Goal: Communication & Community: Participate in discussion

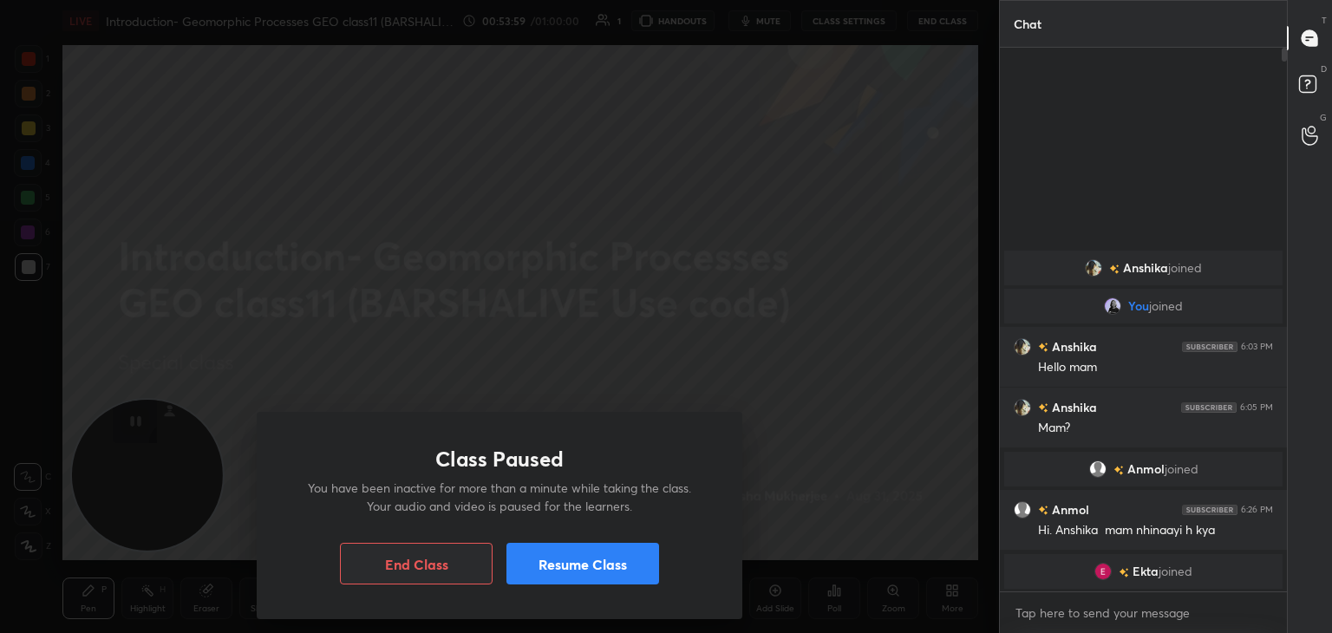
scroll to position [580, 282]
click at [389, 559] on button "End Class" at bounding box center [416, 564] width 153 height 42
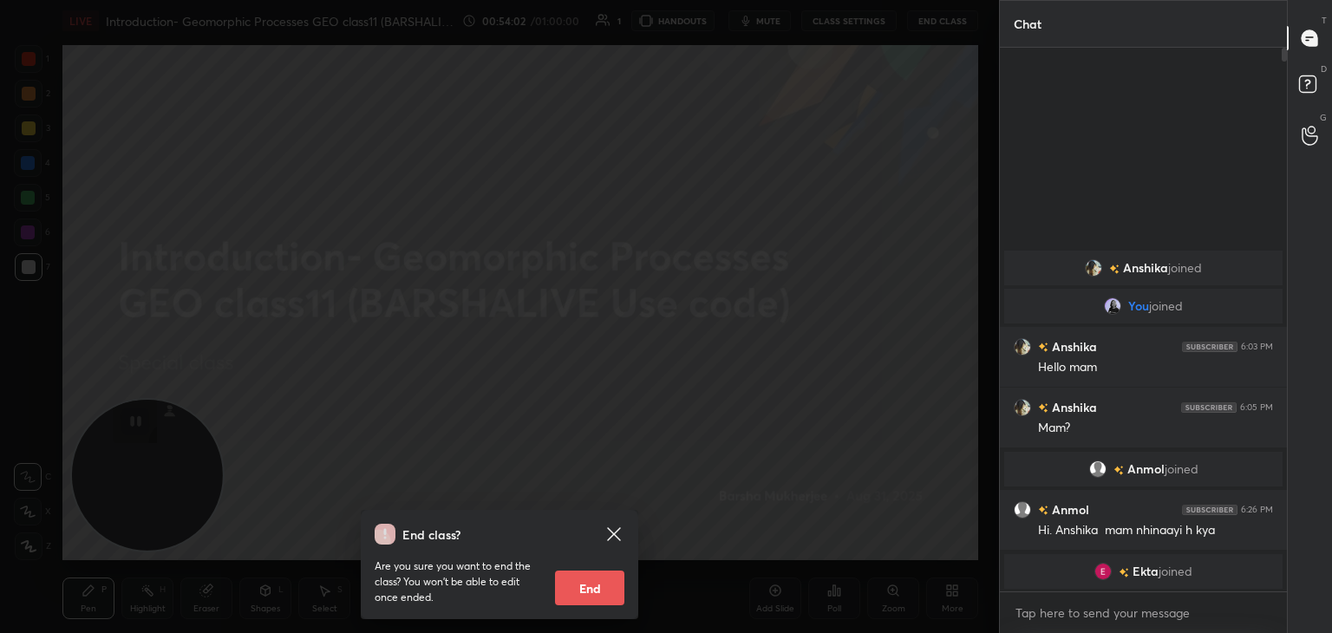
click at [610, 582] on button "End" at bounding box center [589, 588] width 69 height 35
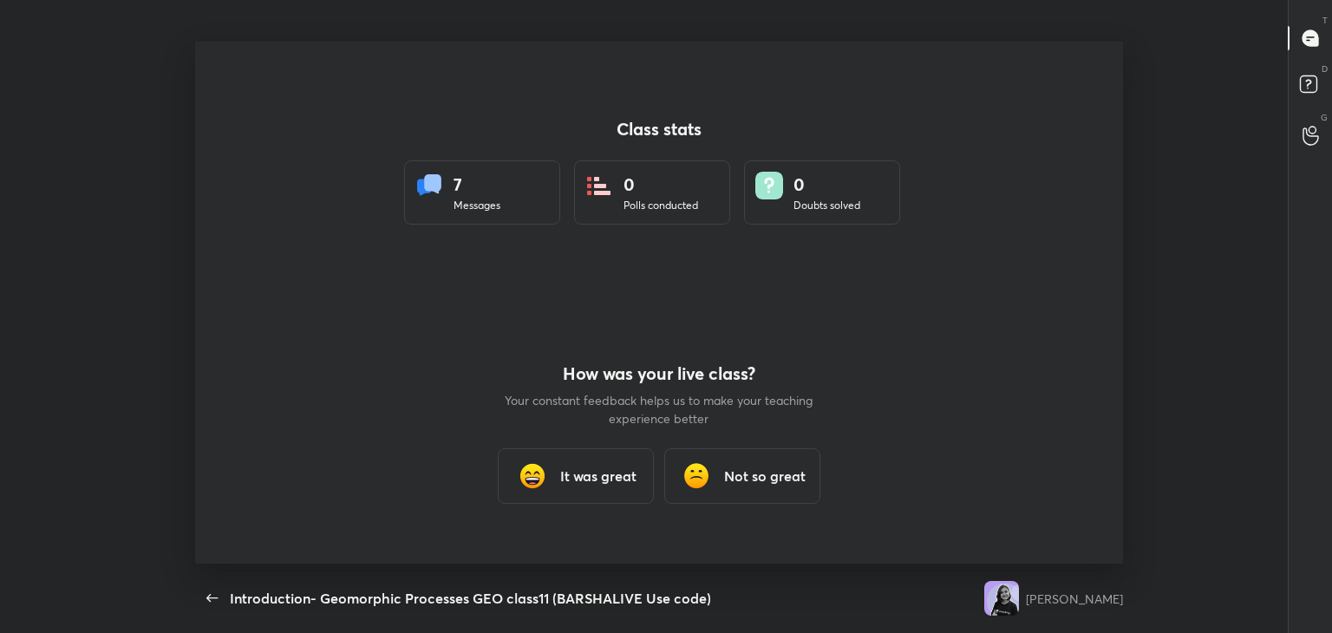
scroll to position [0, 0]
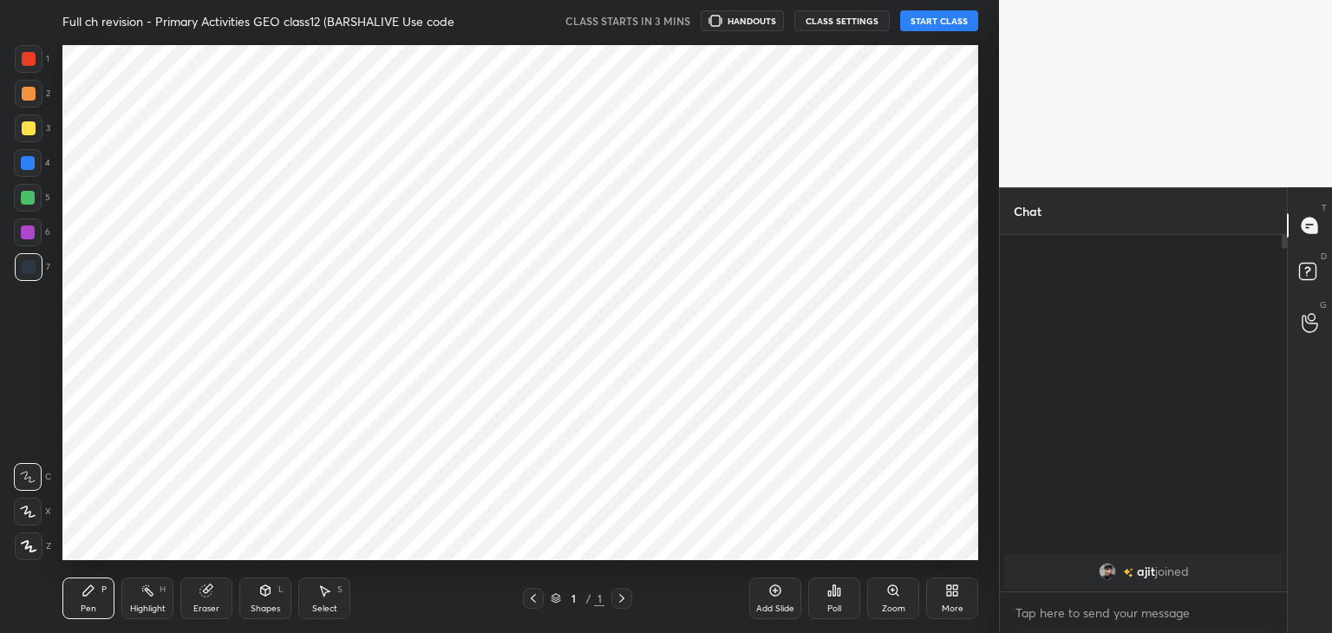
scroll to position [86219, 85813]
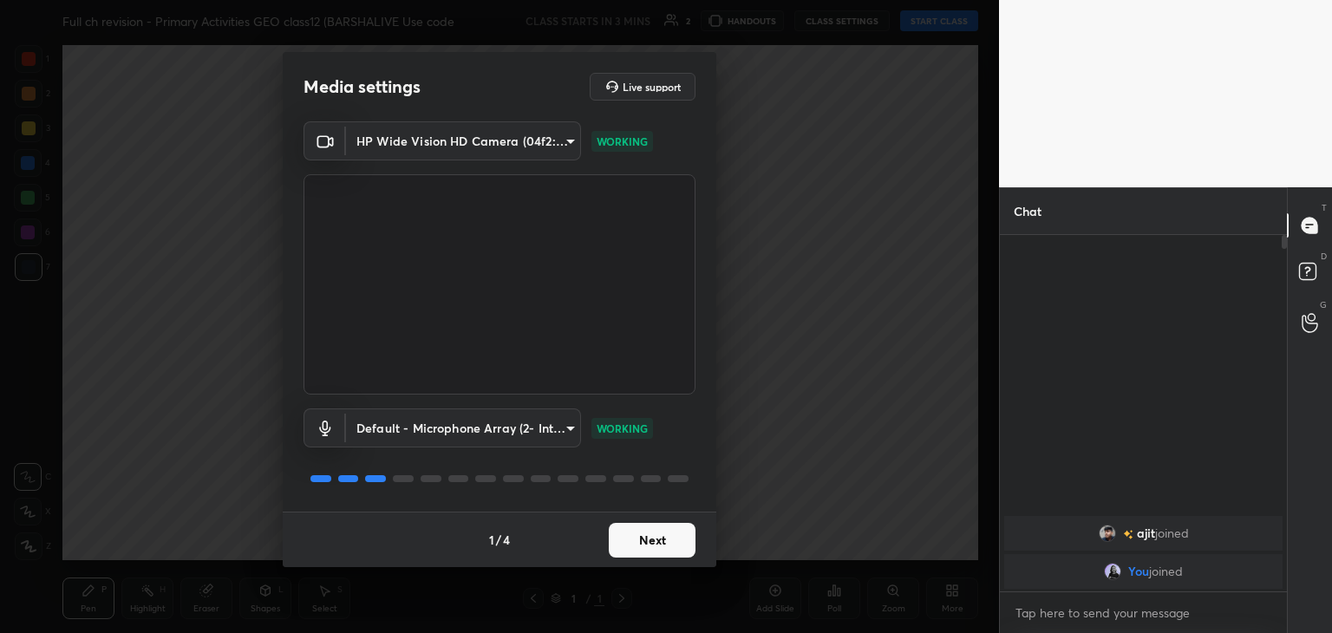
click at [645, 521] on div "1 / 4 Next" at bounding box center [500, 540] width 434 height 56
click at [645, 536] on button "Next" at bounding box center [652, 540] width 87 height 35
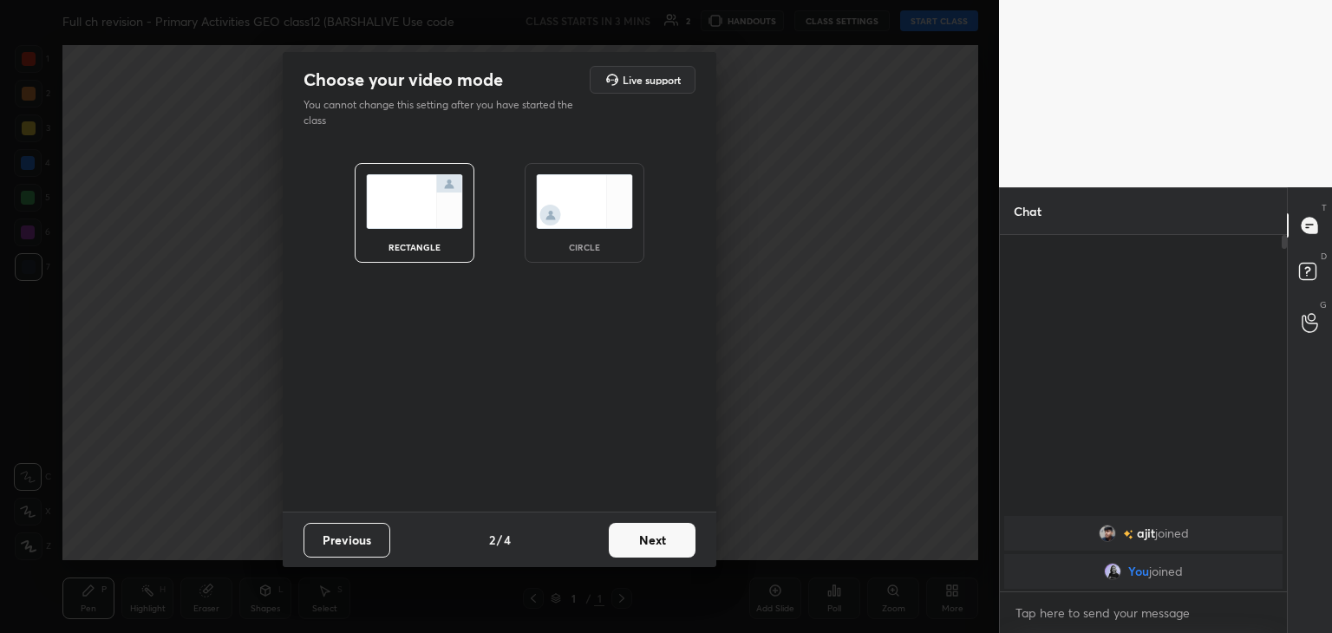
click at [601, 223] on img at bounding box center [584, 201] width 97 height 55
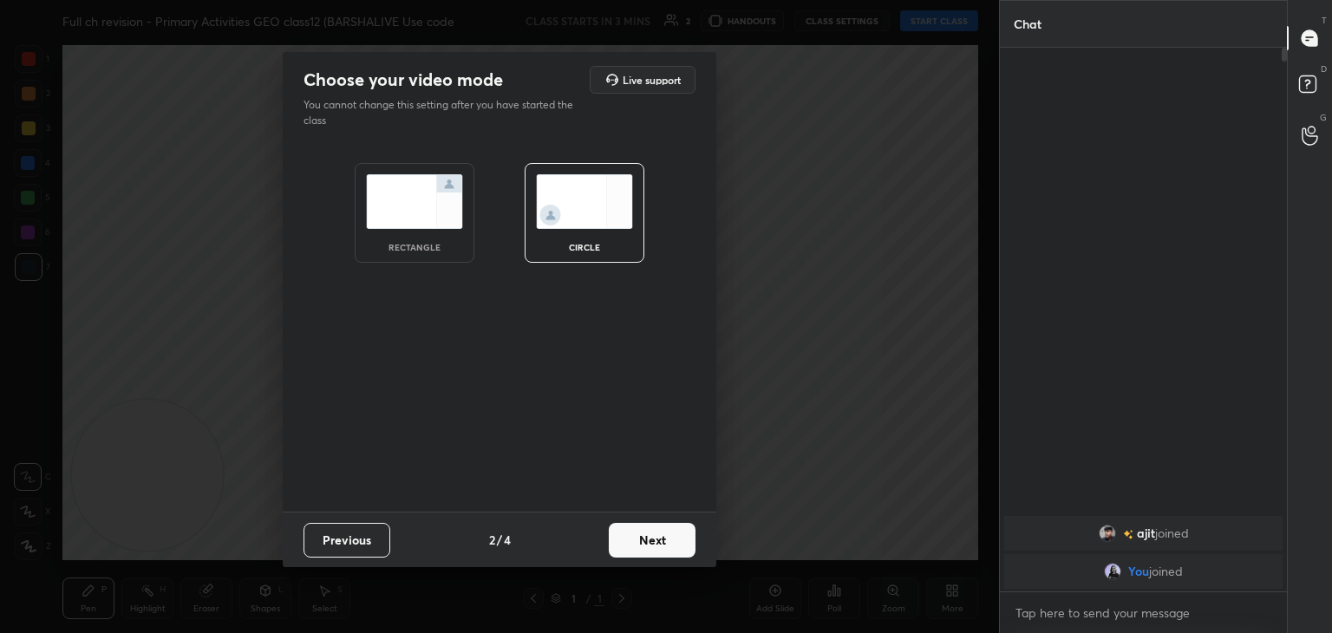
scroll to position [580, 282]
click at [681, 540] on button "Next" at bounding box center [652, 540] width 87 height 35
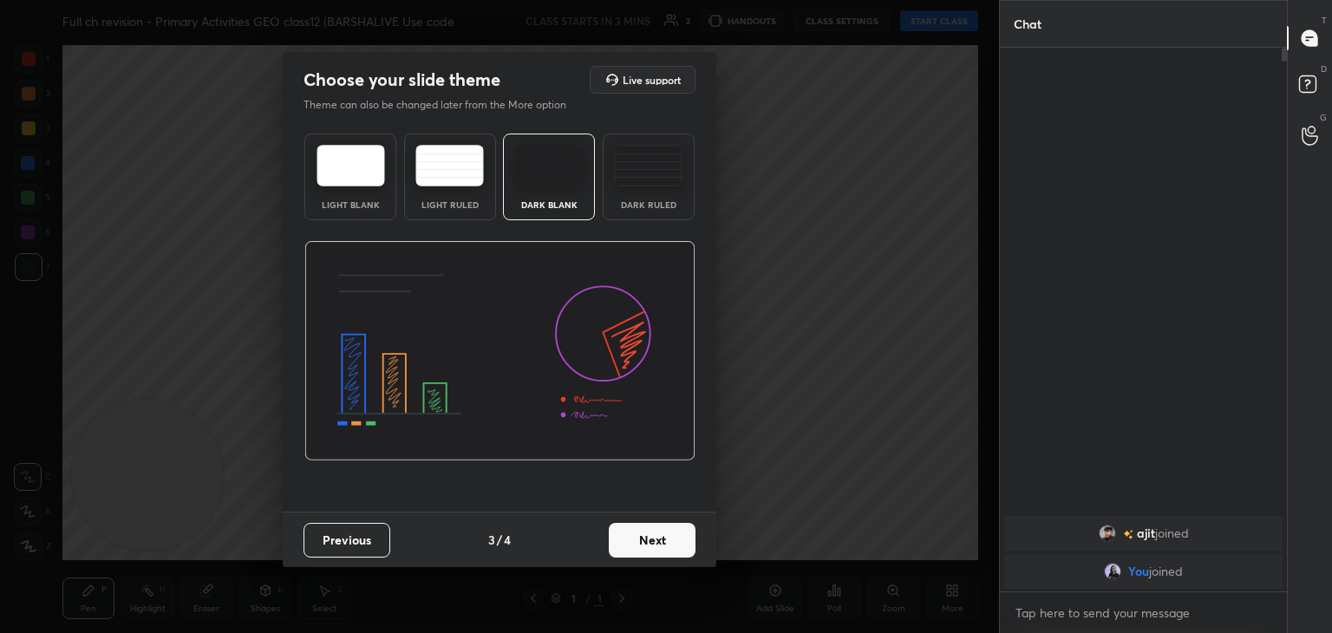
click at [681, 540] on button "Next" at bounding box center [652, 540] width 87 height 35
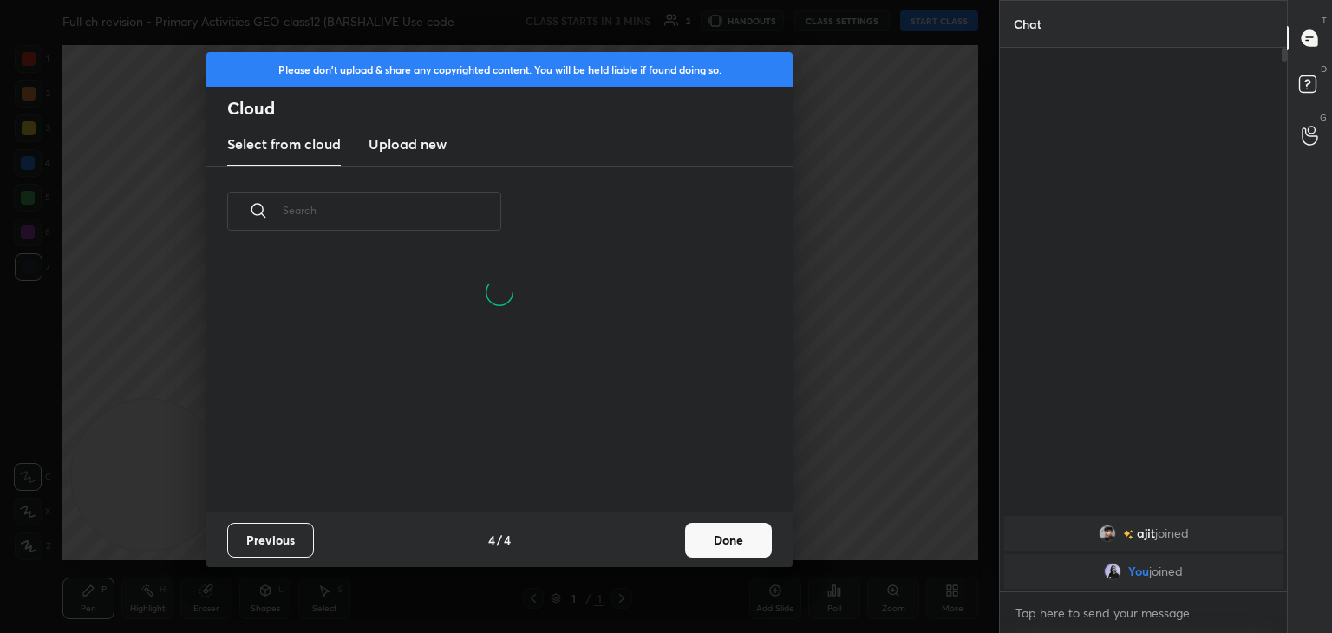
click at [766, 538] on button "Done" at bounding box center [728, 540] width 87 height 35
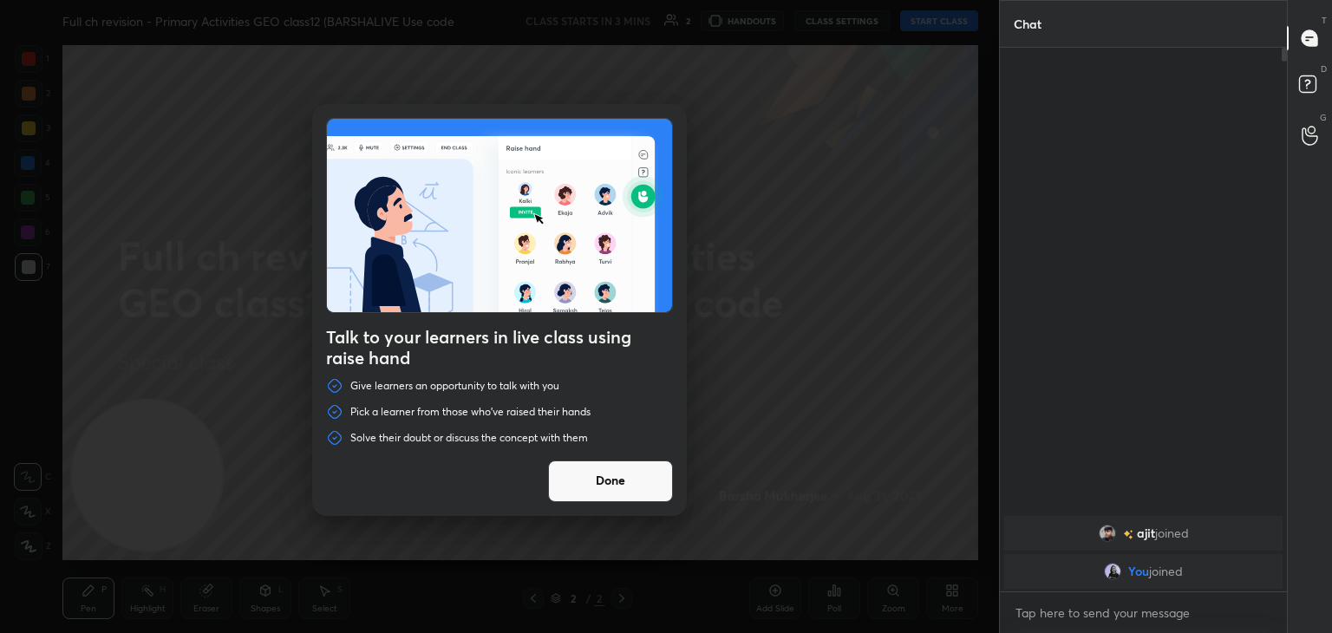
click at [618, 485] on button "Done" at bounding box center [610, 482] width 125 height 42
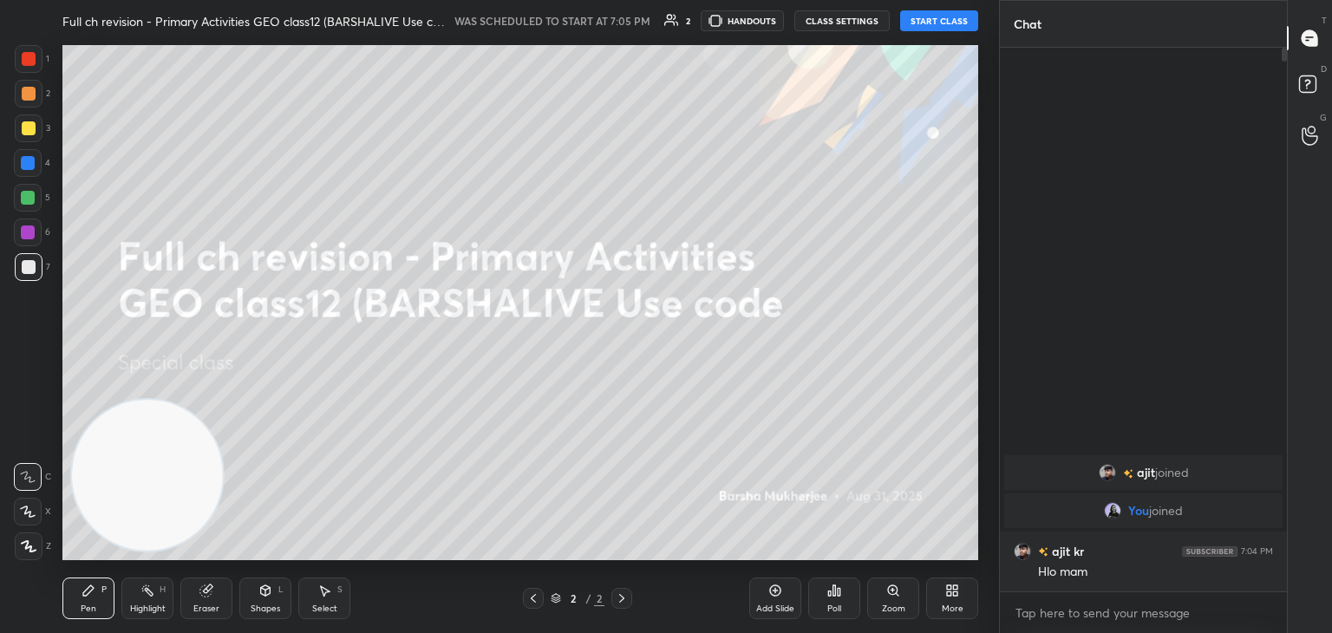
click at [966, 18] on button "START CLASS" at bounding box center [939, 20] width 78 height 21
click at [1089, 616] on body "1 2 3 4 5 6 7 C X Z C X Z E E Erase all H H LIVE Full ch revision - Primary Act…" at bounding box center [666, 316] width 1332 height 633
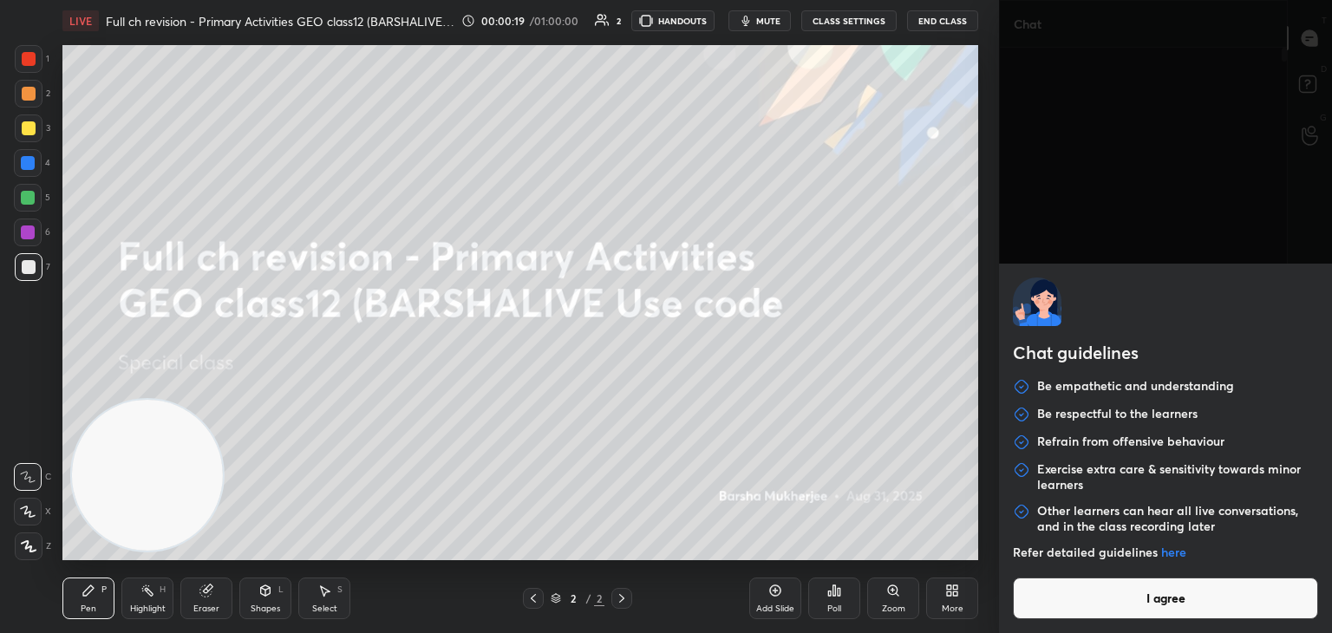
click at [1083, 599] on button "I agree" at bounding box center [1165, 599] width 305 height 42
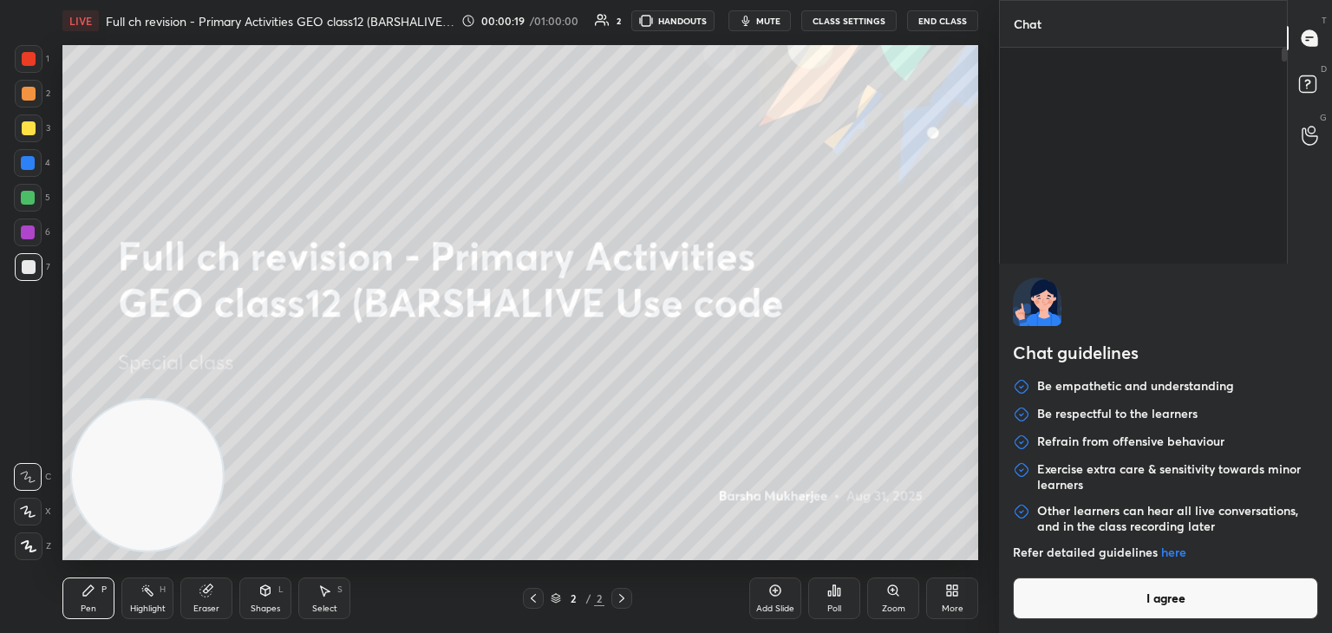
type textarea "x"
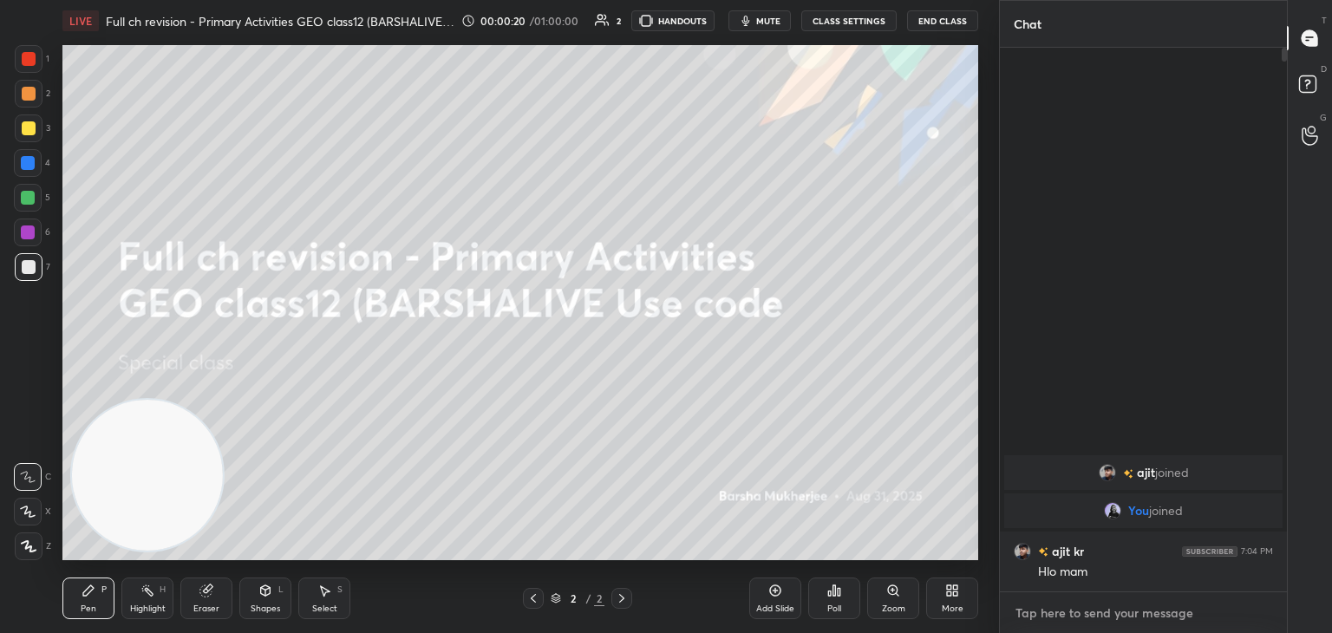
paste textarea "[URL][DOMAIN_NAME]"
type textarea "[URL][DOMAIN_NAME]"
type textarea "x"
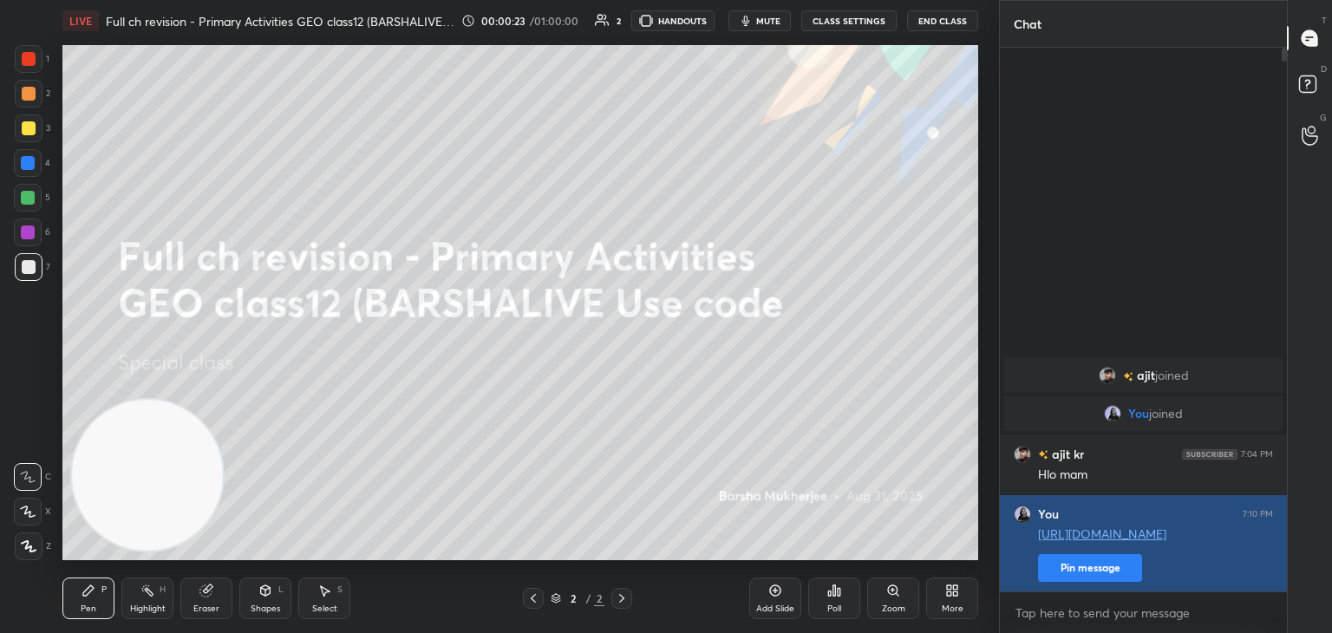
click at [1054, 570] on button "Pin message" at bounding box center [1090, 568] width 104 height 28
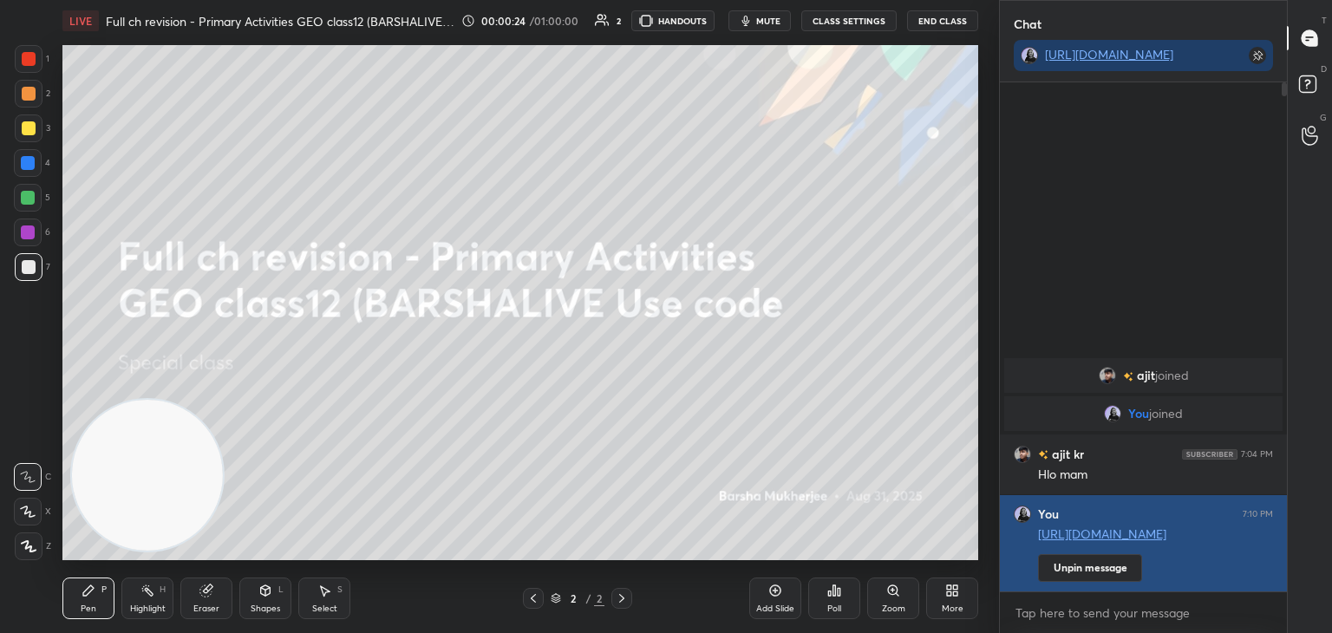
scroll to position [546, 282]
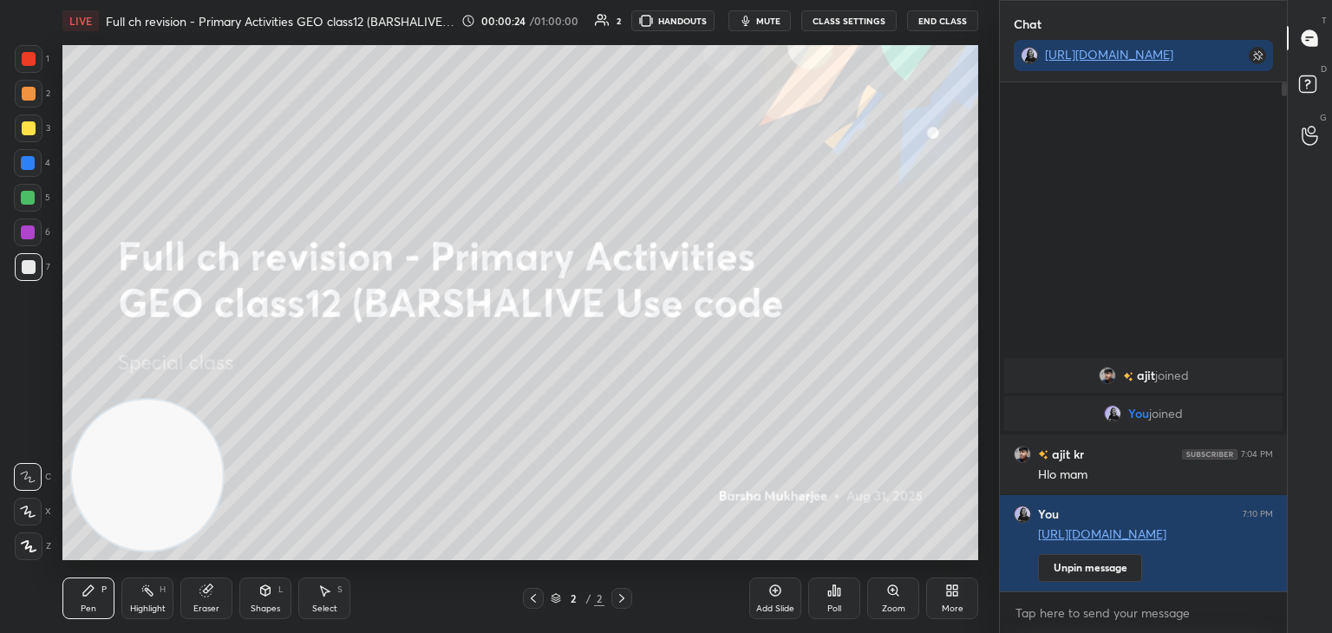
click at [945, 602] on div "More" at bounding box center [952, 599] width 52 height 42
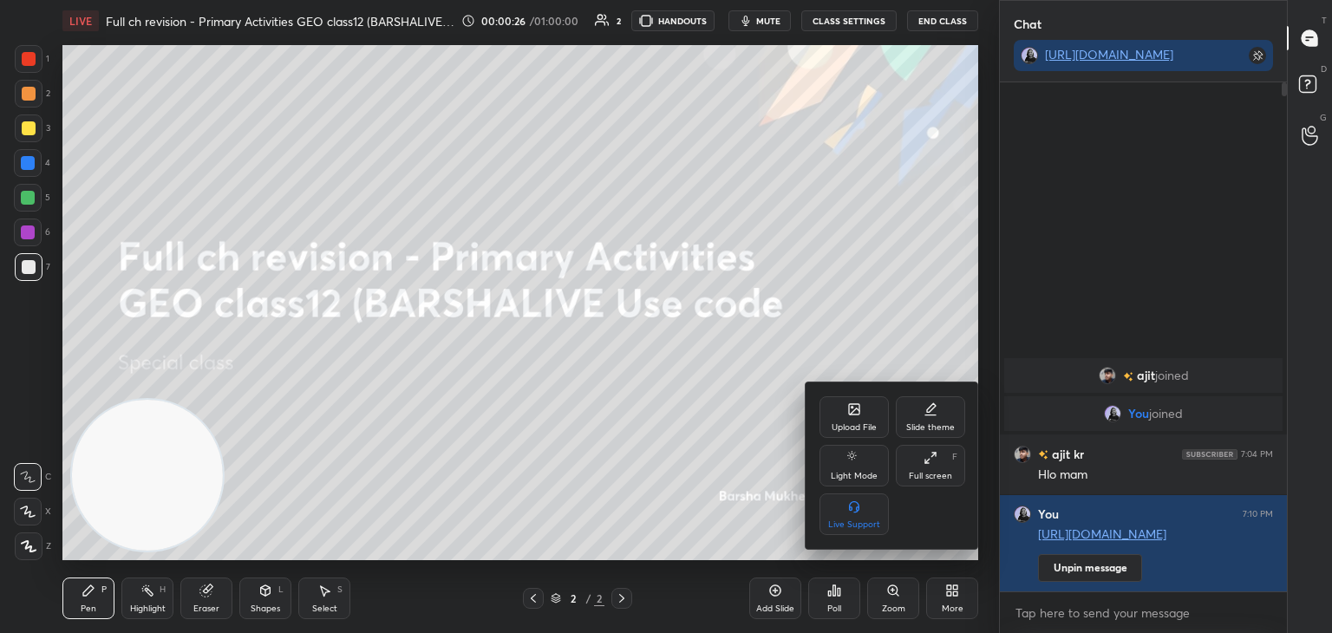
click at [842, 409] on div "Upload File" at bounding box center [854, 417] width 69 height 42
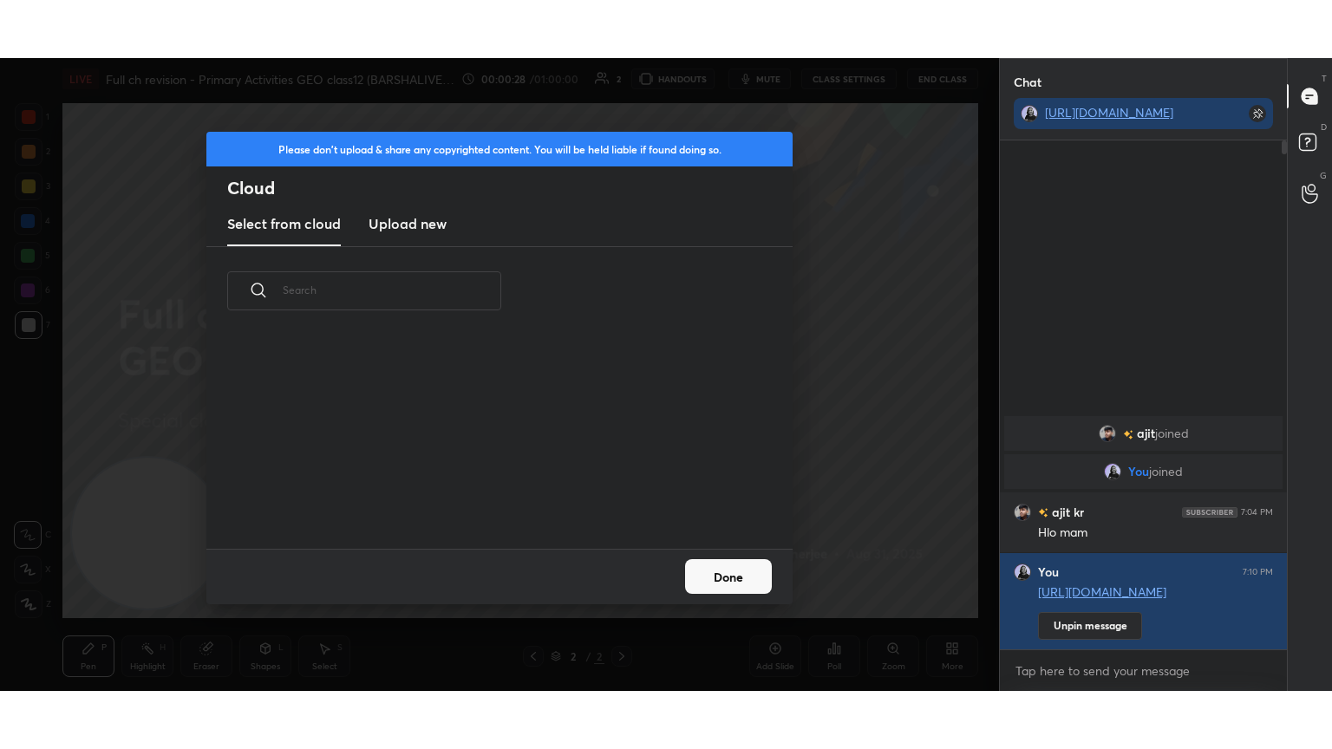
scroll to position [213, 557]
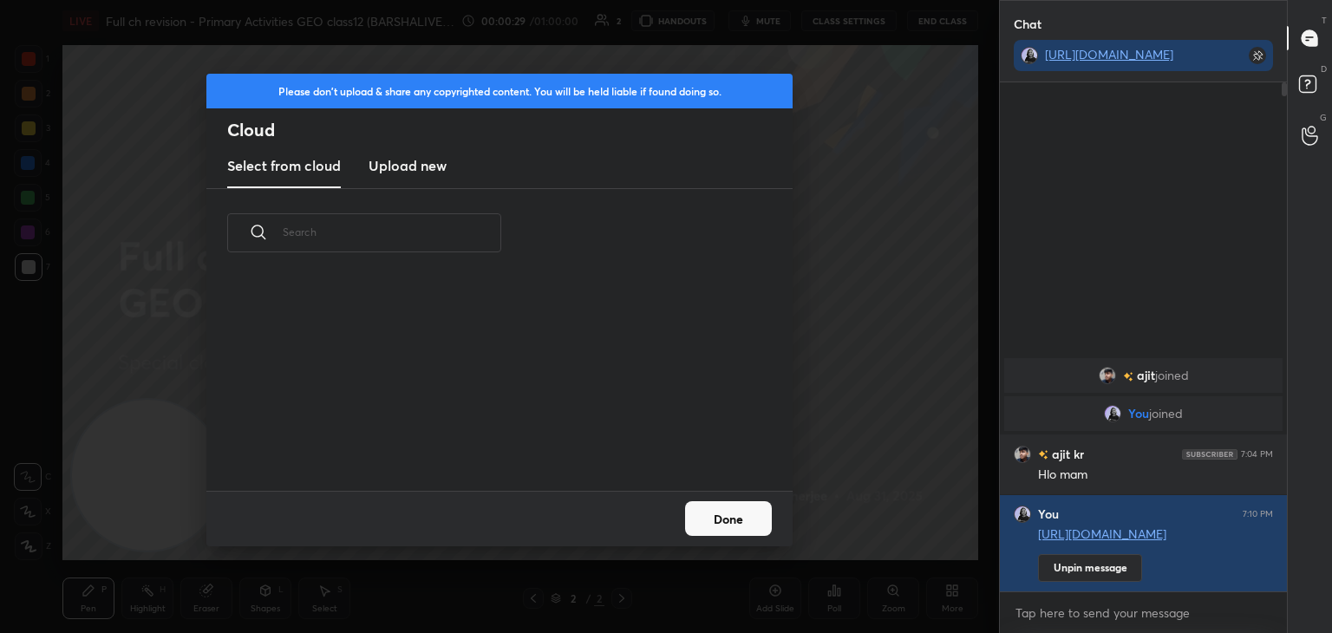
click at [401, 167] on h3 "Upload new" at bounding box center [408, 165] width 78 height 21
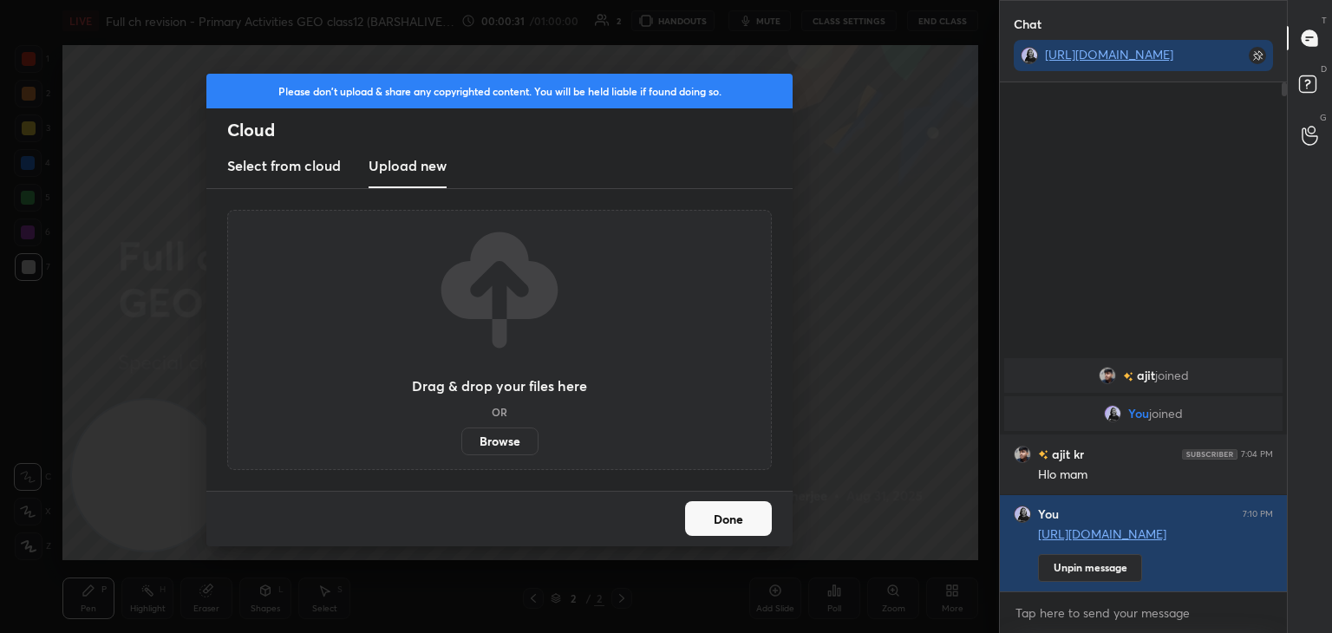
click at [496, 432] on label "Browse" at bounding box center [499, 442] width 77 height 28
click at [461, 432] on input "Browse" at bounding box center [461, 442] width 0 height 28
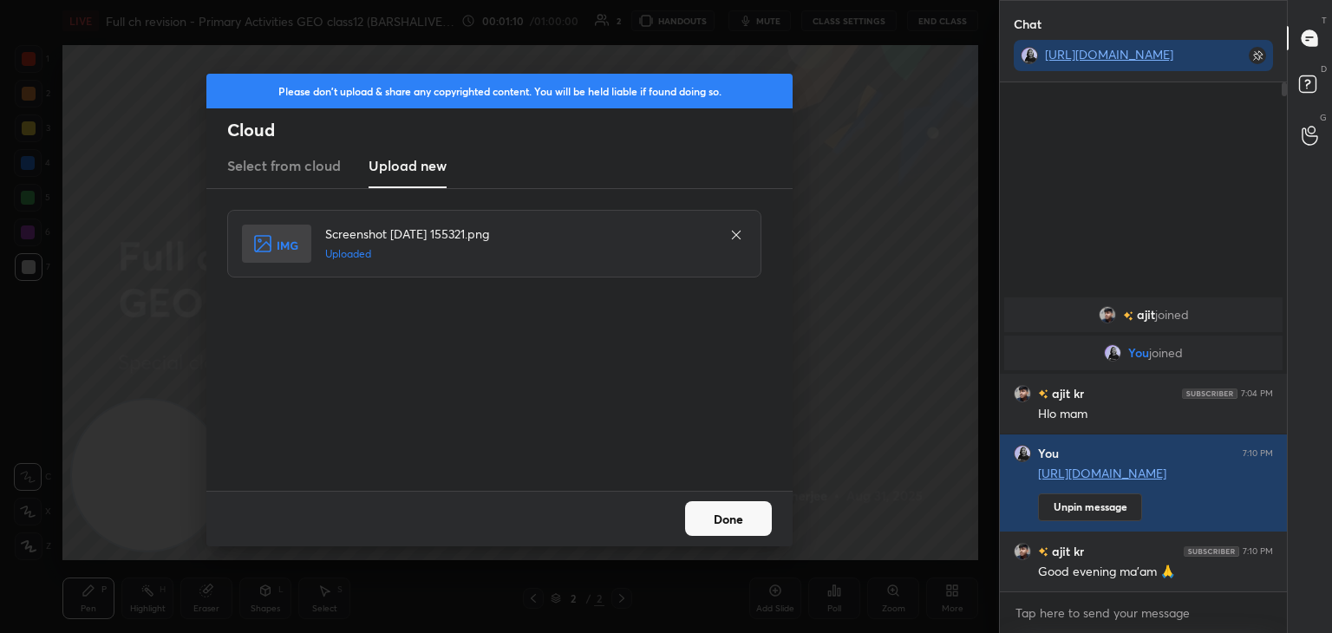
click at [727, 515] on button "Done" at bounding box center [728, 518] width 87 height 35
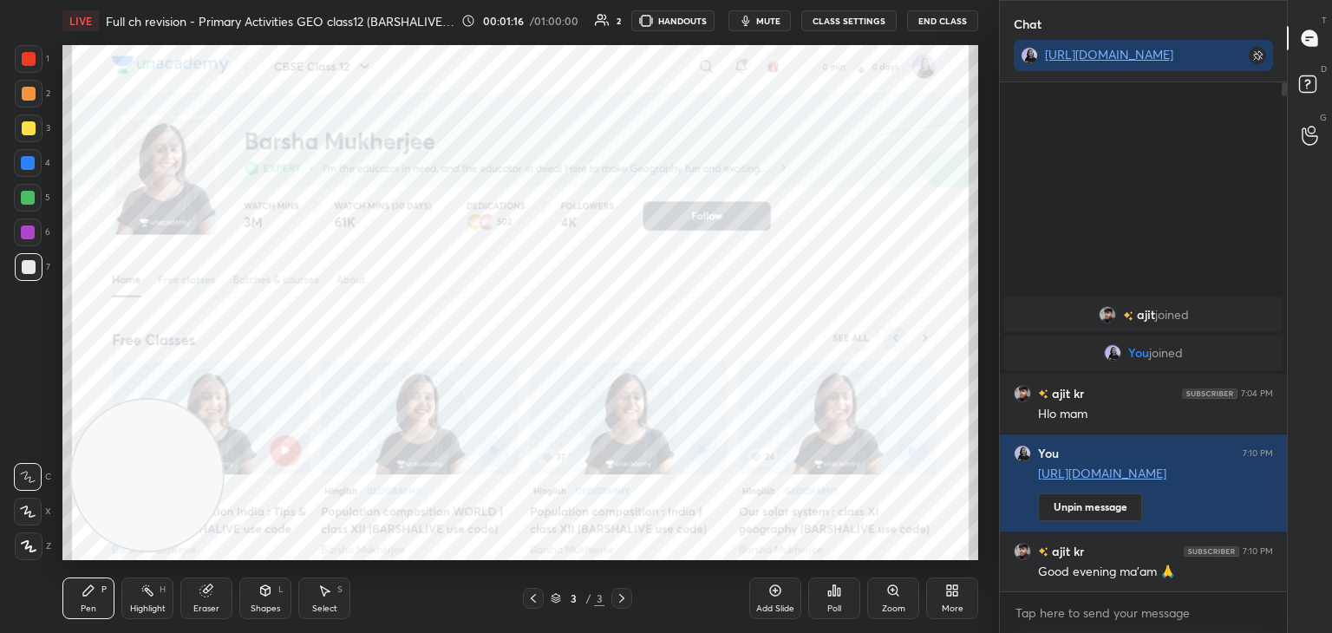
click at [959, 590] on div "More" at bounding box center [952, 599] width 52 height 42
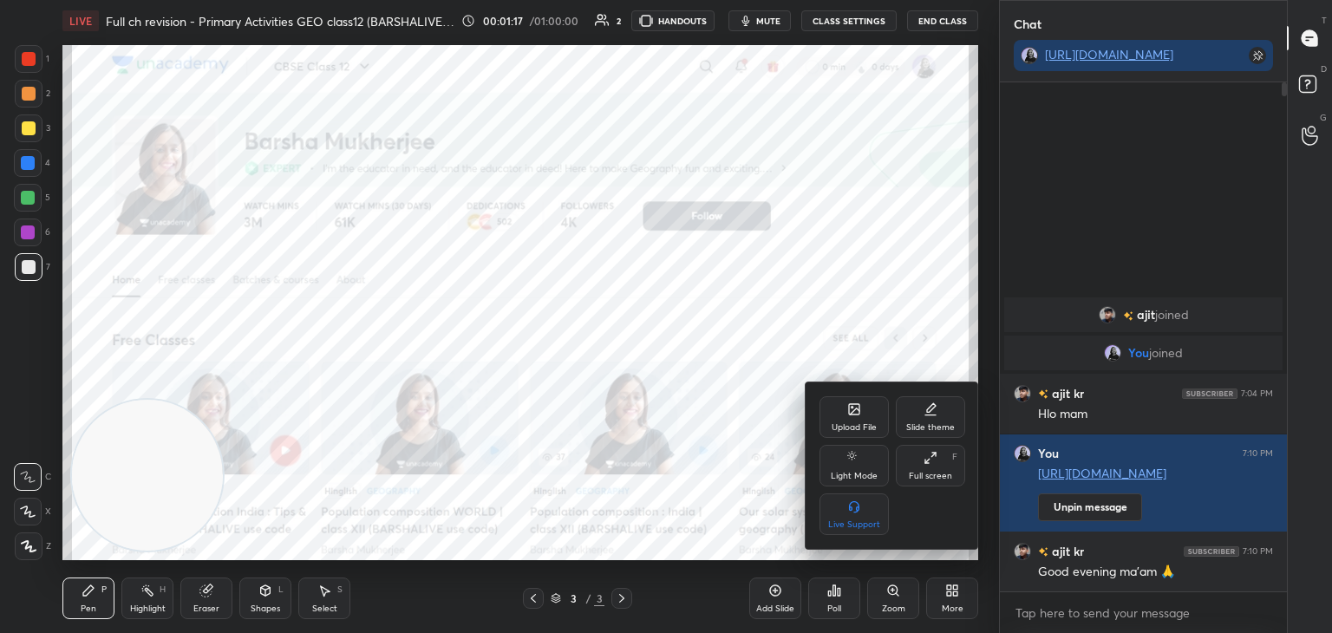
click at [857, 426] on div "Upload File" at bounding box center [854, 427] width 45 height 9
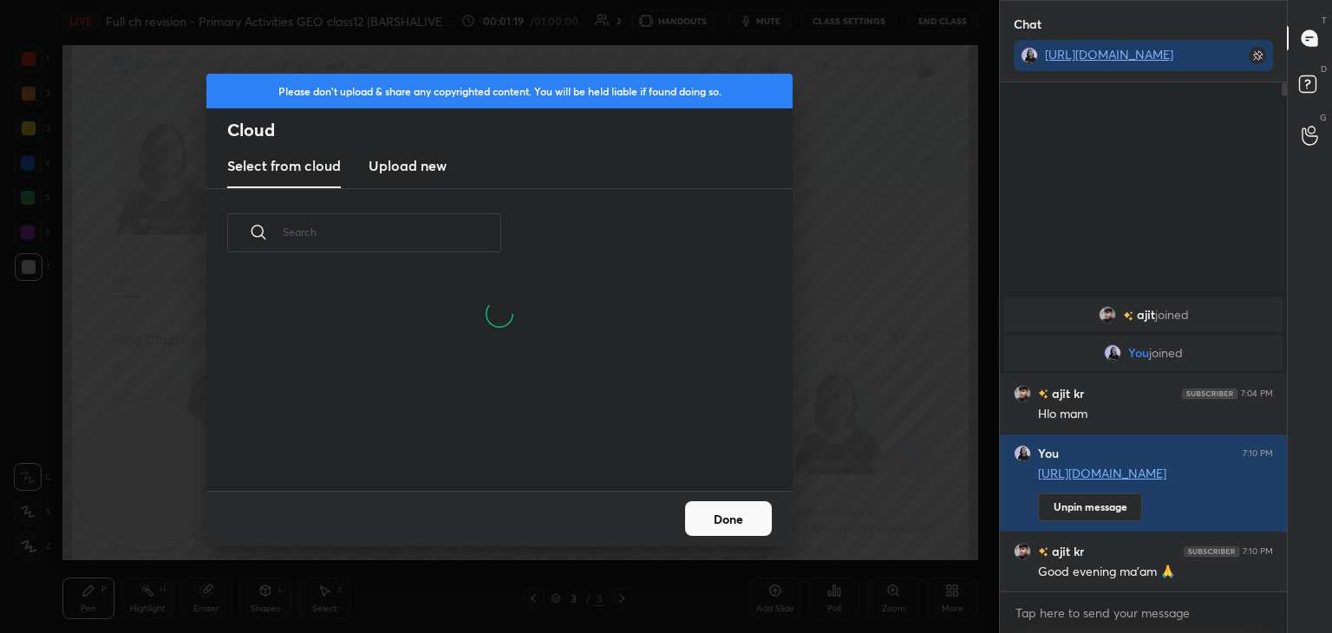
click at [440, 172] on h3 "Upload new" at bounding box center [408, 165] width 78 height 21
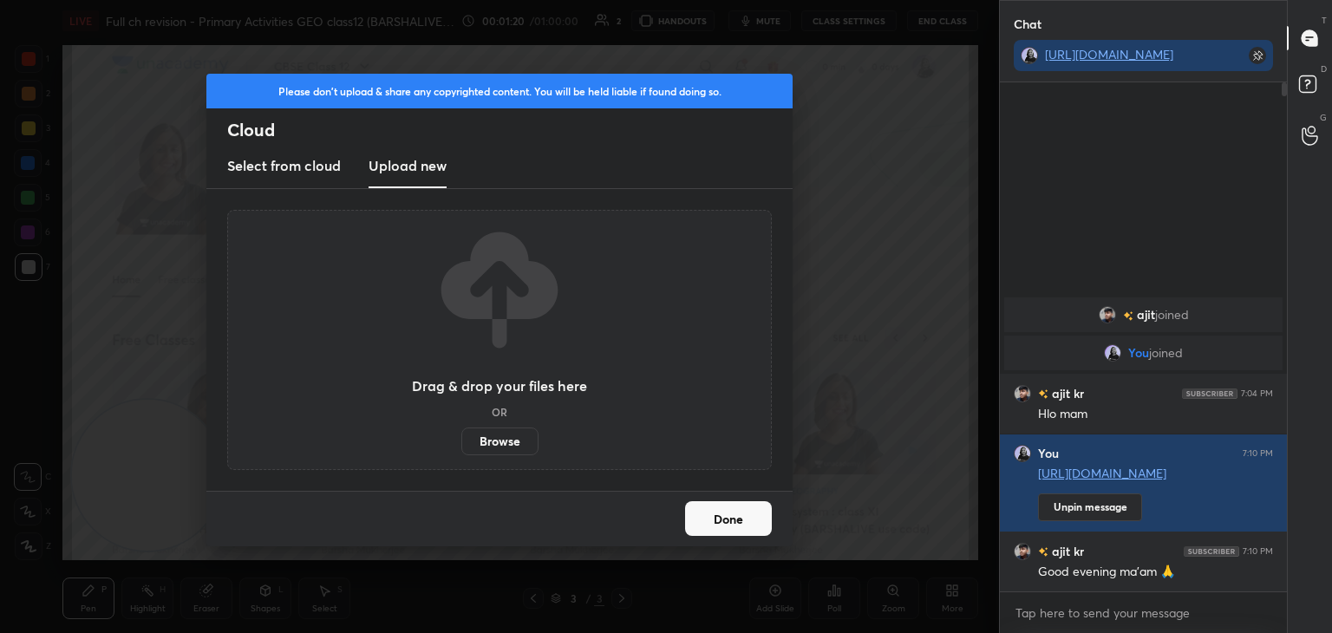
click at [507, 452] on label "Browse" at bounding box center [499, 442] width 77 height 28
click at [461, 452] on input "Browse" at bounding box center [461, 442] width 0 height 28
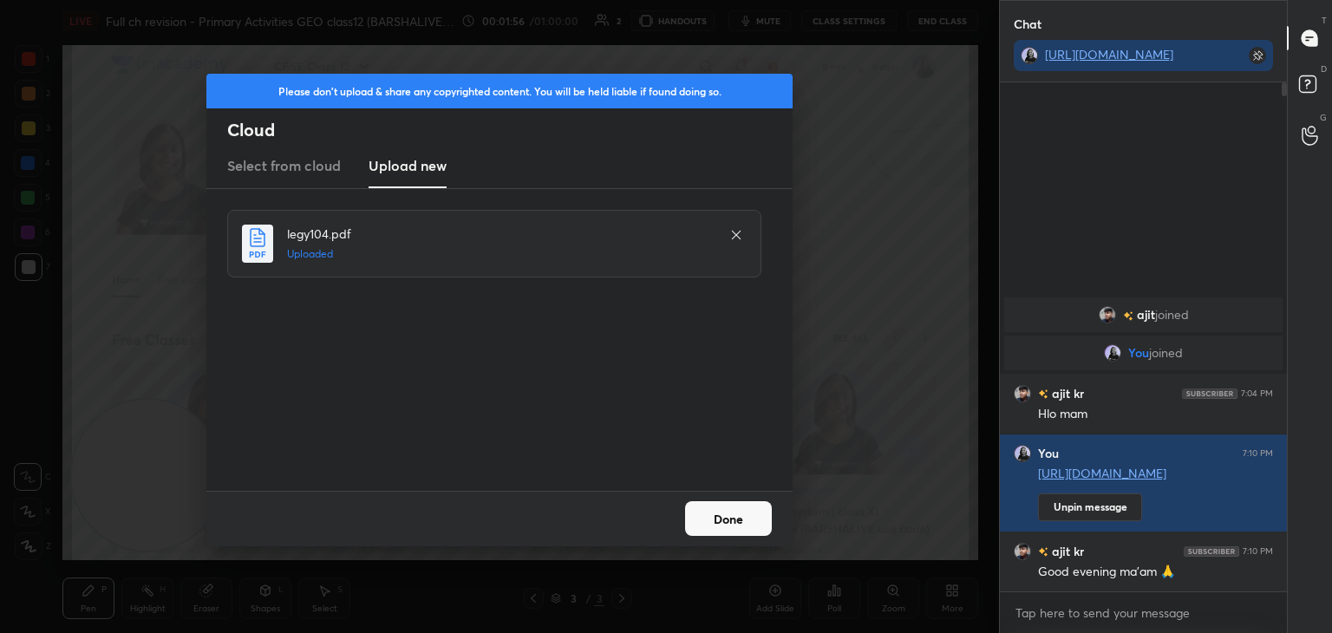
click at [746, 518] on button "Done" at bounding box center [728, 518] width 87 height 35
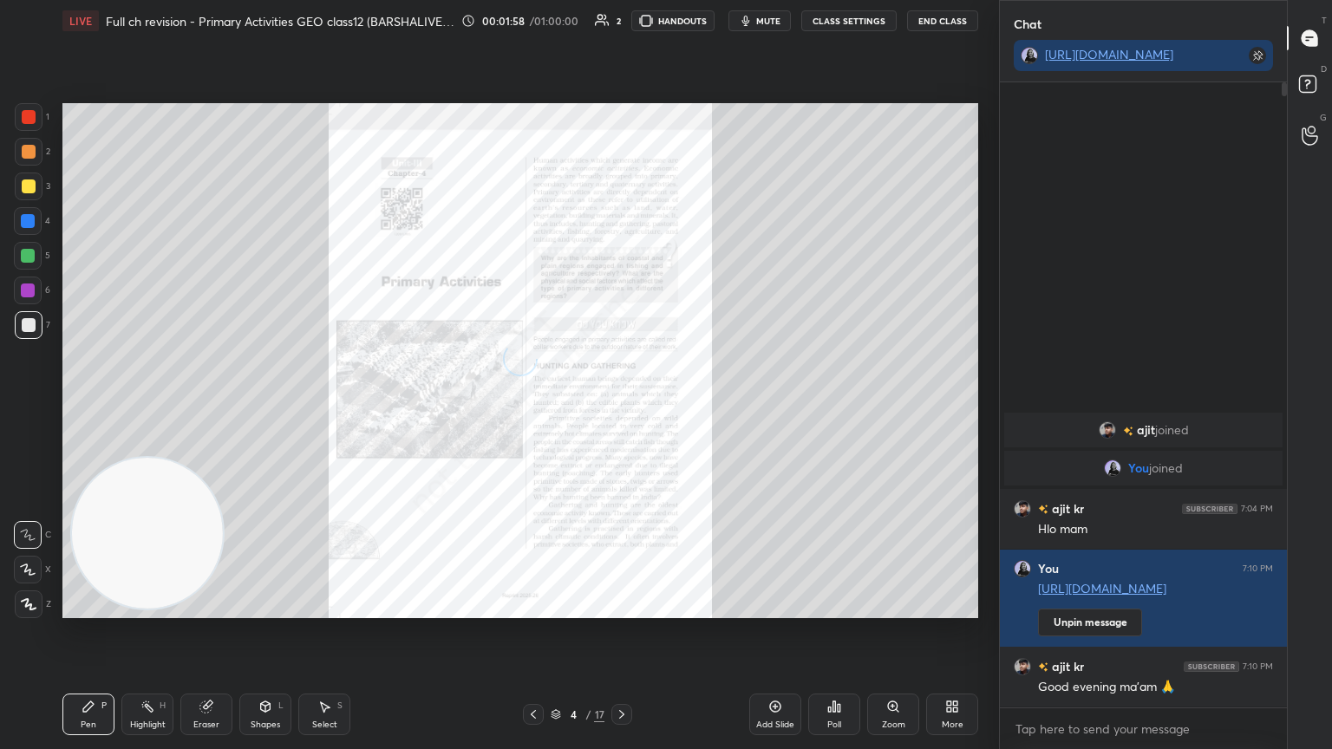
scroll to position [662, 282]
click at [892, 632] on div "Zoom" at bounding box center [893, 725] width 23 height 9
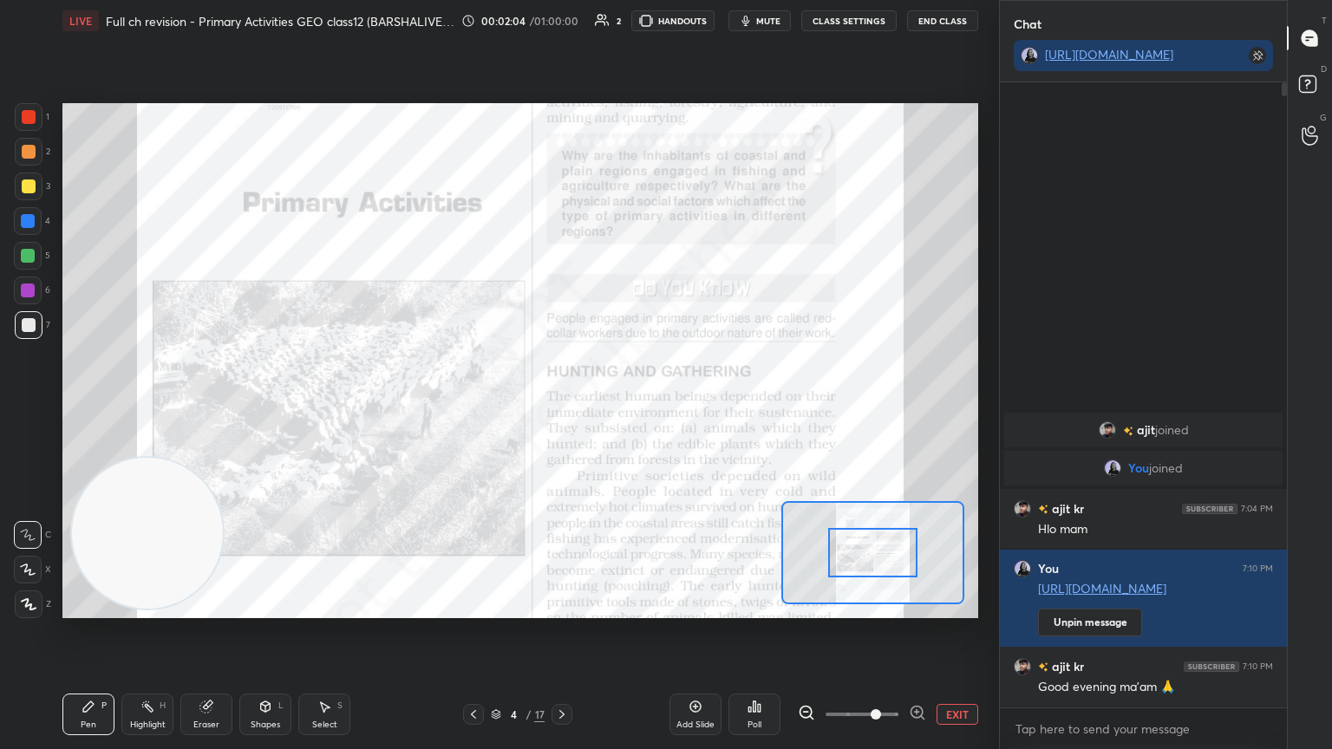
click at [872, 632] on span at bounding box center [862, 715] width 73 height 26
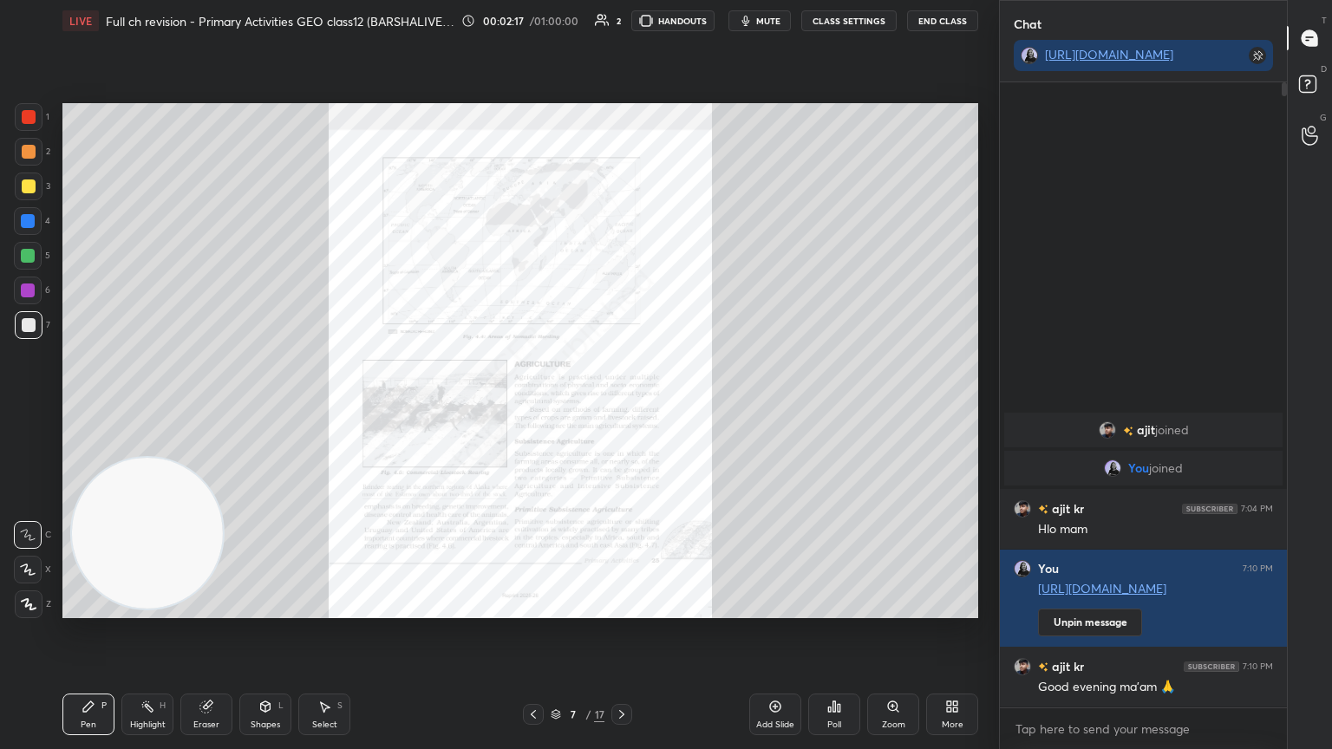
click at [885, 632] on div "Zoom" at bounding box center [893, 715] width 52 height 42
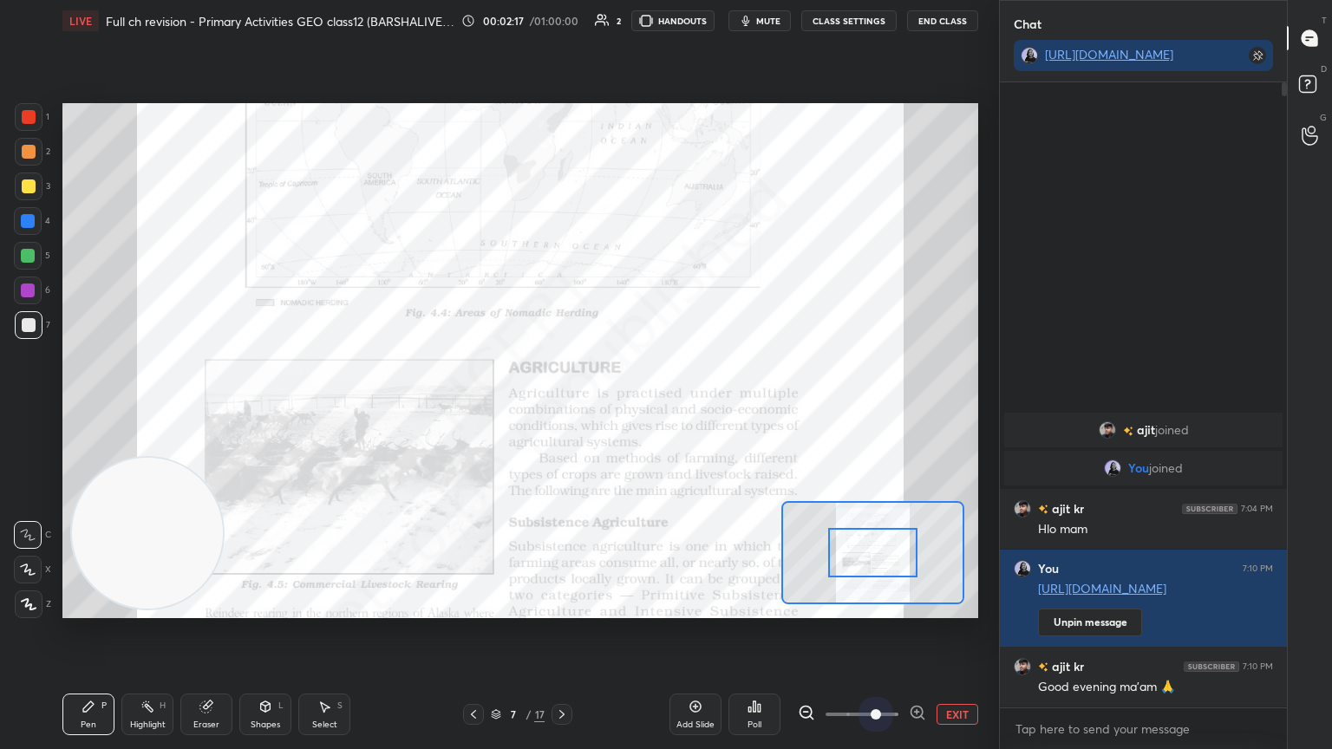
click at [885, 632] on span at bounding box center [862, 715] width 73 height 26
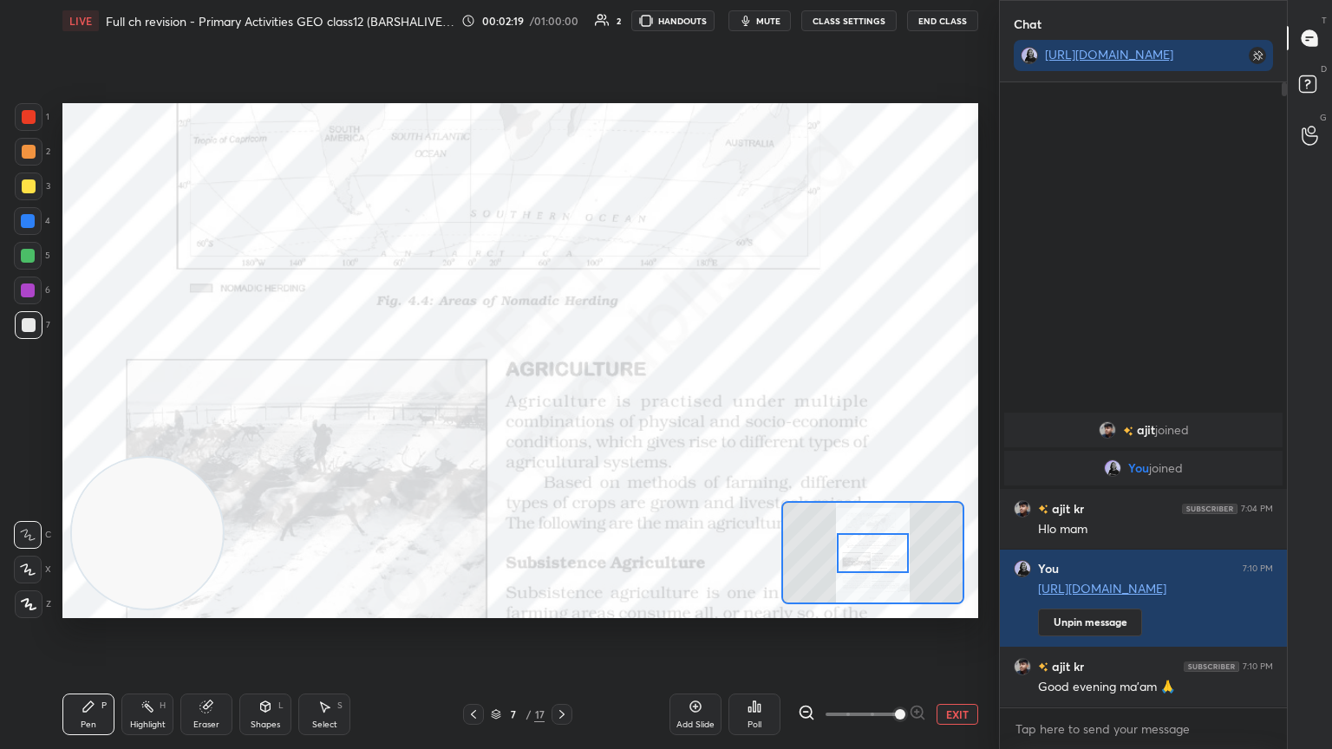
click at [895, 632] on span at bounding box center [900, 715] width 10 height 10
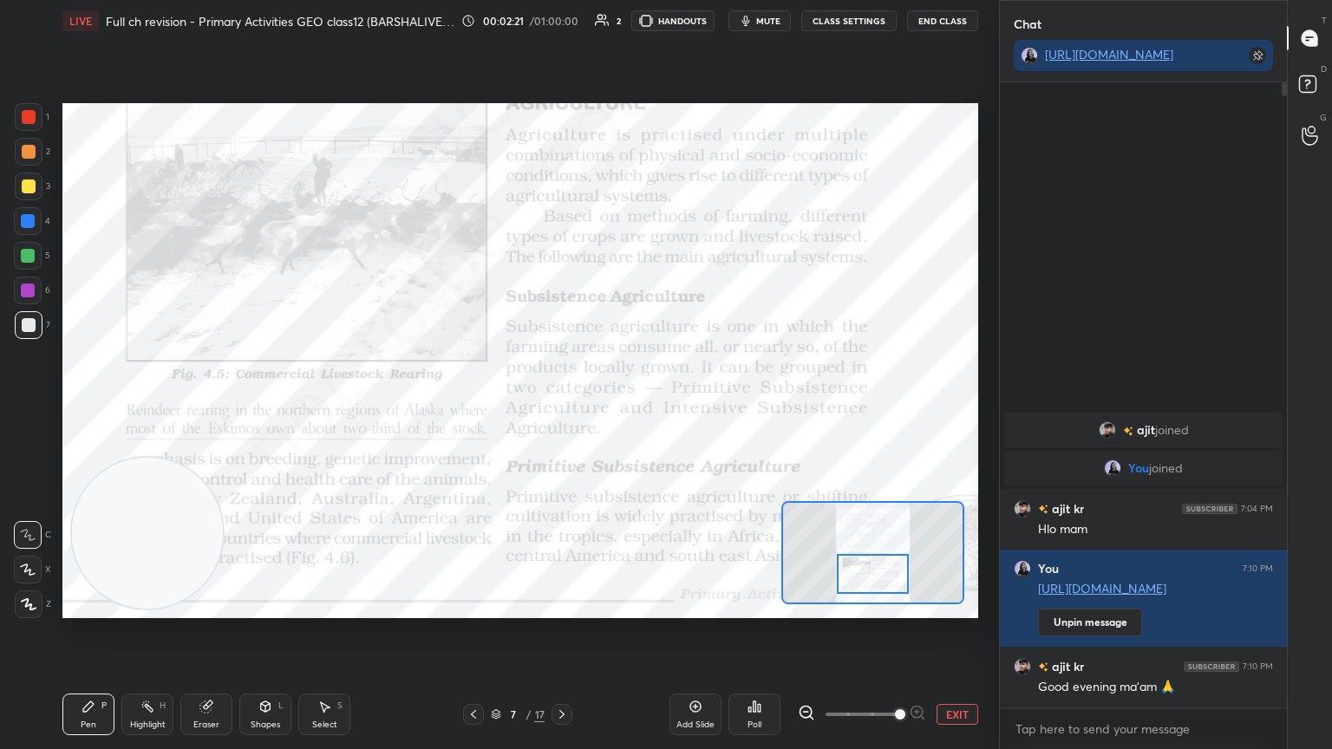
drag, startPoint x: 885, startPoint y: 560, endPoint x: 885, endPoint y: 575, distance: 14.7
click at [885, 575] on div at bounding box center [873, 574] width 72 height 40
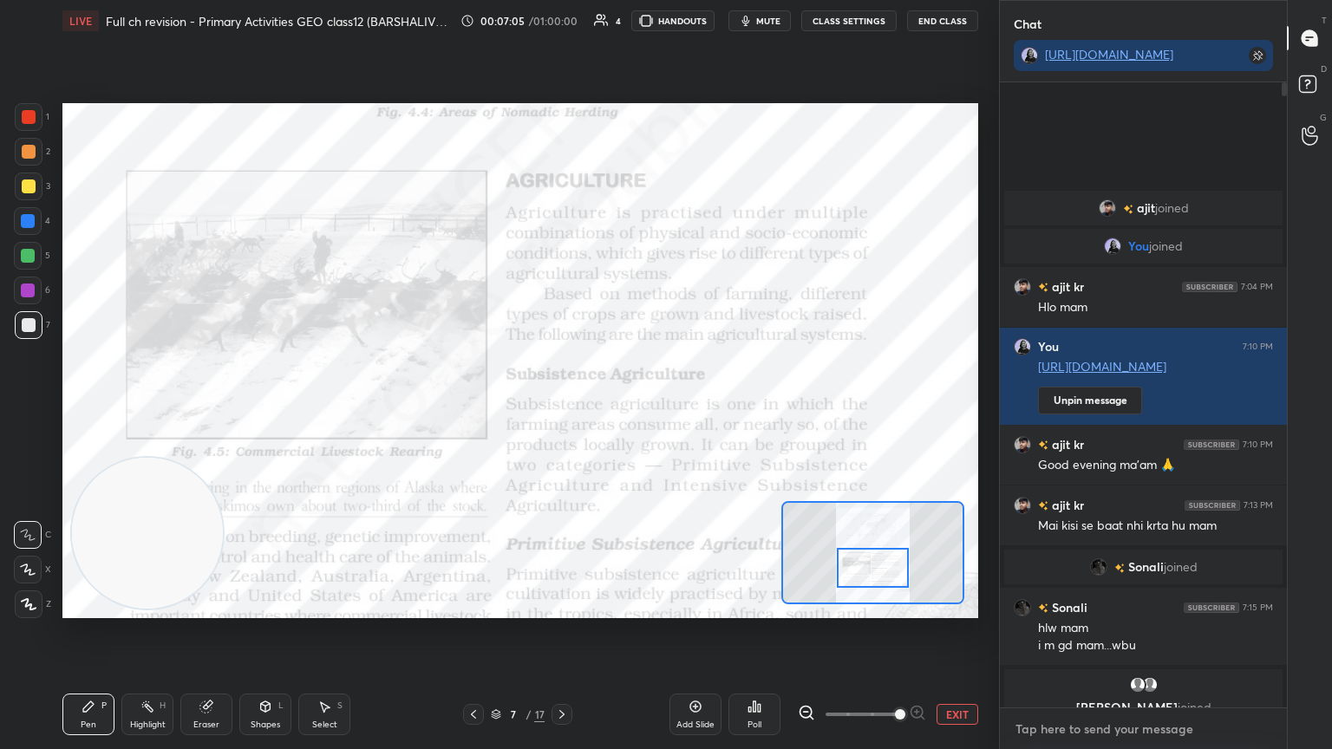
click at [1164, 632] on textarea at bounding box center [1143, 730] width 259 height 28
click at [857, 566] on div at bounding box center [873, 568] width 72 height 40
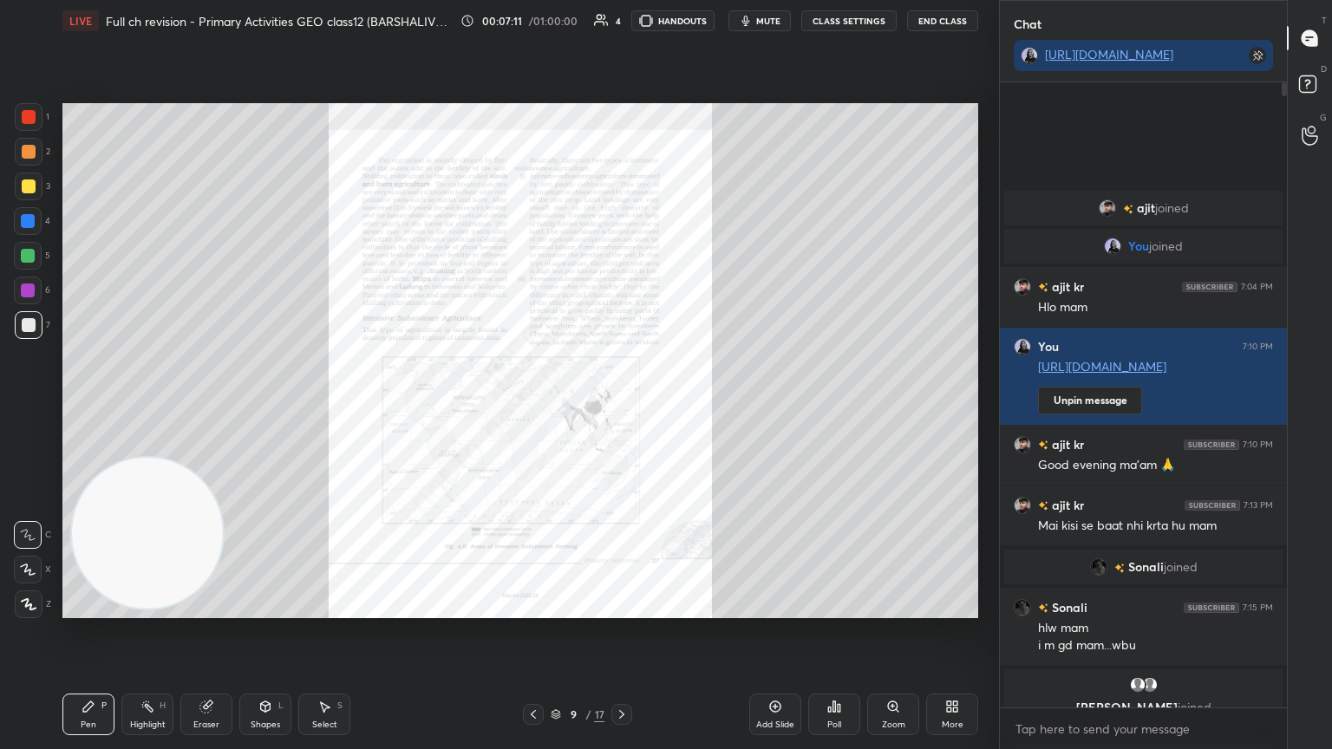
click at [30, 286] on div at bounding box center [28, 291] width 14 height 14
click at [880, 632] on div "Zoom" at bounding box center [893, 715] width 52 height 42
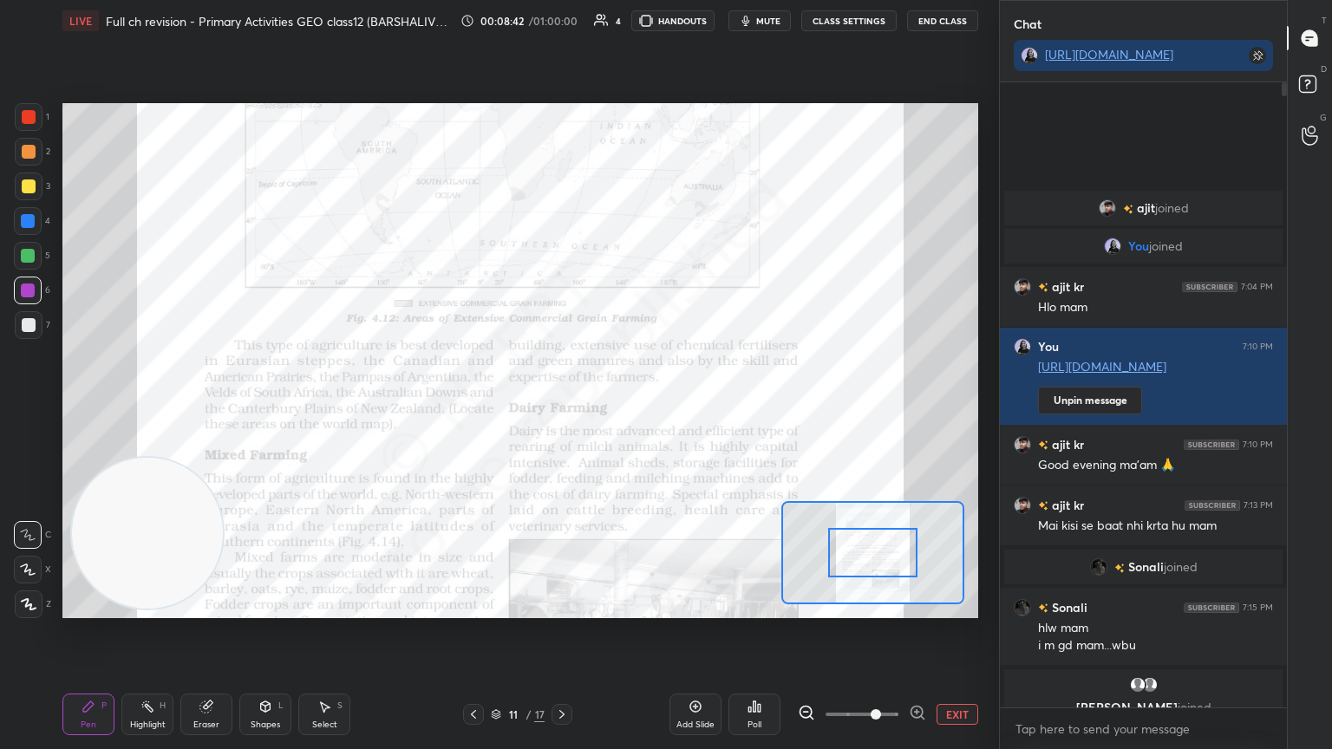
click at [880, 632] on span at bounding box center [862, 715] width 73 height 26
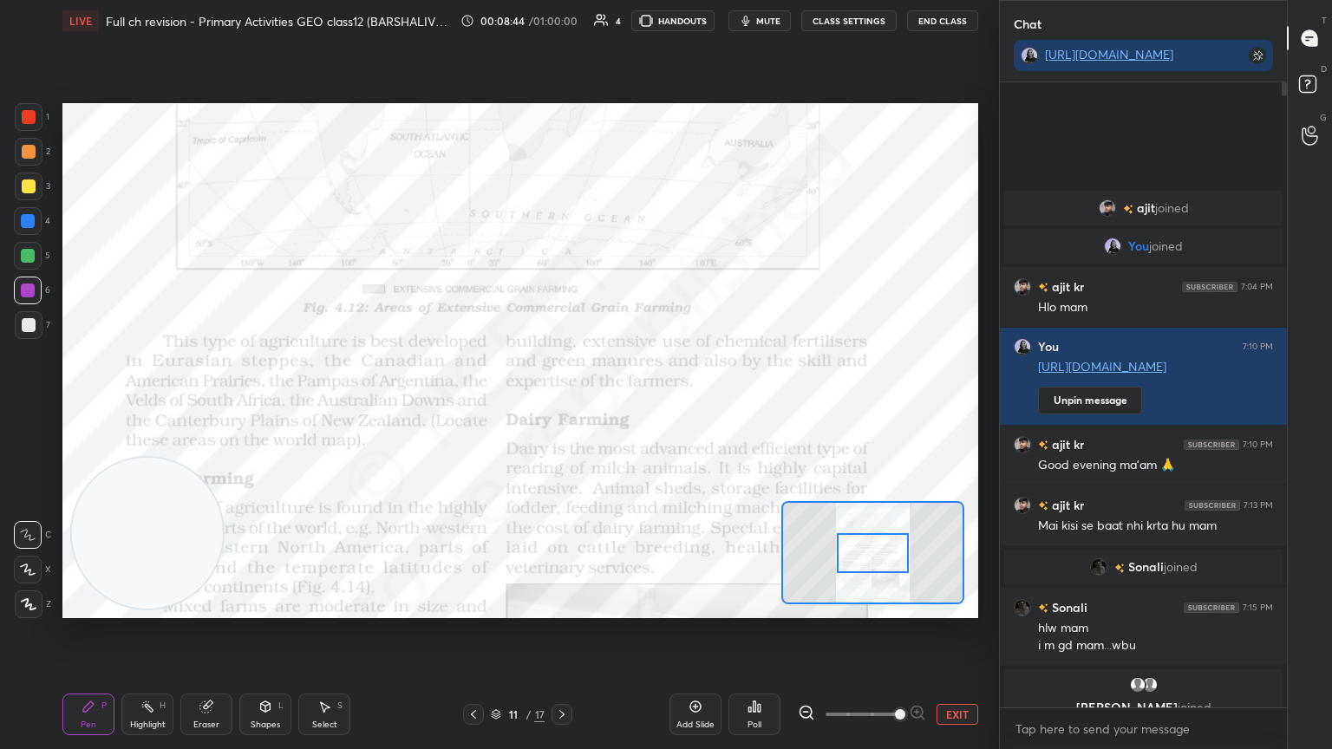
click at [895, 632] on span at bounding box center [900, 715] width 10 height 10
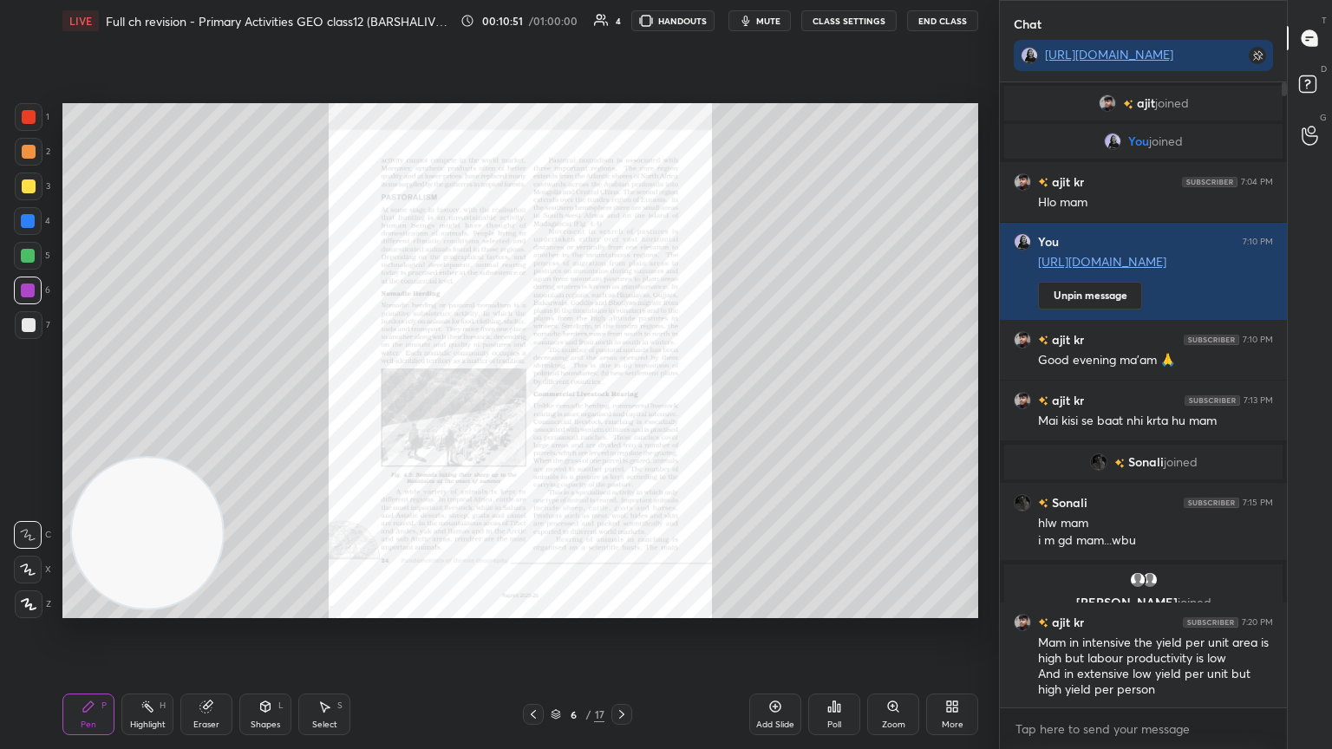
click at [897, 632] on div "Zoom" at bounding box center [893, 715] width 52 height 42
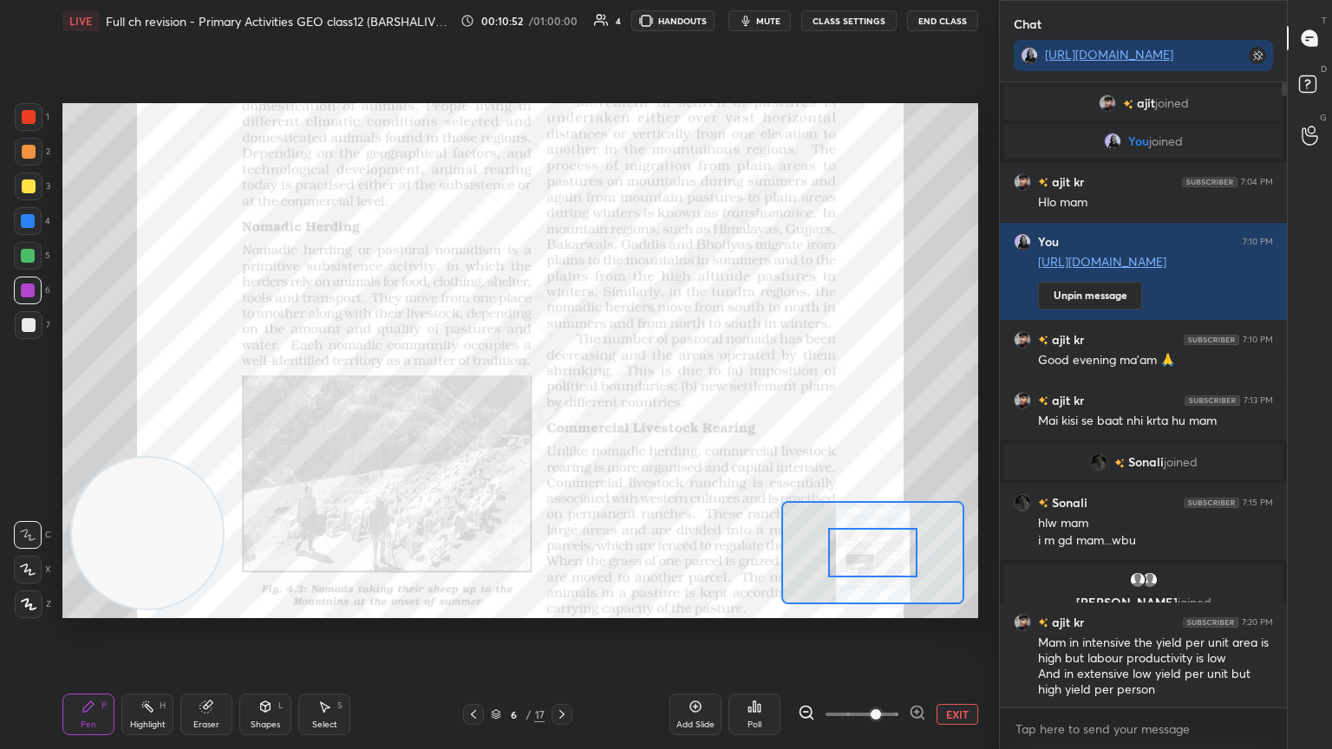
click at [871, 632] on span at bounding box center [876, 715] width 10 height 10
drag, startPoint x: 866, startPoint y: 719, endPoint x: 881, endPoint y: 719, distance: 15.6
click at [881, 632] on span at bounding box center [876, 715] width 10 height 10
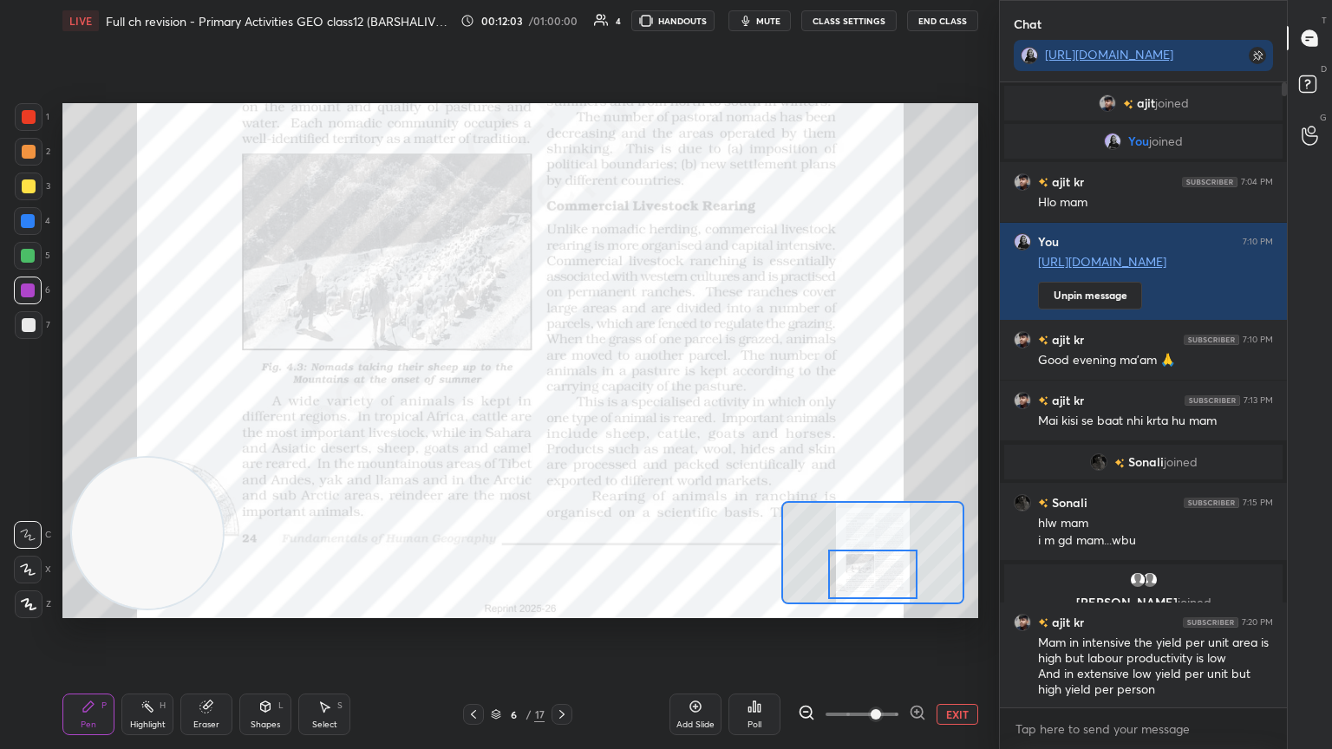
drag, startPoint x: 849, startPoint y: 554, endPoint x: 849, endPoint y: 576, distance: 21.7
click at [849, 576] on div at bounding box center [873, 574] width 90 height 49
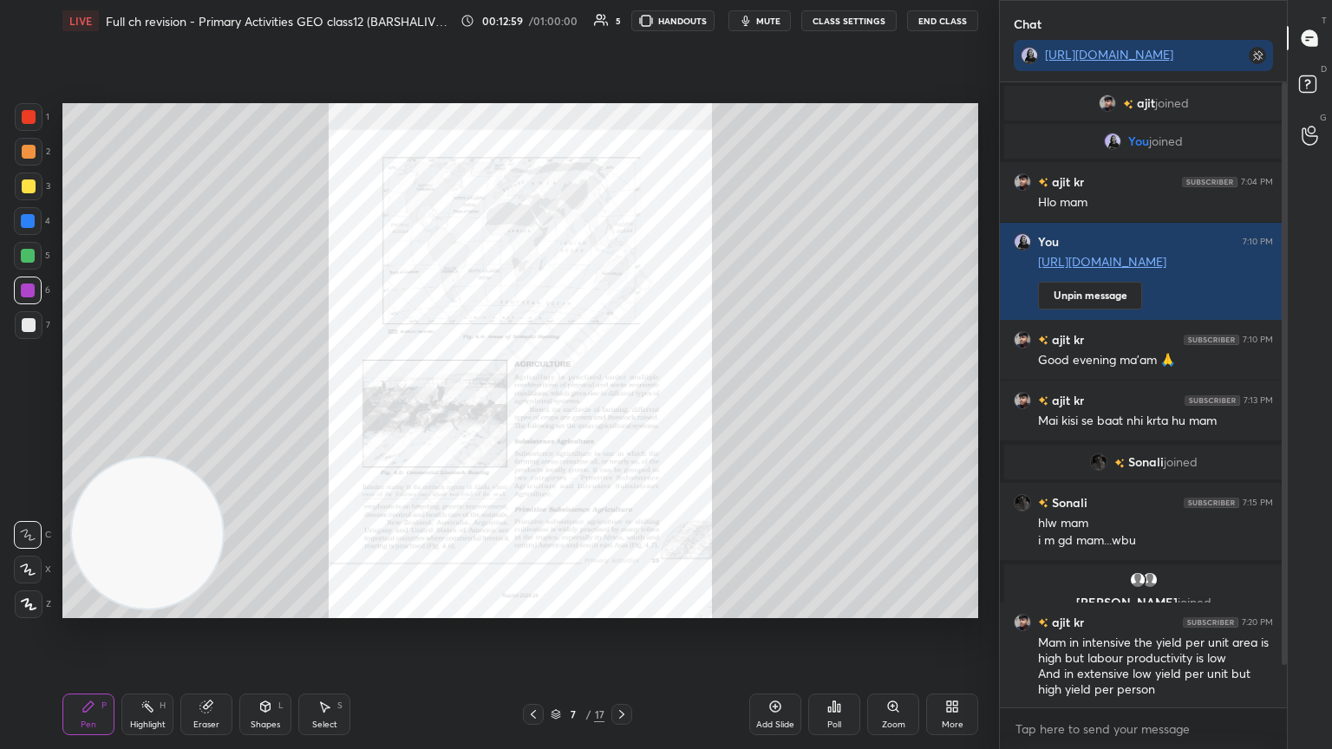
click at [890, 632] on div "Zoom" at bounding box center [893, 725] width 23 height 9
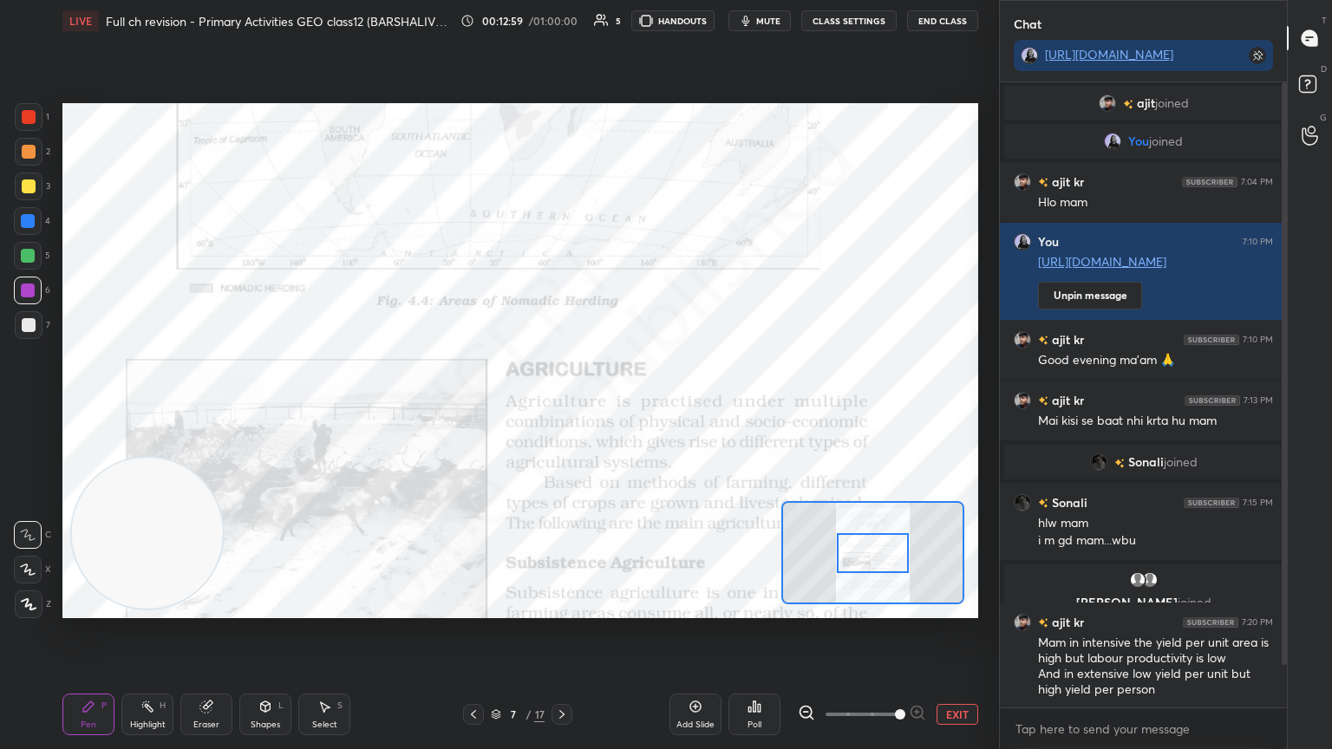
click at [890, 632] on span at bounding box center [862, 715] width 73 height 26
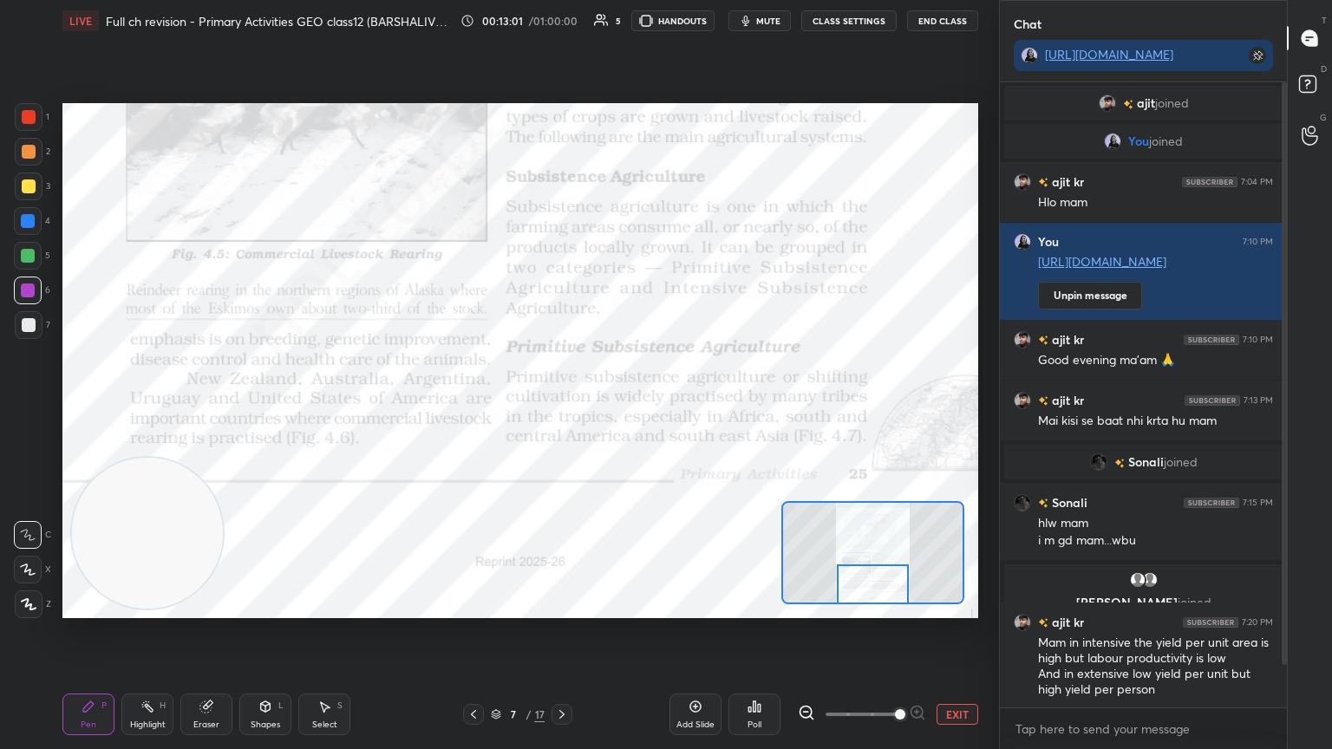
drag, startPoint x: 871, startPoint y: 553, endPoint x: 867, endPoint y: 586, distance: 33.1
click at [867, 586] on div at bounding box center [873, 585] width 72 height 40
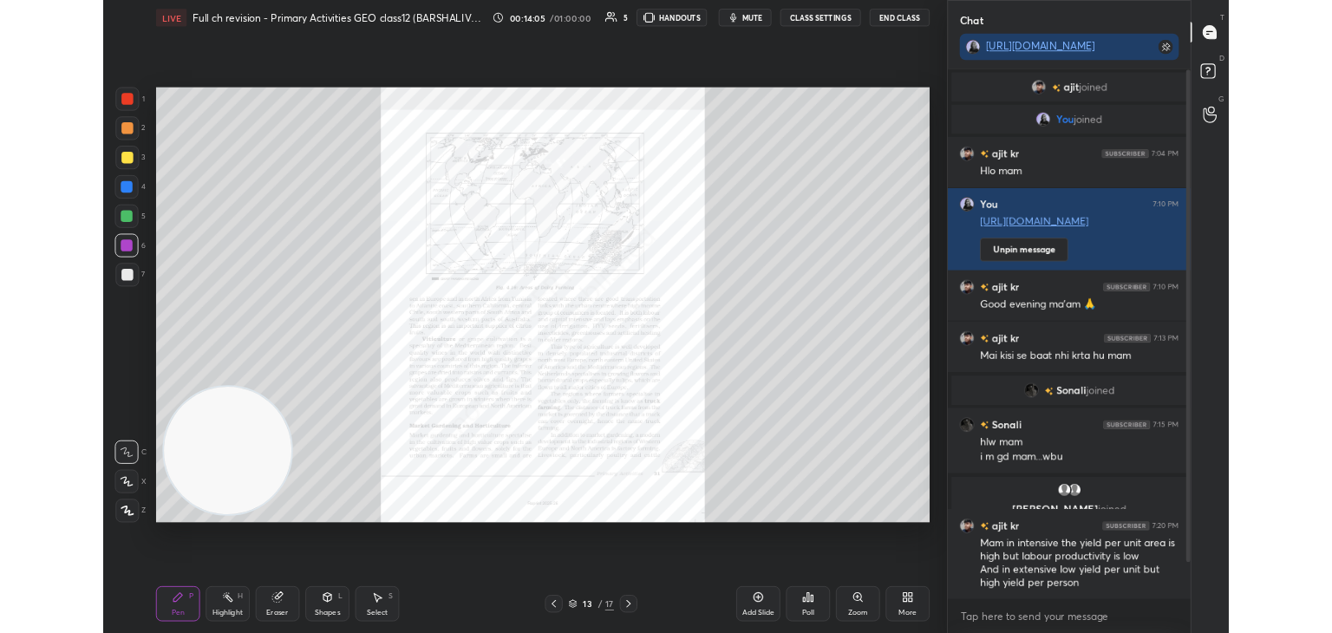
scroll to position [44, 0]
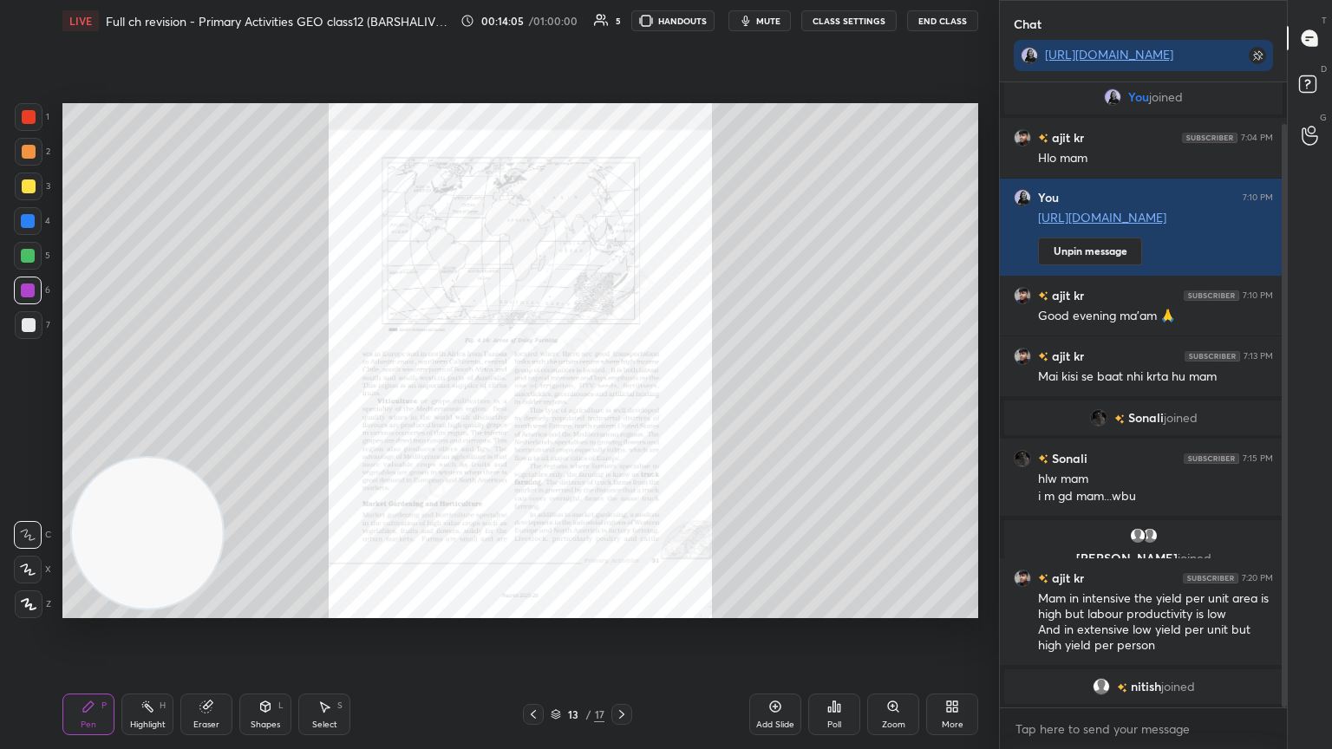
drag, startPoint x: 1286, startPoint y: 548, endPoint x: 1285, endPoint y: 679, distance: 131.0
click at [1285, 632] on div at bounding box center [1284, 416] width 5 height 584
click at [1199, 632] on textarea at bounding box center [1143, 730] width 259 height 28
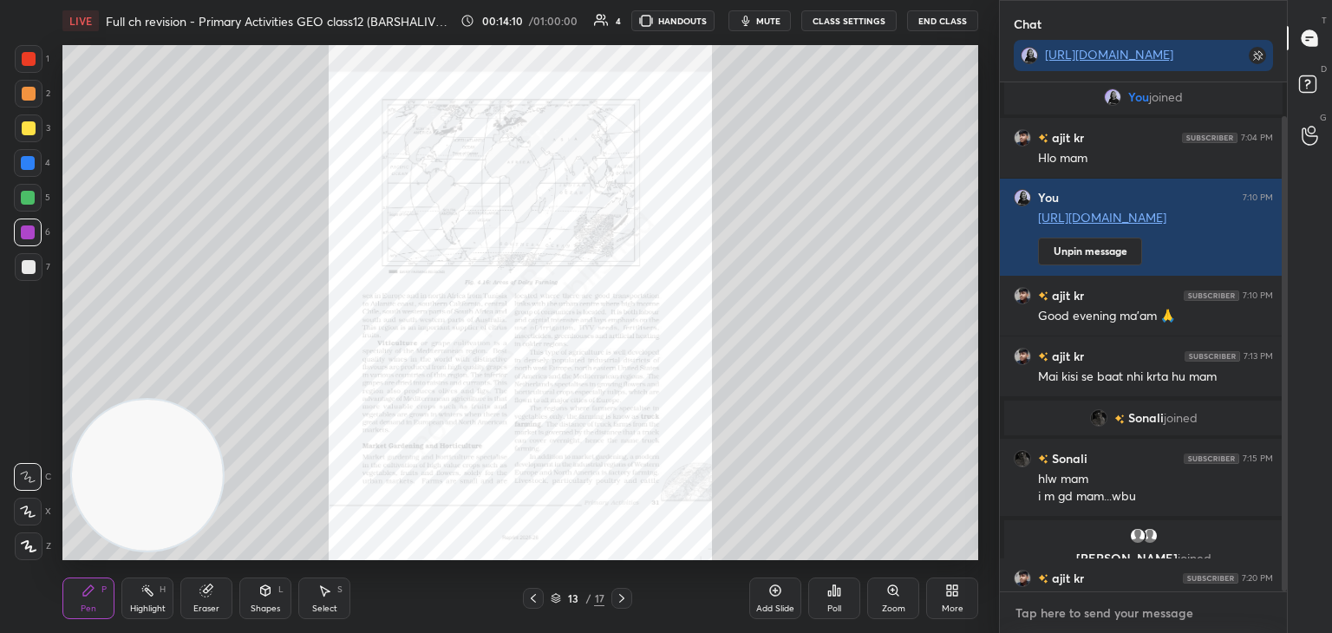
scroll to position [86219, 85813]
click at [884, 594] on div "Zoom" at bounding box center [893, 599] width 52 height 42
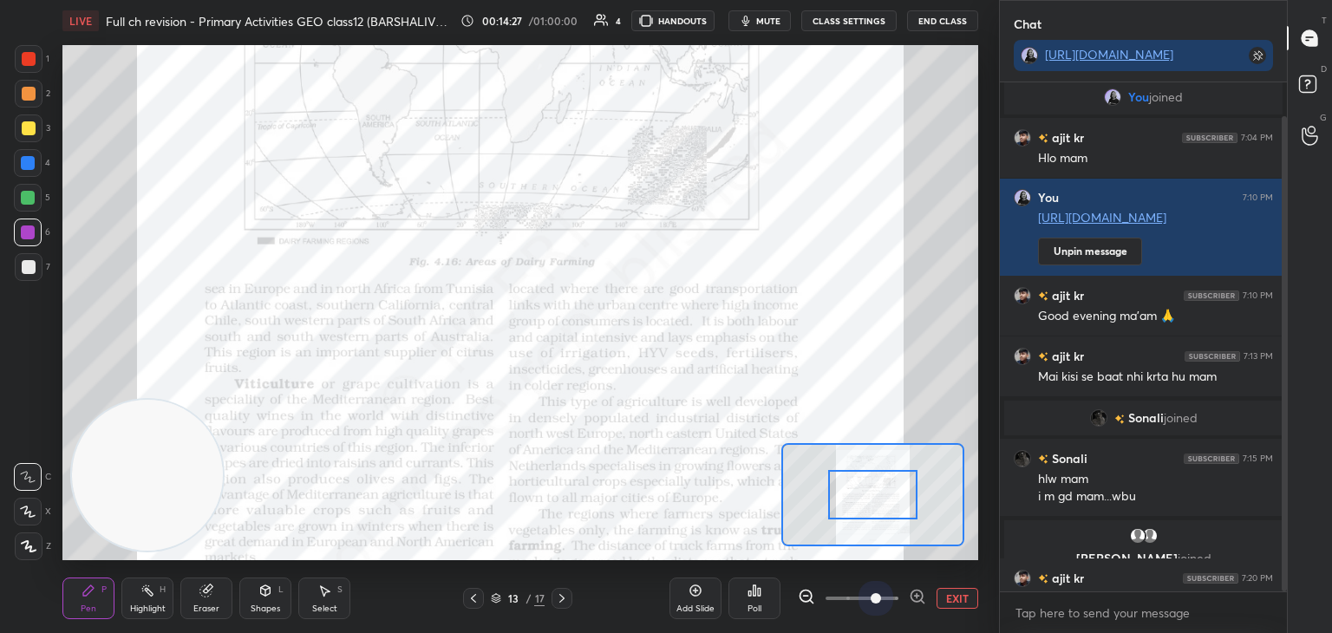
click at [884, 594] on span at bounding box center [862, 599] width 73 height 26
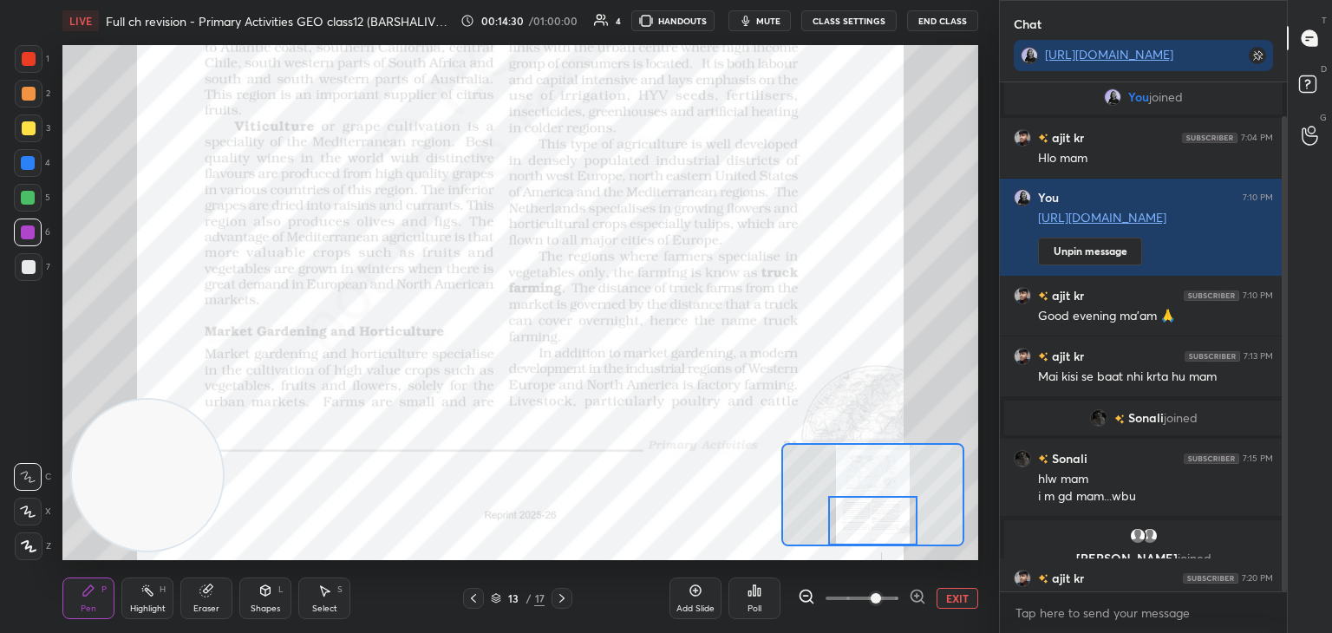
drag, startPoint x: 886, startPoint y: 483, endPoint x: 886, endPoint y: 510, distance: 26.9
click at [886, 510] on div at bounding box center [873, 520] width 90 height 49
click at [954, 595] on button "EXIT" at bounding box center [958, 598] width 42 height 21
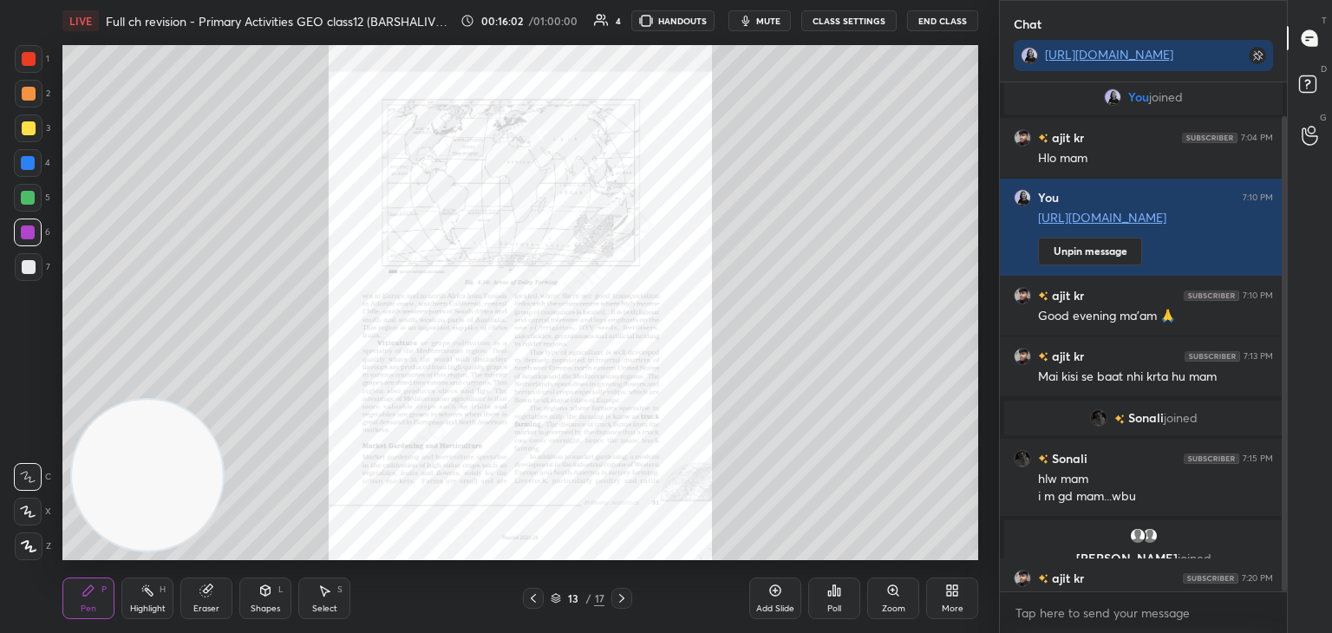
click at [954, 595] on icon at bounding box center [955, 594] width 4 height 4
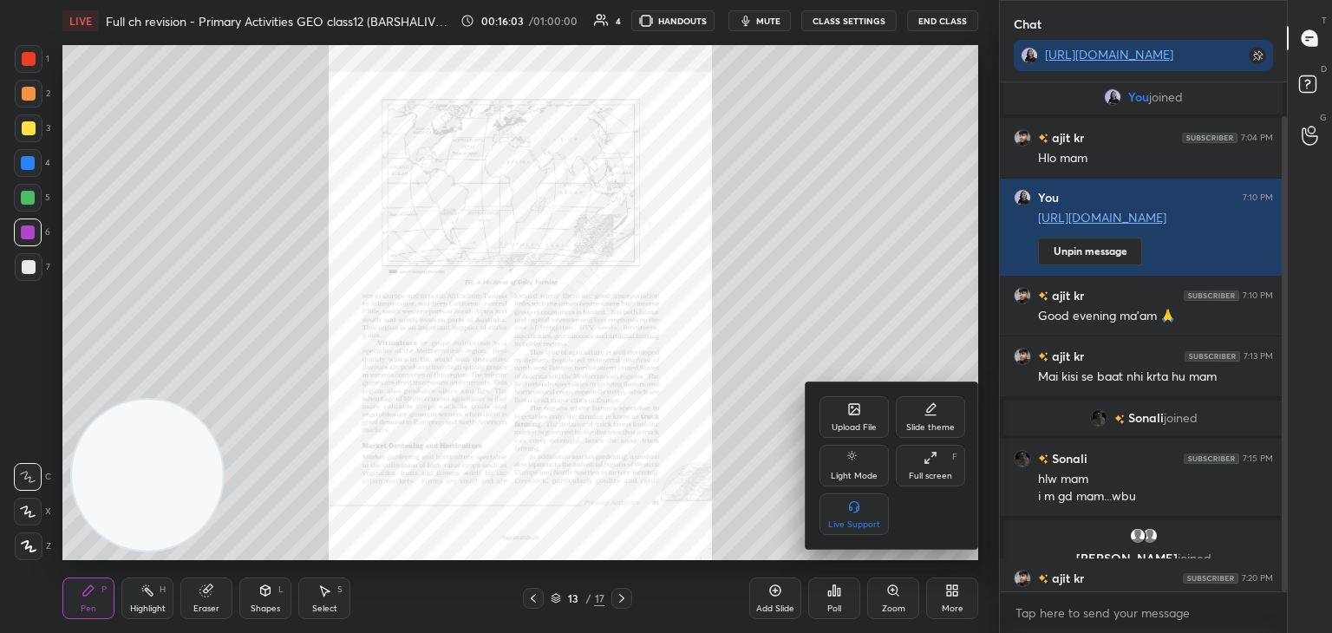
click at [852, 423] on div "Upload File" at bounding box center [854, 427] width 45 height 9
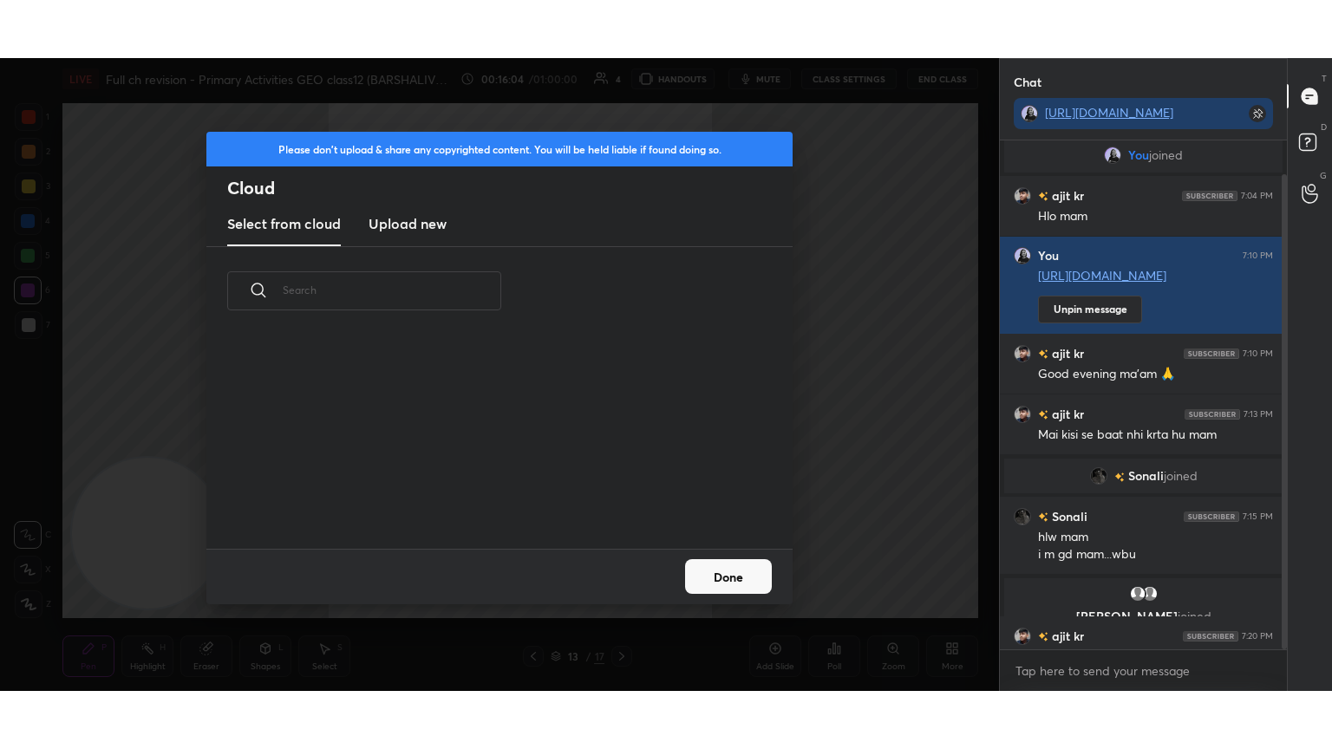
scroll to position [213, 557]
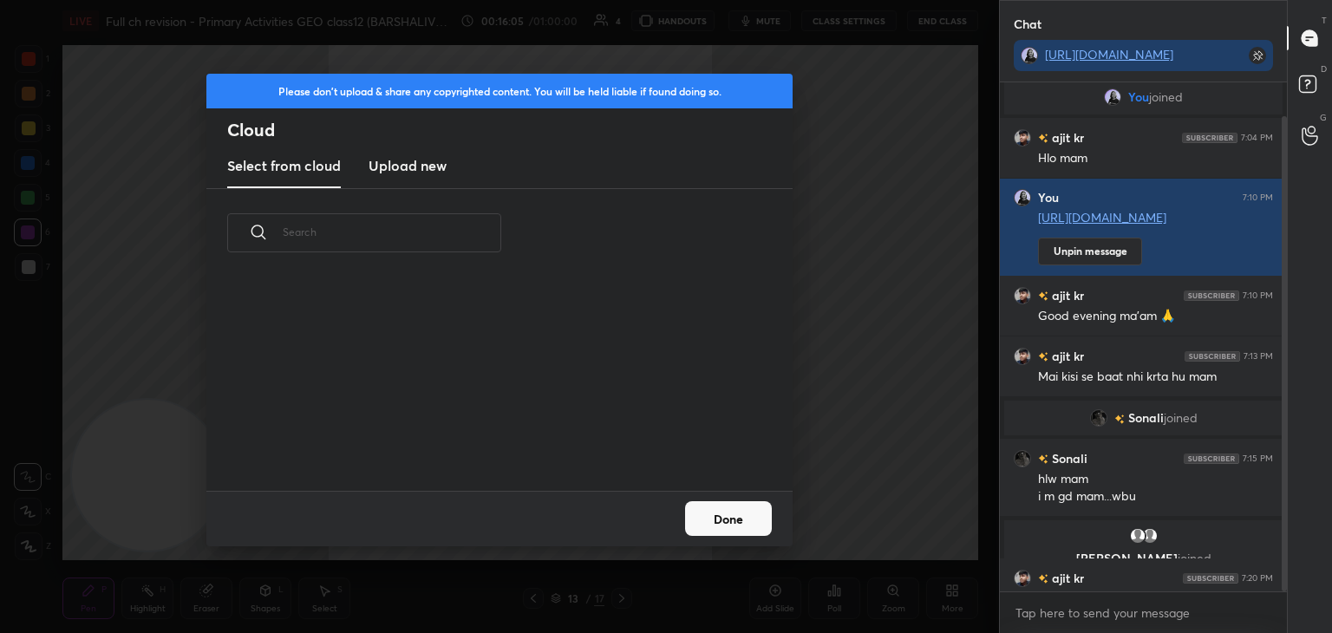
click at [391, 178] on new "Upload new" at bounding box center [408, 166] width 78 height 43
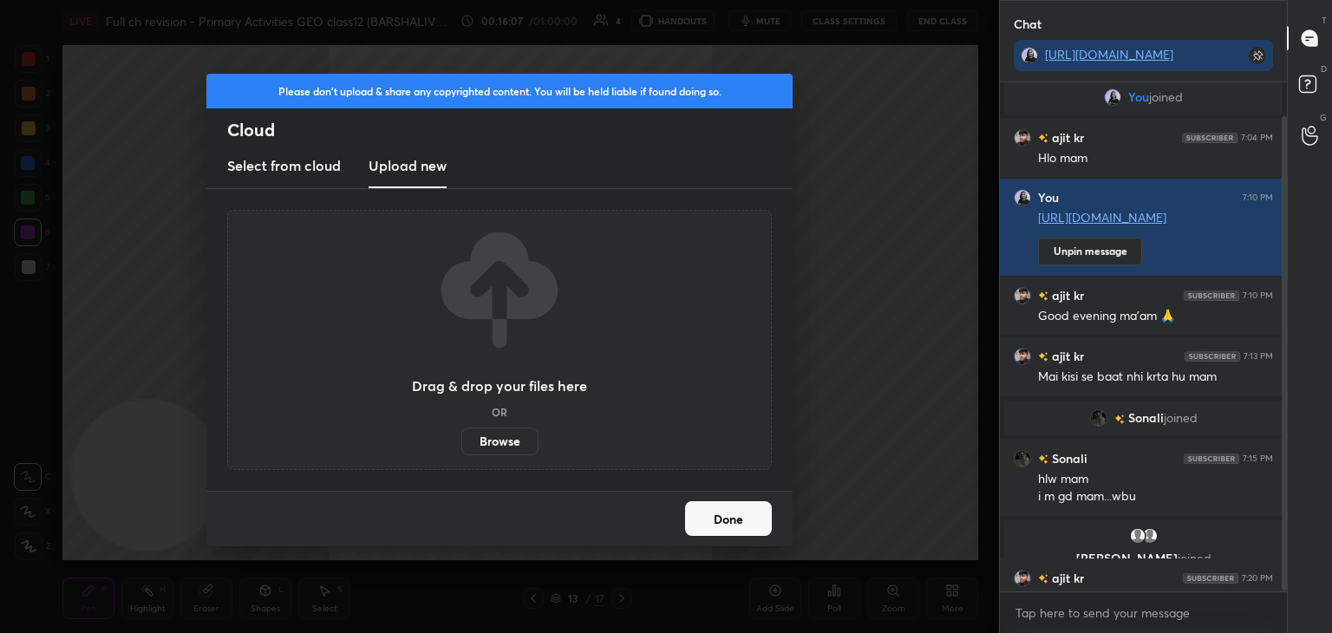
click at [498, 441] on label "Browse" at bounding box center [499, 442] width 77 height 28
click at [461, 441] on input "Browse" at bounding box center [461, 442] width 0 height 28
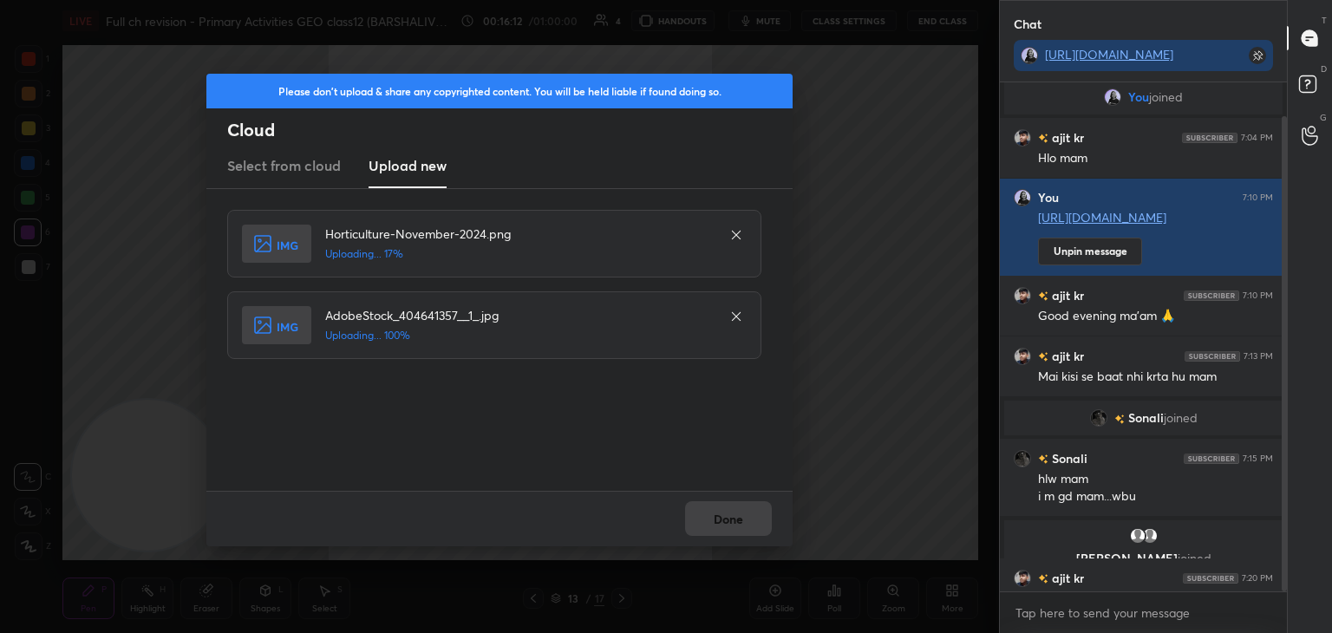
scroll to position [662, 282]
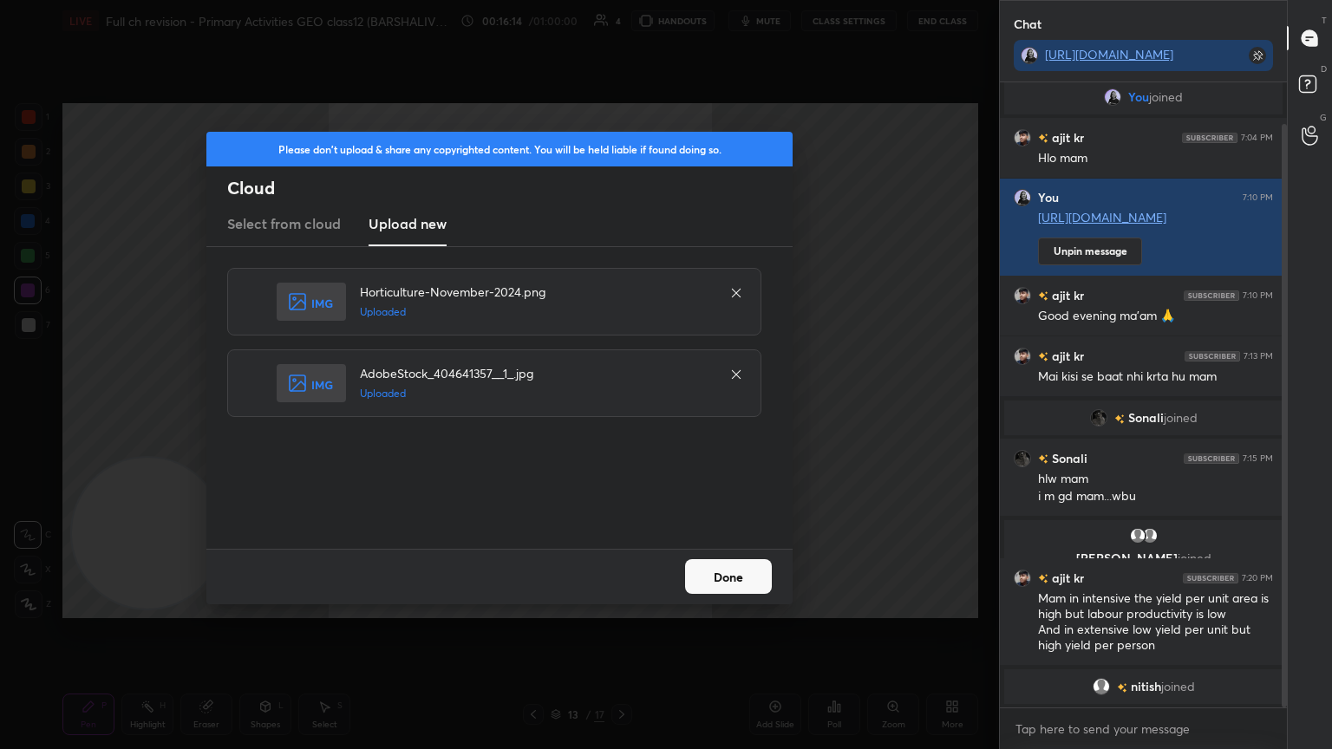
click at [733, 606] on div "Please don't upload & share any copyrighted content. You will be held liable if…" at bounding box center [499, 374] width 999 height 749
click at [730, 590] on button "Done" at bounding box center [728, 576] width 87 height 35
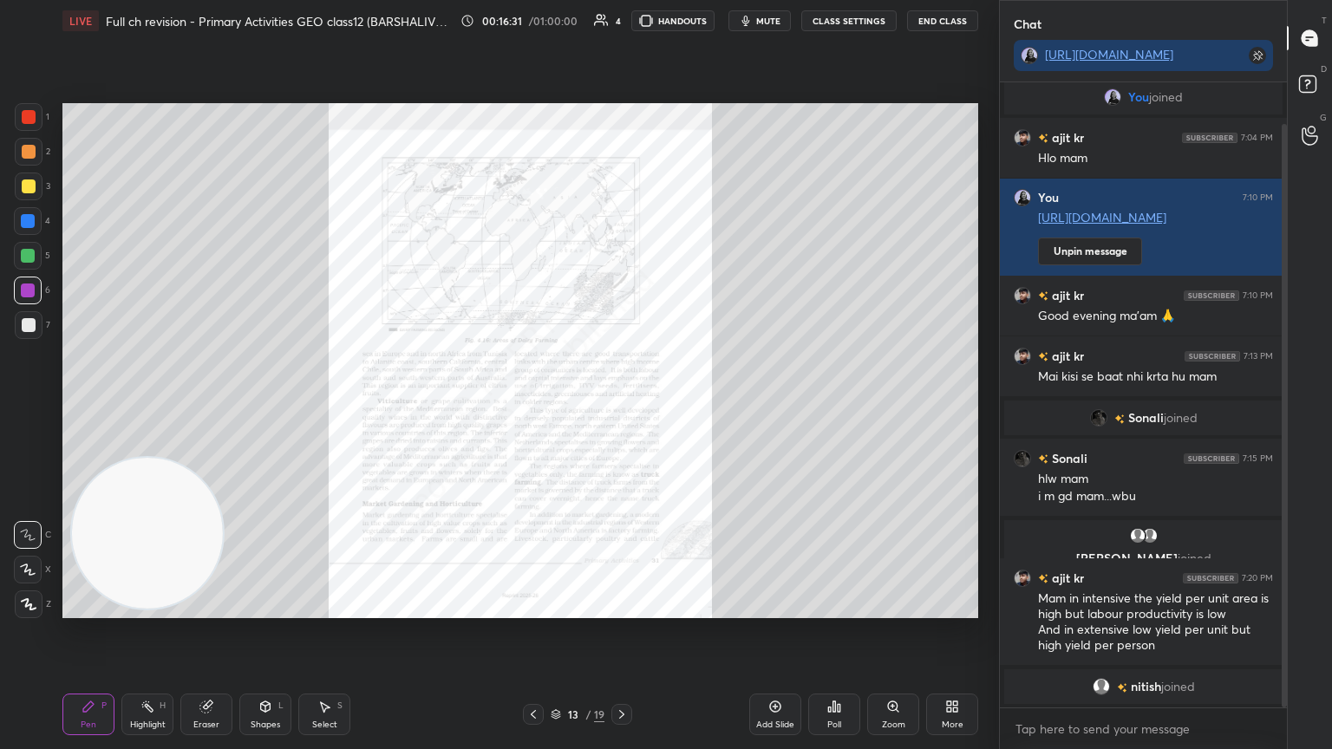
click at [882, 632] on div "Zoom" at bounding box center [893, 715] width 52 height 42
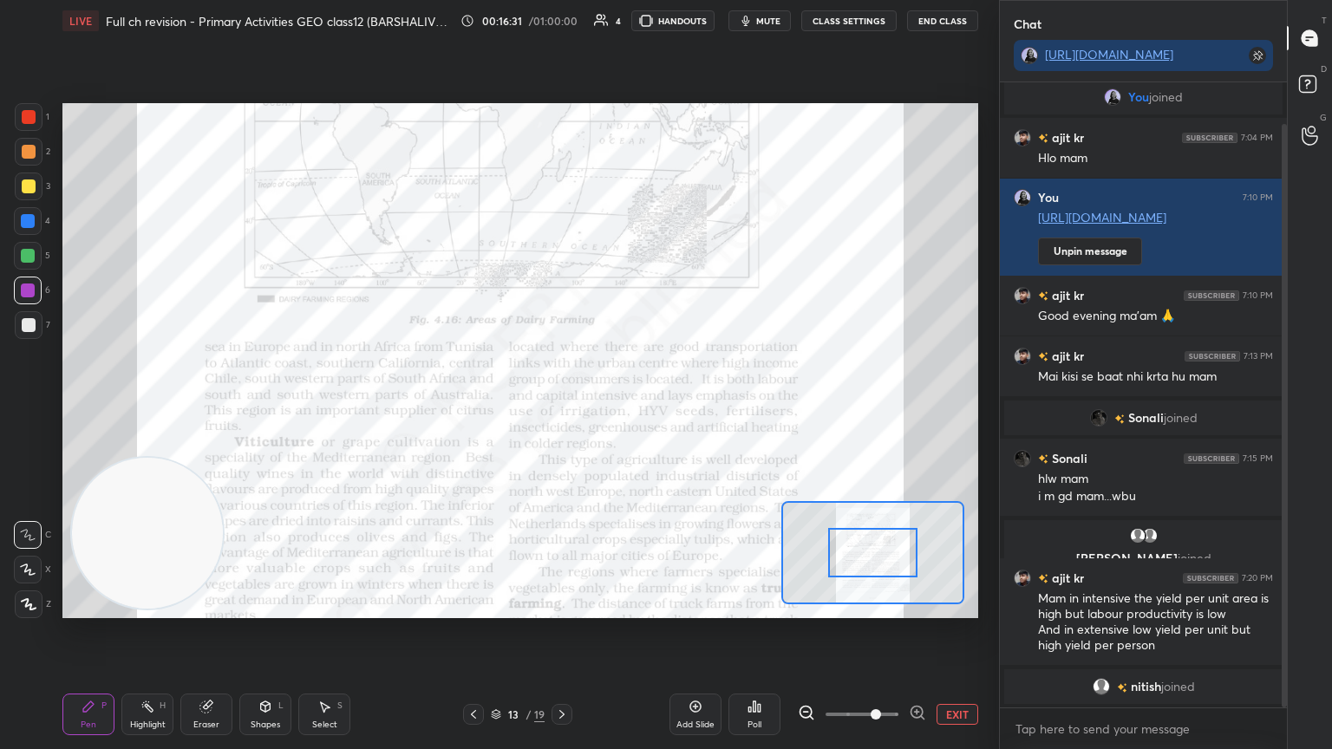
click at [882, 632] on span at bounding box center [862, 715] width 73 height 26
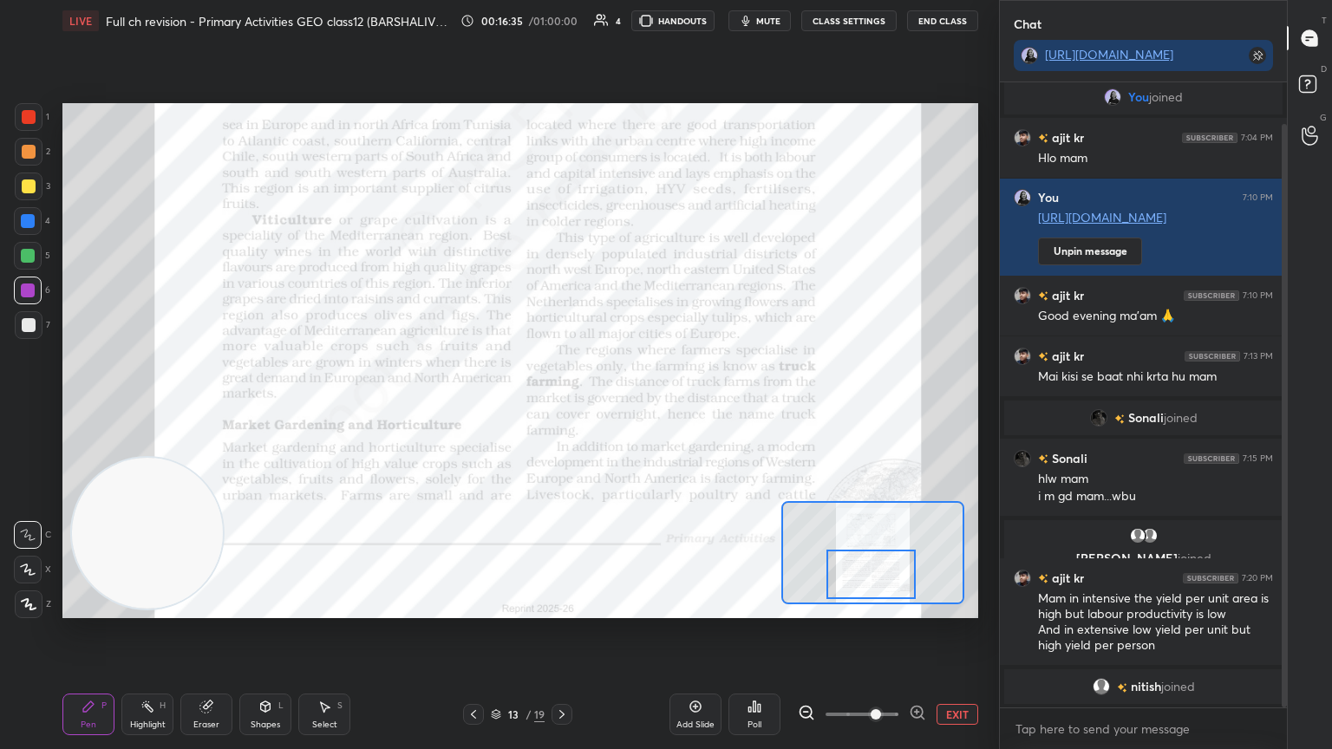
drag, startPoint x: 865, startPoint y: 556, endPoint x: 863, endPoint y: 576, distance: 20.0
click at [863, 576] on div at bounding box center [872, 574] width 90 height 49
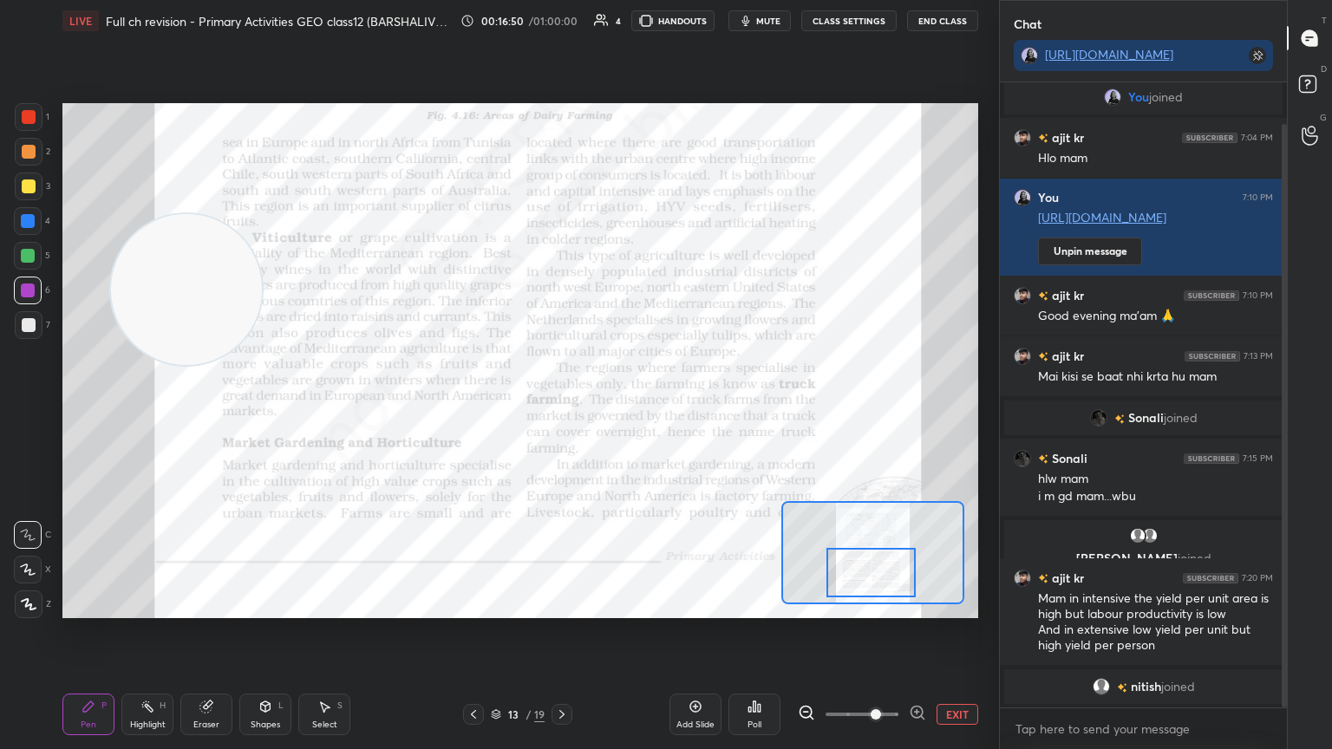
drag, startPoint x: 180, startPoint y: 538, endPoint x: 195, endPoint y: 171, distance: 367.3
click at [195, 214] on video at bounding box center [186, 289] width 151 height 151
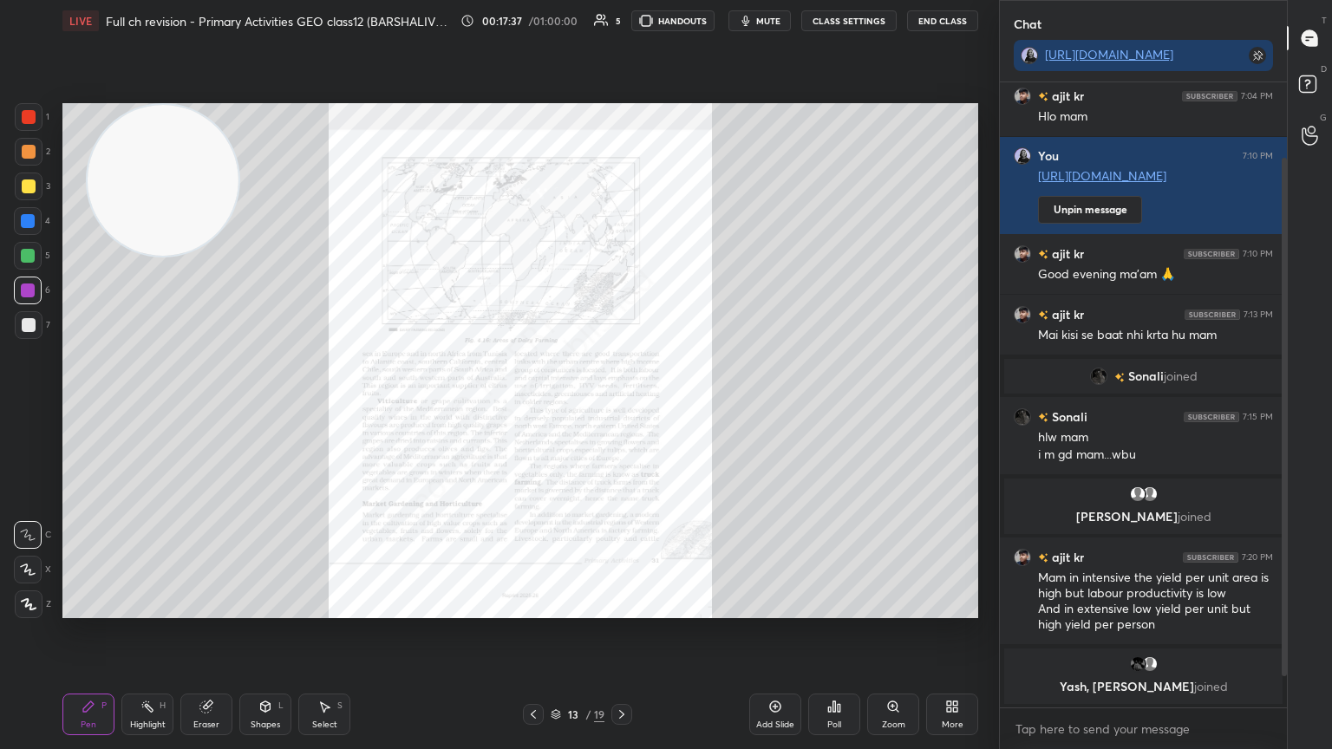
scroll to position [162, 0]
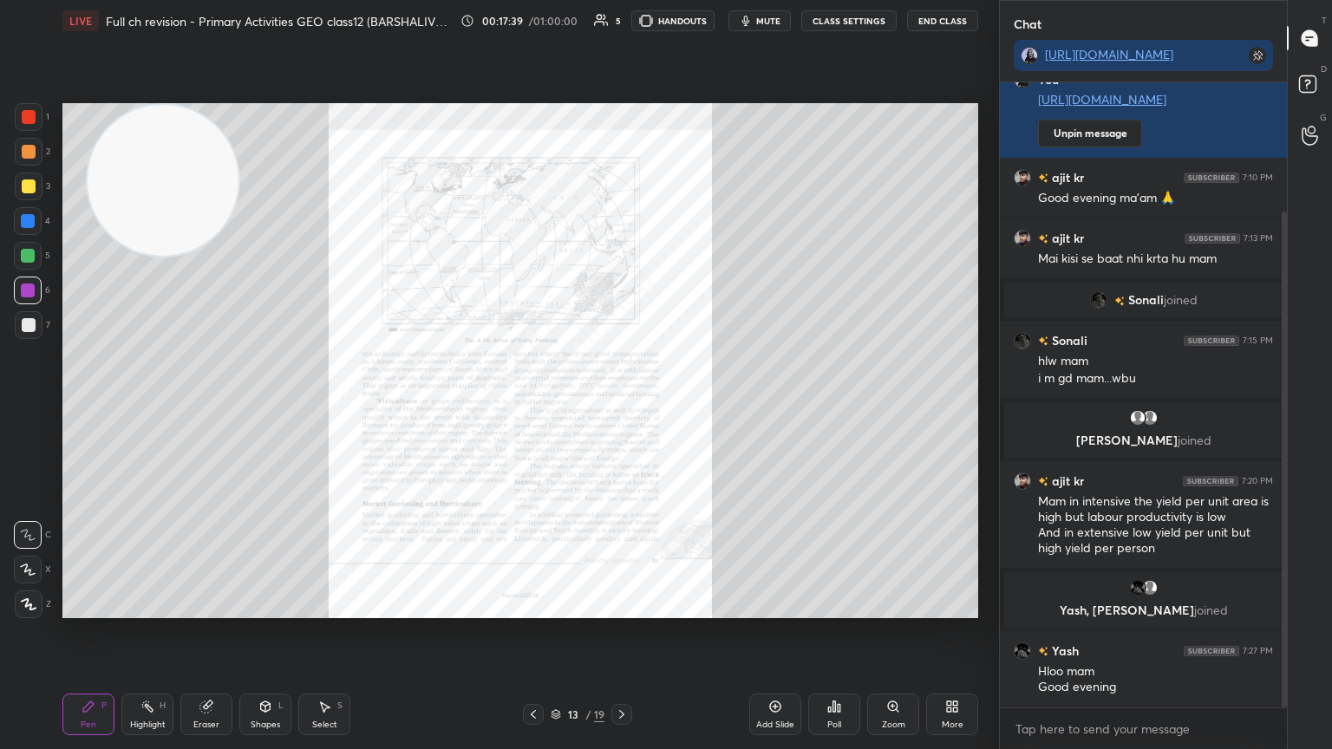
click at [881, 632] on div "Zoom" at bounding box center [893, 715] width 52 height 42
click at [895, 632] on div "Zoom" at bounding box center [893, 715] width 52 height 42
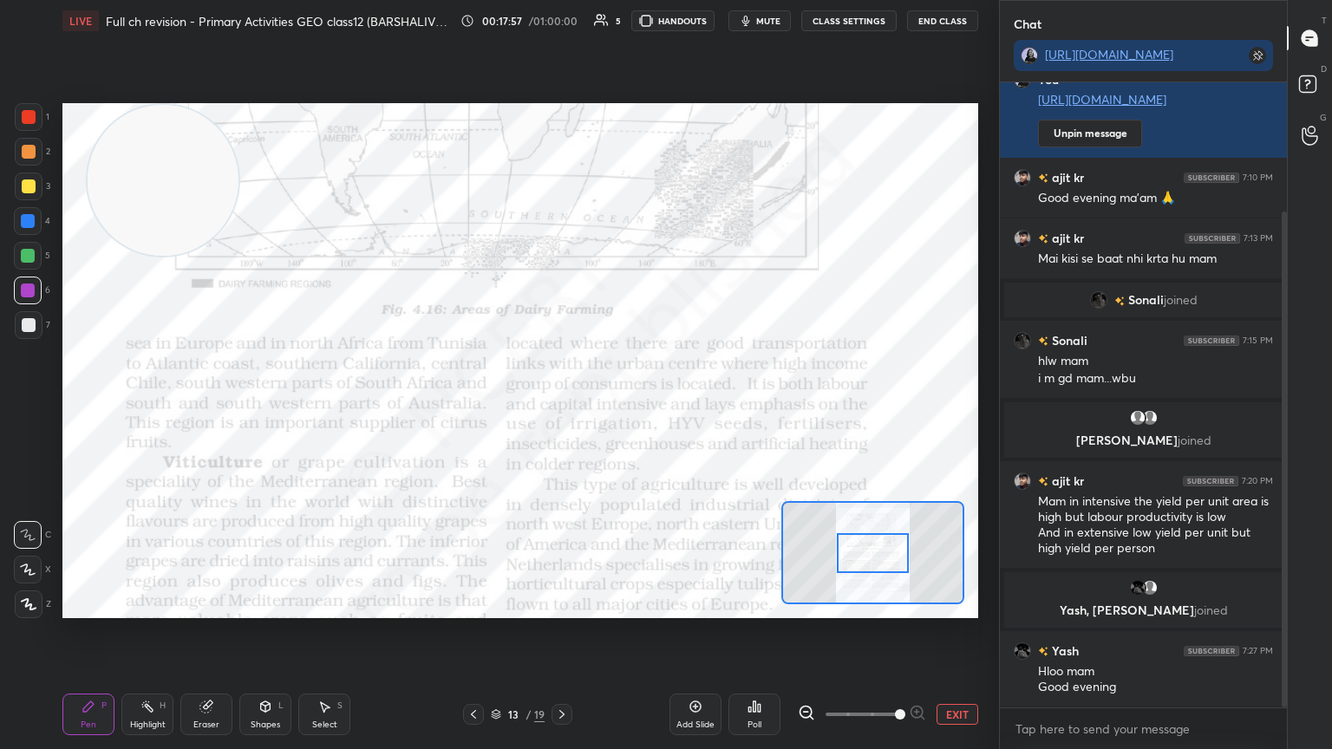
click at [895, 632] on span at bounding box center [862, 715] width 73 height 26
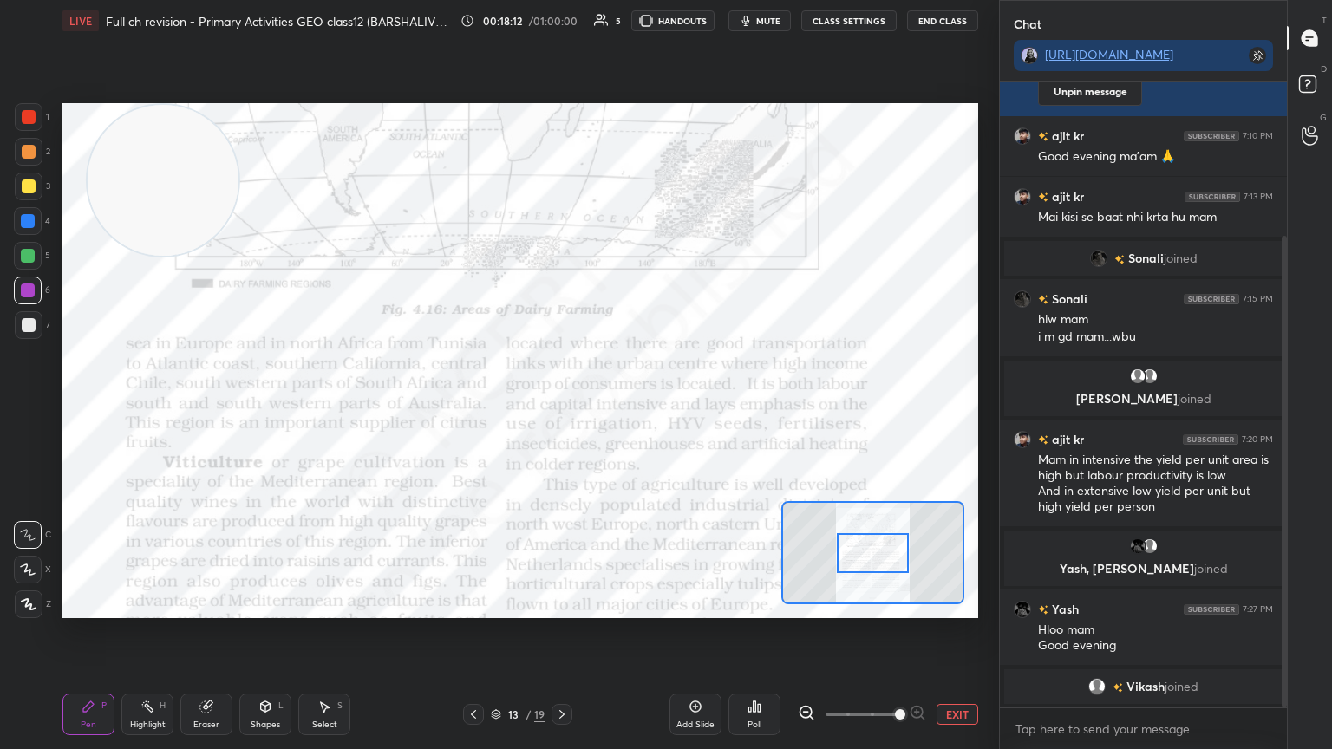
click at [860, 562] on div at bounding box center [873, 552] width 183 height 103
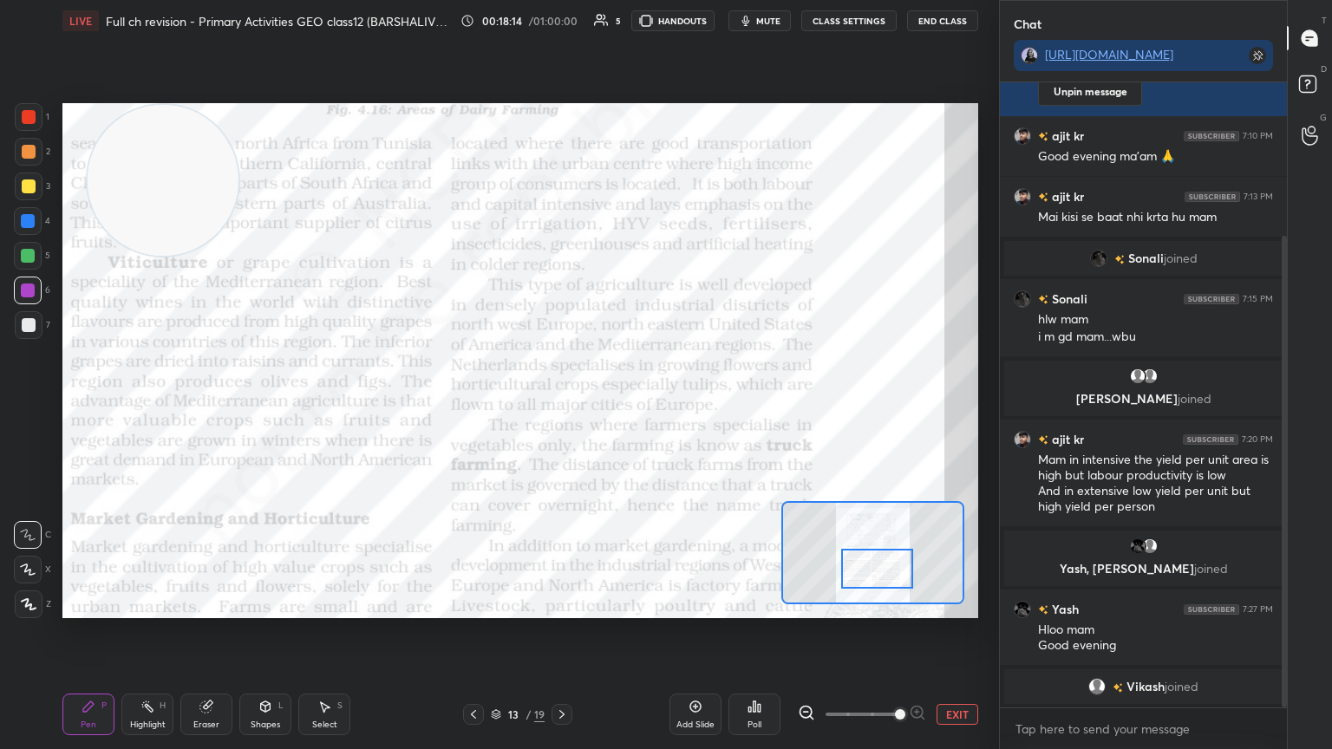
drag, startPoint x: 860, startPoint y: 556, endPoint x: 877, endPoint y: 563, distance: 17.9
click at [877, 563] on div at bounding box center [877, 569] width 72 height 40
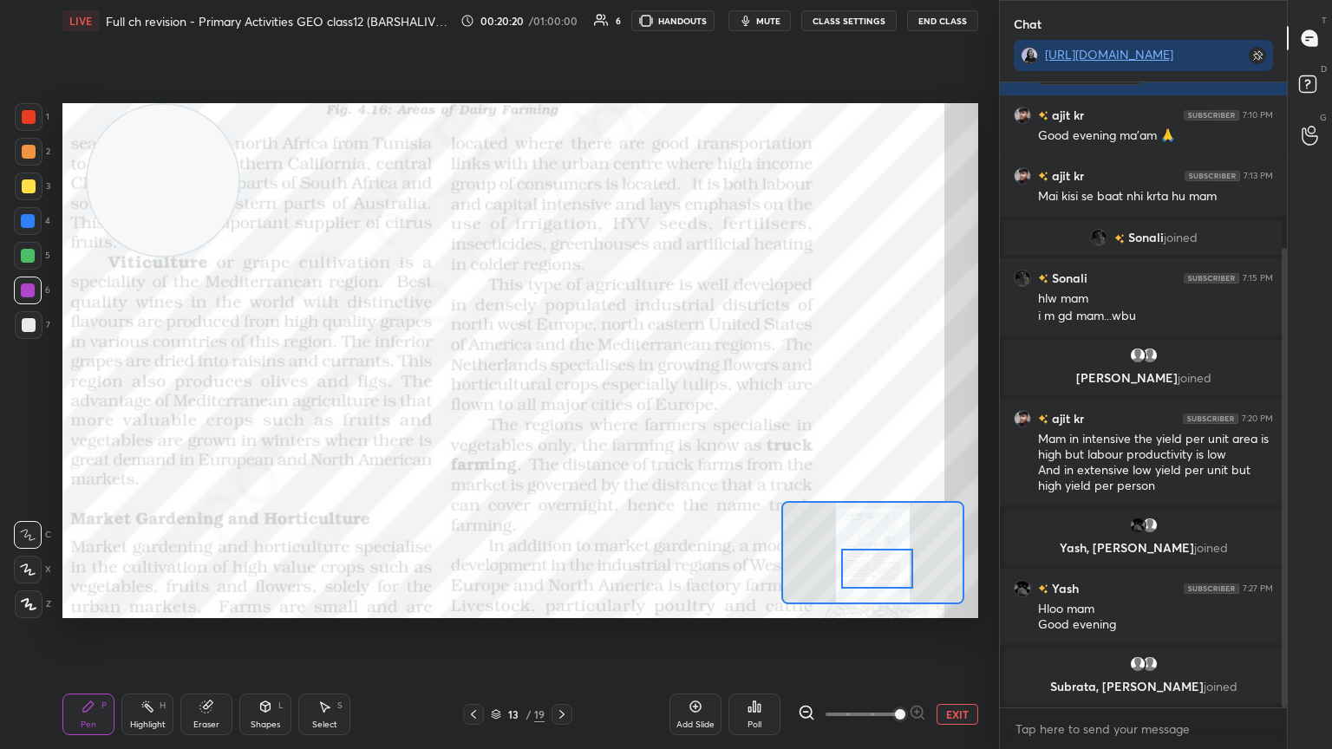
click at [880, 579] on div at bounding box center [877, 569] width 72 height 40
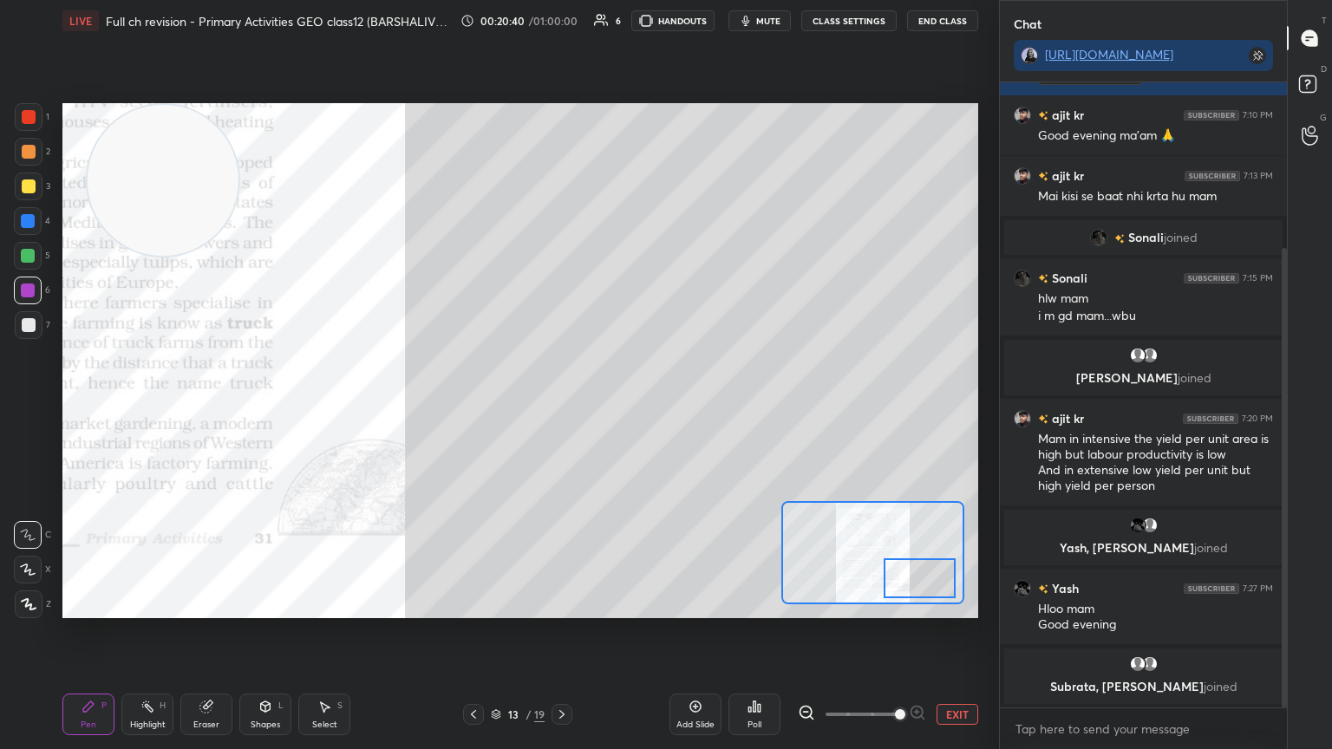
click at [29, 120] on div at bounding box center [29, 117] width 14 height 14
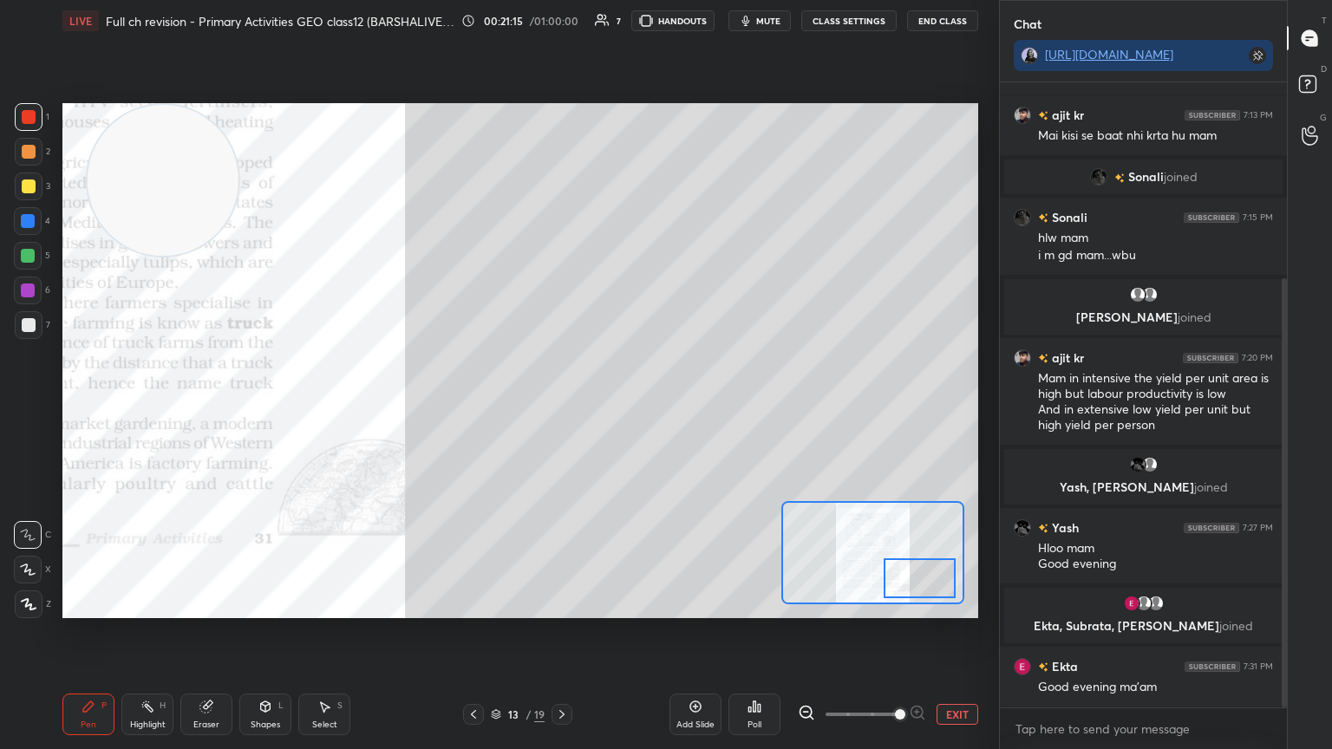
click at [17, 229] on div at bounding box center [28, 221] width 28 height 28
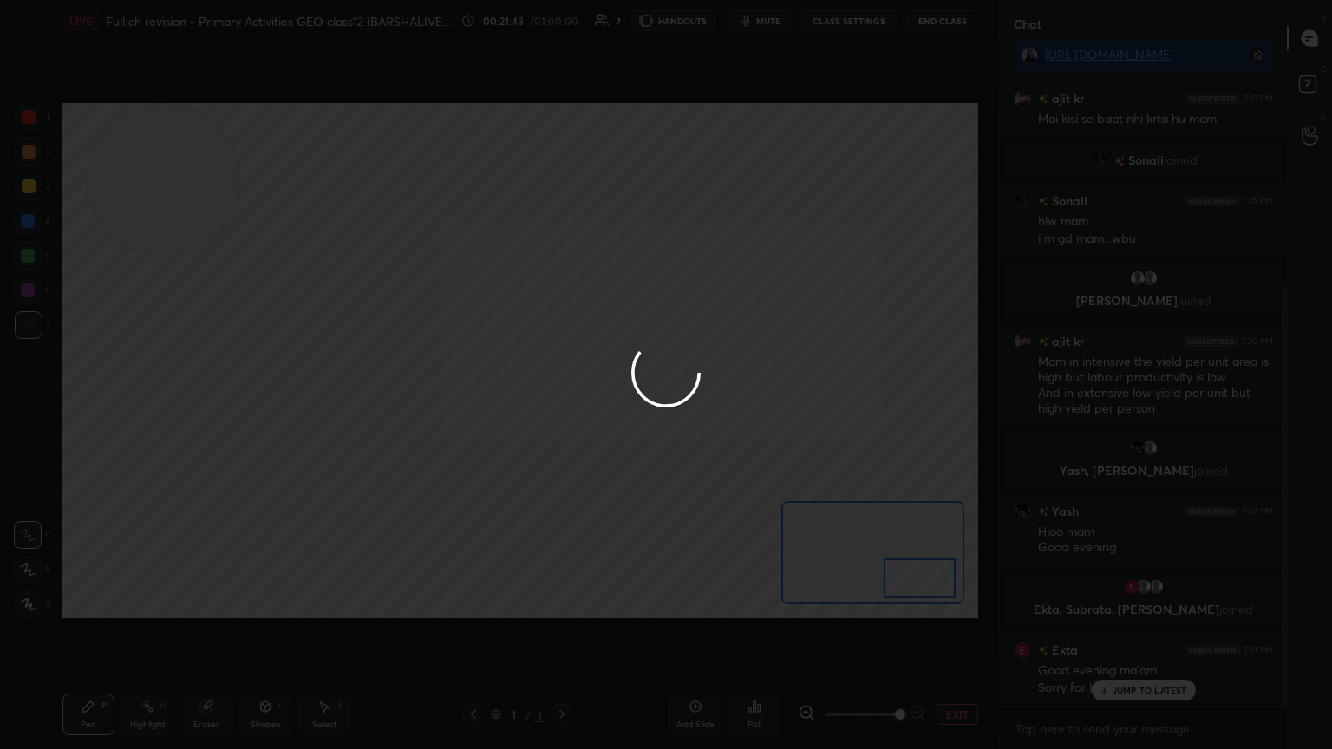
click at [1160, 632] on div at bounding box center [666, 374] width 1332 height 749
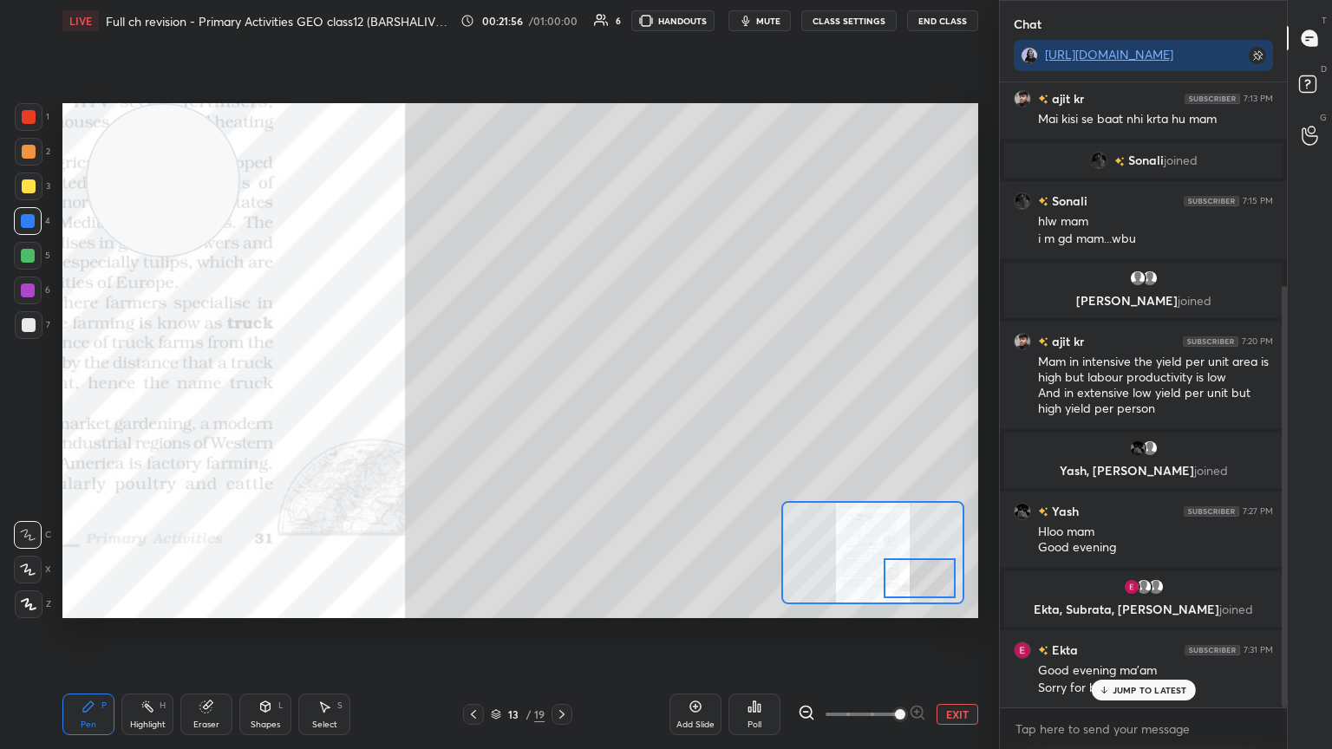
click at [34, 120] on div at bounding box center [29, 117] width 14 height 14
click at [1138, 632] on p "JUMP TO LATEST" at bounding box center [1150, 690] width 75 height 10
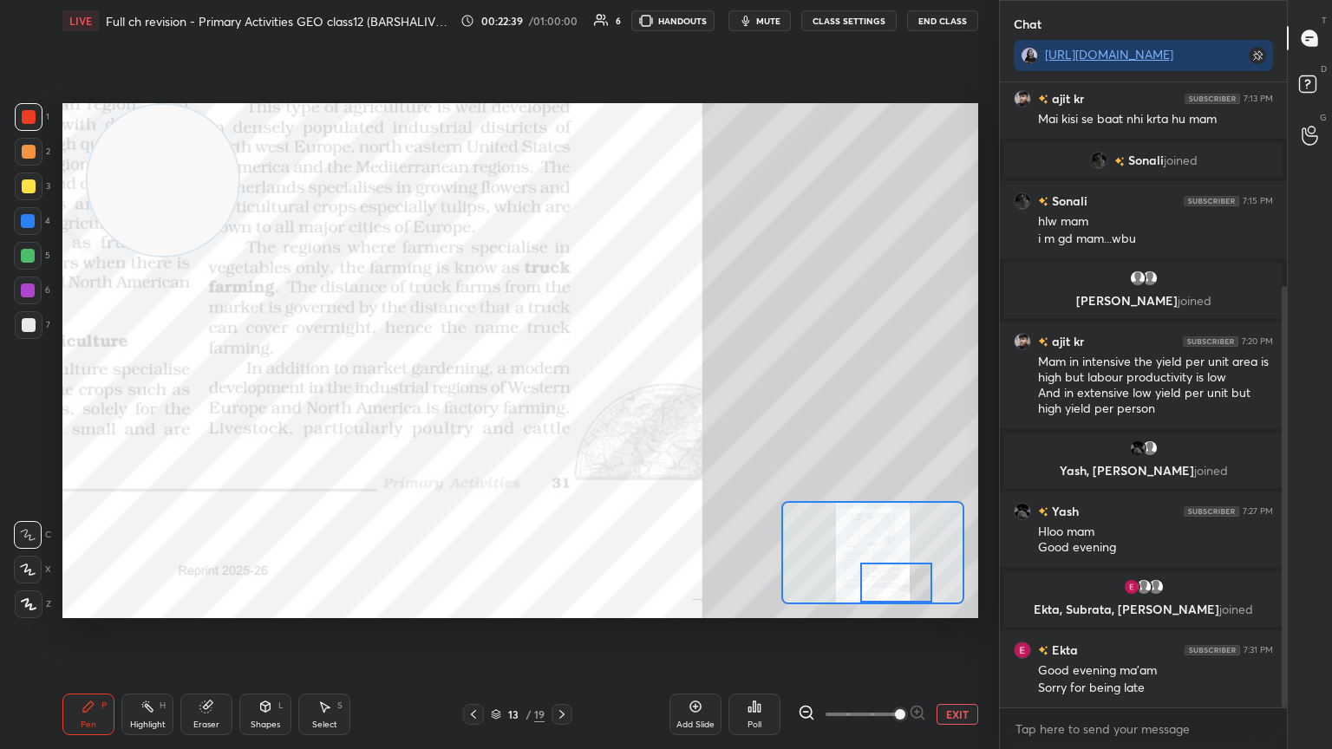
drag, startPoint x: 919, startPoint y: 583, endPoint x: 896, endPoint y: 587, distance: 23.8
click at [896, 587] on div at bounding box center [896, 583] width 72 height 40
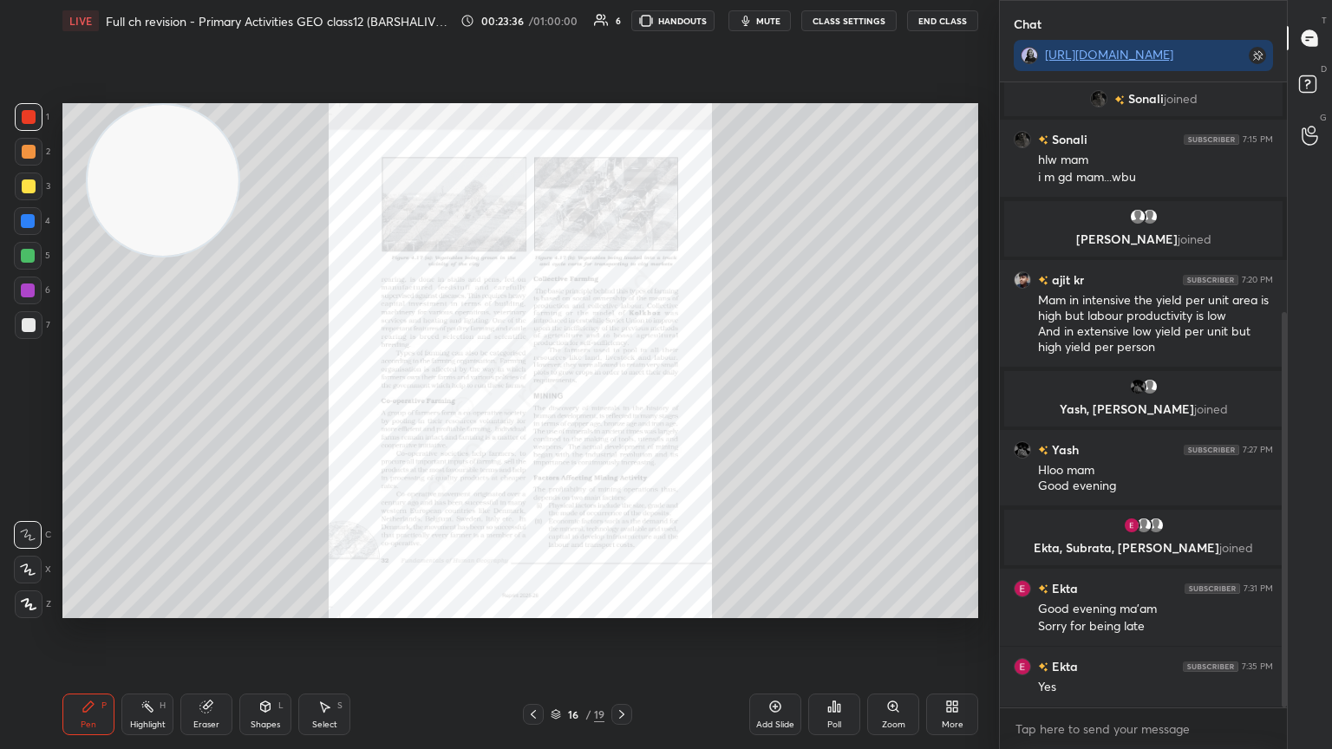
click at [888, 632] on div "Zoom" at bounding box center [893, 715] width 52 height 42
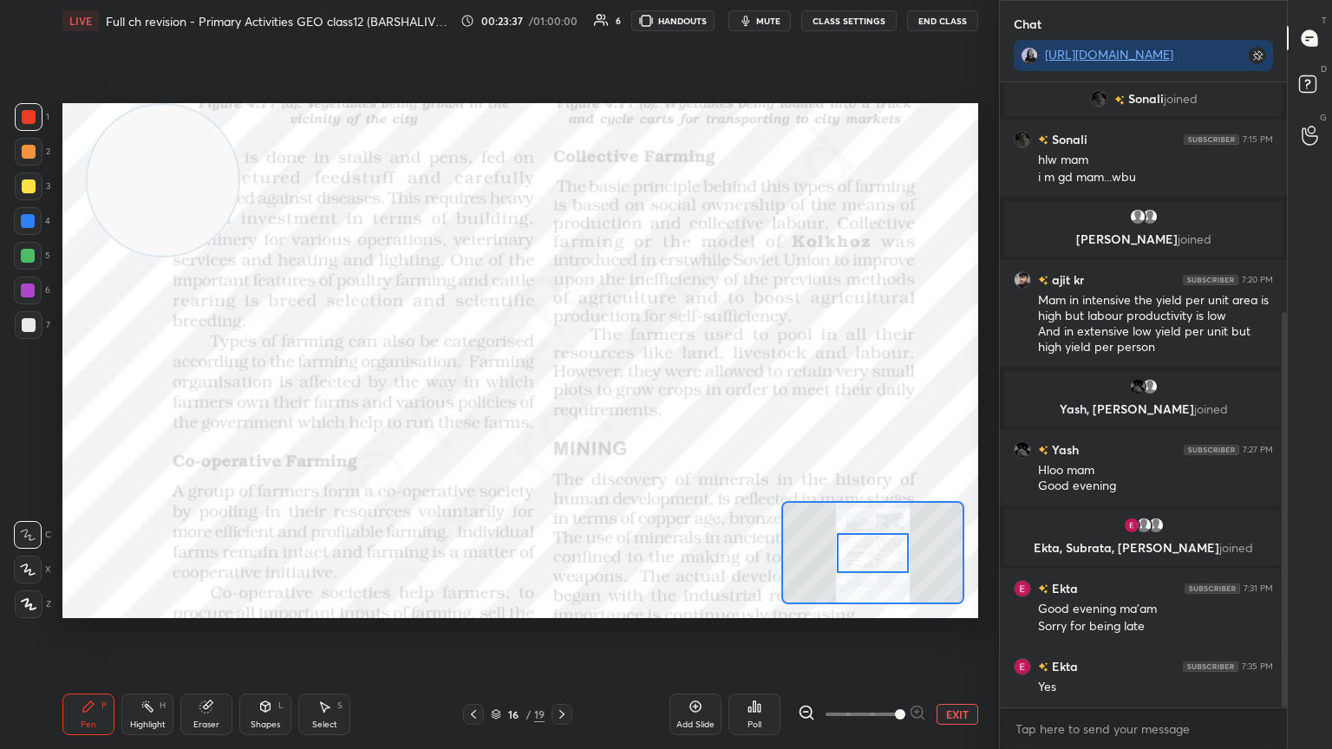
click at [888, 632] on span at bounding box center [862, 715] width 73 height 26
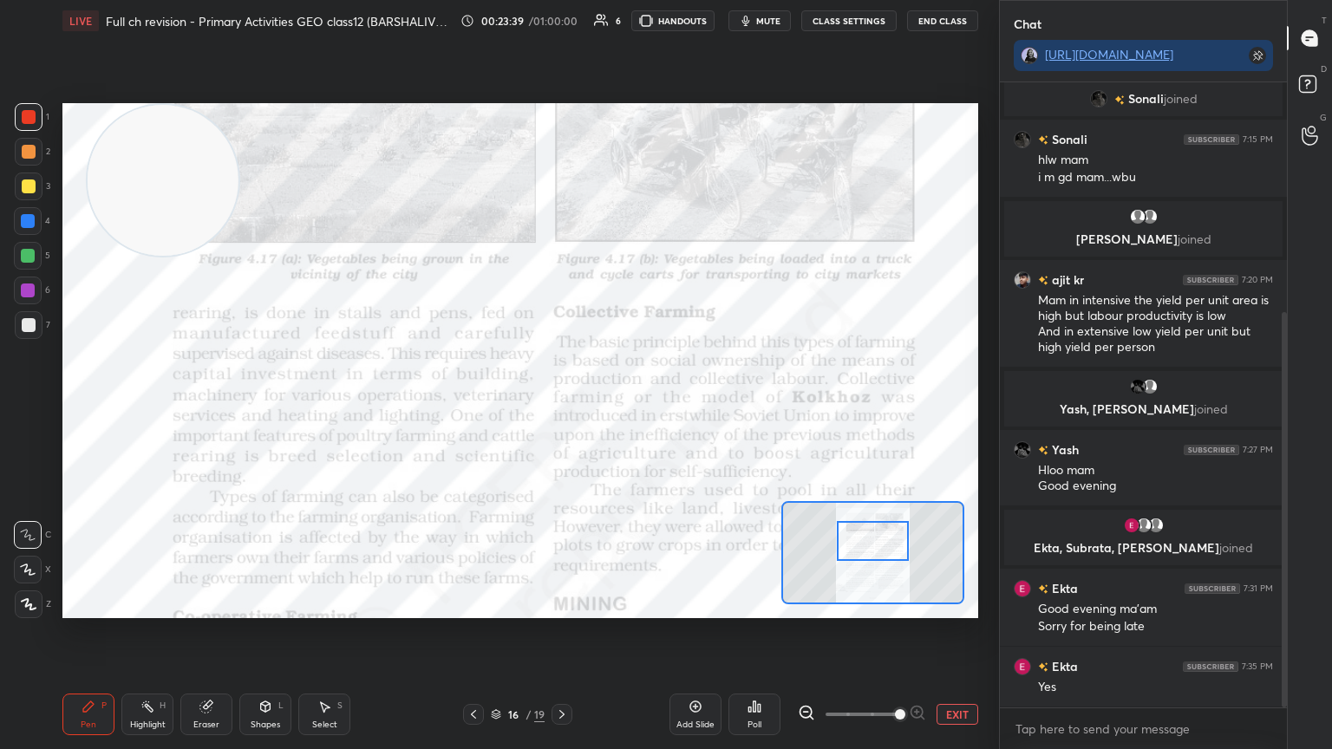
drag, startPoint x: 870, startPoint y: 541, endPoint x: 870, endPoint y: 529, distance: 12.1
click at [870, 529] on div at bounding box center [873, 541] width 72 height 40
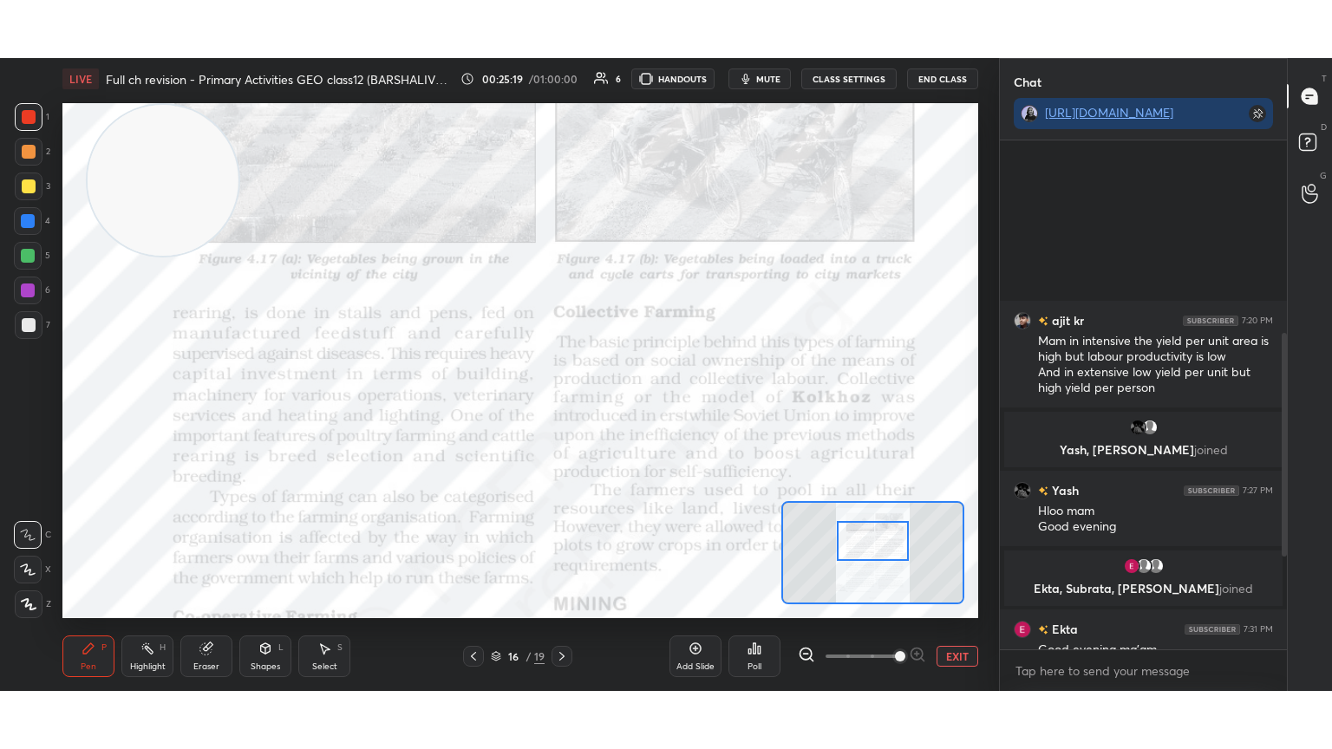
scroll to position [652, 0]
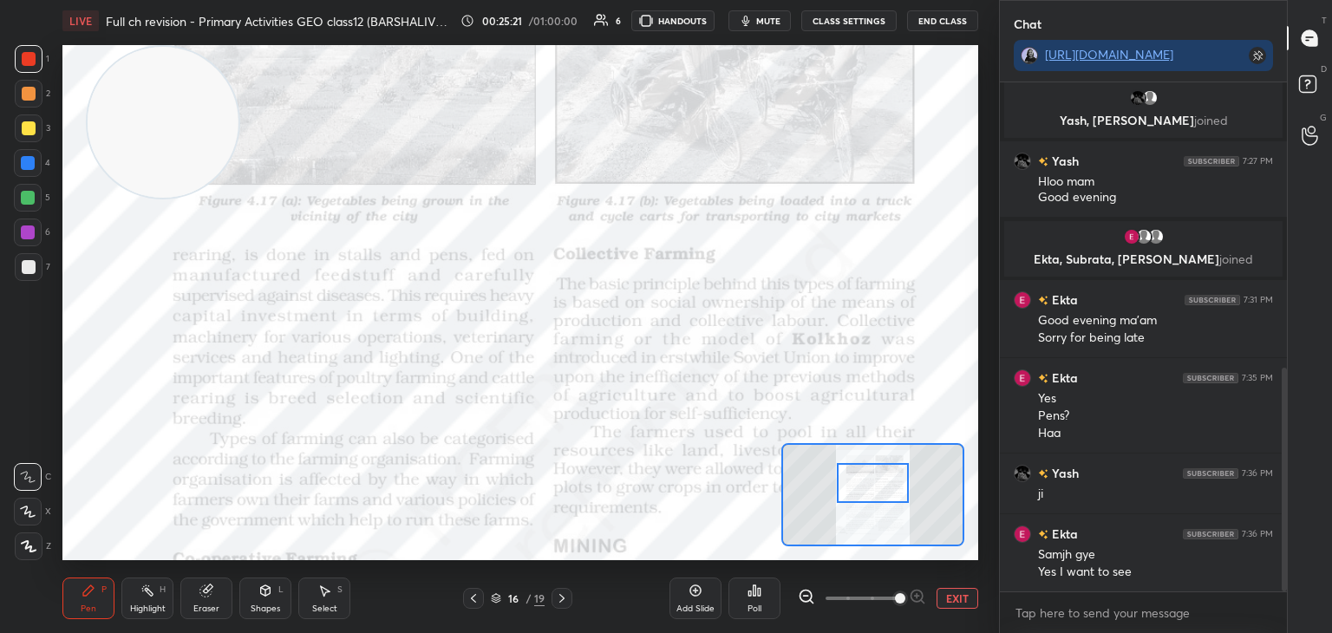
click at [949, 604] on button "EXIT" at bounding box center [958, 598] width 42 height 21
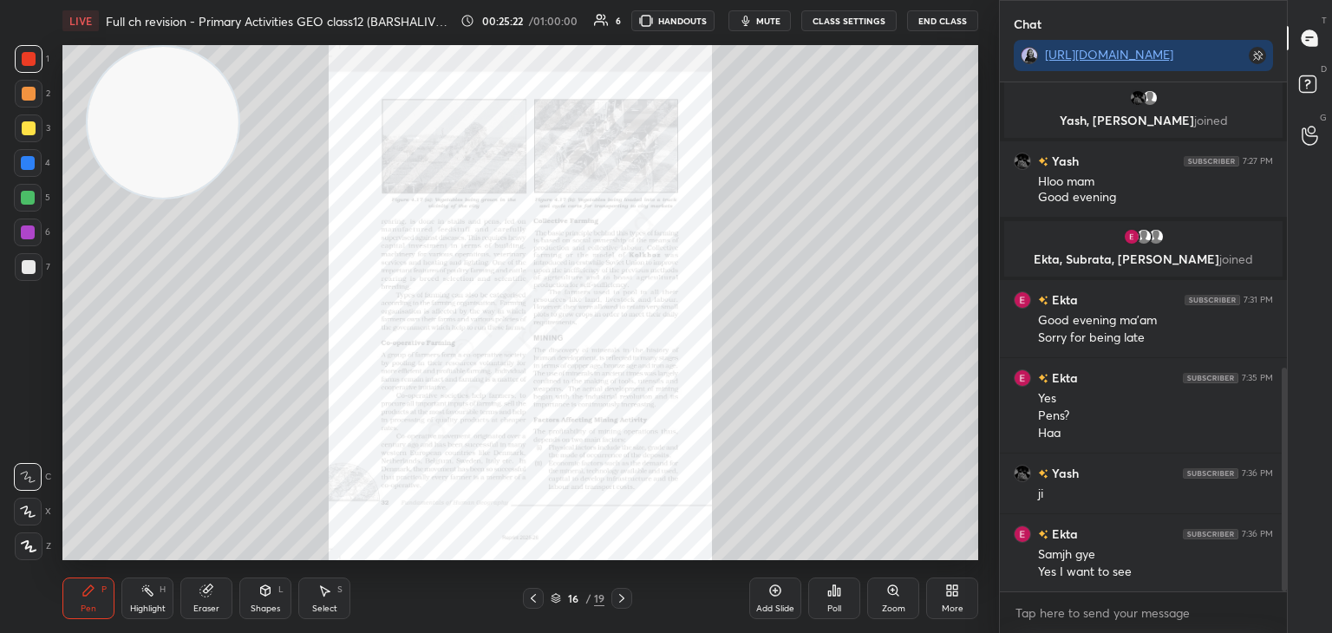
click at [949, 605] on div "More" at bounding box center [953, 609] width 22 height 9
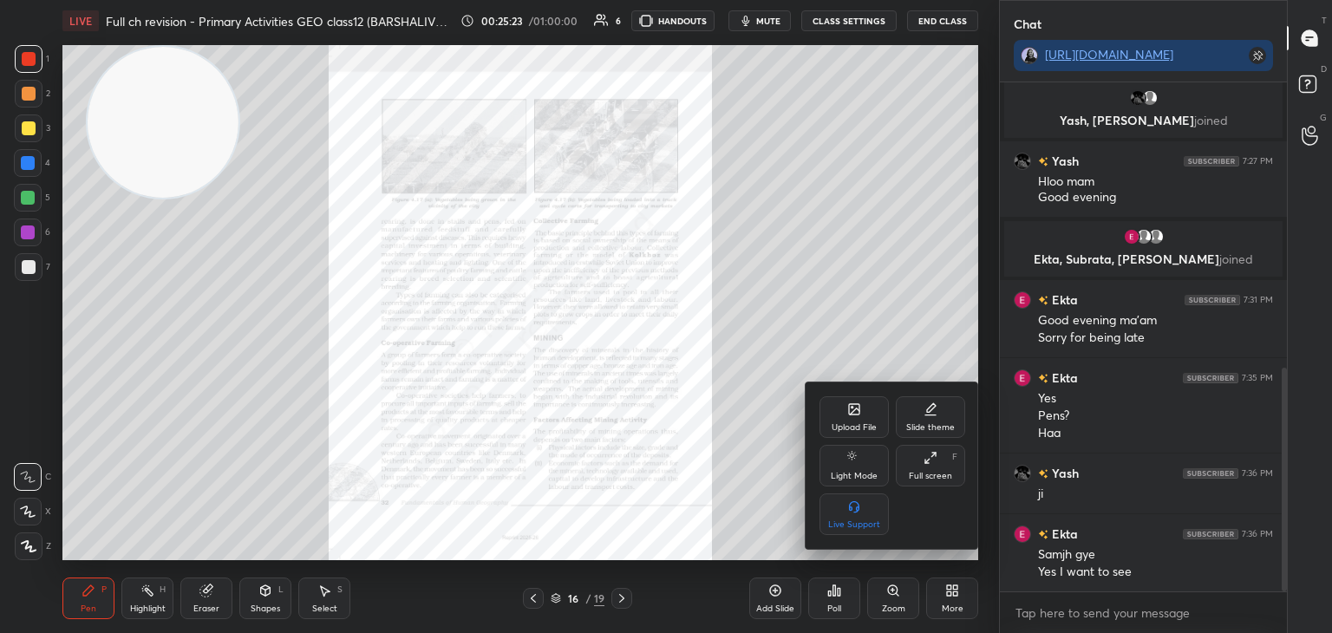
click at [873, 435] on div "Upload File" at bounding box center [854, 417] width 69 height 42
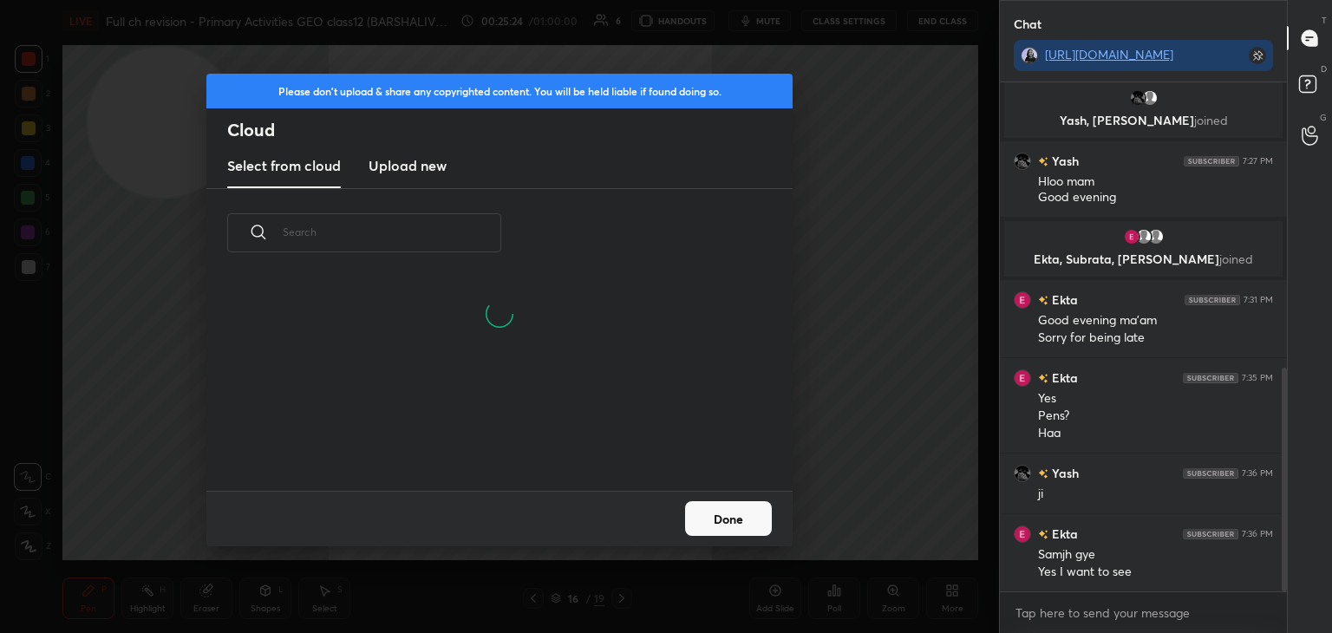
click at [422, 180] on new "Upload new" at bounding box center [408, 166] width 78 height 43
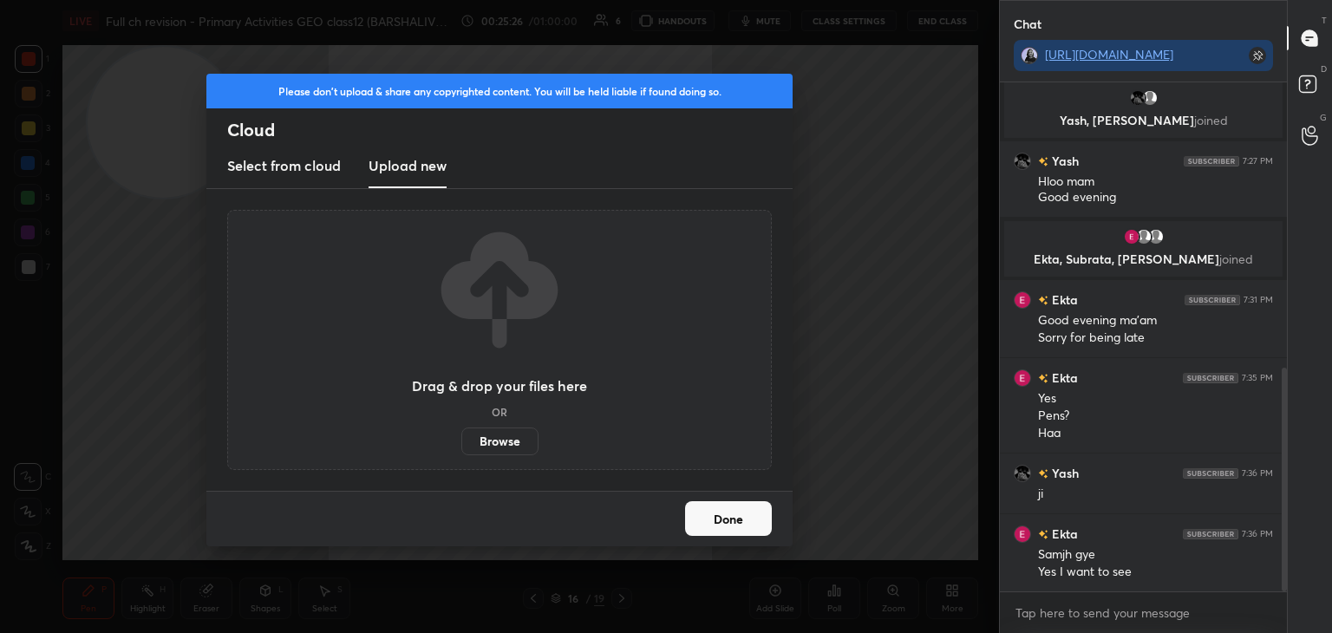
click at [505, 435] on label "Browse" at bounding box center [499, 442] width 77 height 28
click at [461, 435] on input "Browse" at bounding box center [461, 442] width 0 height 28
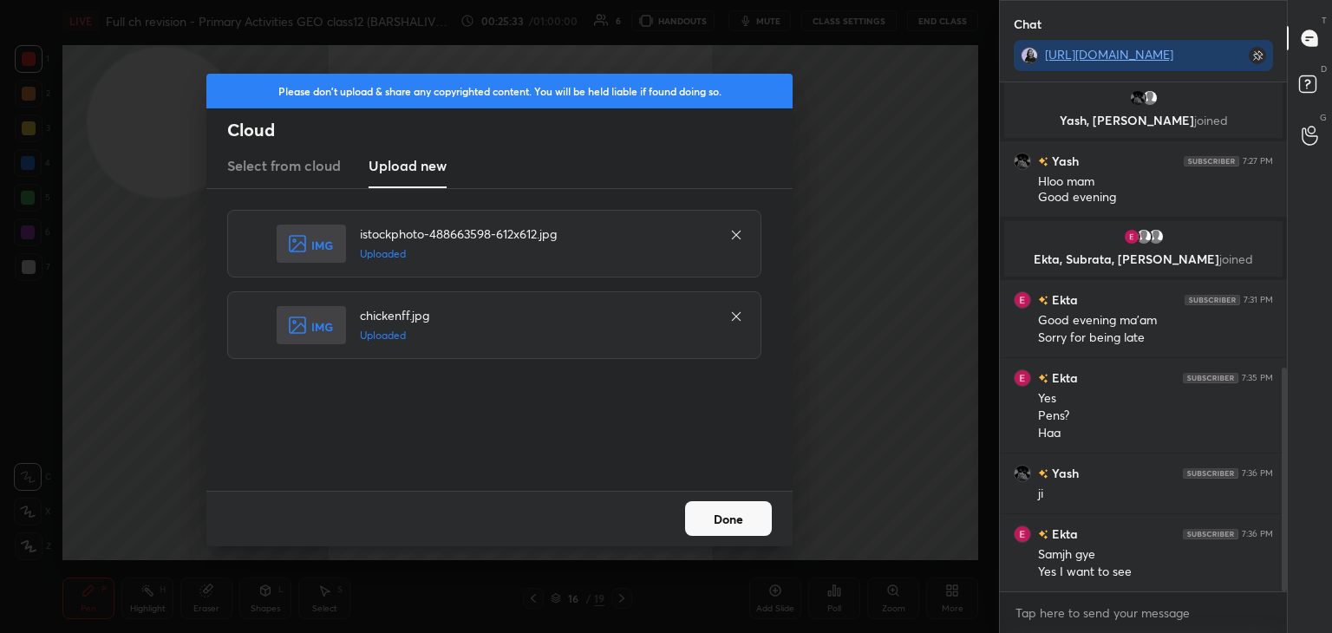
click at [723, 511] on button "Done" at bounding box center [728, 518] width 87 height 35
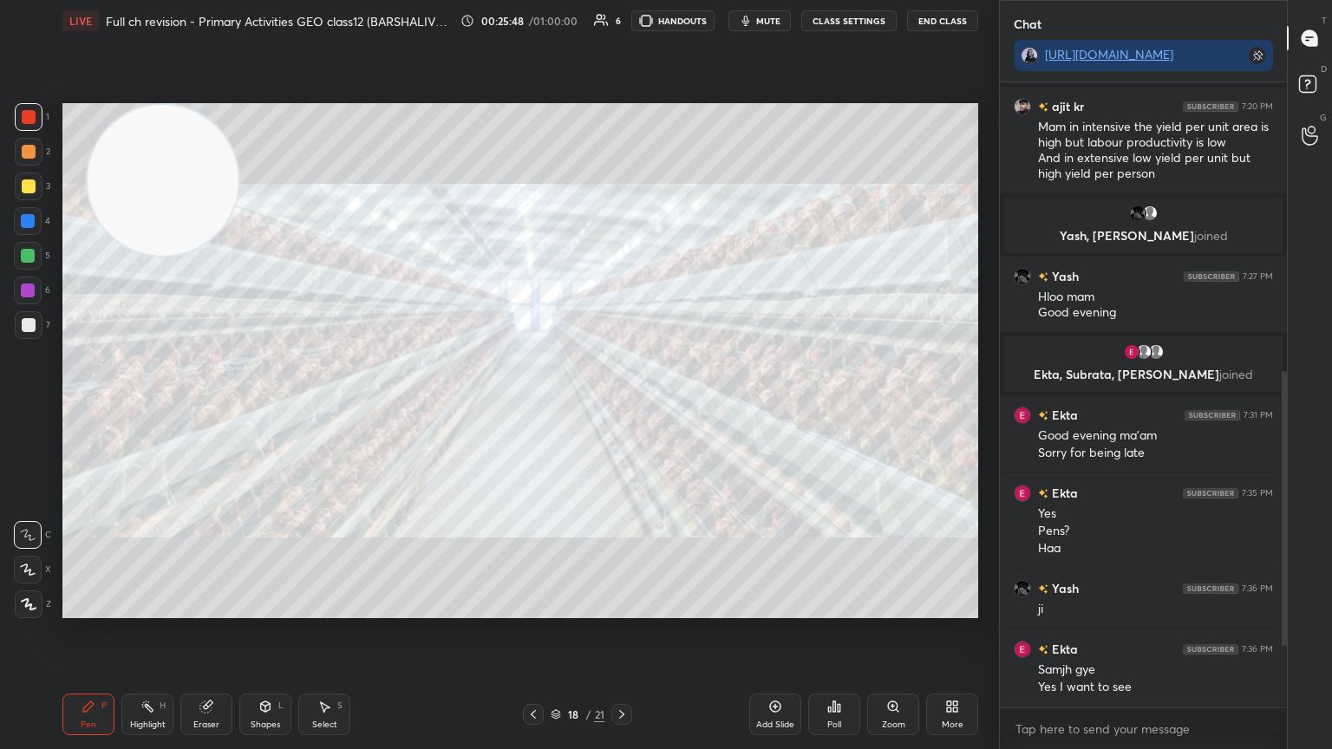
scroll to position [597, 0]
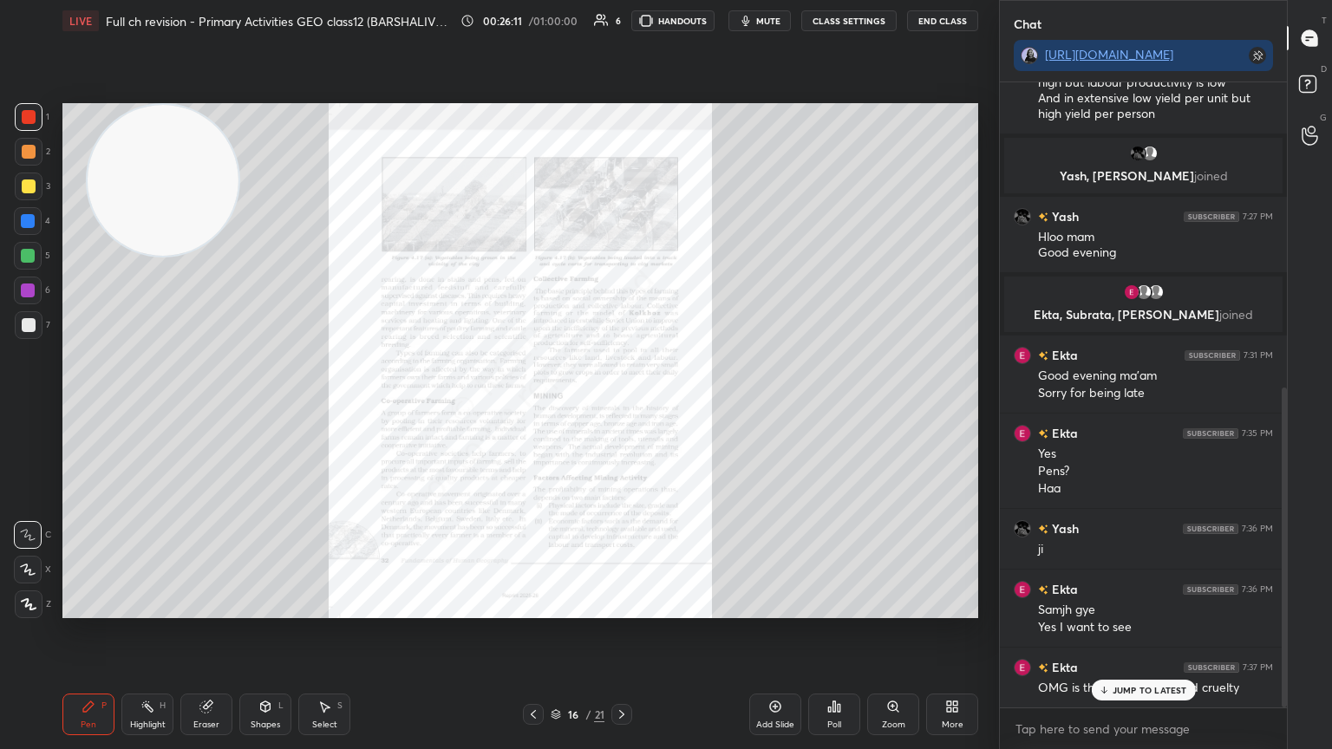
click at [902, 632] on div "Zoom" at bounding box center [893, 725] width 23 height 9
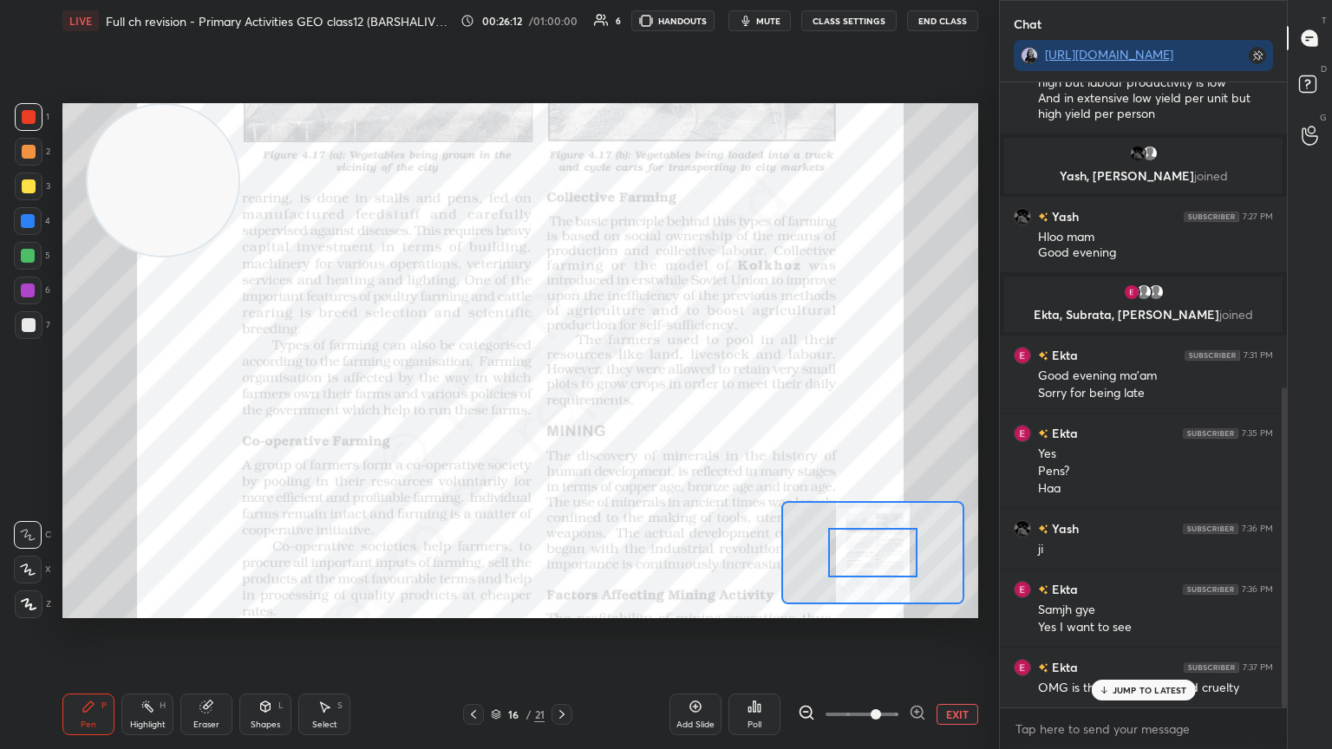
click at [881, 632] on span at bounding box center [862, 715] width 73 height 26
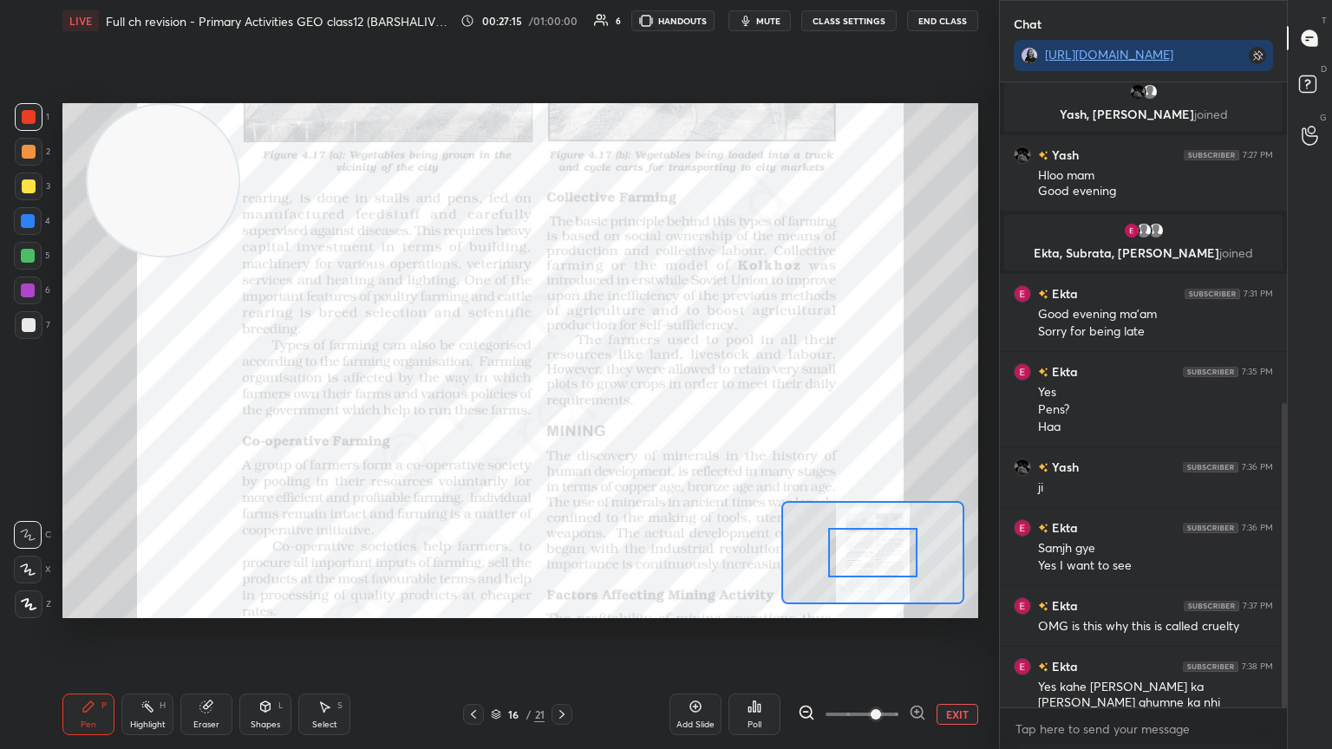
scroll to position [676, 0]
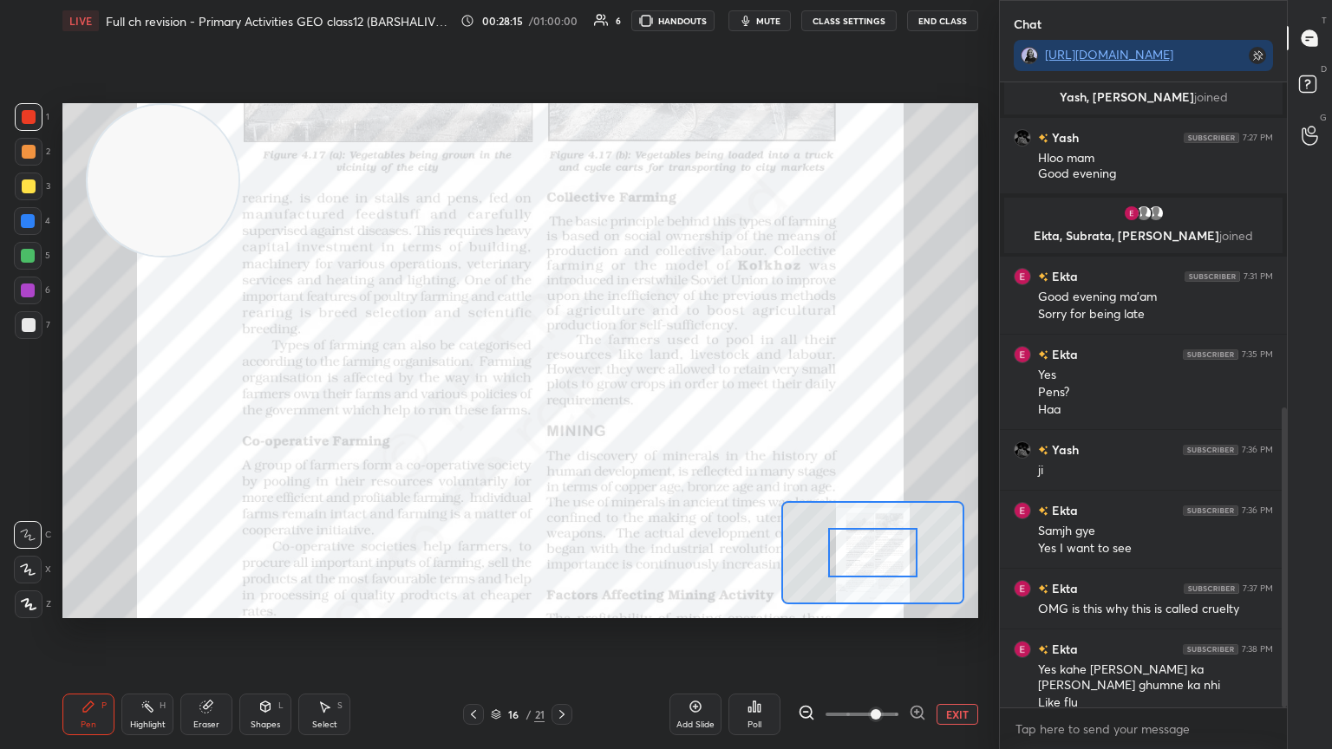
click at [28, 228] on div at bounding box center [28, 221] width 28 height 28
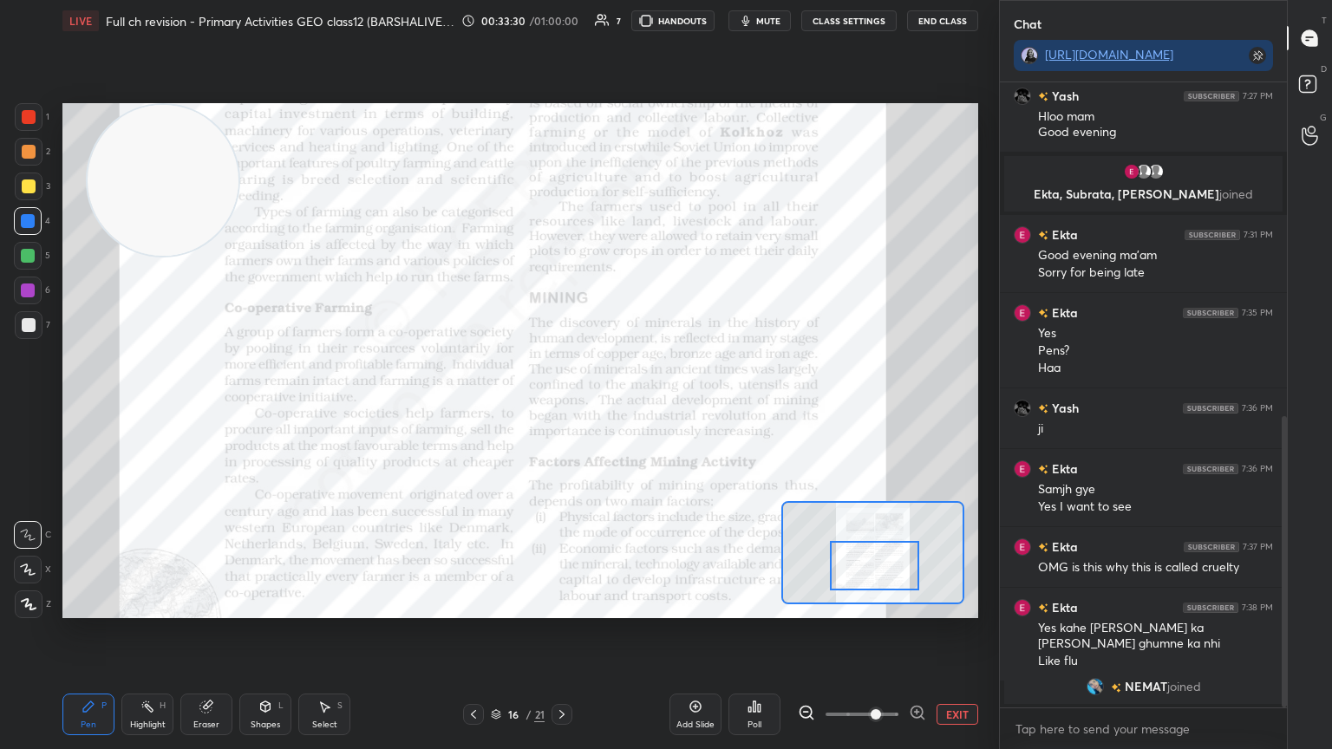
drag, startPoint x: 857, startPoint y: 547, endPoint x: 860, endPoint y: 563, distance: 16.0
click at [860, 563] on div at bounding box center [875, 565] width 90 height 49
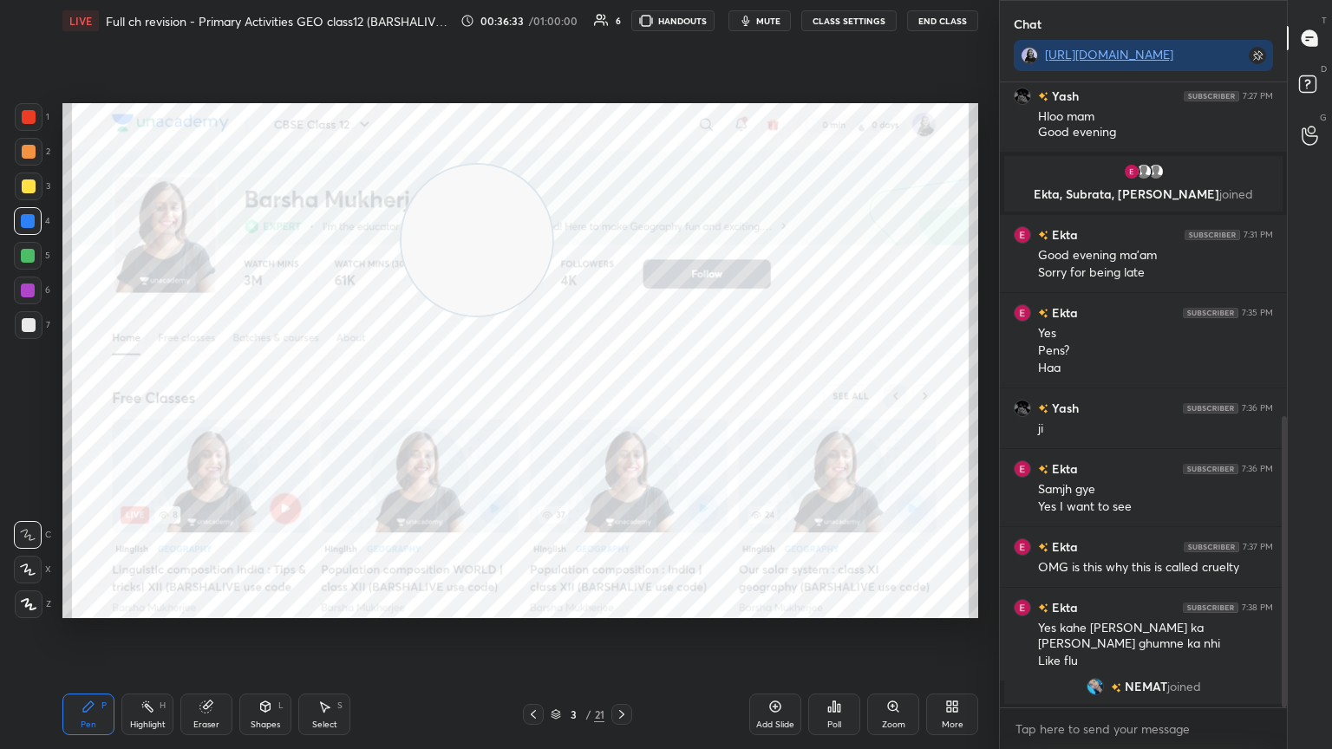
drag, startPoint x: 150, startPoint y: 201, endPoint x: 738, endPoint y: 209, distance: 588.2
click at [553, 209] on video at bounding box center [477, 240] width 151 height 151
drag, startPoint x: 738, startPoint y: 209, endPoint x: 867, endPoint y: 192, distance: 129.5
click at [867, 192] on video at bounding box center [837, 201] width 151 height 151
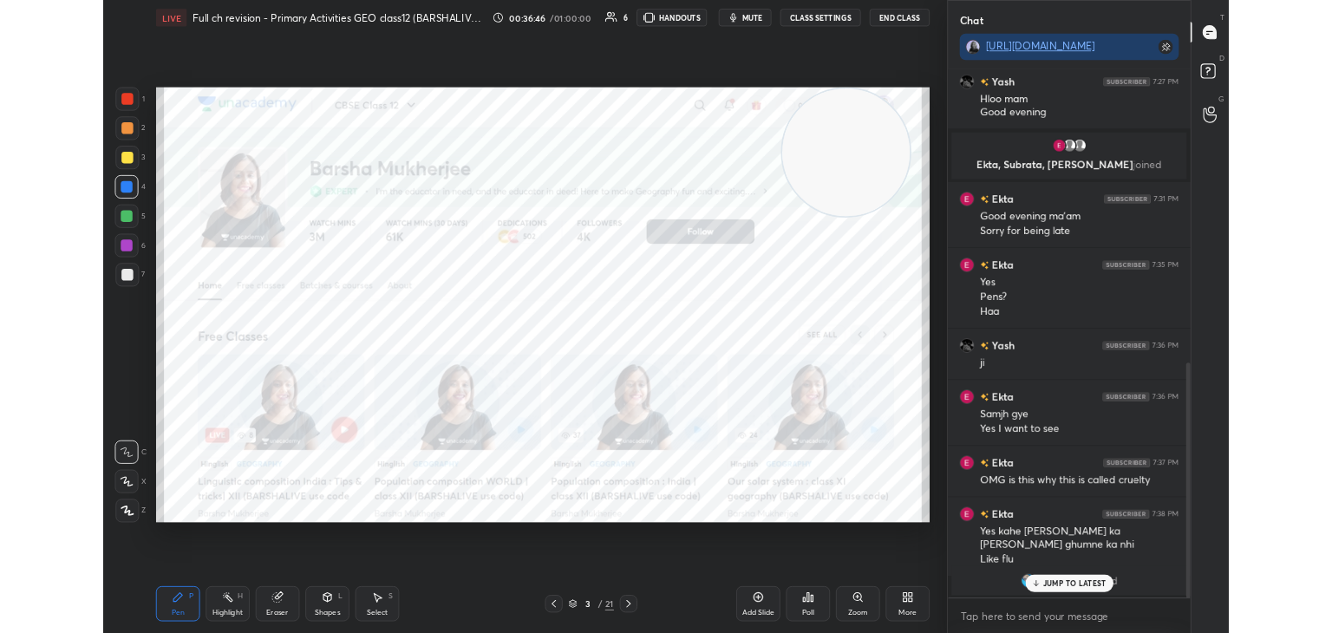
scroll to position [777, 0]
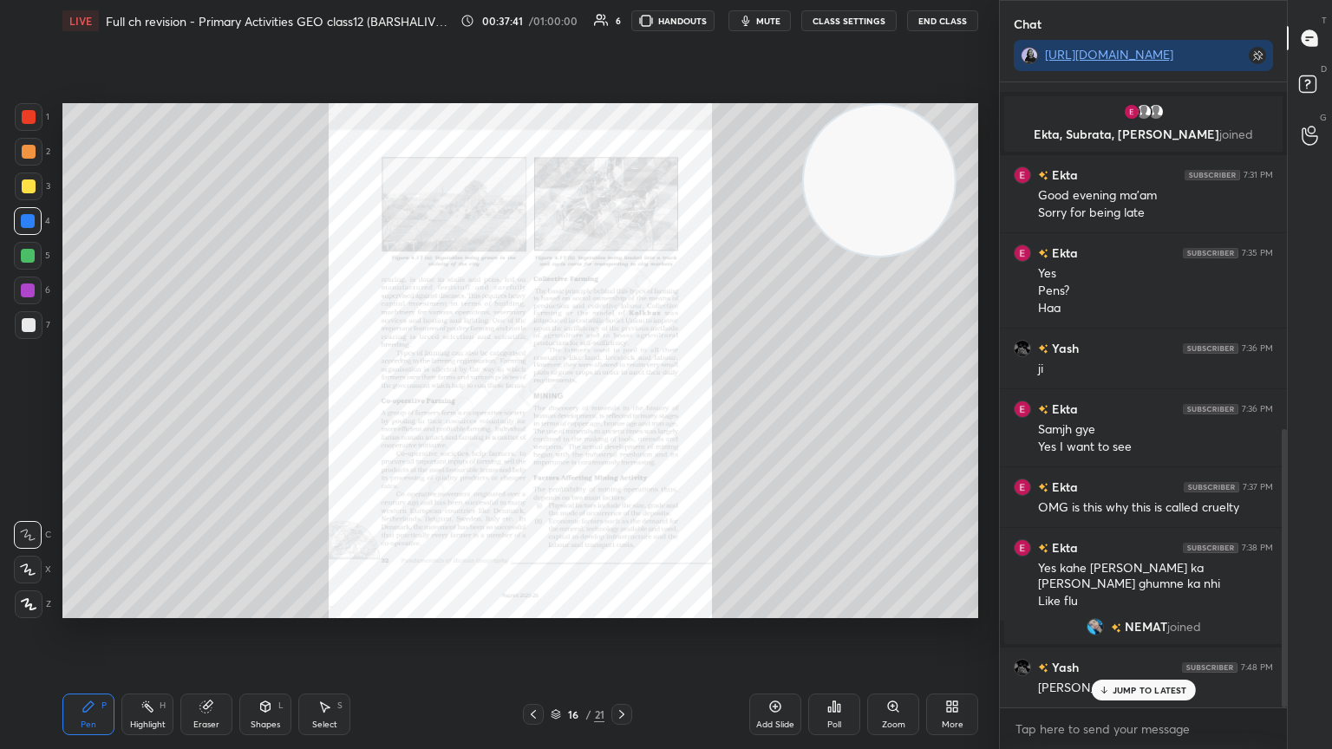
click at [891, 632] on div "Zoom" at bounding box center [893, 725] width 23 height 9
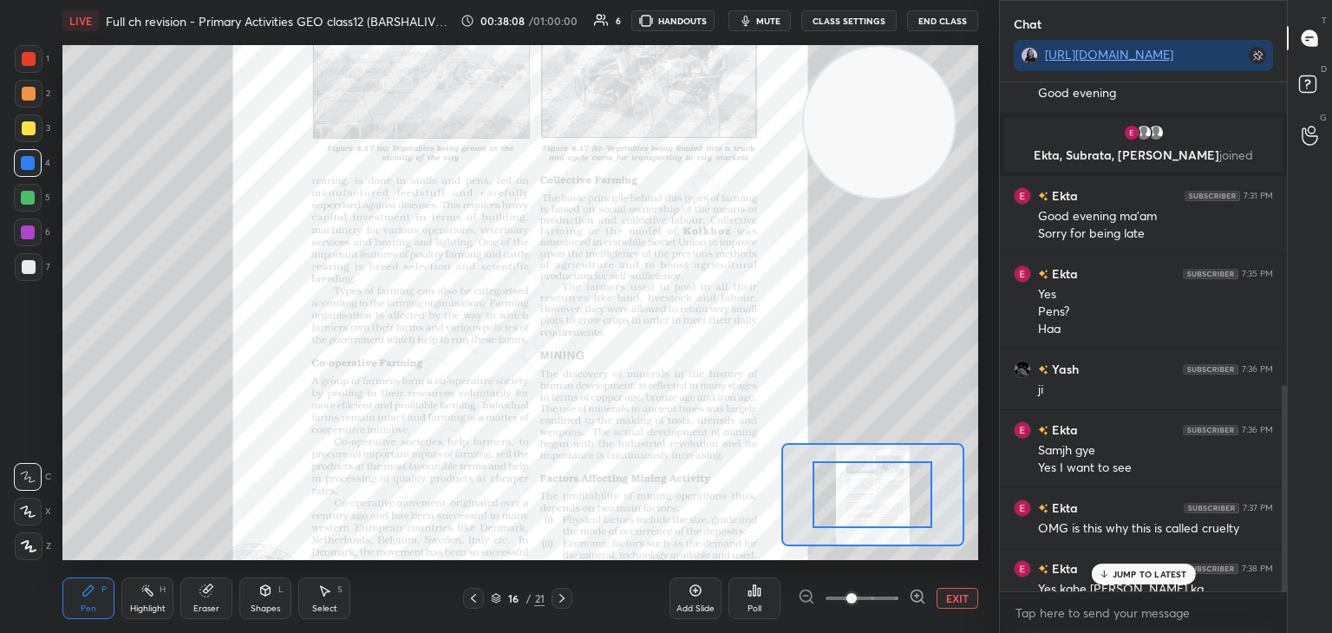
scroll to position [866, 0]
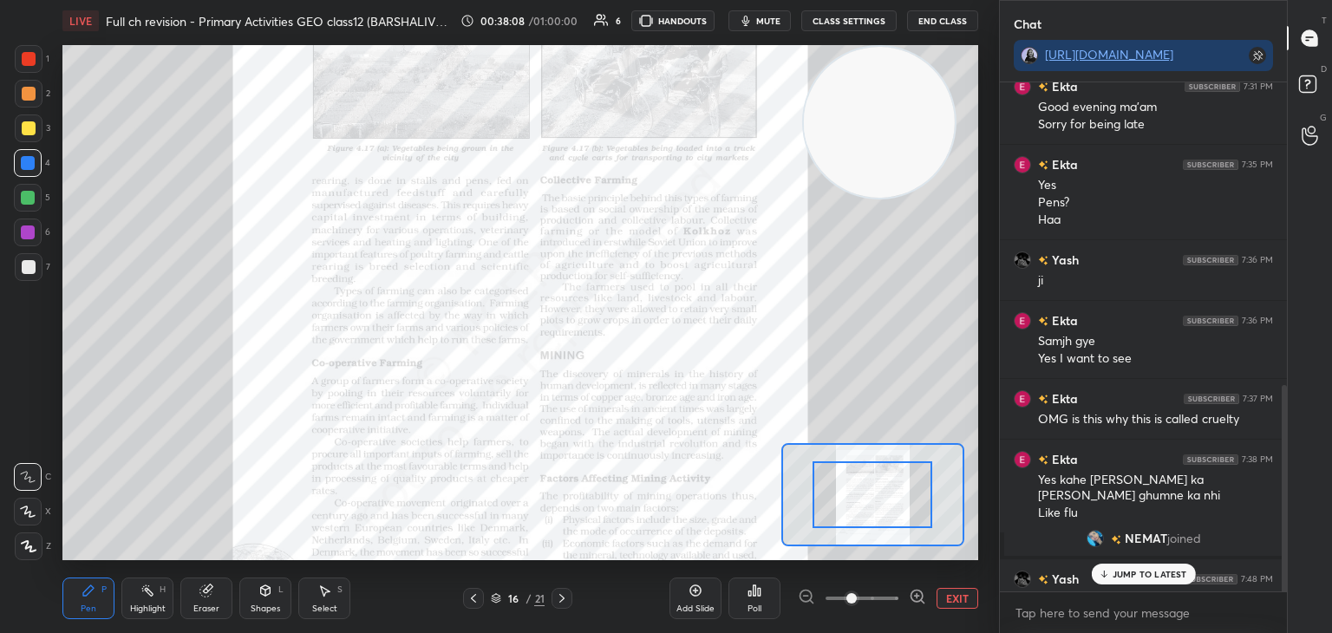
drag, startPoint x: 1285, startPoint y: 370, endPoint x: 1301, endPoint y: 577, distance: 208.0
click at [1301, 577] on div "Chat https://t.me/BARSHALIVE_GEO Yash 7:27 PM Hloo mam Good evening Ekta, Subra…" at bounding box center [1165, 316] width 333 height 633
click at [1158, 579] on p "JUMP TO LATEST" at bounding box center [1150, 574] width 75 height 10
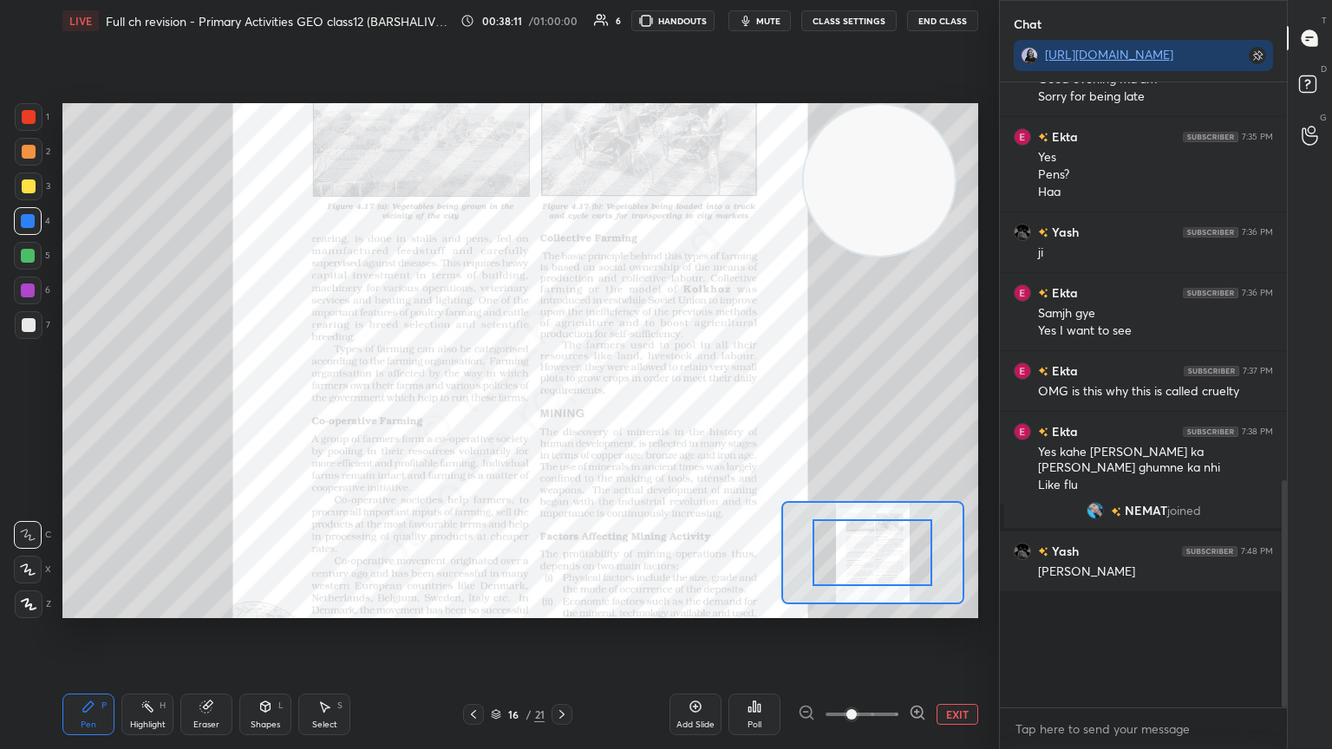
scroll to position [778, 0]
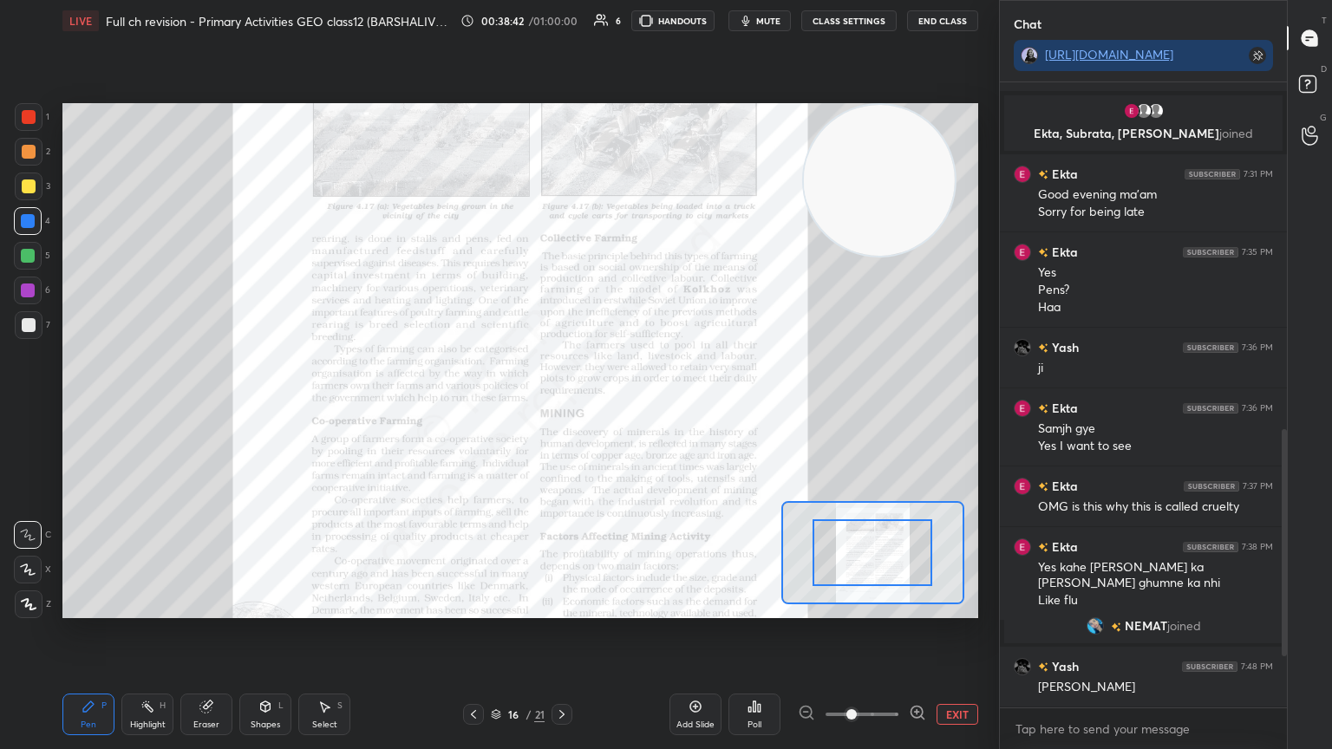
click at [498, 632] on icon at bounding box center [496, 715] width 10 height 10
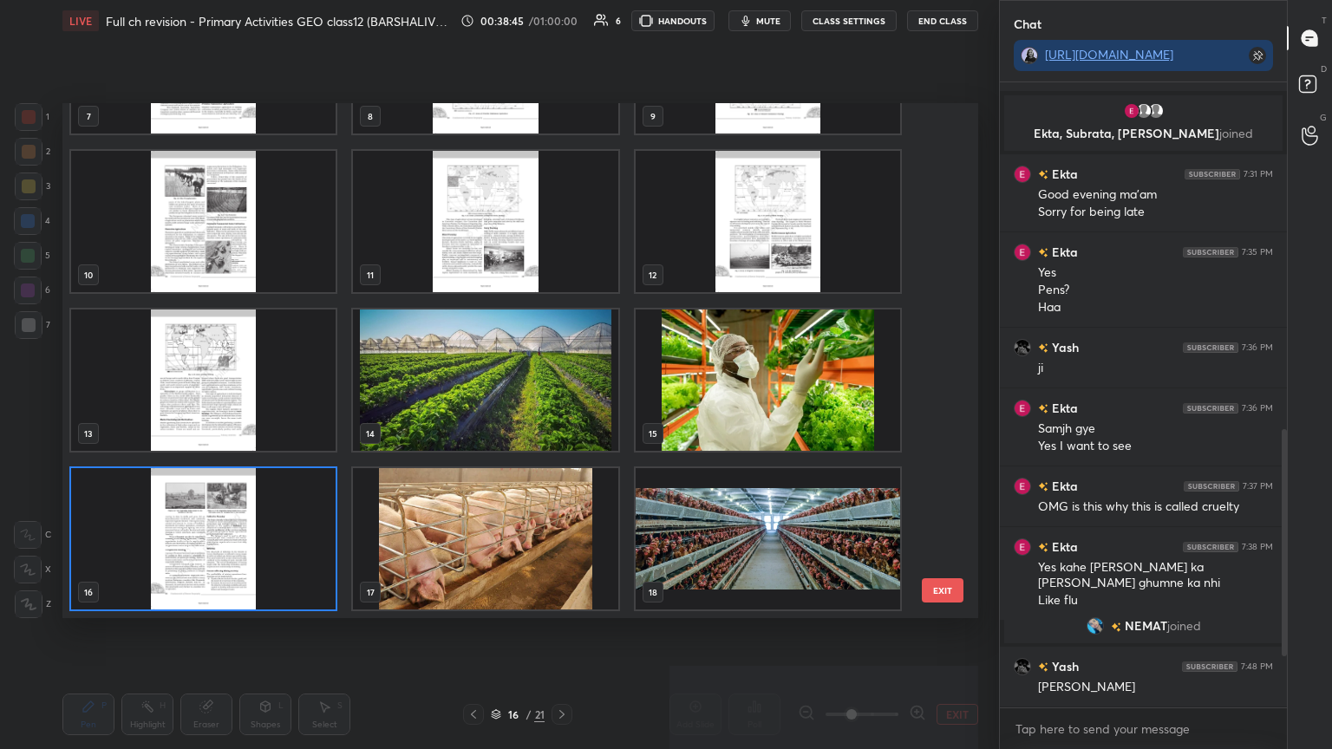
scroll to position [0, 0]
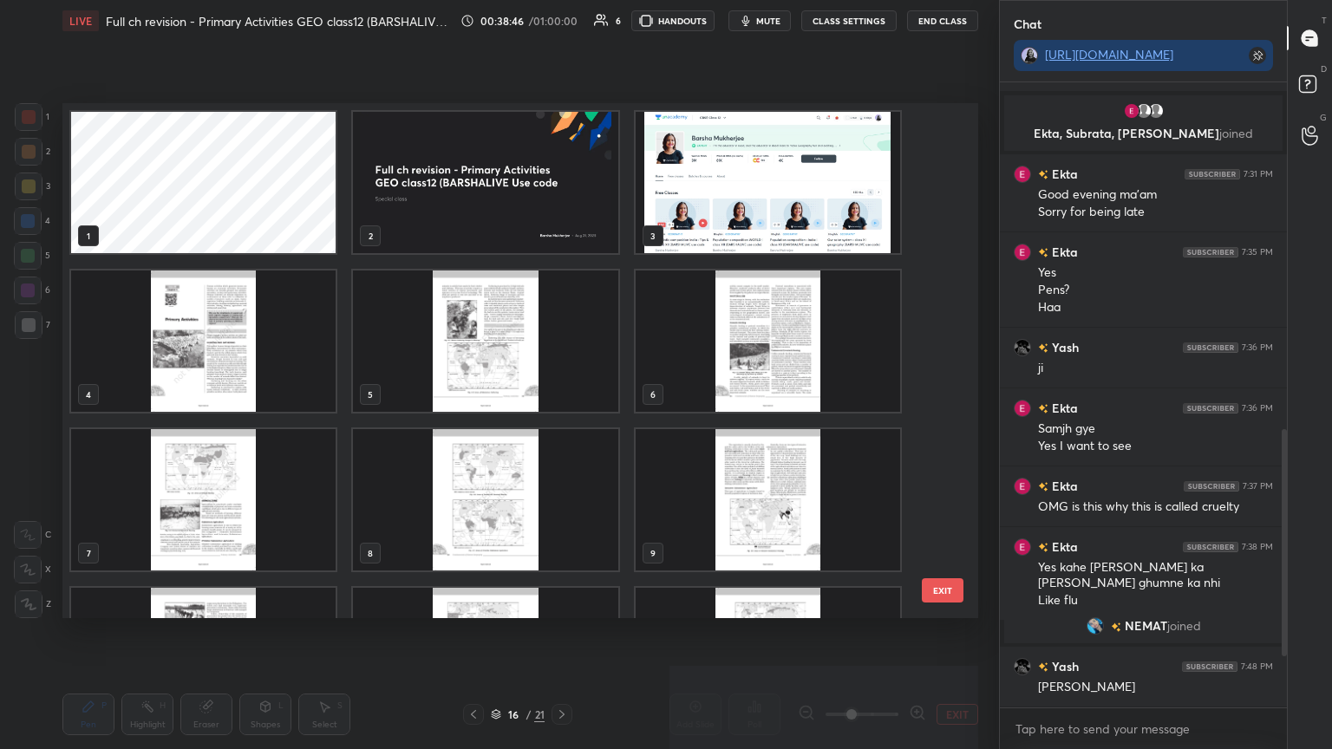
click at [843, 199] on img "grid" at bounding box center [768, 182] width 265 height 141
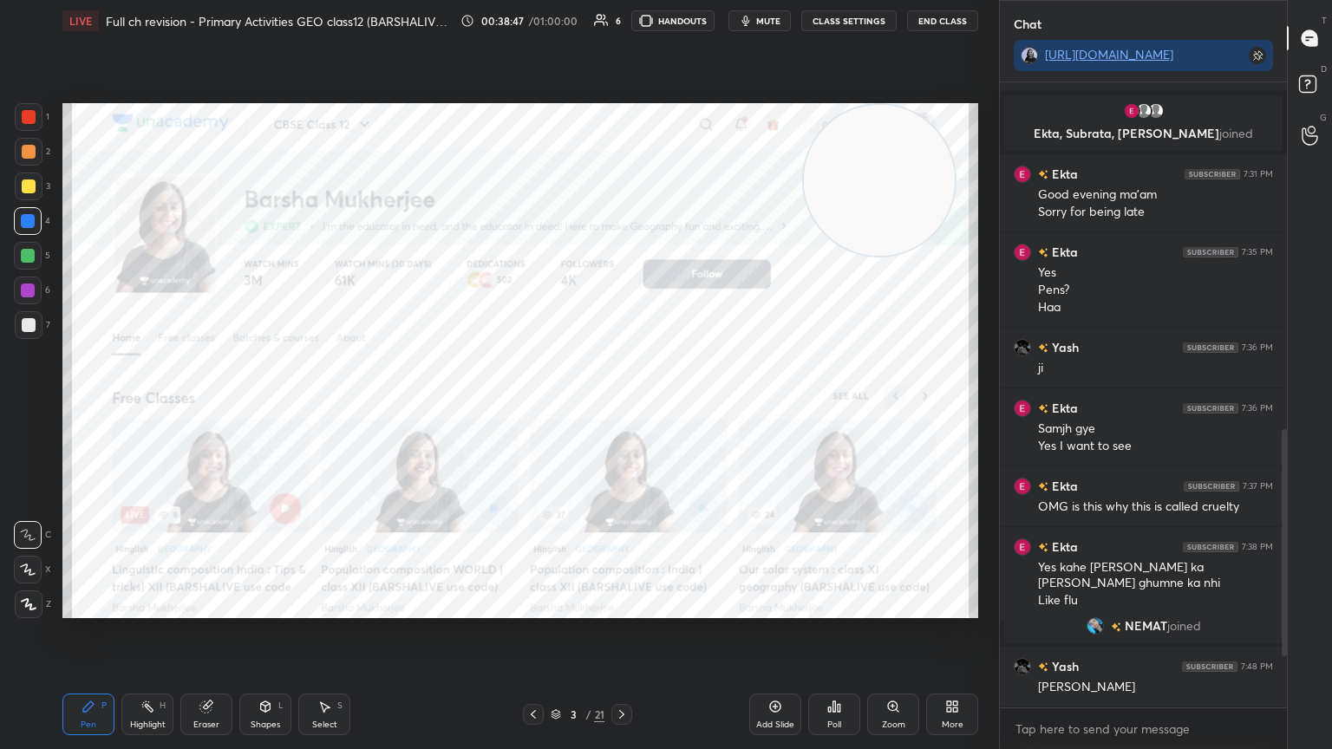
click at [843, 199] on img "grid" at bounding box center [768, 182] width 265 height 141
click at [890, 632] on div "Zoom" at bounding box center [893, 725] width 23 height 9
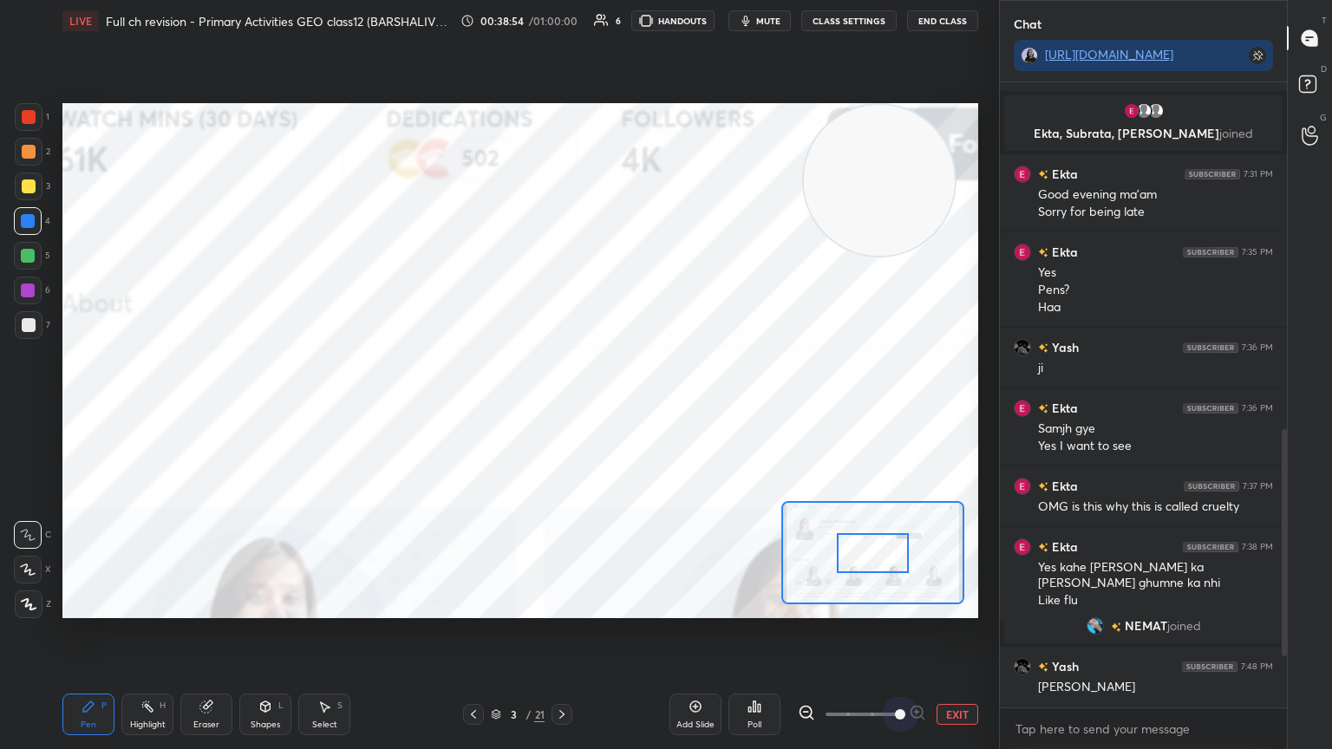
click at [890, 632] on span at bounding box center [862, 715] width 73 height 26
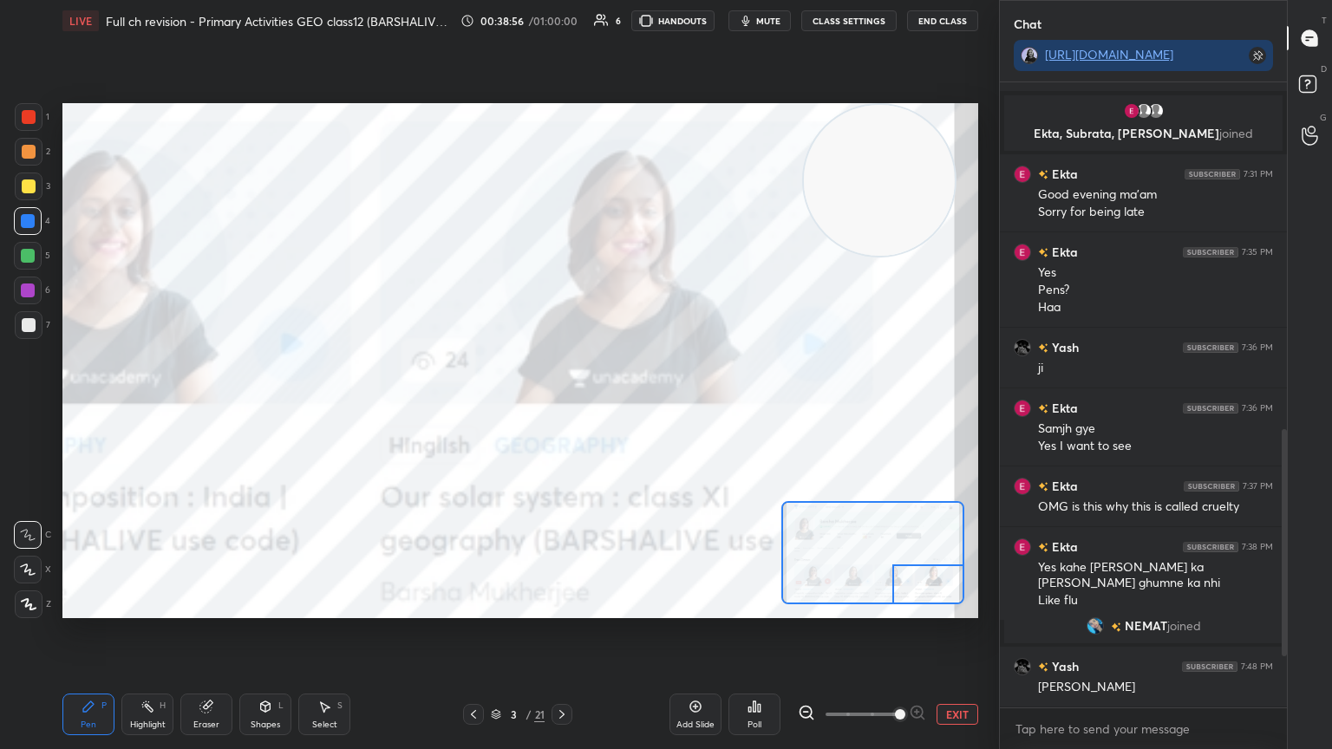
drag, startPoint x: 870, startPoint y: 552, endPoint x: 928, endPoint y: 600, distance: 75.7
click at [928, 600] on div at bounding box center [929, 585] width 72 height 40
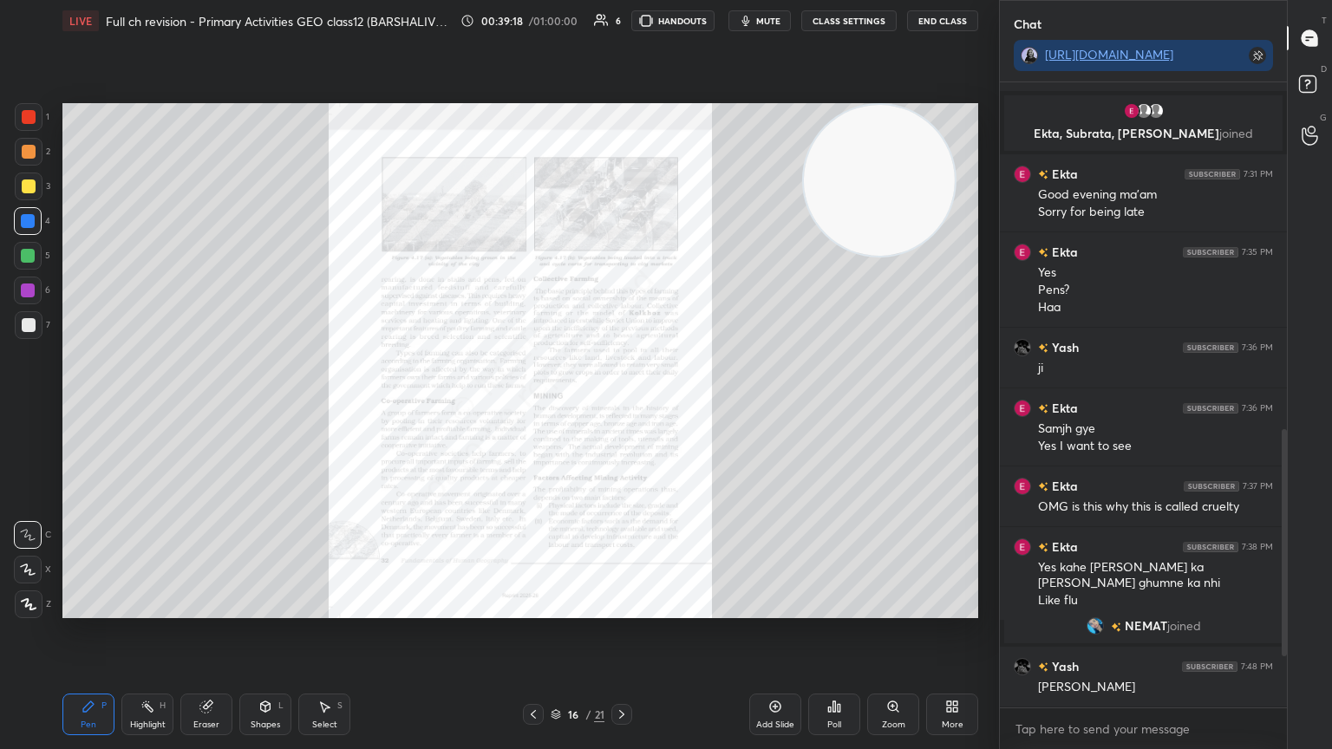
click at [894, 632] on div "Zoom" at bounding box center [893, 725] width 23 height 9
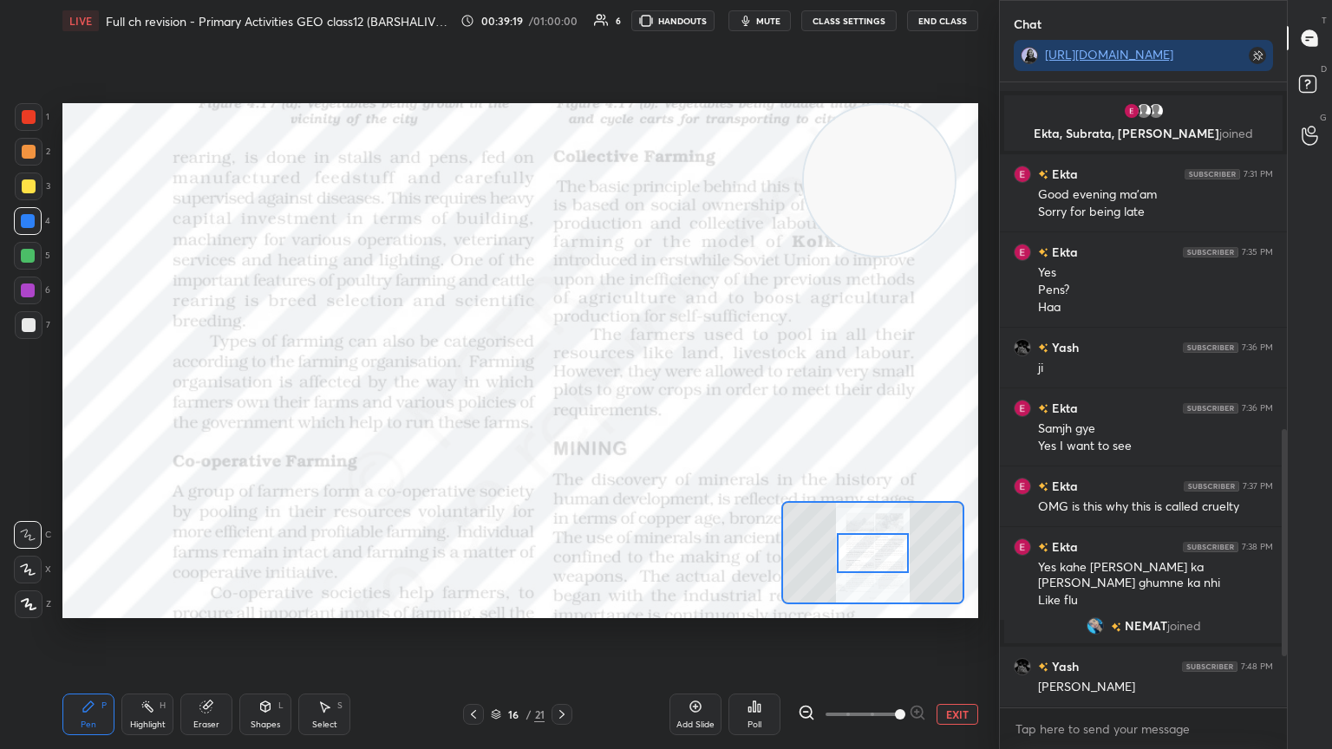
click at [894, 632] on span at bounding box center [862, 715] width 73 height 26
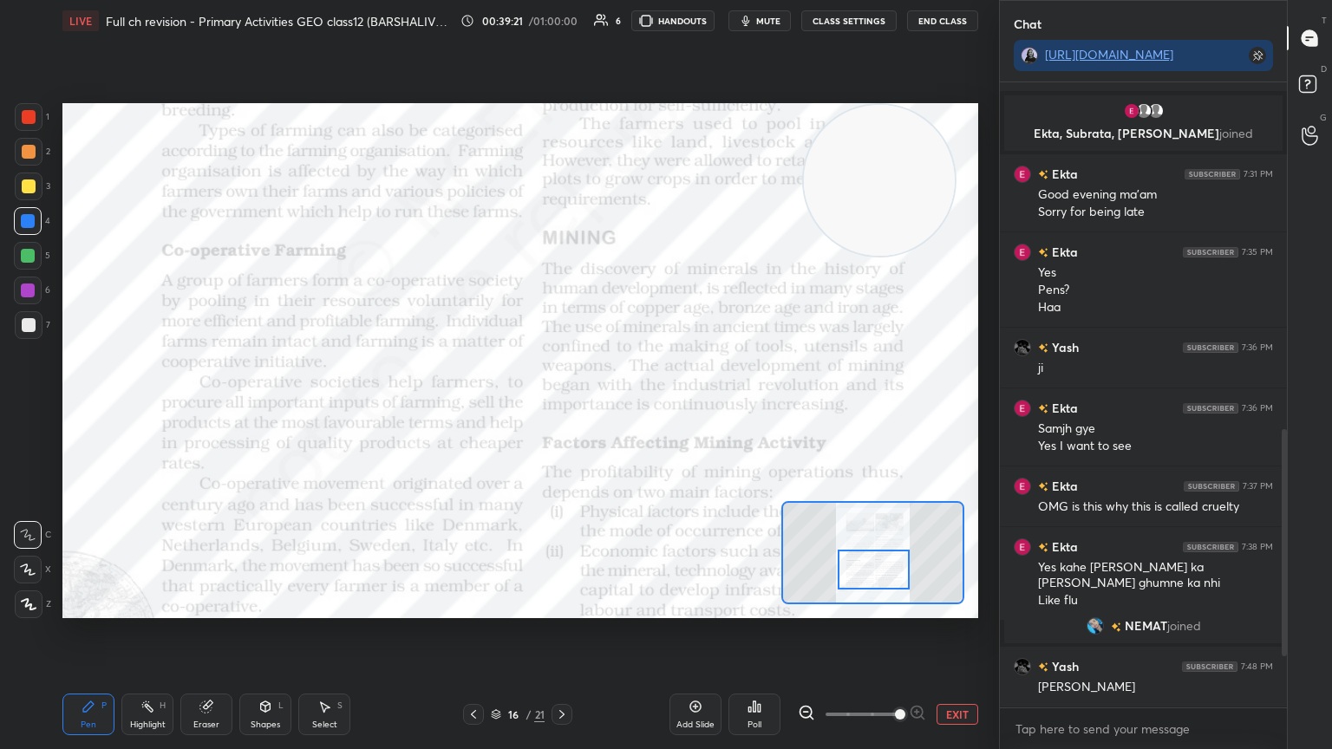
drag, startPoint x: 863, startPoint y: 551, endPoint x: 864, endPoint y: 564, distance: 13.0
click at [864, 564] on div at bounding box center [874, 570] width 72 height 40
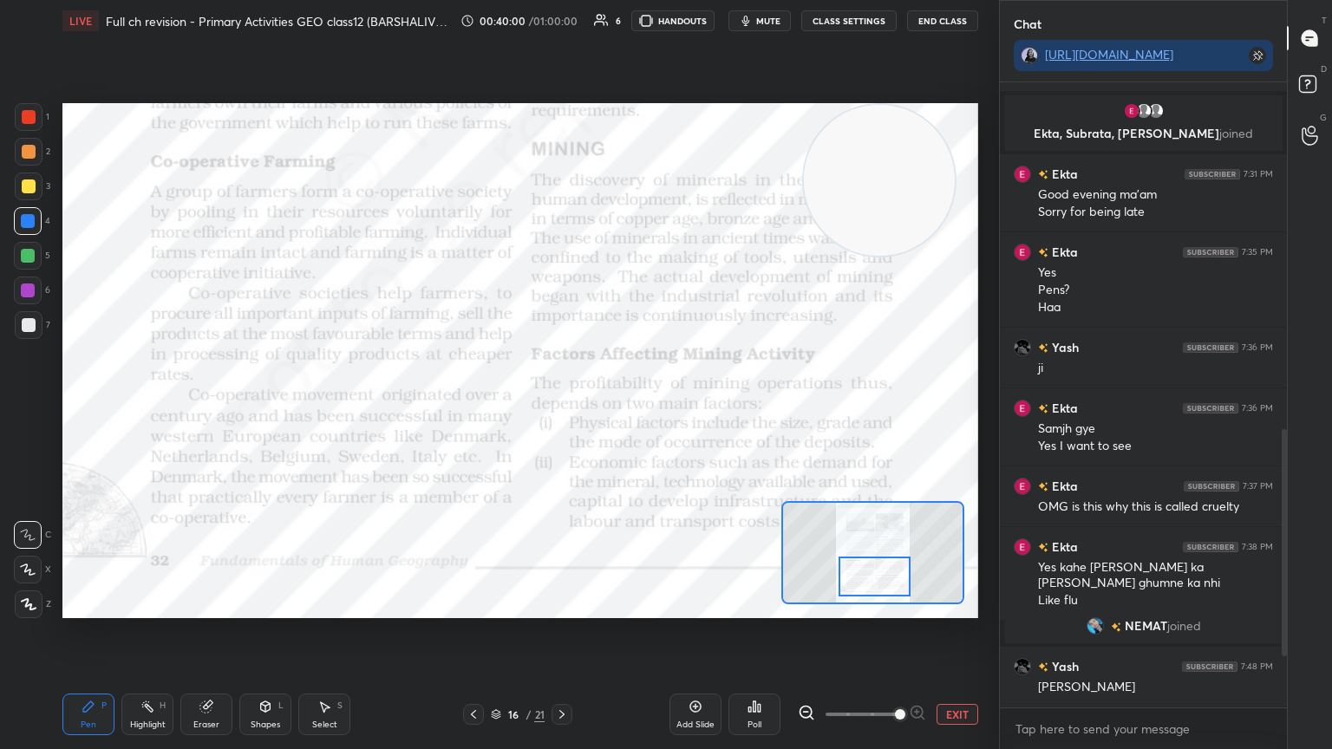
drag, startPoint x: 865, startPoint y: 578, endPoint x: 866, endPoint y: 591, distance: 13.0
click at [866, 591] on div at bounding box center [875, 577] width 72 height 40
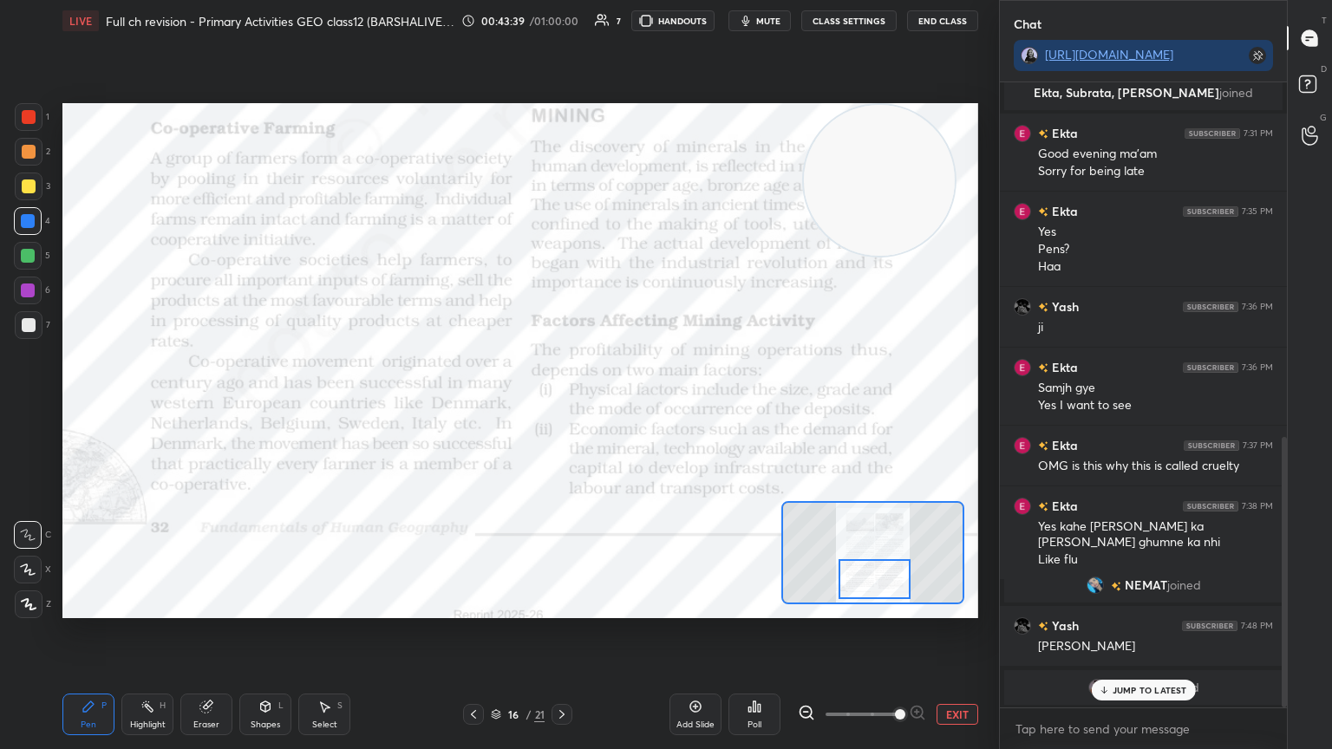
scroll to position [881, 0]
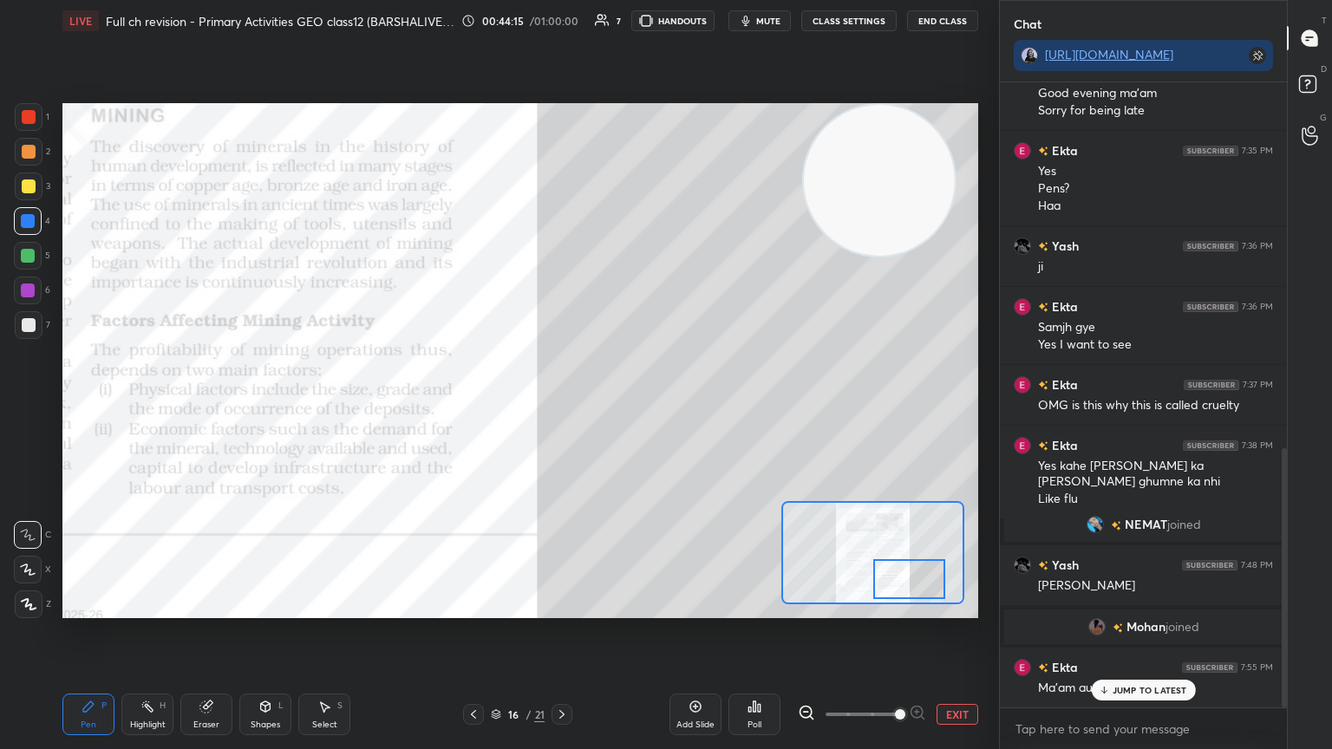
drag, startPoint x: 860, startPoint y: 586, endPoint x: 894, endPoint y: 586, distance: 34.7
click at [894, 586] on div at bounding box center [909, 579] width 72 height 40
click at [1163, 632] on p "JUMP TO LATEST" at bounding box center [1150, 690] width 75 height 10
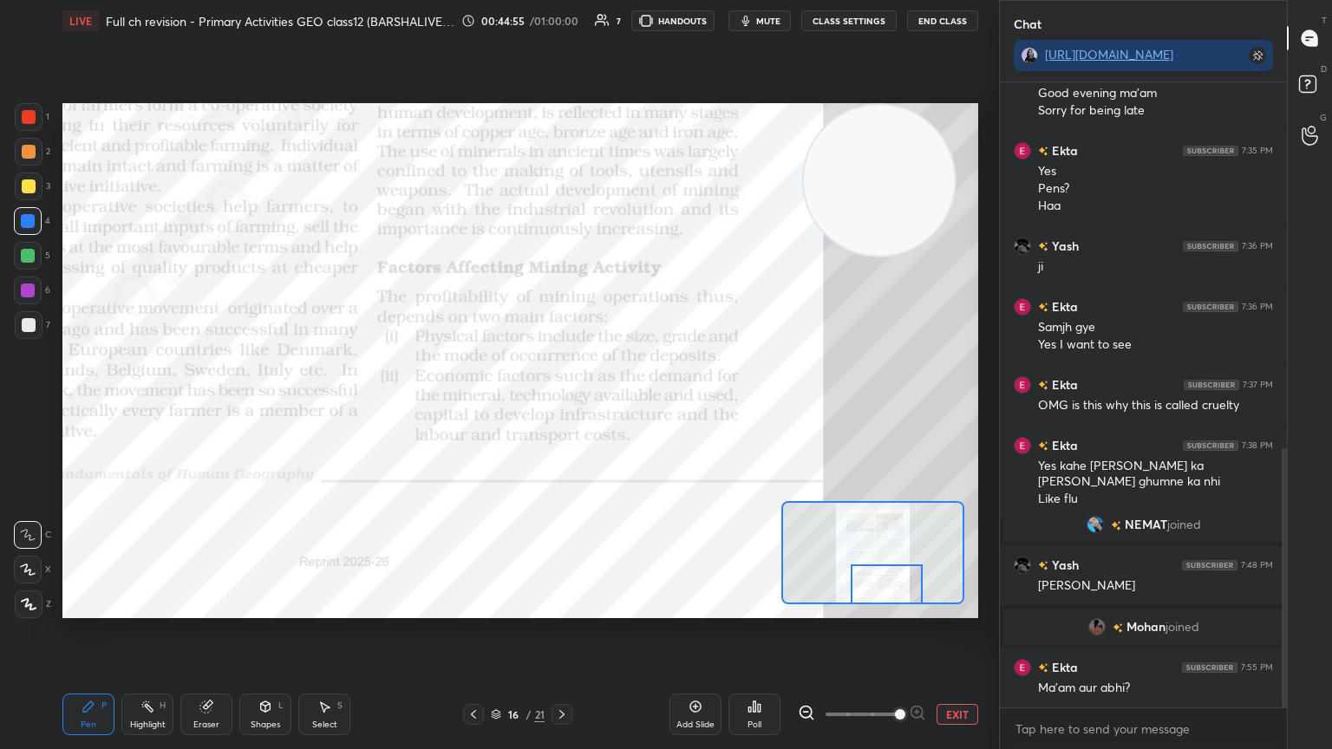
drag, startPoint x: 923, startPoint y: 587, endPoint x: 900, endPoint y: 593, distance: 23.4
click at [900, 593] on div at bounding box center [887, 585] width 72 height 40
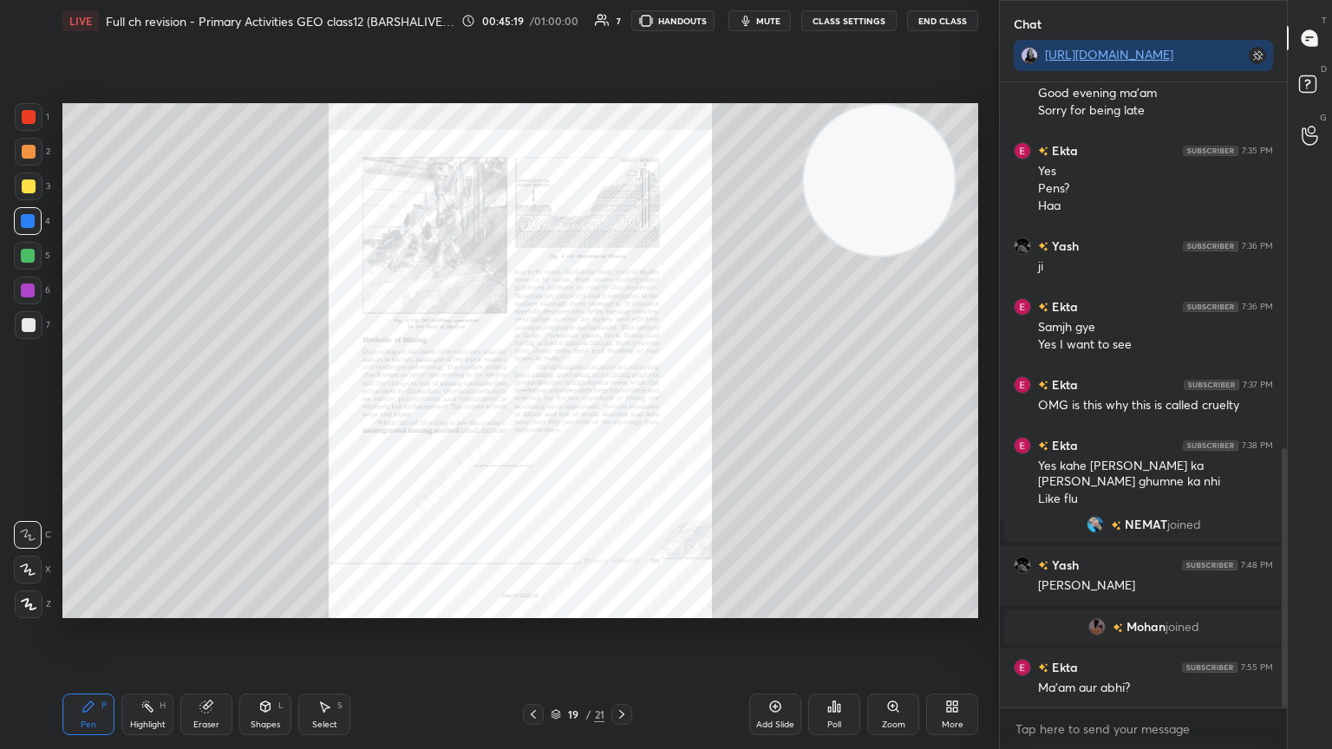
click at [881, 632] on div "Zoom" at bounding box center [893, 715] width 52 height 42
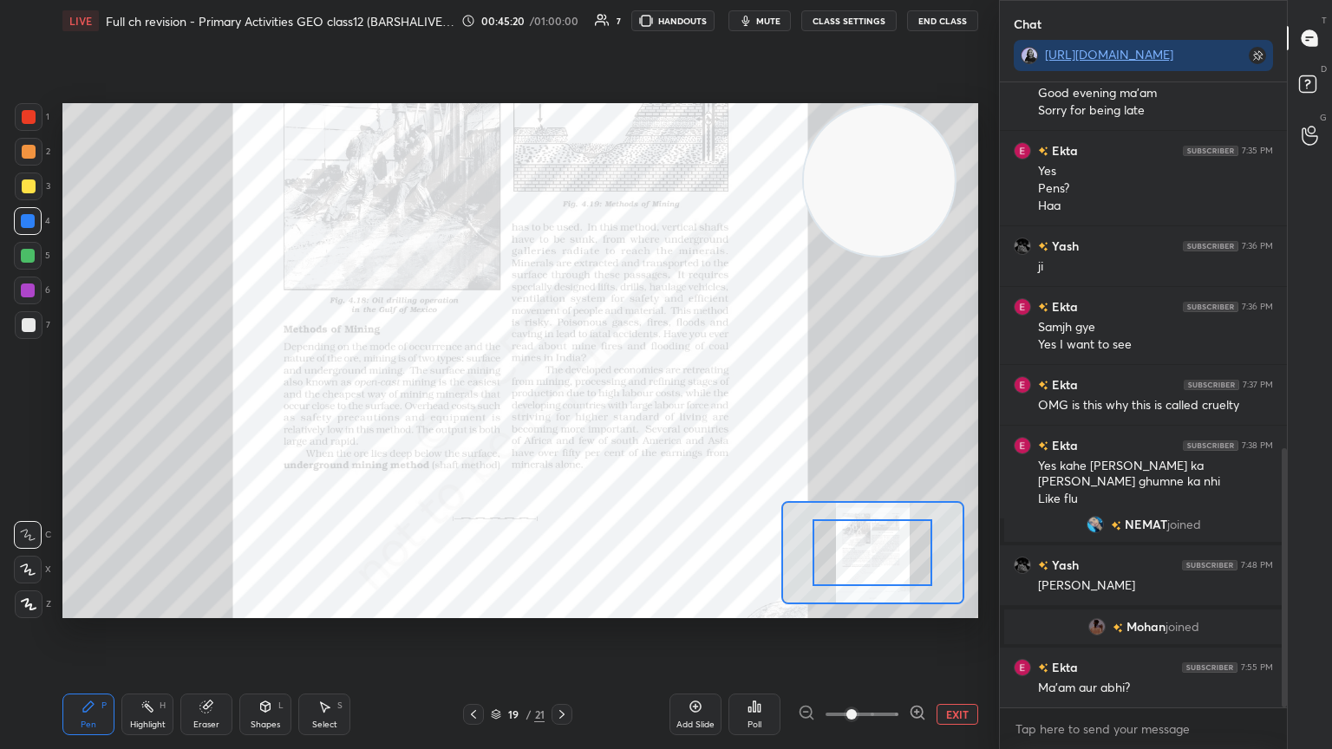
click at [881, 632] on span at bounding box center [862, 715] width 73 height 26
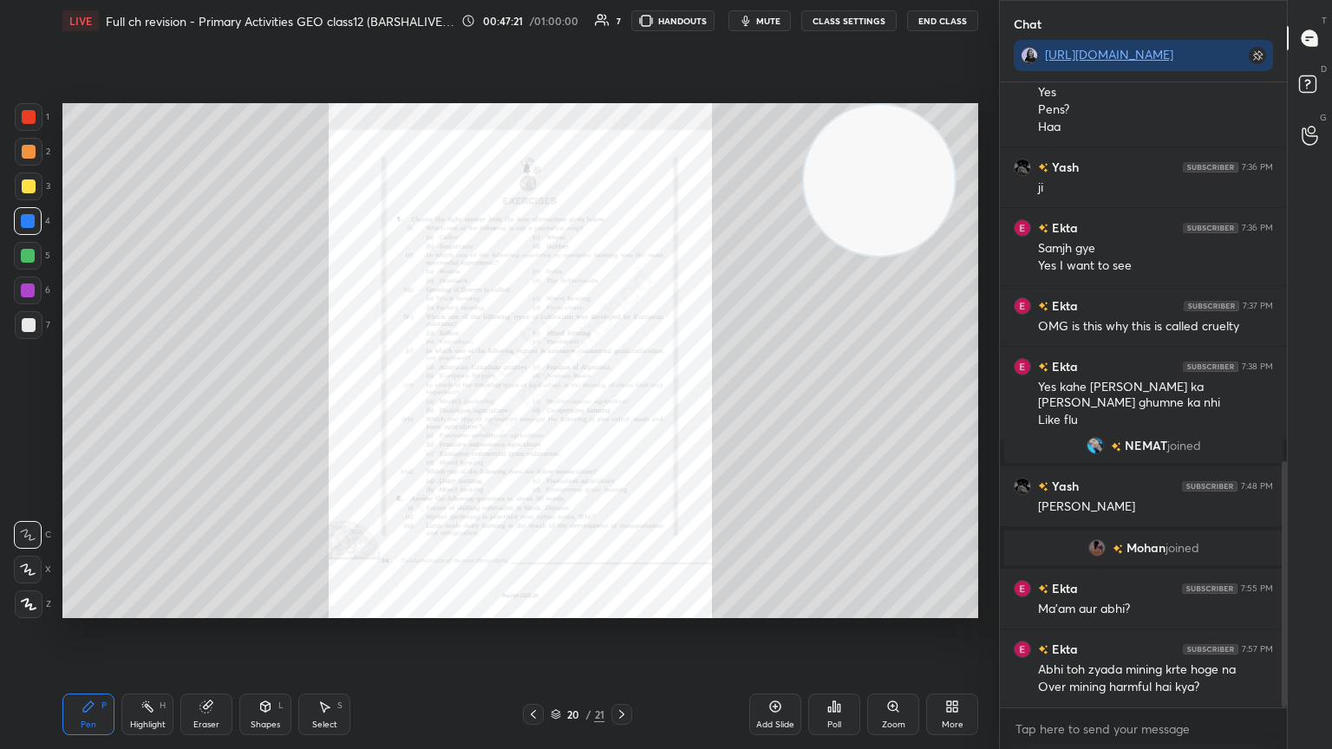
scroll to position [1020, 0]
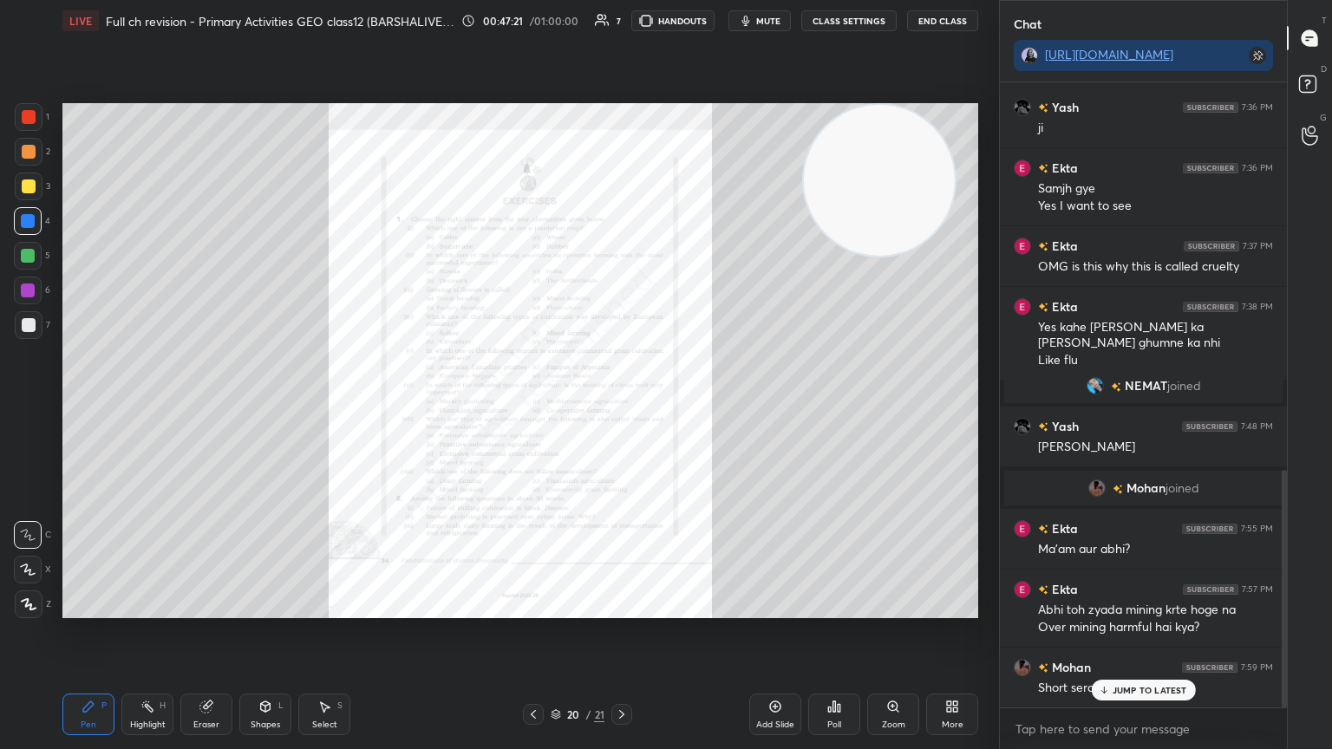
click at [878, 632] on div "Zoom" at bounding box center [893, 715] width 52 height 42
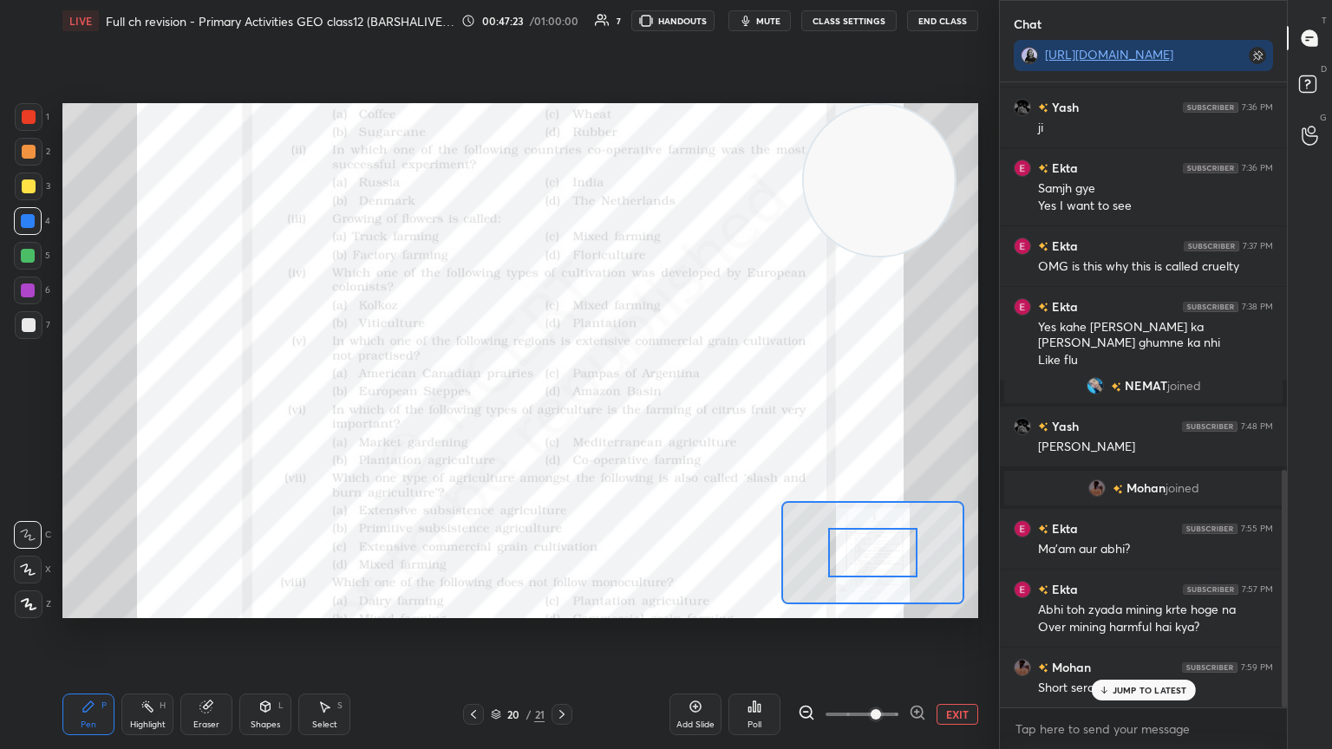
click at [1166, 632] on p "JUMP TO LATEST" at bounding box center [1150, 690] width 75 height 10
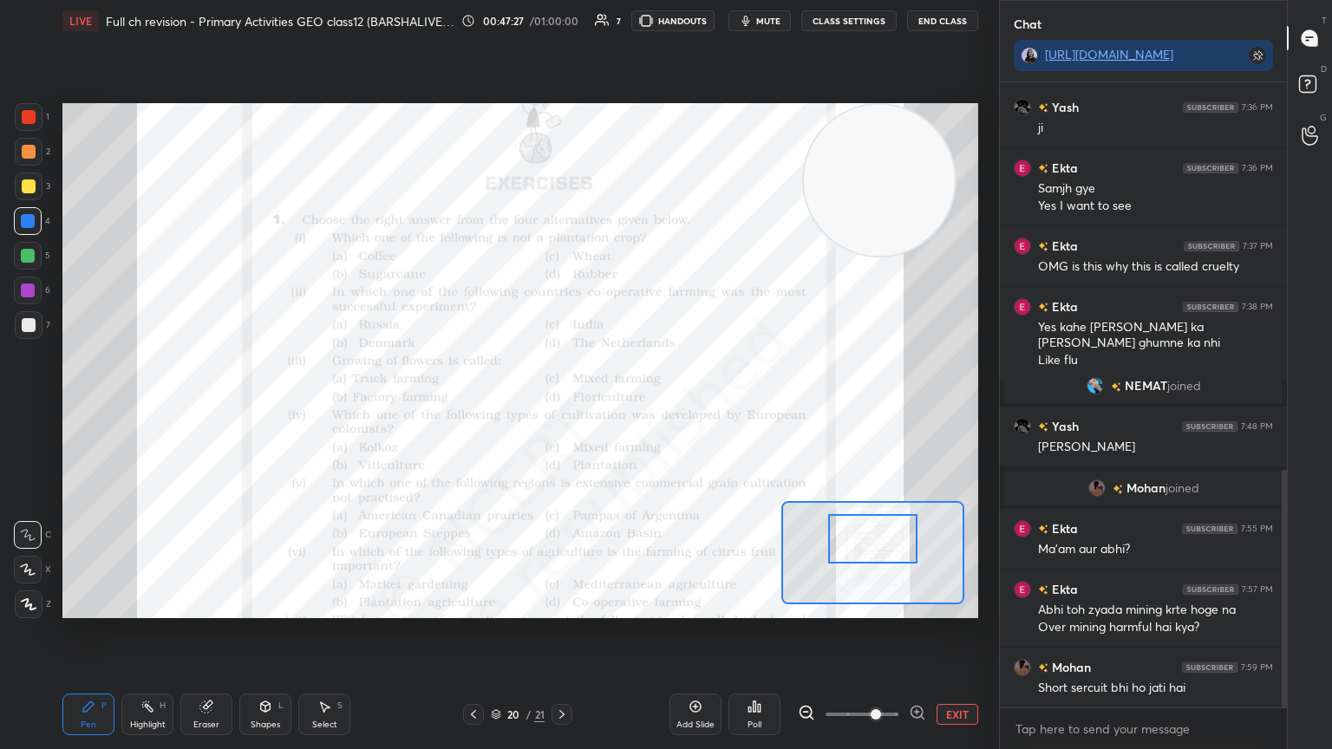
drag, startPoint x: 870, startPoint y: 552, endPoint x: 870, endPoint y: 538, distance: 13.9
click at [870, 538] on div at bounding box center [873, 538] width 90 height 49
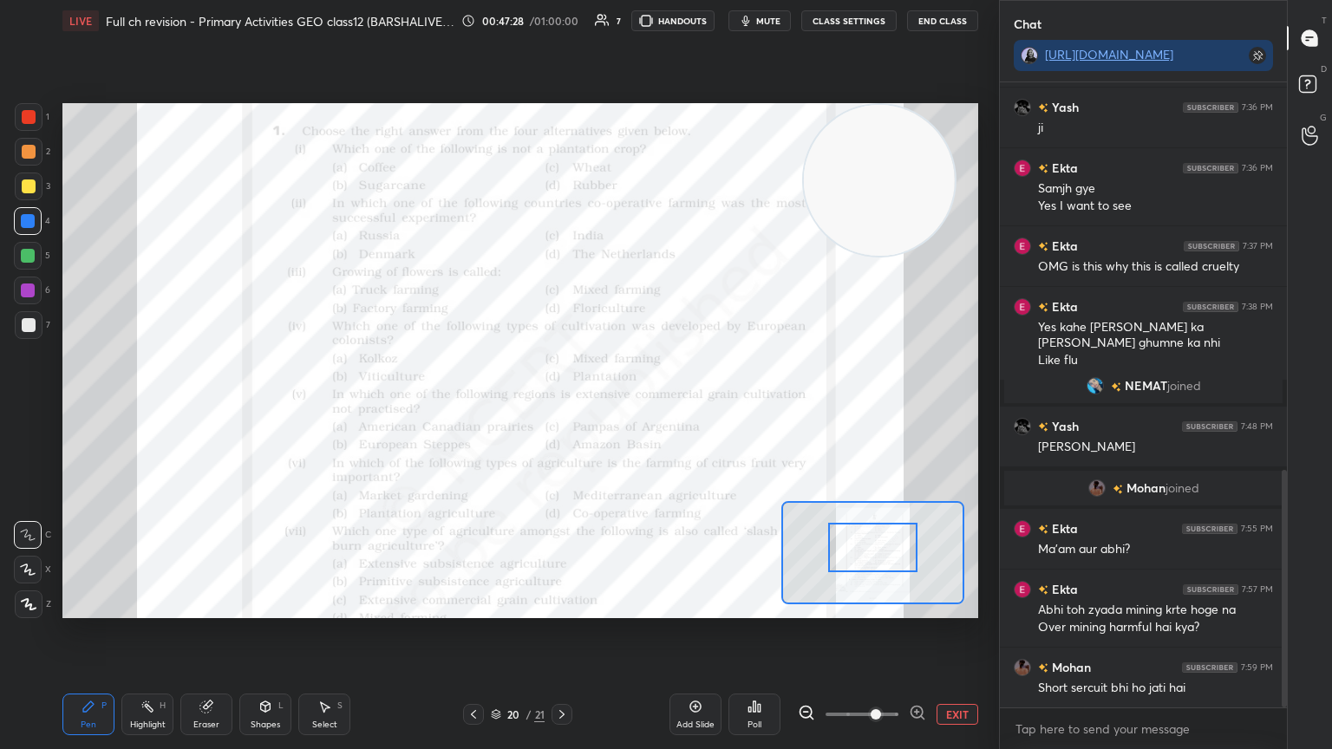
drag, startPoint x: 870, startPoint y: 538, endPoint x: 870, endPoint y: 547, distance: 9.5
click at [870, 547] on div at bounding box center [873, 547] width 90 height 49
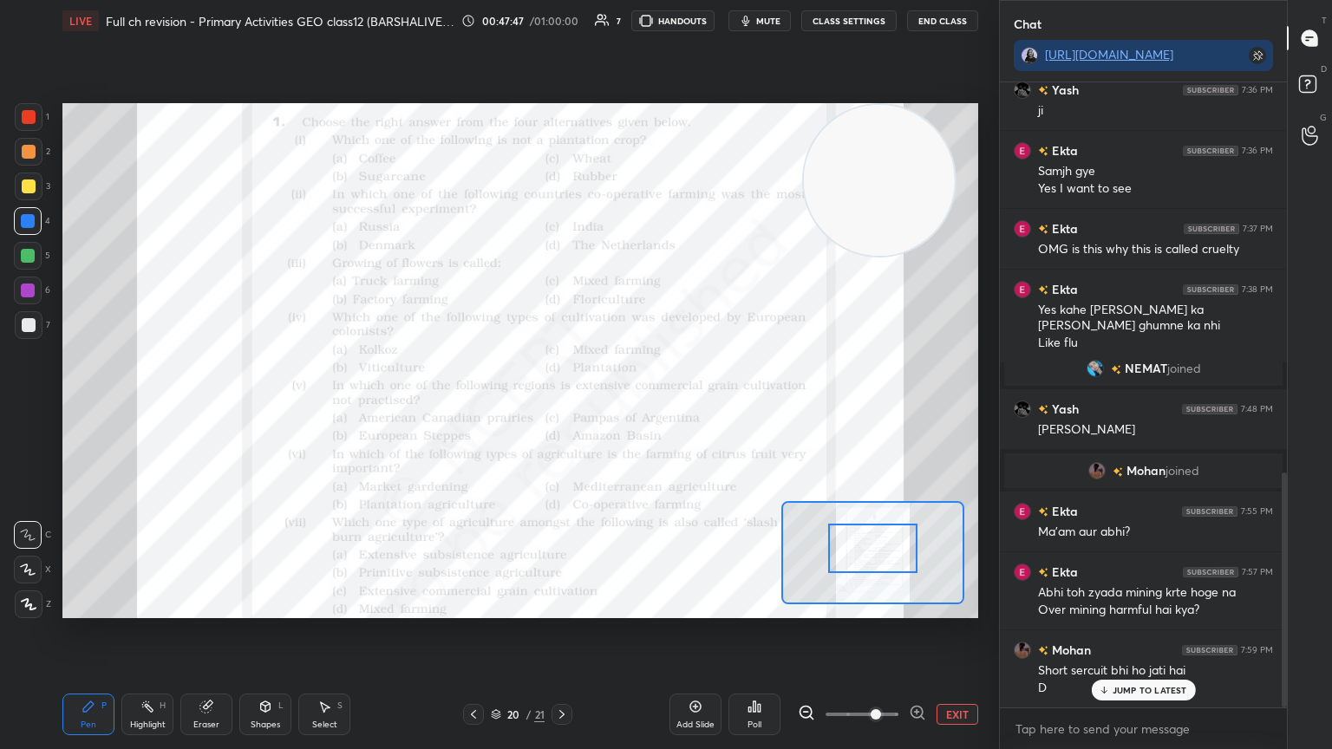
click at [759, 632] on div "Poll" at bounding box center [755, 725] width 14 height 9
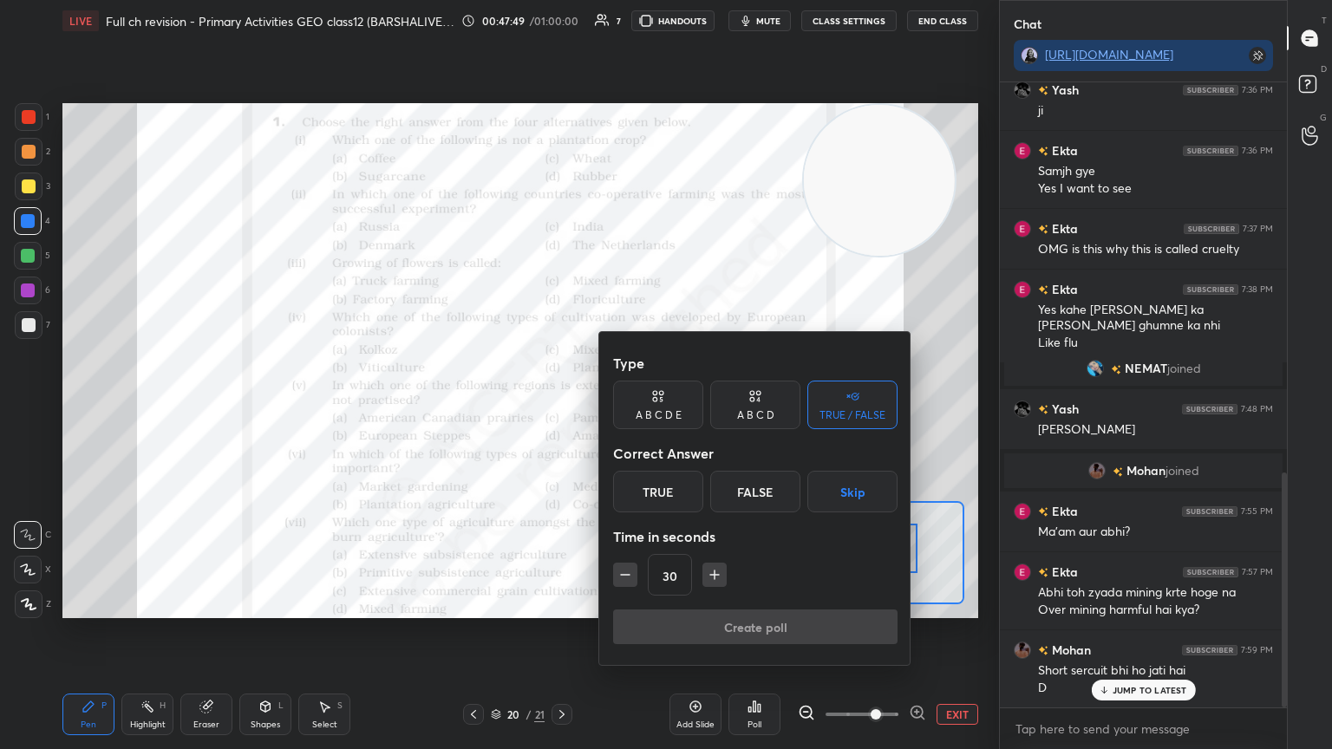
click at [757, 424] on div "A B C D" at bounding box center [755, 405] width 90 height 49
click at [804, 495] on div "D" at bounding box center [813, 492] width 51 height 42
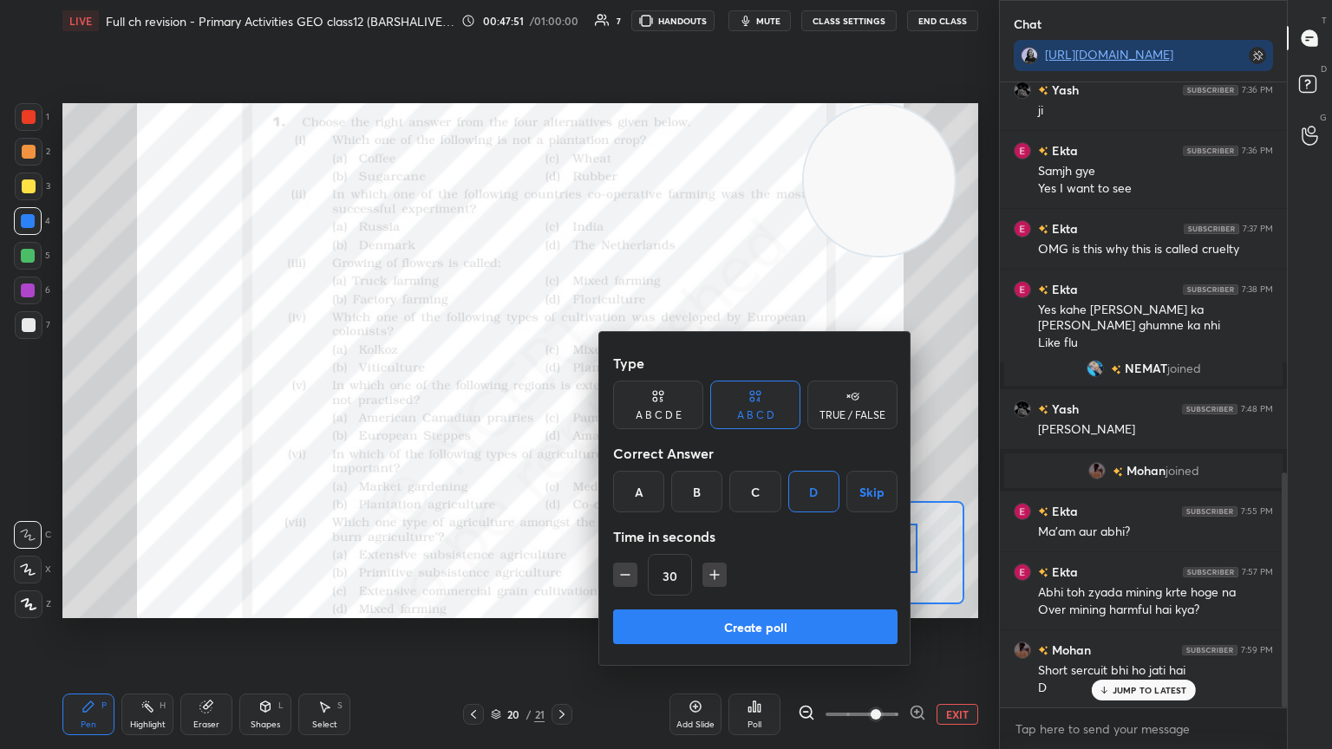
scroll to position [1055, 0]
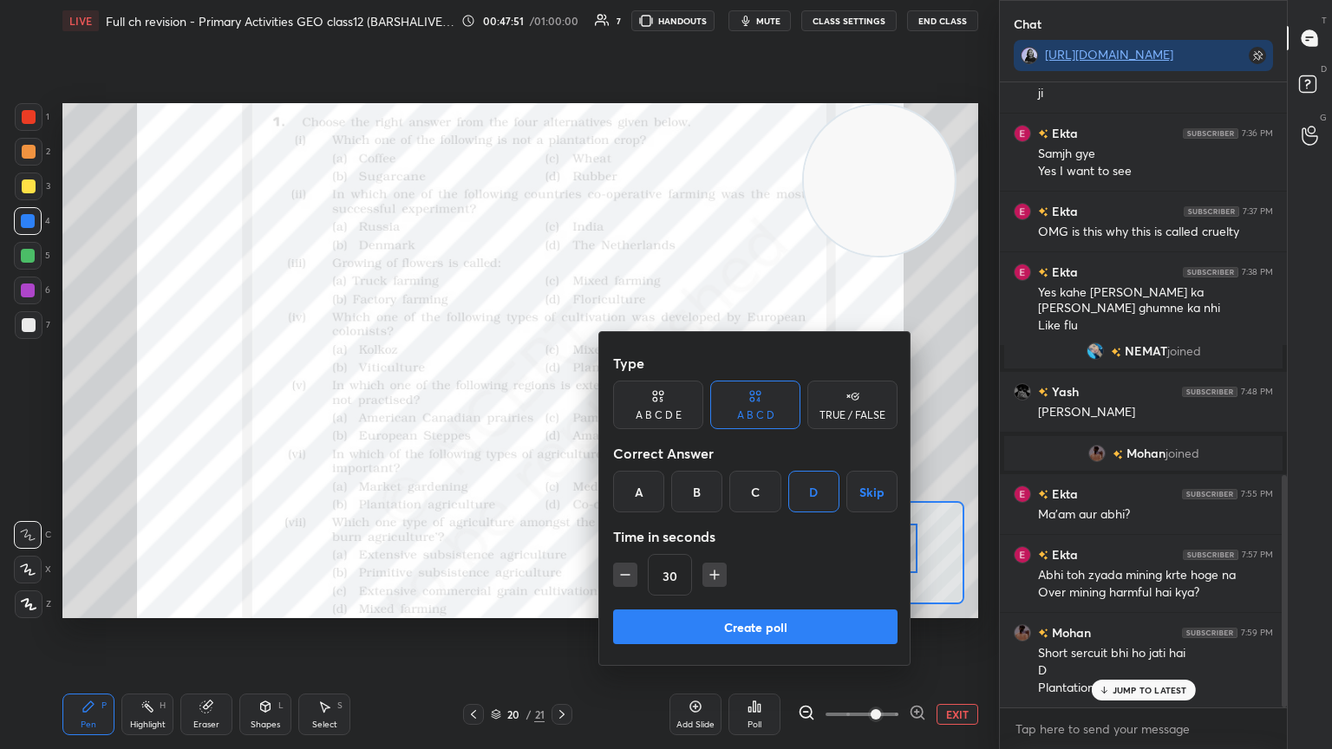
click at [788, 628] on button "Create poll" at bounding box center [755, 627] width 285 height 35
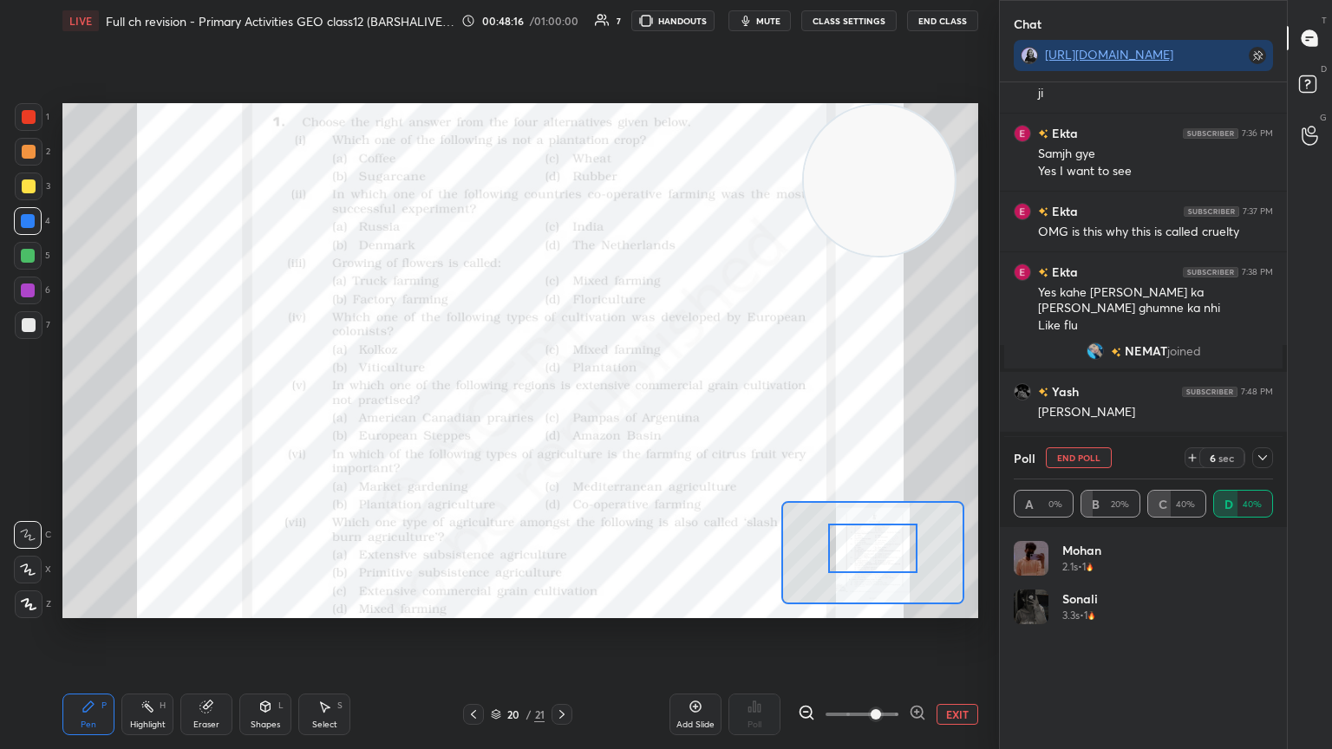
scroll to position [1162, 0]
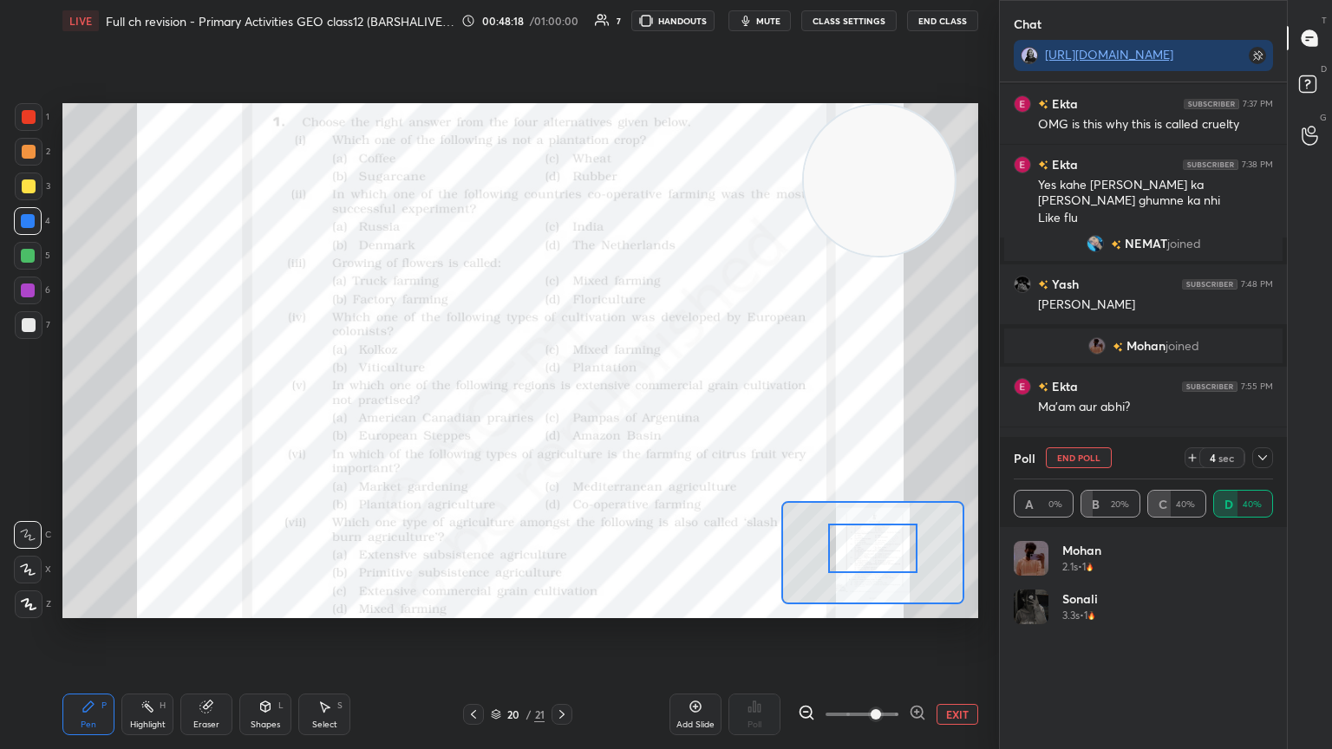
click at [1086, 451] on button "End Poll" at bounding box center [1079, 458] width 66 height 21
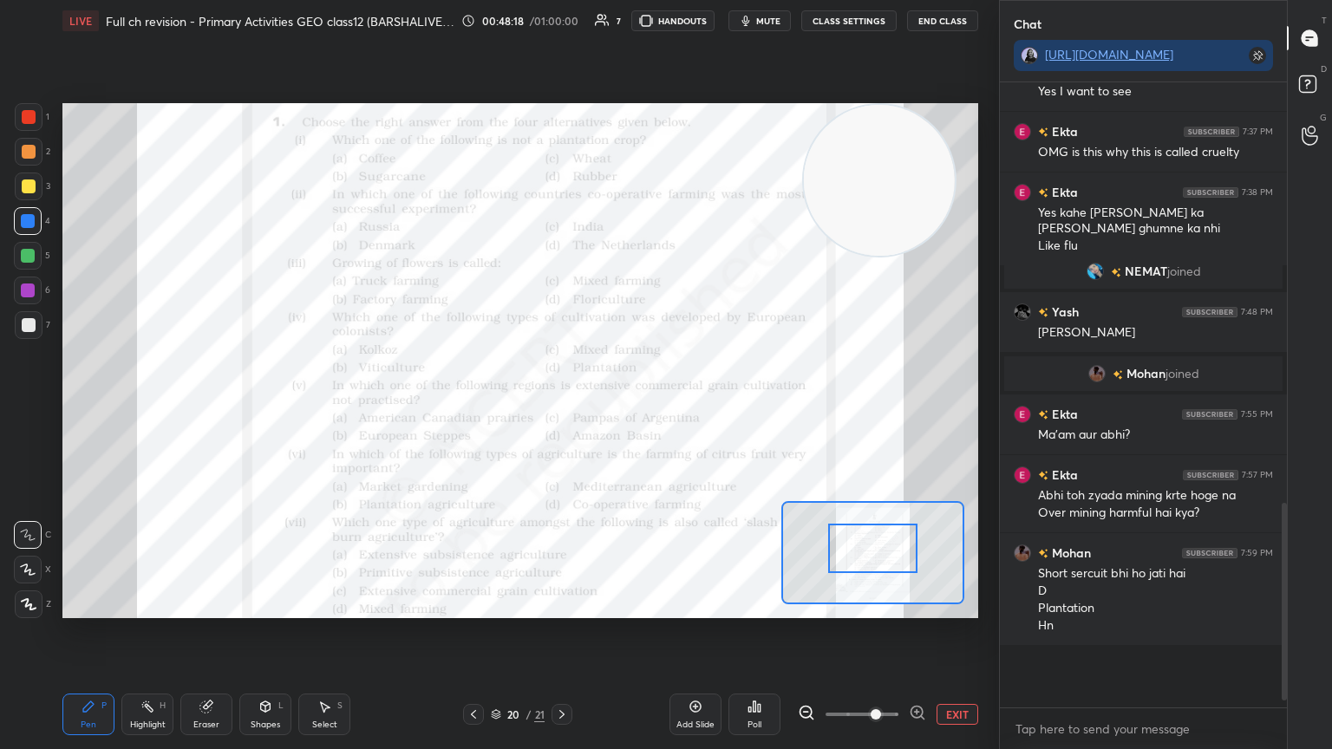
scroll to position [620, 282]
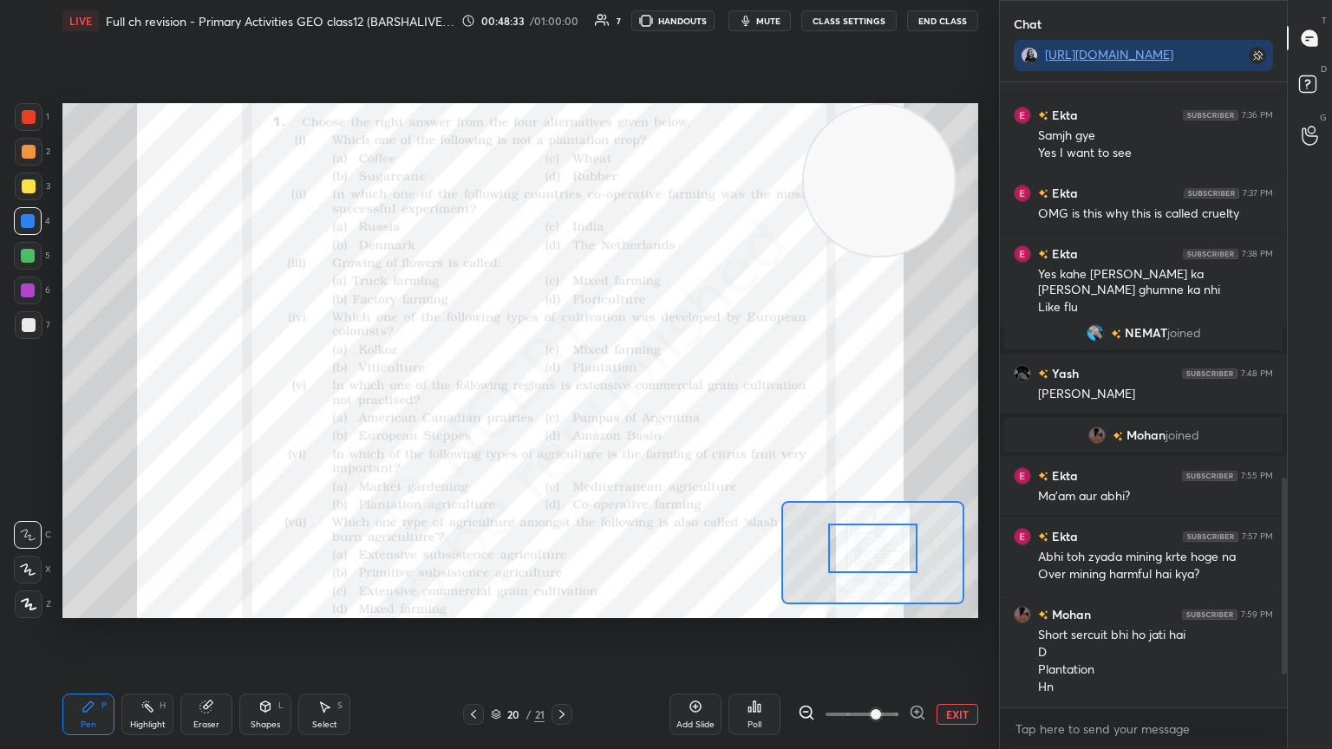
click at [752, 632] on icon at bounding box center [755, 707] width 14 height 14
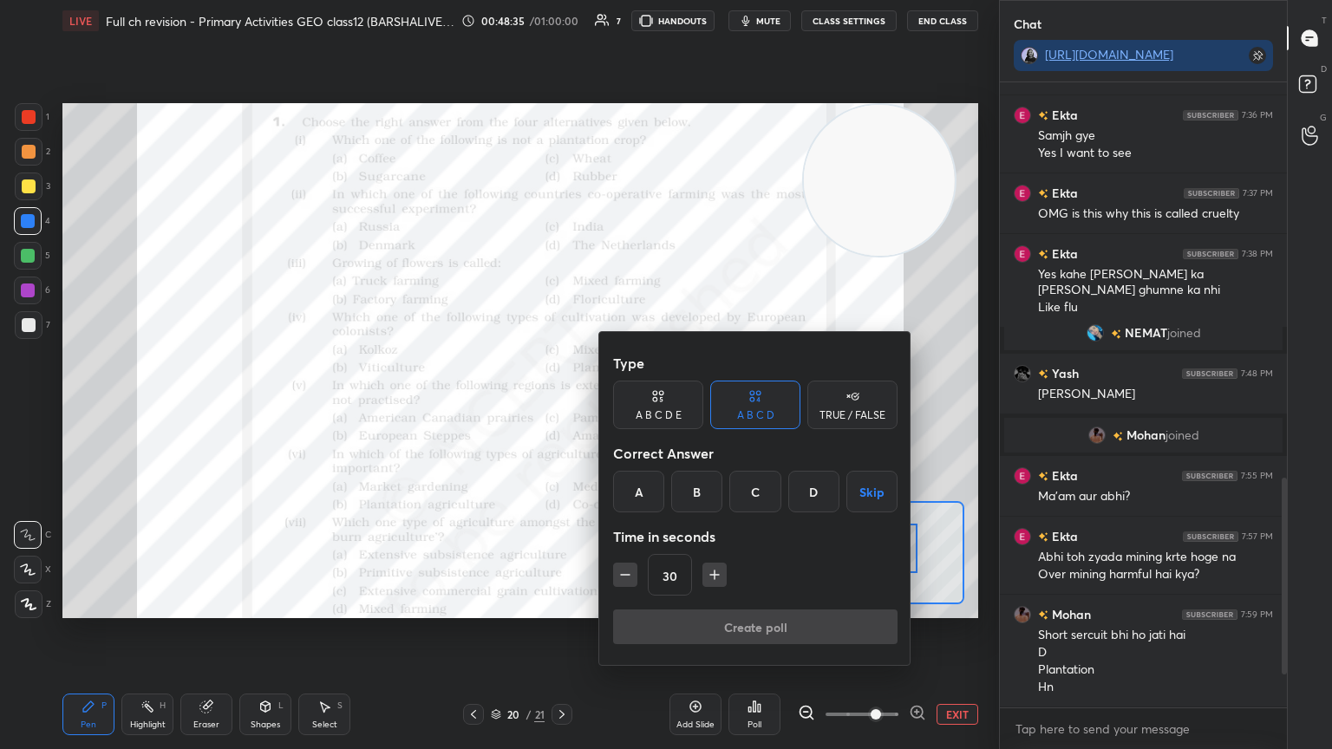
click at [815, 488] on div "D" at bounding box center [813, 492] width 51 height 42
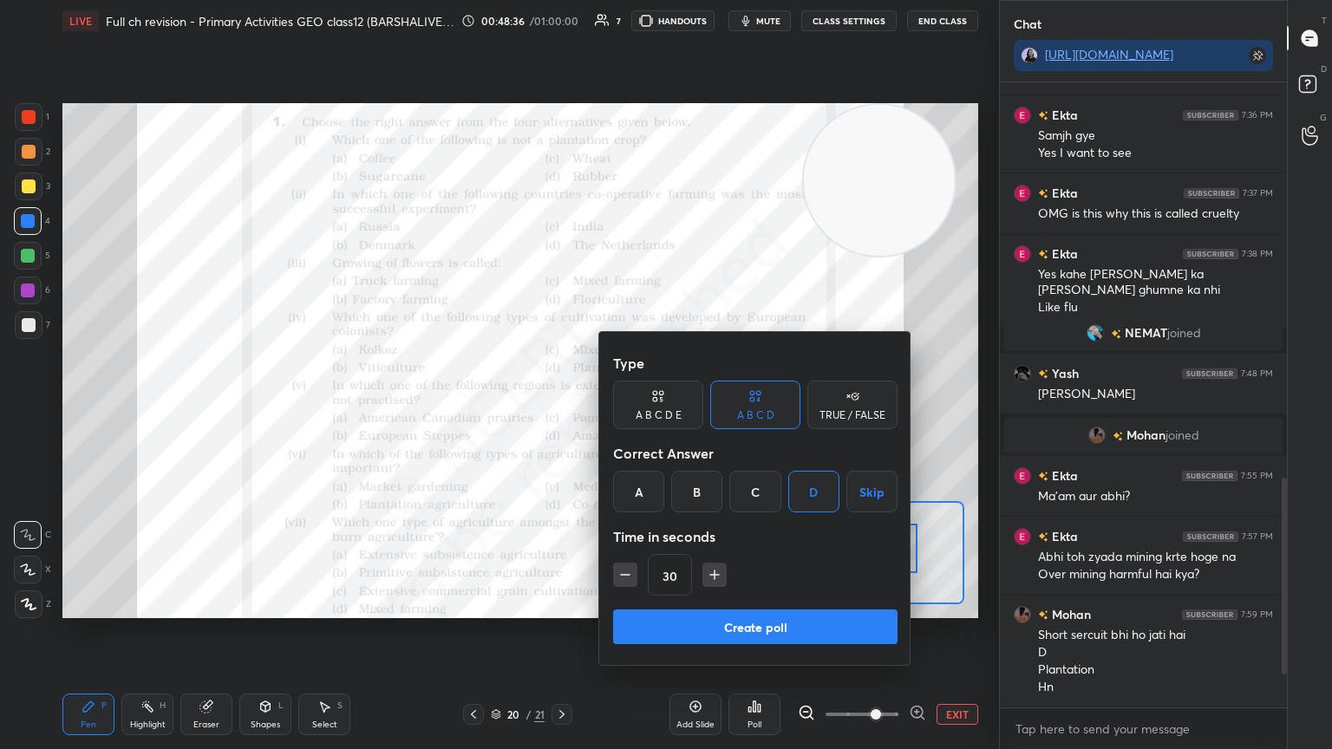
click at [734, 632] on button "Create poll" at bounding box center [755, 627] width 285 height 35
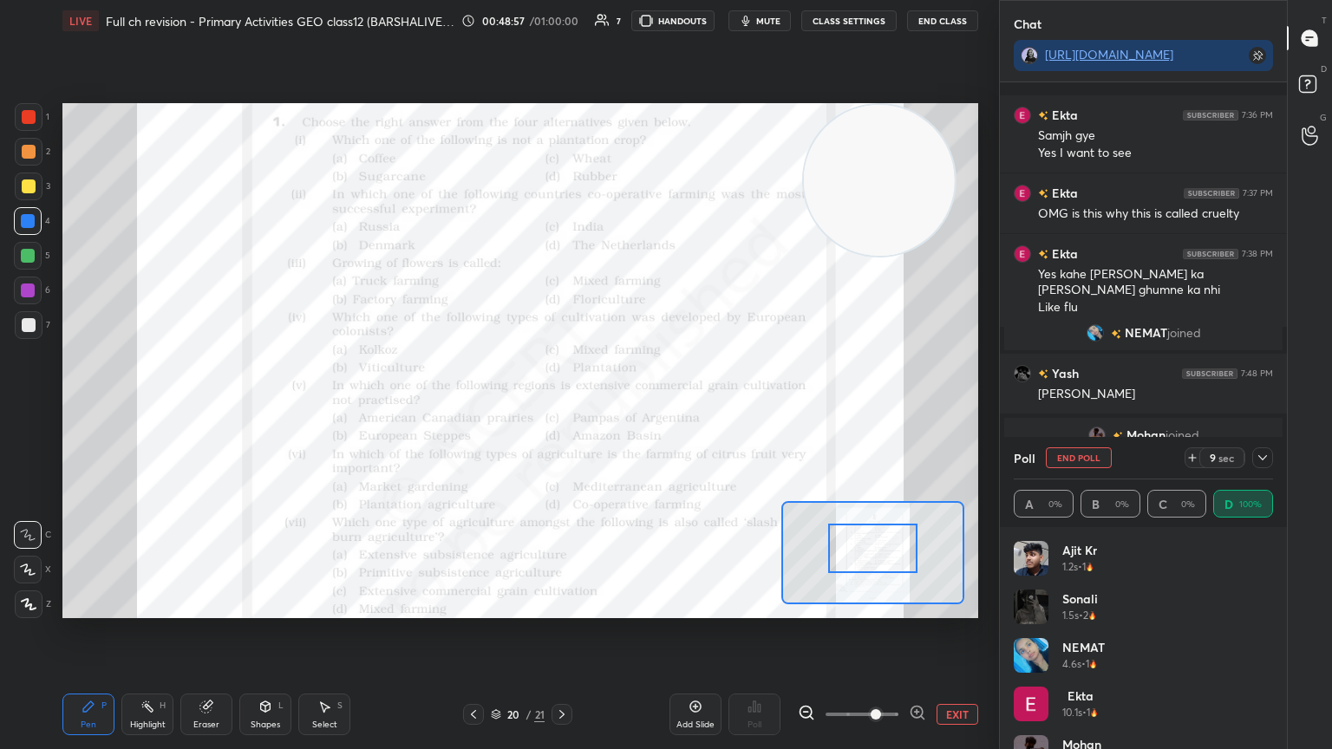
scroll to position [1224, 0]
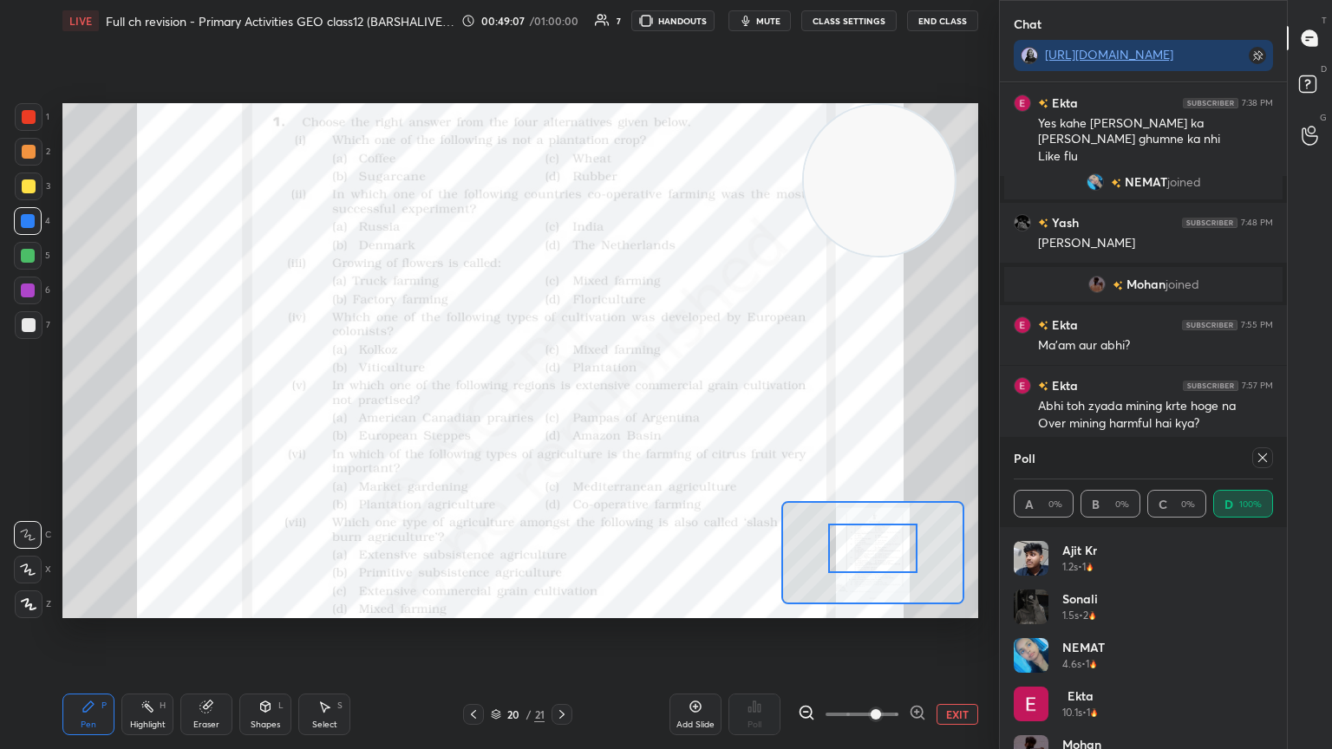
click at [1089, 466] on div "Poll" at bounding box center [1143, 458] width 259 height 42
click at [1262, 464] on icon at bounding box center [1263, 458] width 14 height 14
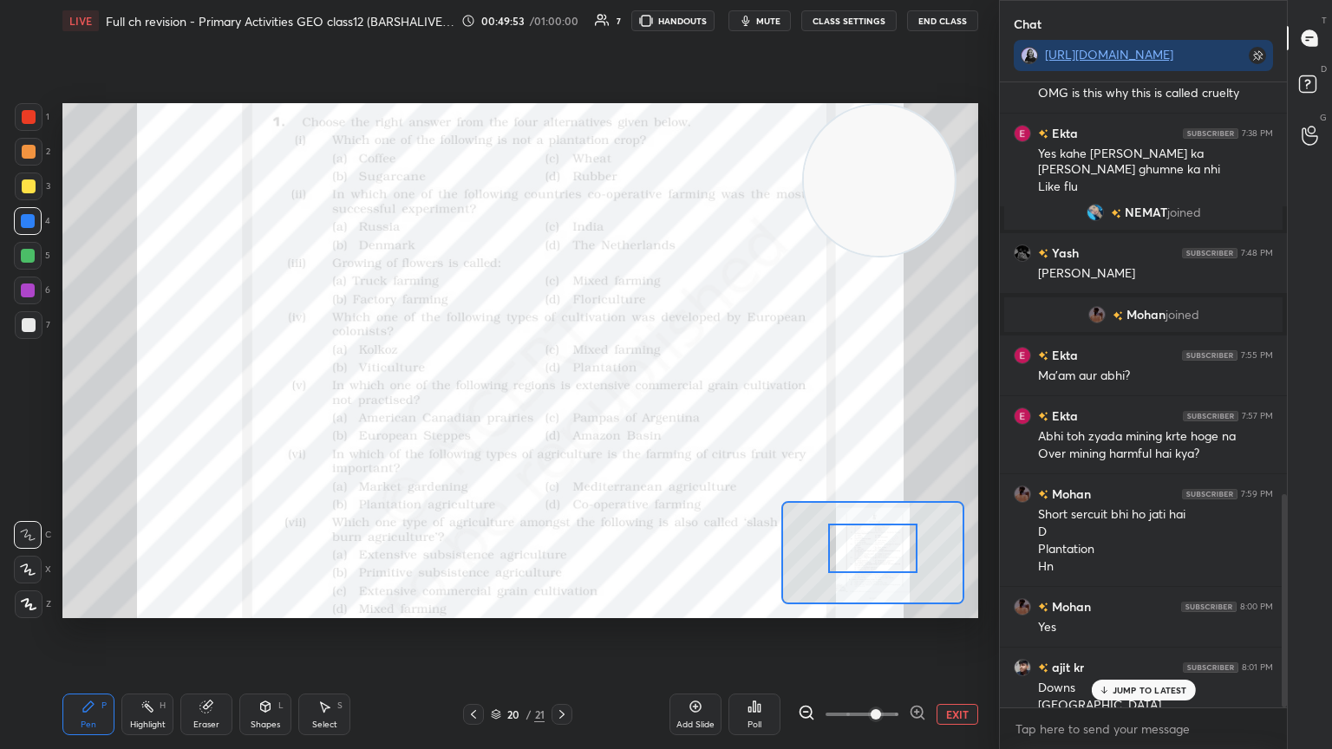
scroll to position [1211, 0]
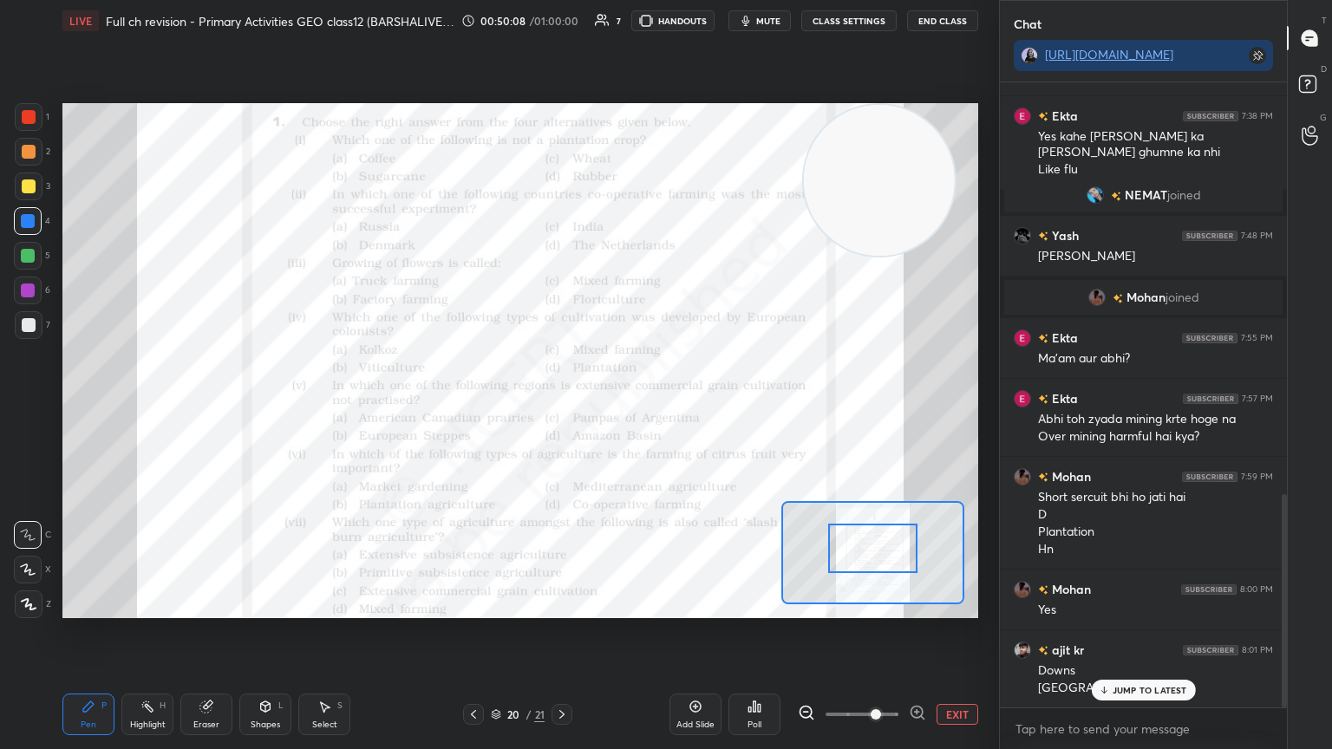
click at [755, 632] on icon at bounding box center [755, 707] width 3 height 10
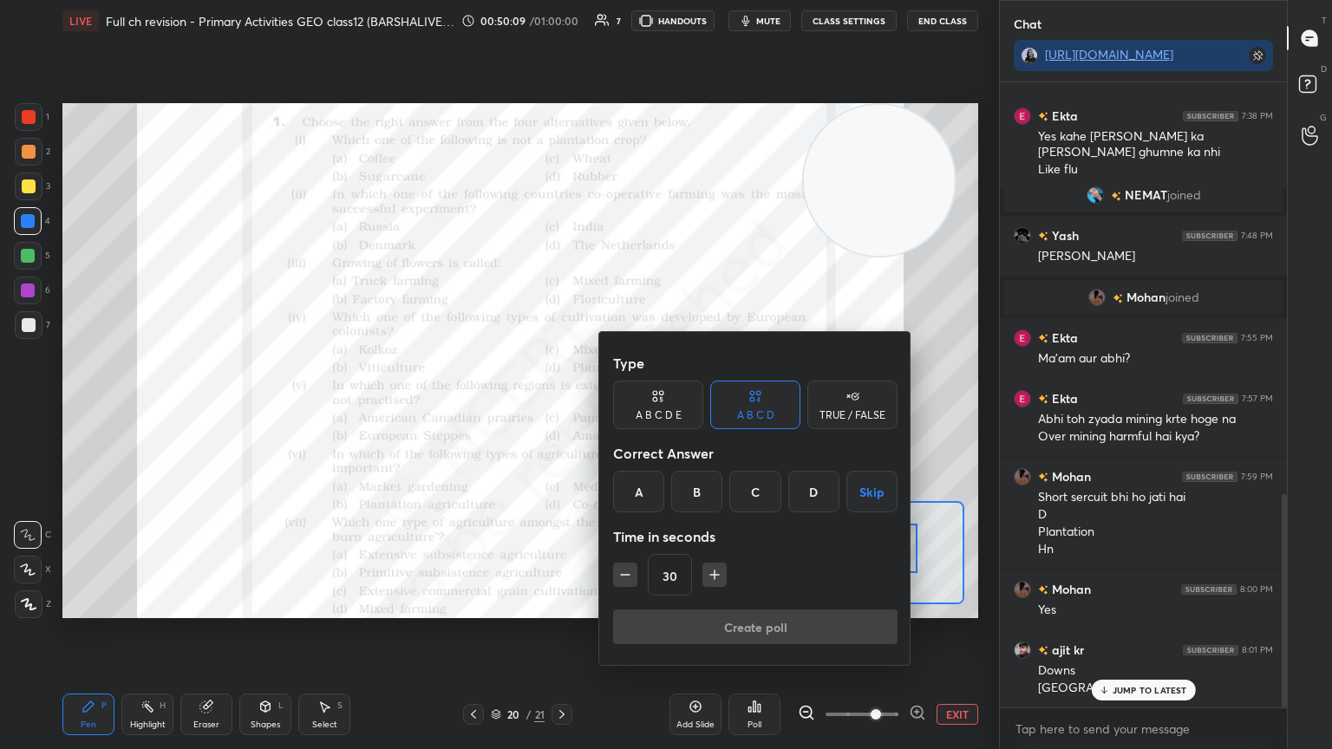
click at [750, 496] on div "C" at bounding box center [755, 492] width 51 height 42
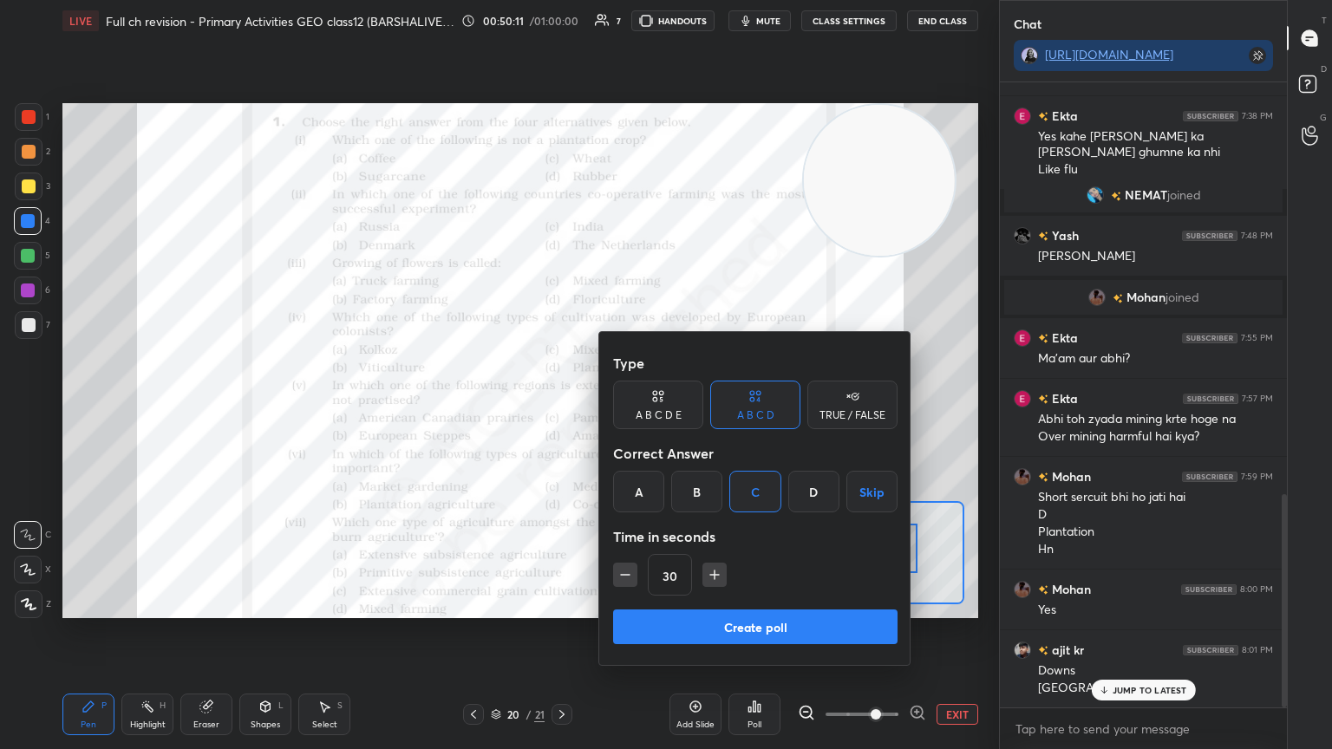
click at [727, 626] on button "Create poll" at bounding box center [755, 627] width 285 height 35
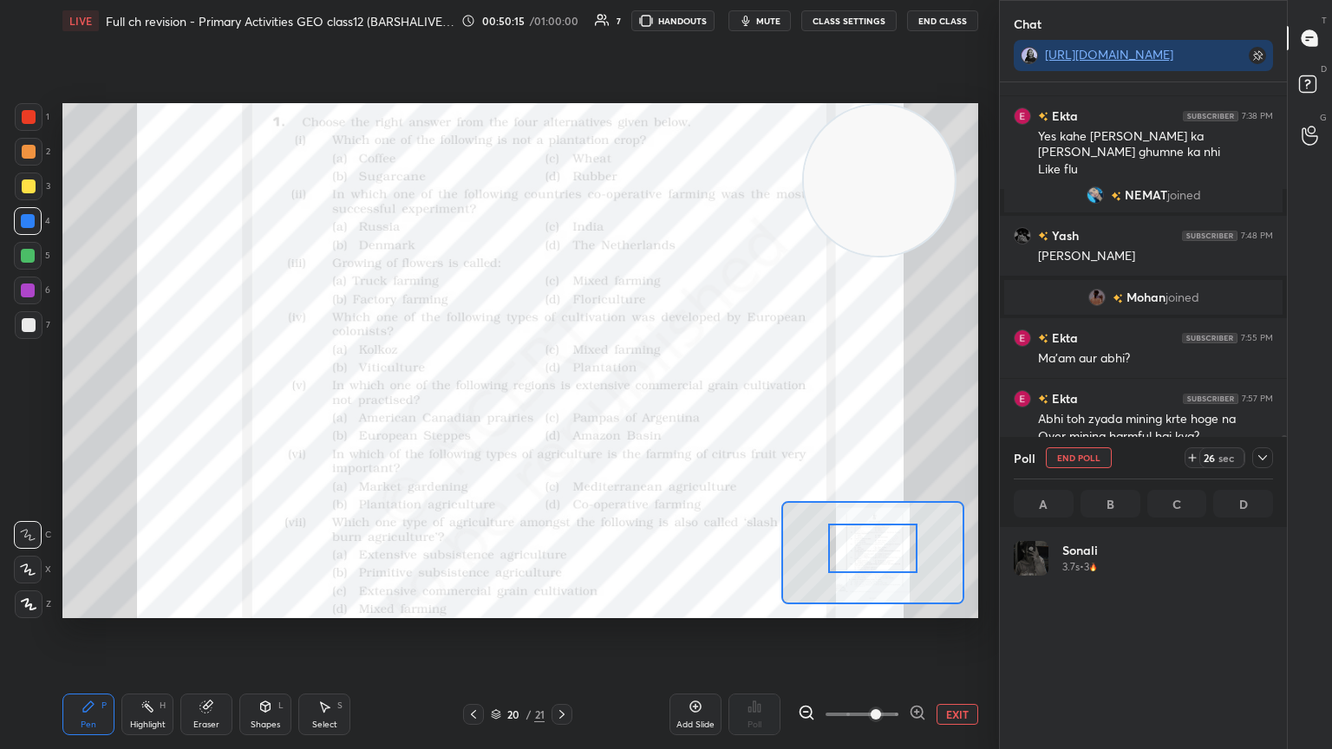
scroll to position [203, 254]
click at [1073, 464] on div "Poll" at bounding box center [1143, 458] width 259 height 42
click at [1260, 453] on icon at bounding box center [1263, 458] width 14 height 14
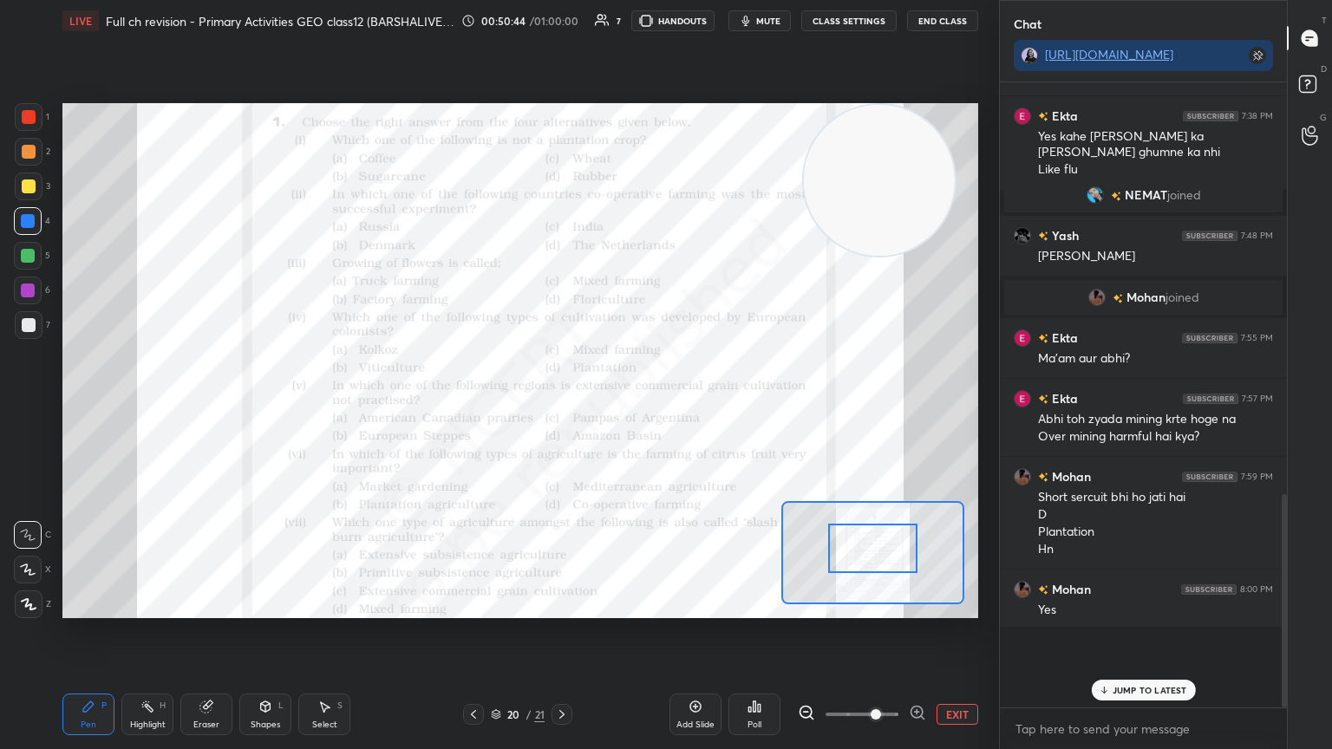
scroll to position [652, 282]
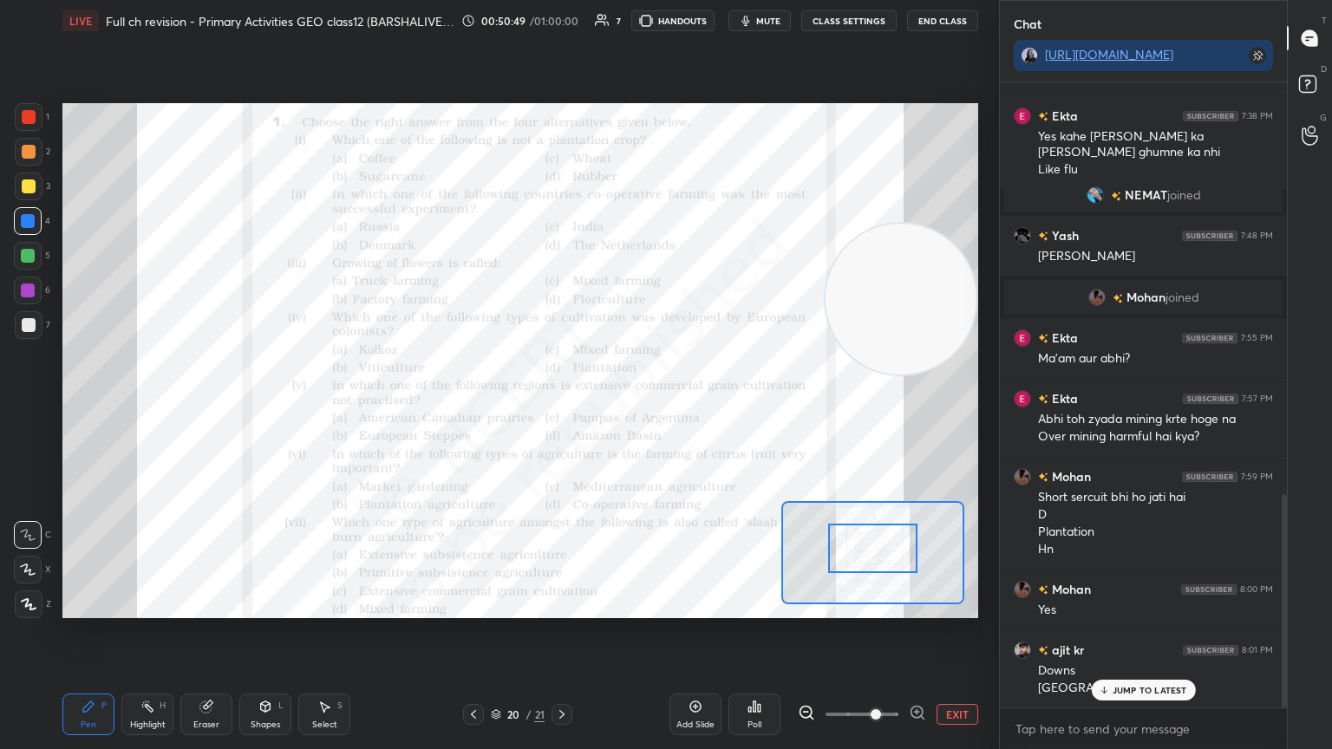
drag, startPoint x: 916, startPoint y: 173, endPoint x: 970, endPoint y: 360, distance: 194.1
click at [970, 360] on video at bounding box center [901, 299] width 151 height 151
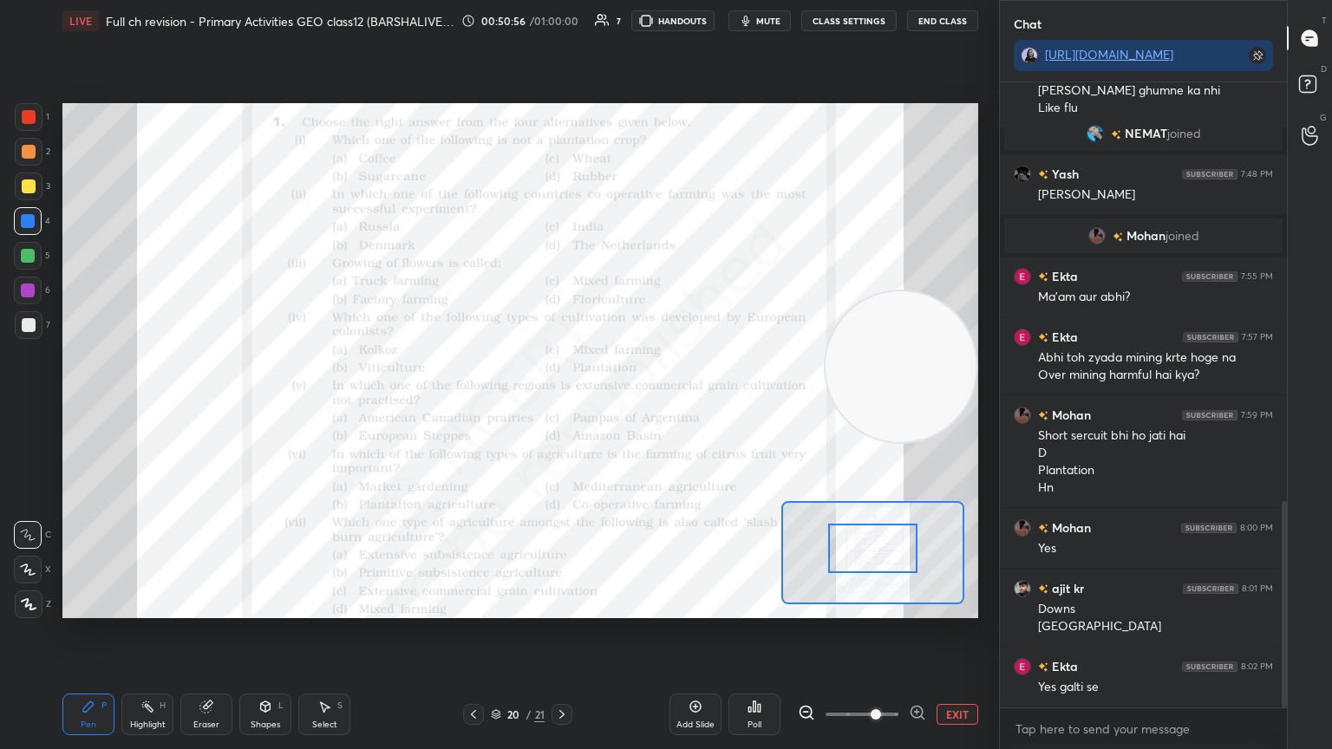
click at [752, 632] on div "Poll" at bounding box center [755, 715] width 52 height 42
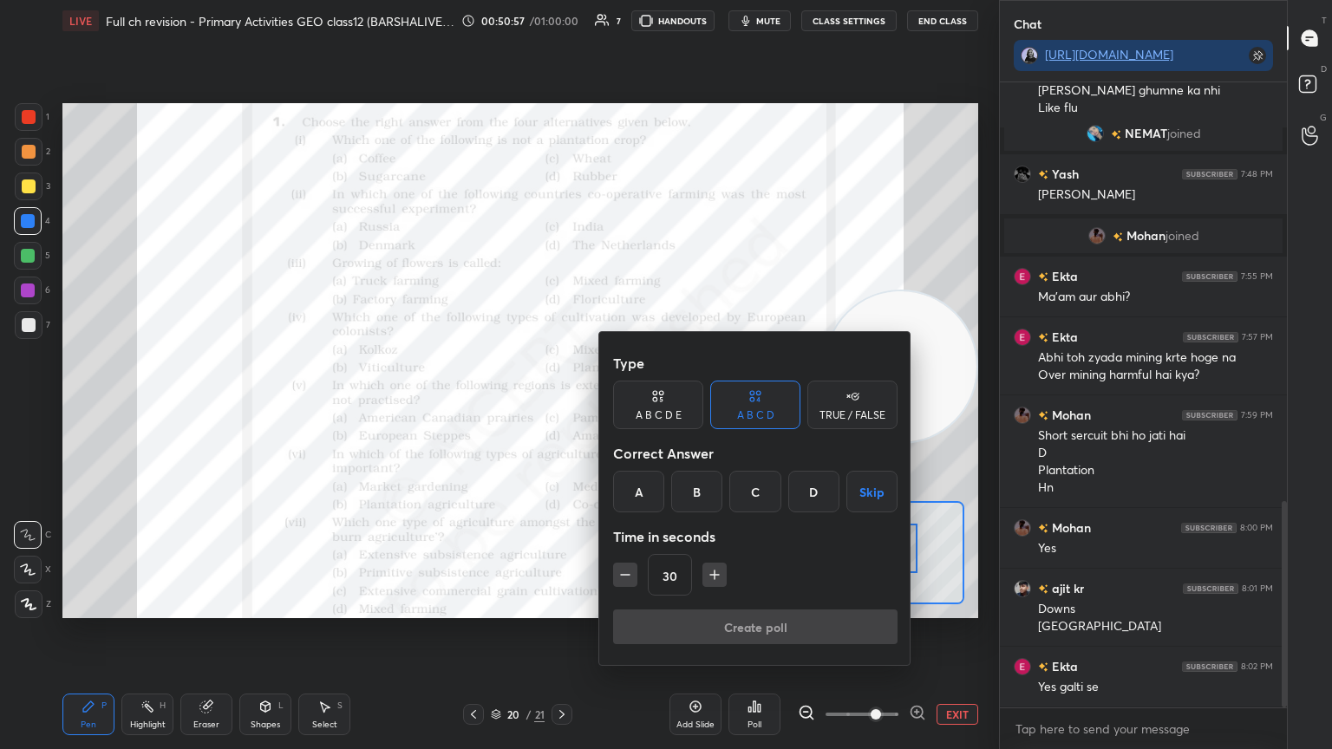
click at [697, 490] on div "B" at bounding box center [696, 492] width 51 height 42
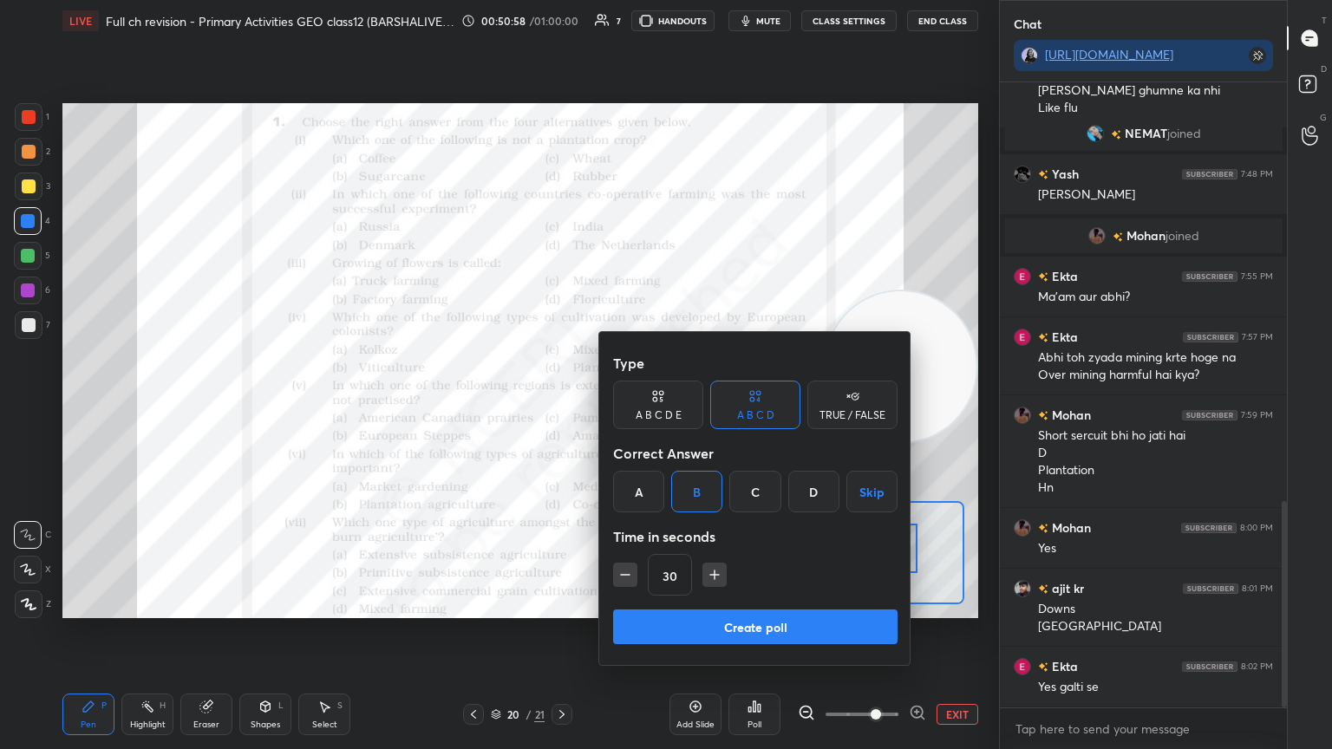
click at [705, 631] on button "Create poll" at bounding box center [755, 627] width 285 height 35
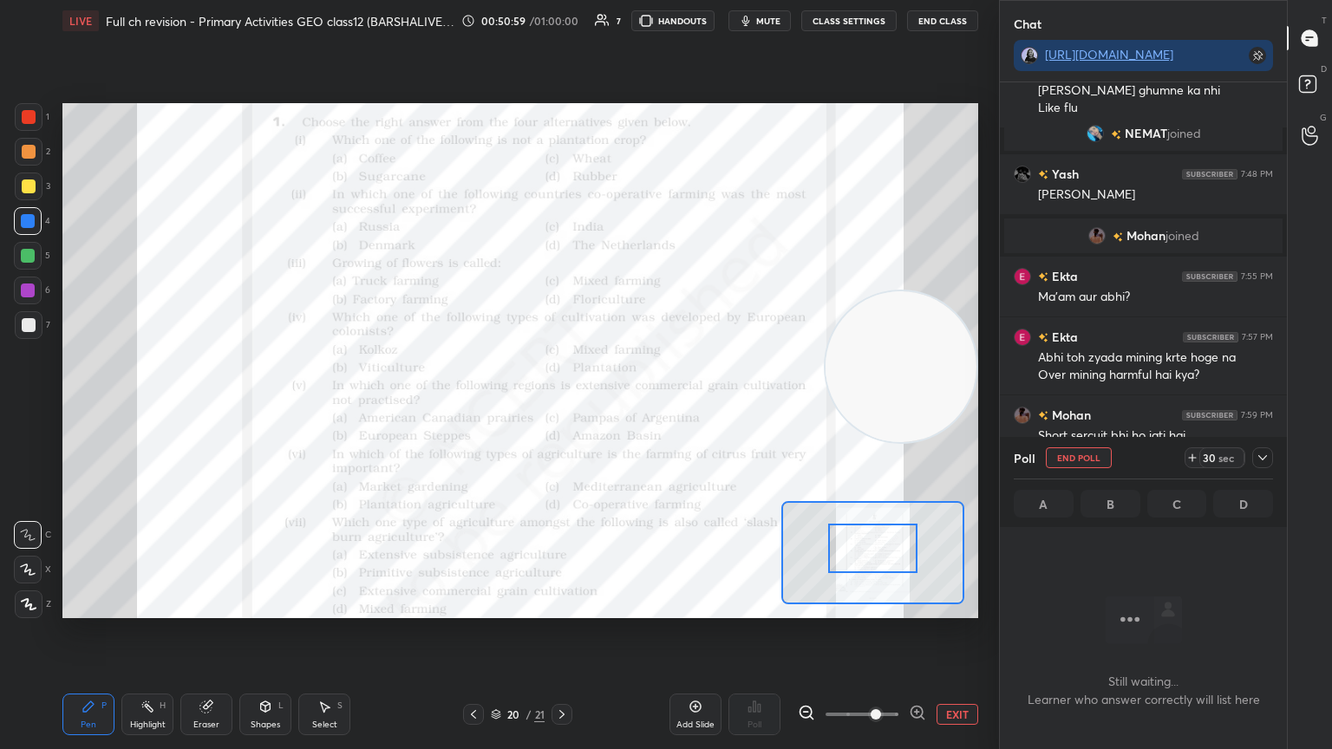
scroll to position [530, 282]
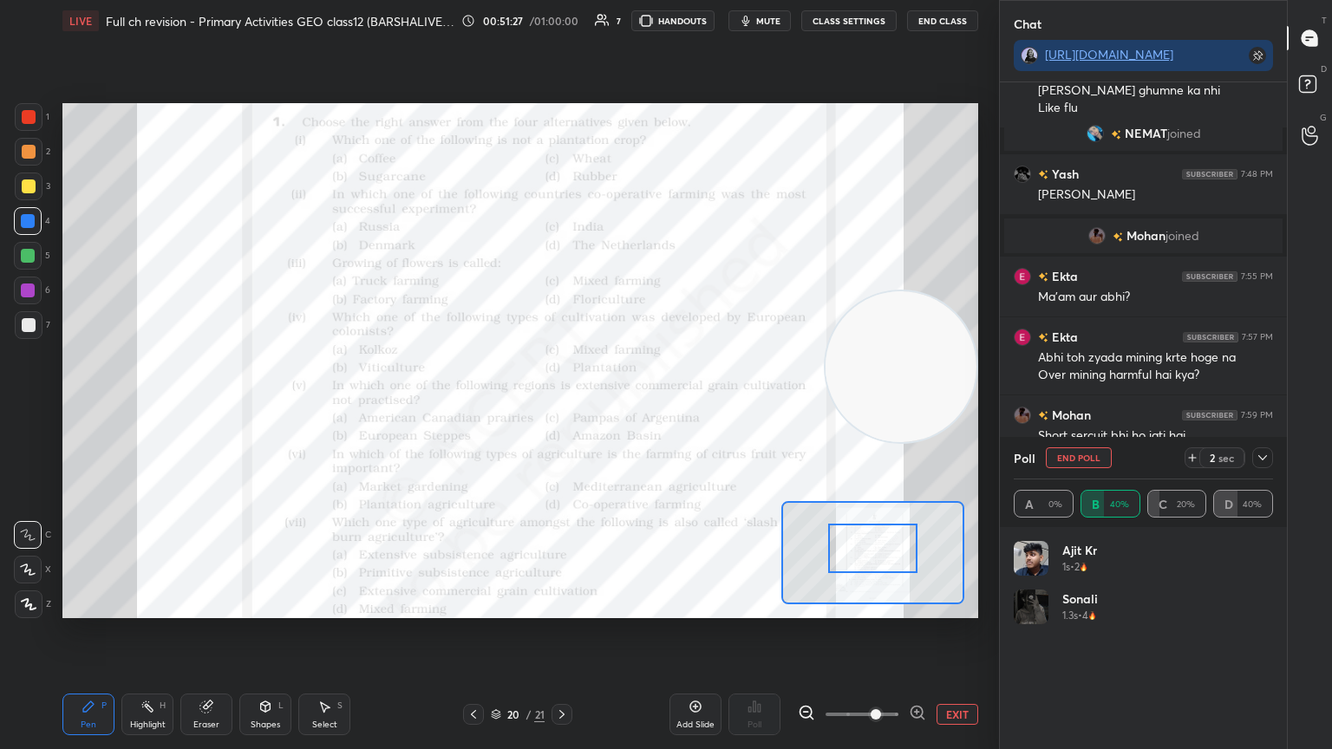
click at [1065, 464] on button "End Poll" at bounding box center [1079, 458] width 66 height 21
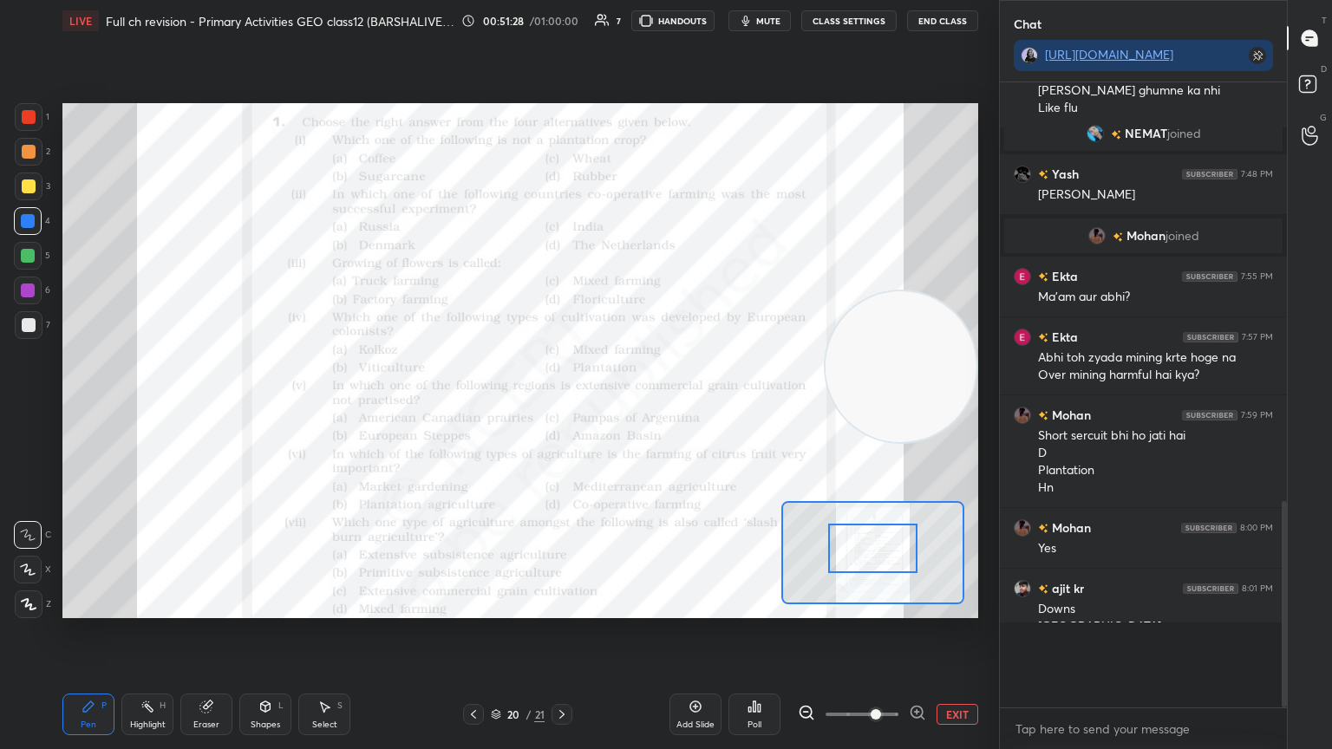
scroll to position [6, 5]
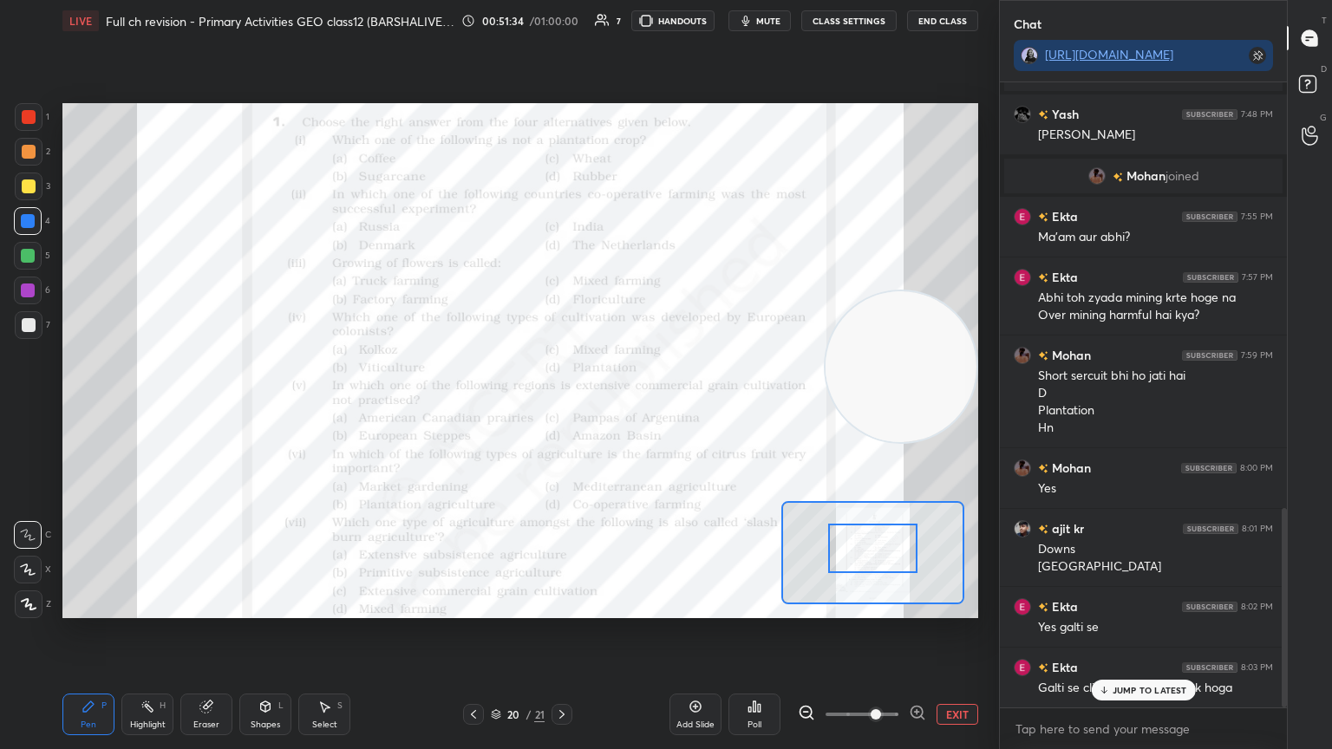
click at [1169, 632] on p "JUMP TO LATEST" at bounding box center [1150, 690] width 75 height 10
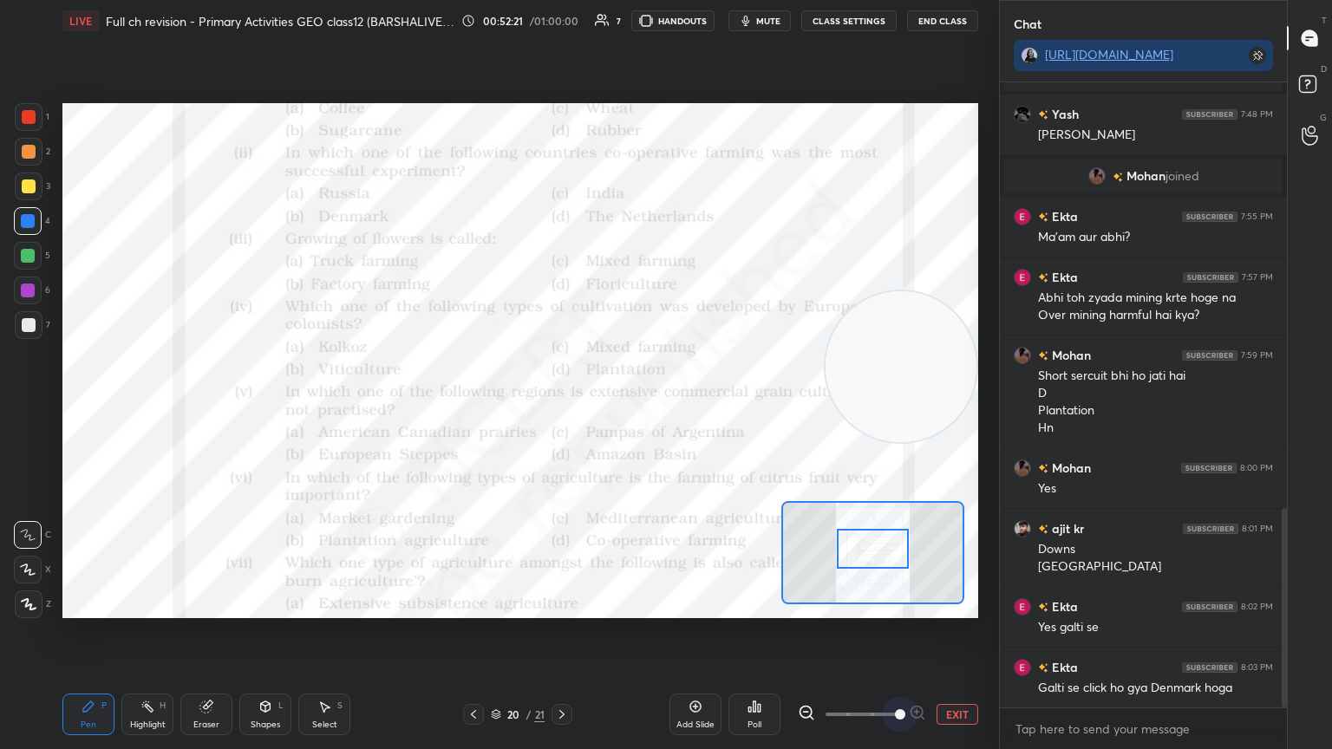
click at [898, 632] on span at bounding box center [862, 715] width 73 height 26
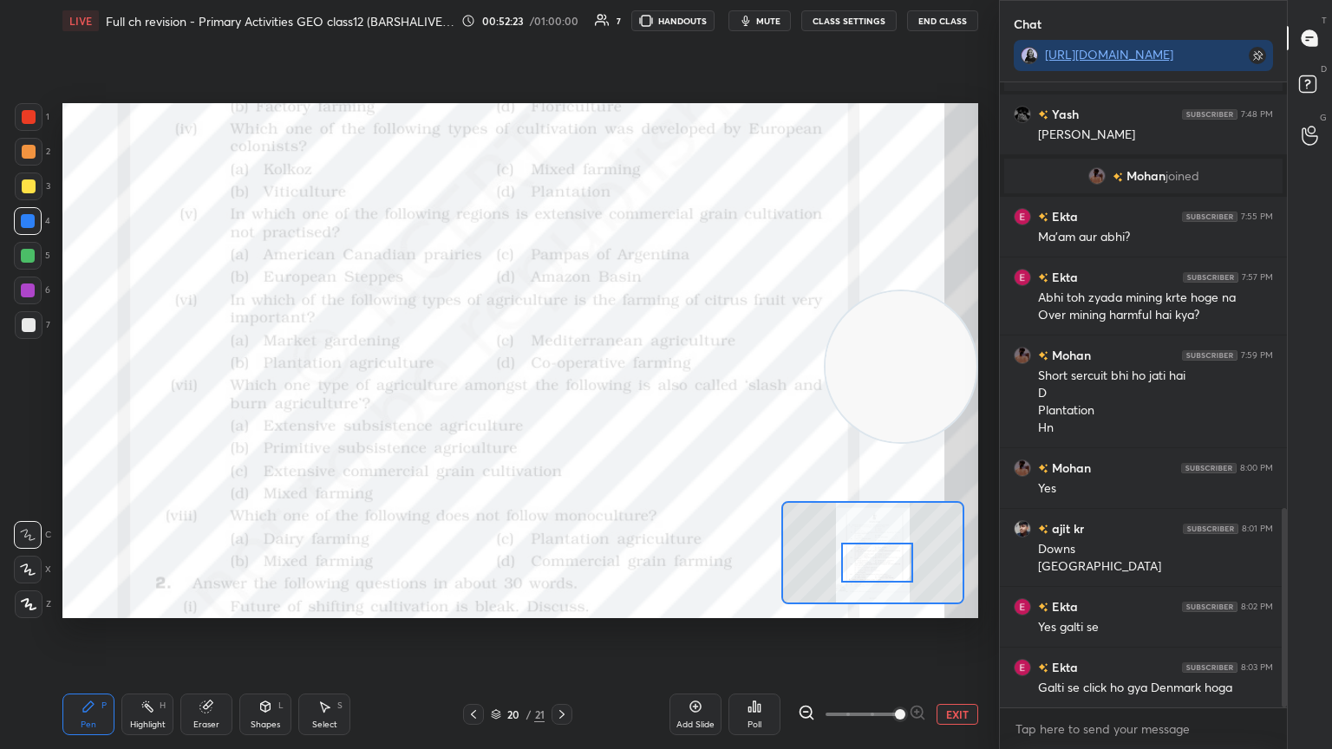
drag, startPoint x: 885, startPoint y: 545, endPoint x: 889, endPoint y: 559, distance: 15.4
click at [889, 559] on div at bounding box center [877, 563] width 72 height 40
click at [751, 632] on div "Poll" at bounding box center [755, 715] width 52 height 42
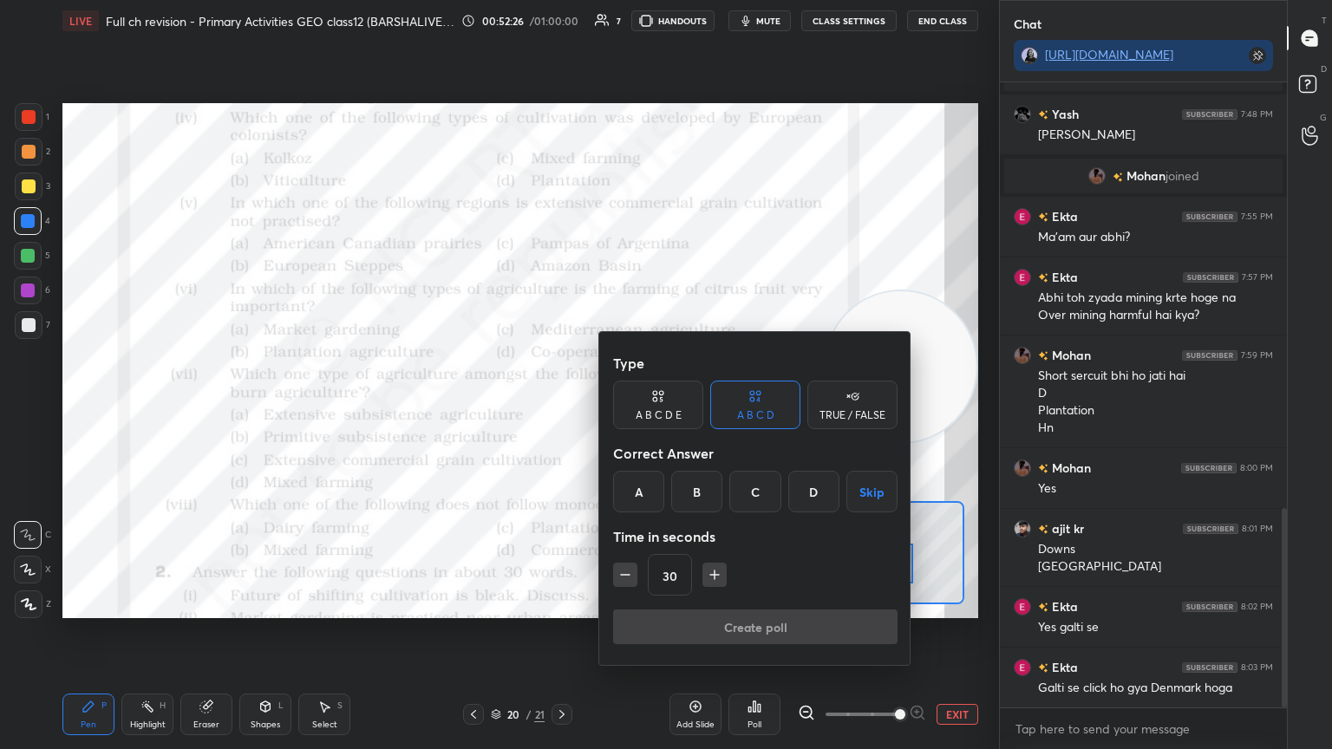
click at [773, 493] on div "C" at bounding box center [755, 492] width 51 height 42
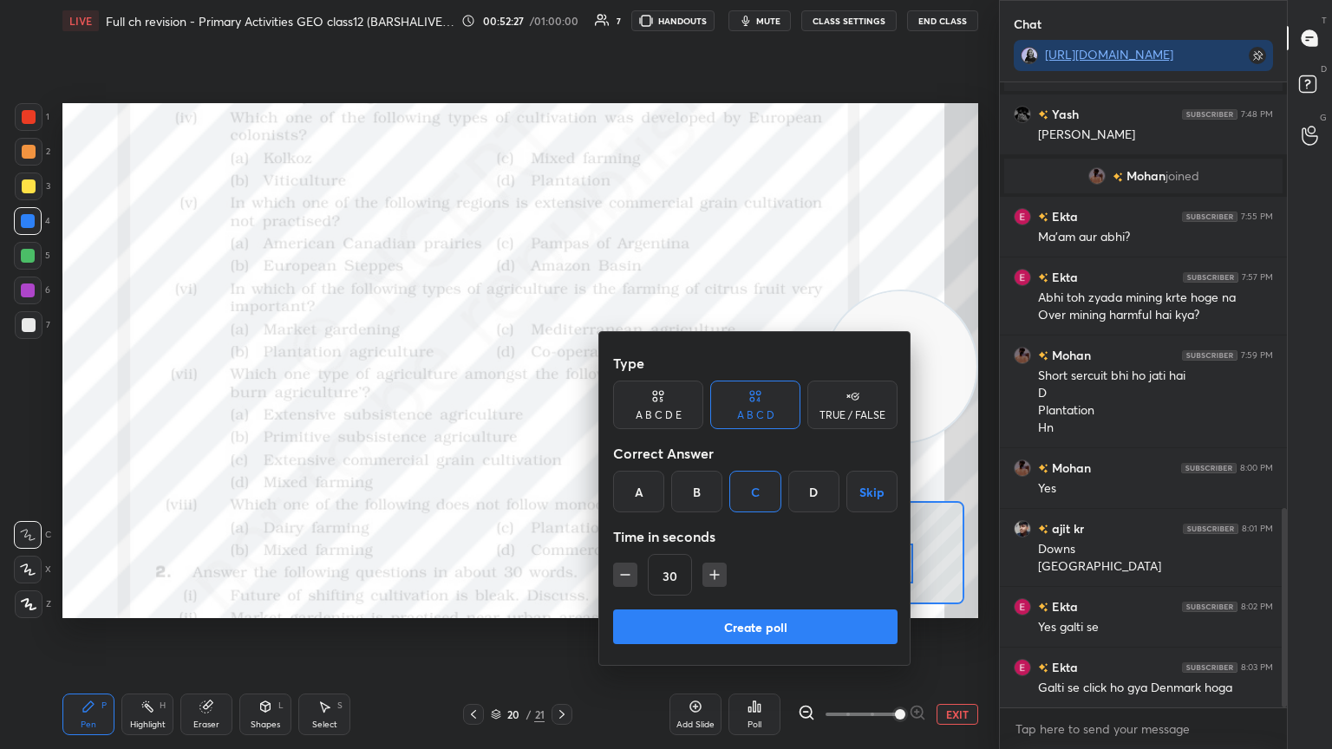
click at [753, 625] on button "Create poll" at bounding box center [755, 627] width 285 height 35
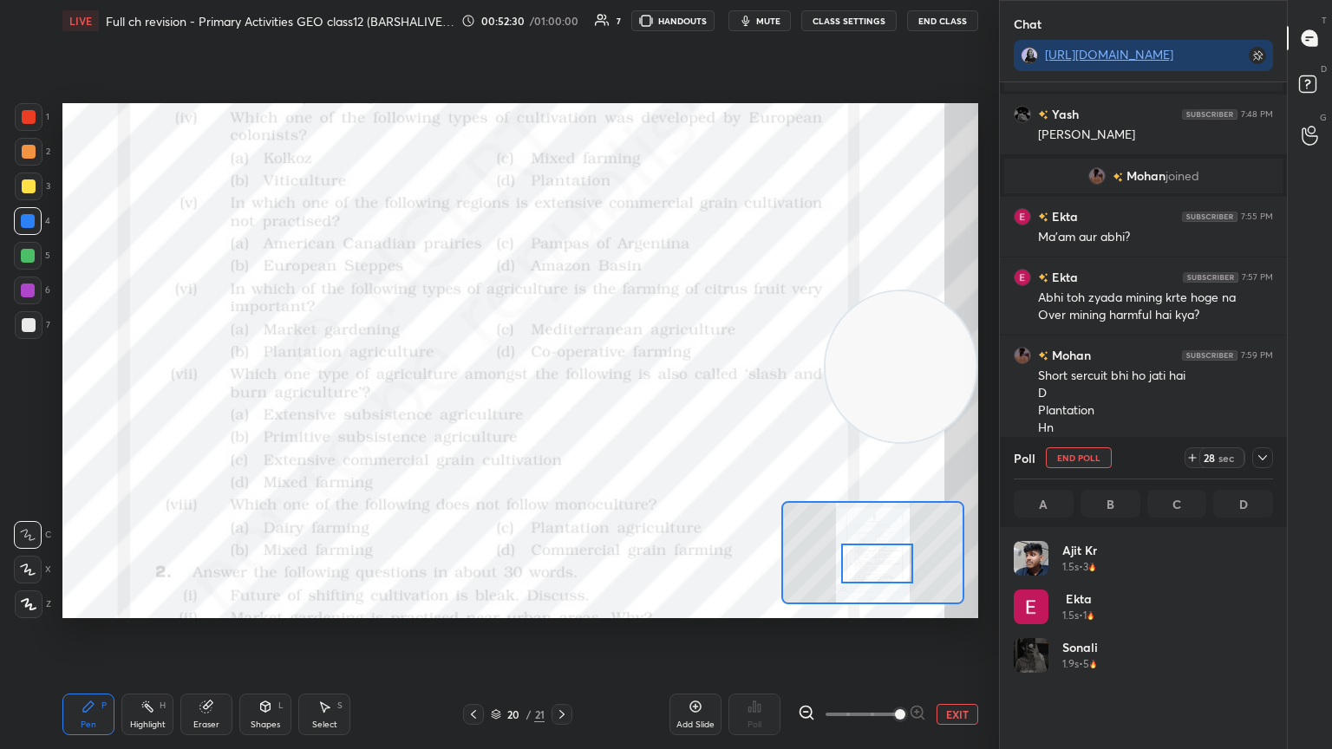
scroll to position [203, 254]
click at [1089, 462] on button "End Poll" at bounding box center [1079, 458] width 66 height 21
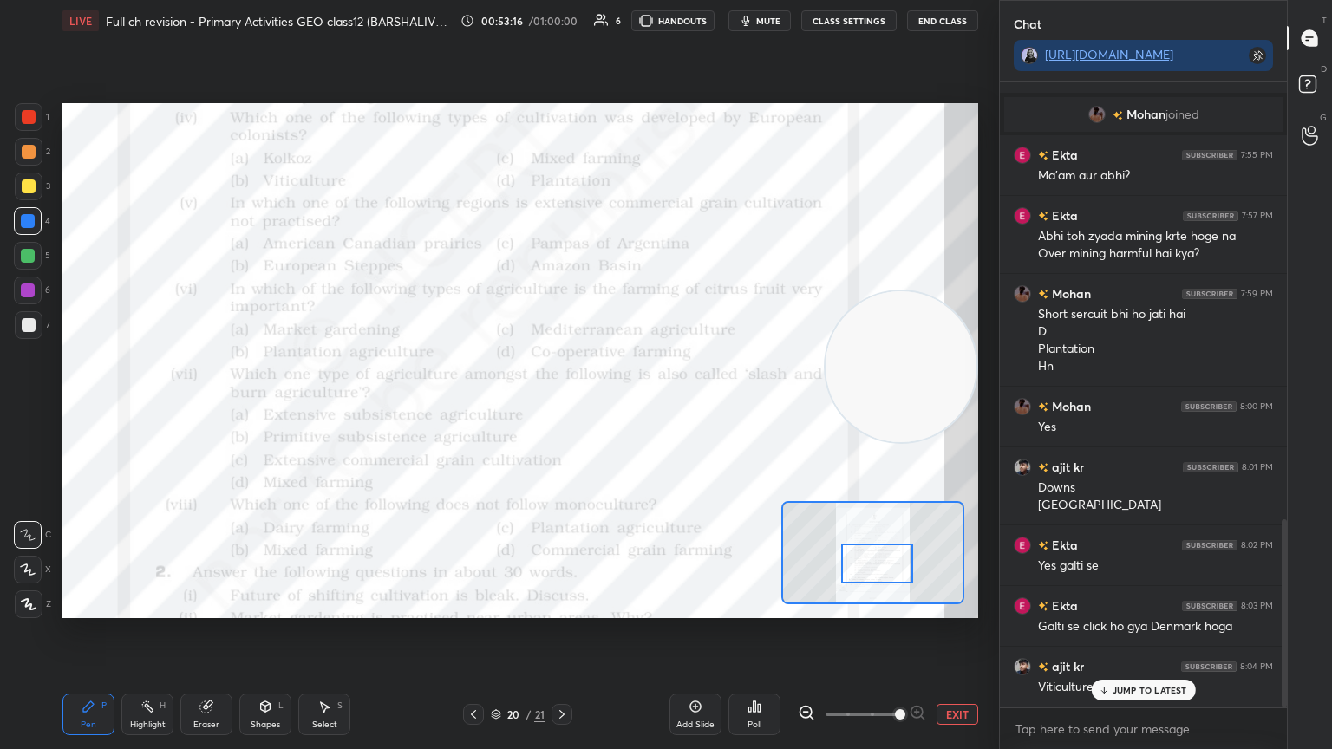
scroll to position [1454, 0]
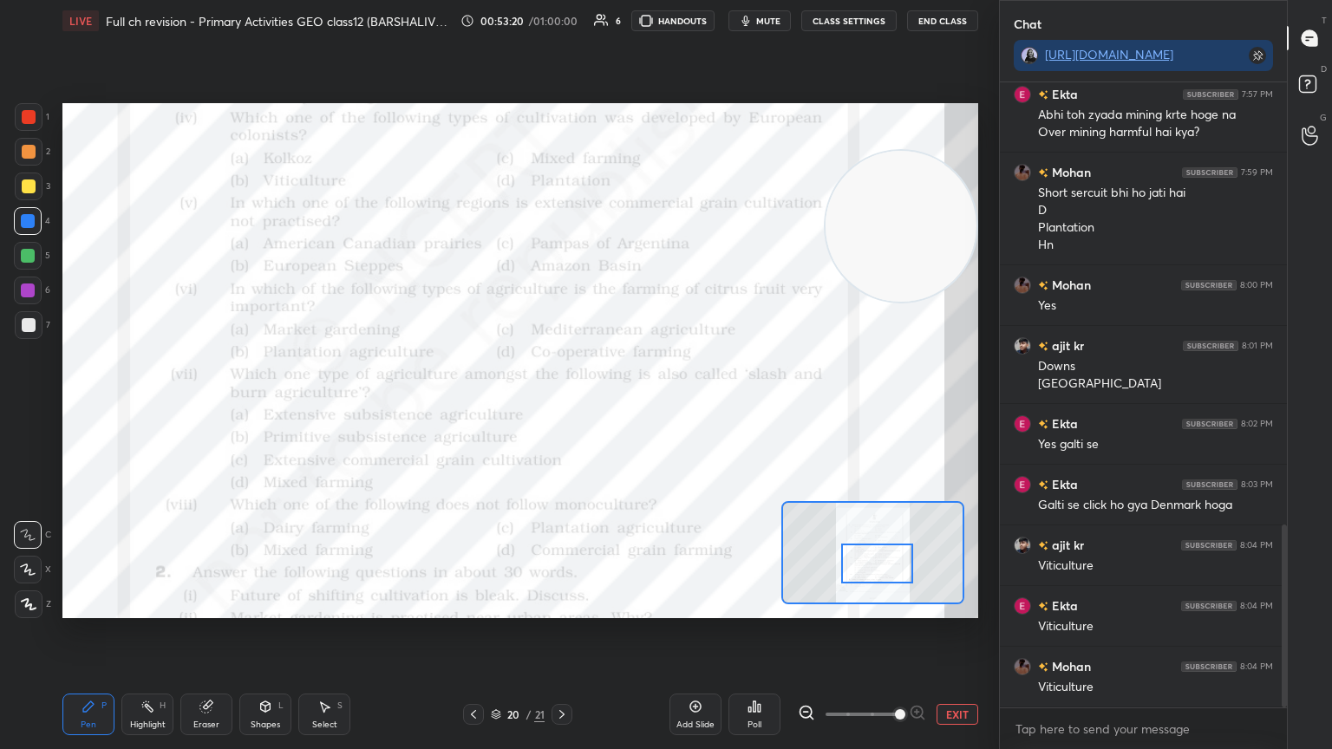
drag, startPoint x: 873, startPoint y: 368, endPoint x: 883, endPoint y: 213, distance: 154.8
click at [883, 213] on video at bounding box center [901, 226] width 151 height 151
click at [750, 632] on div "Poll" at bounding box center [755, 715] width 52 height 42
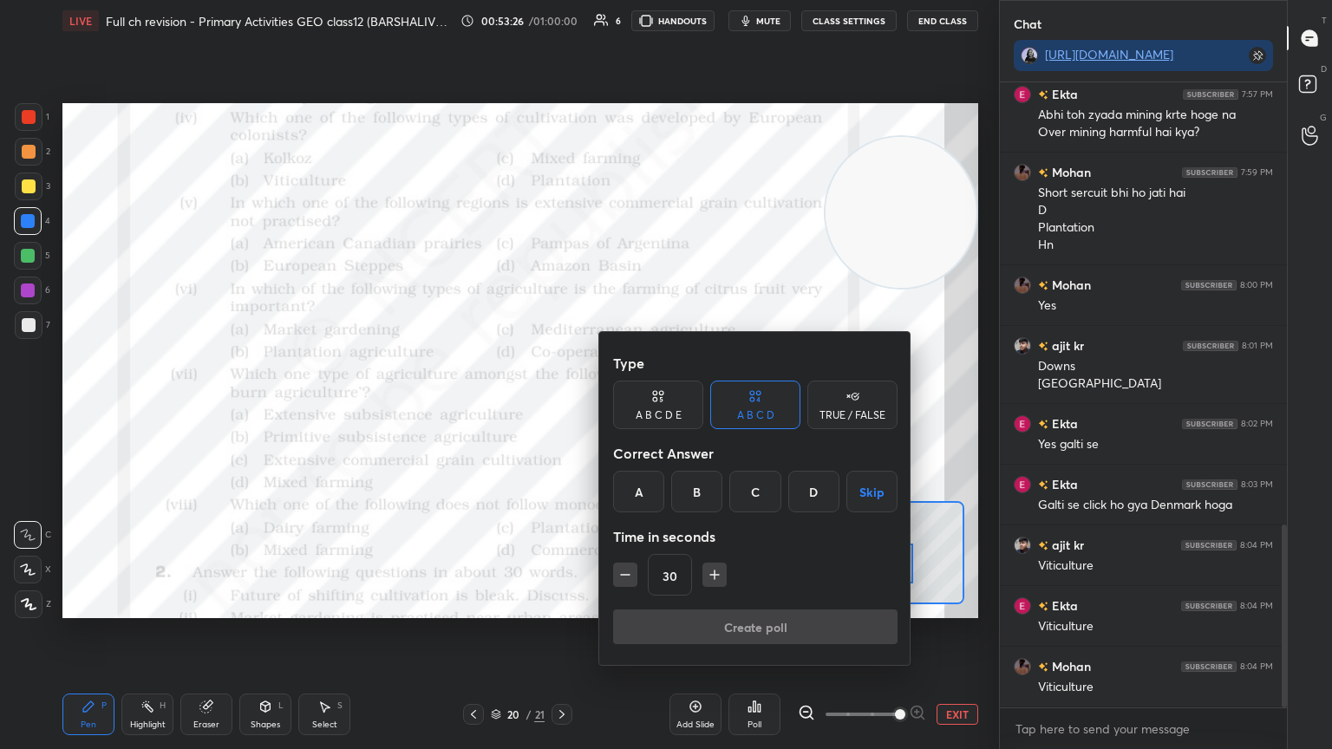
click at [692, 489] on div "B" at bounding box center [696, 492] width 51 height 42
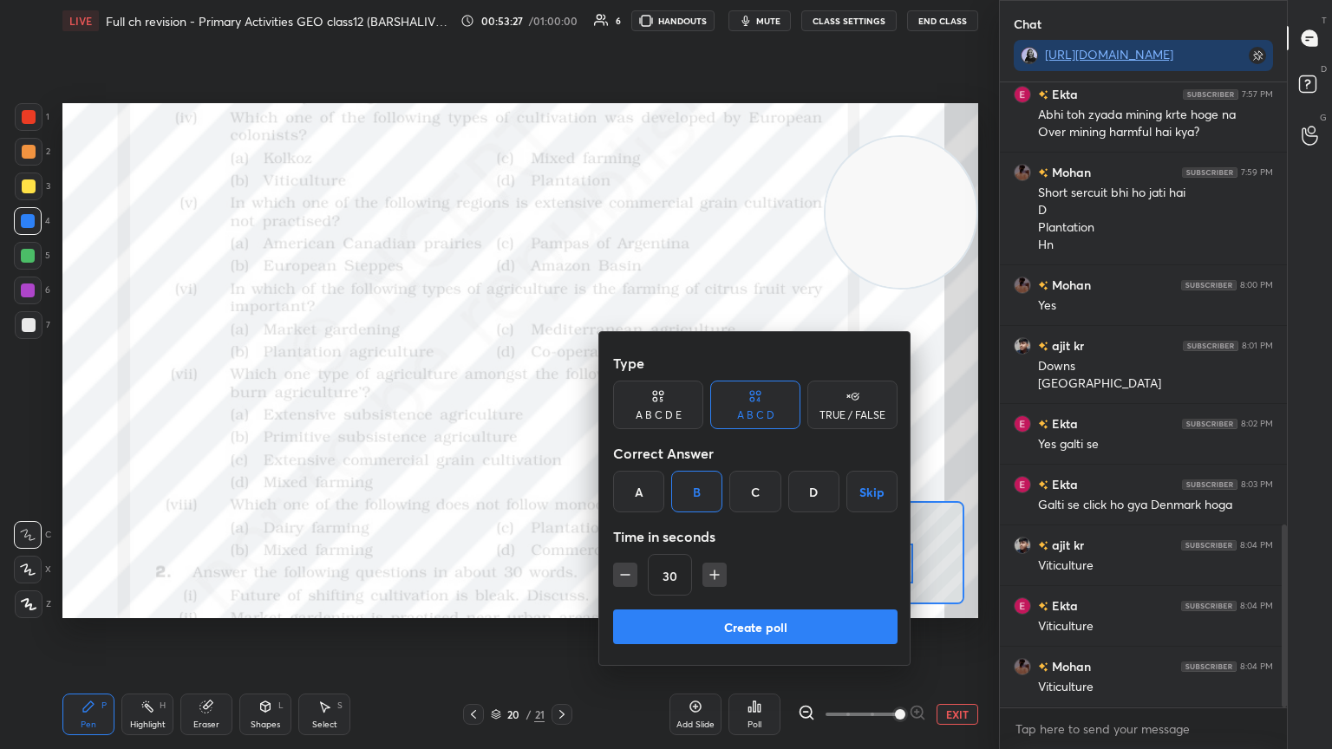
click at [678, 622] on button "Create poll" at bounding box center [755, 627] width 285 height 35
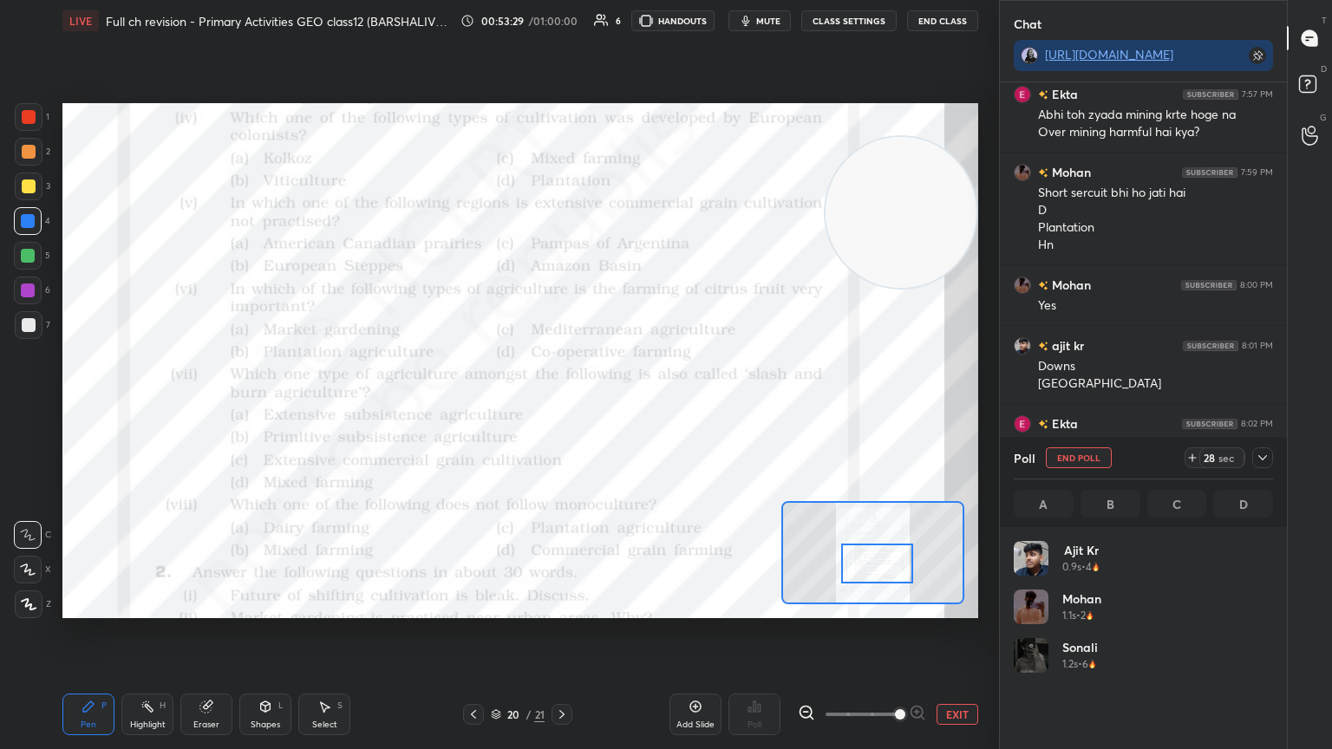
scroll to position [5, 5]
click at [1260, 458] on icon at bounding box center [1263, 458] width 14 height 14
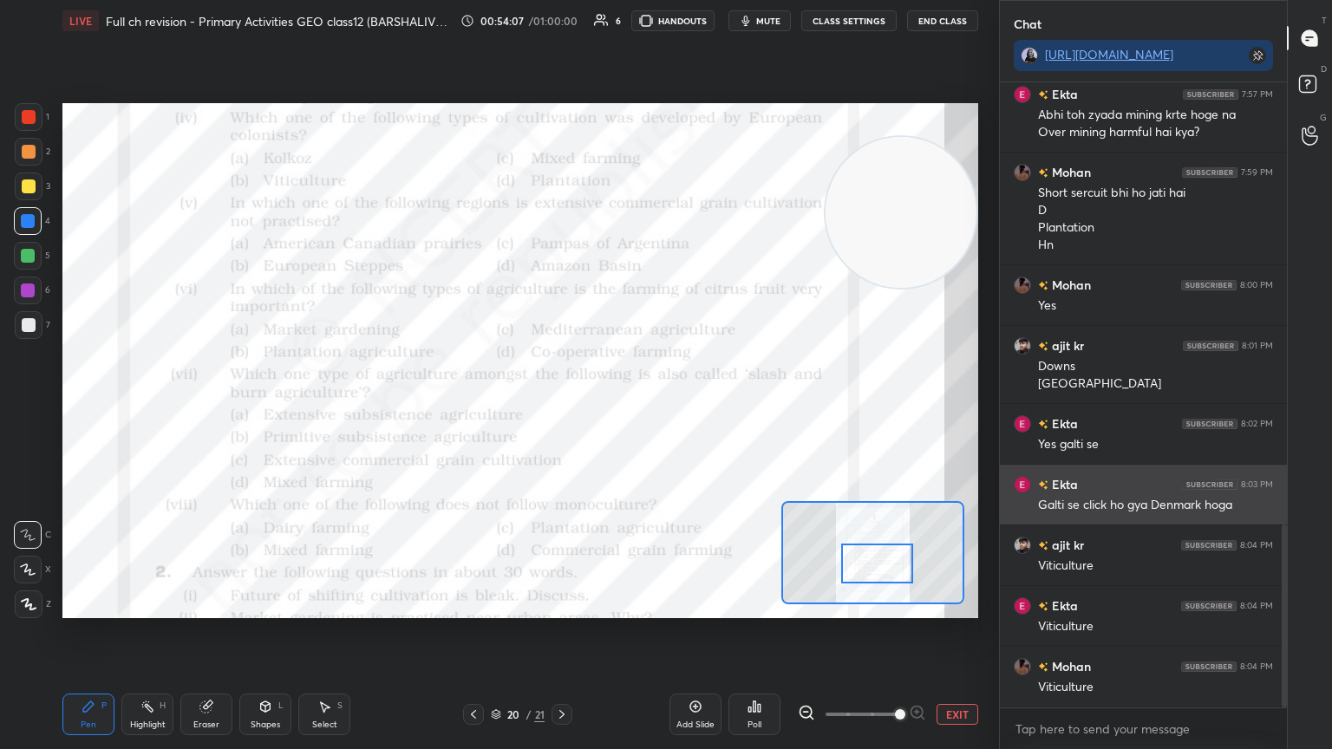
scroll to position [662, 282]
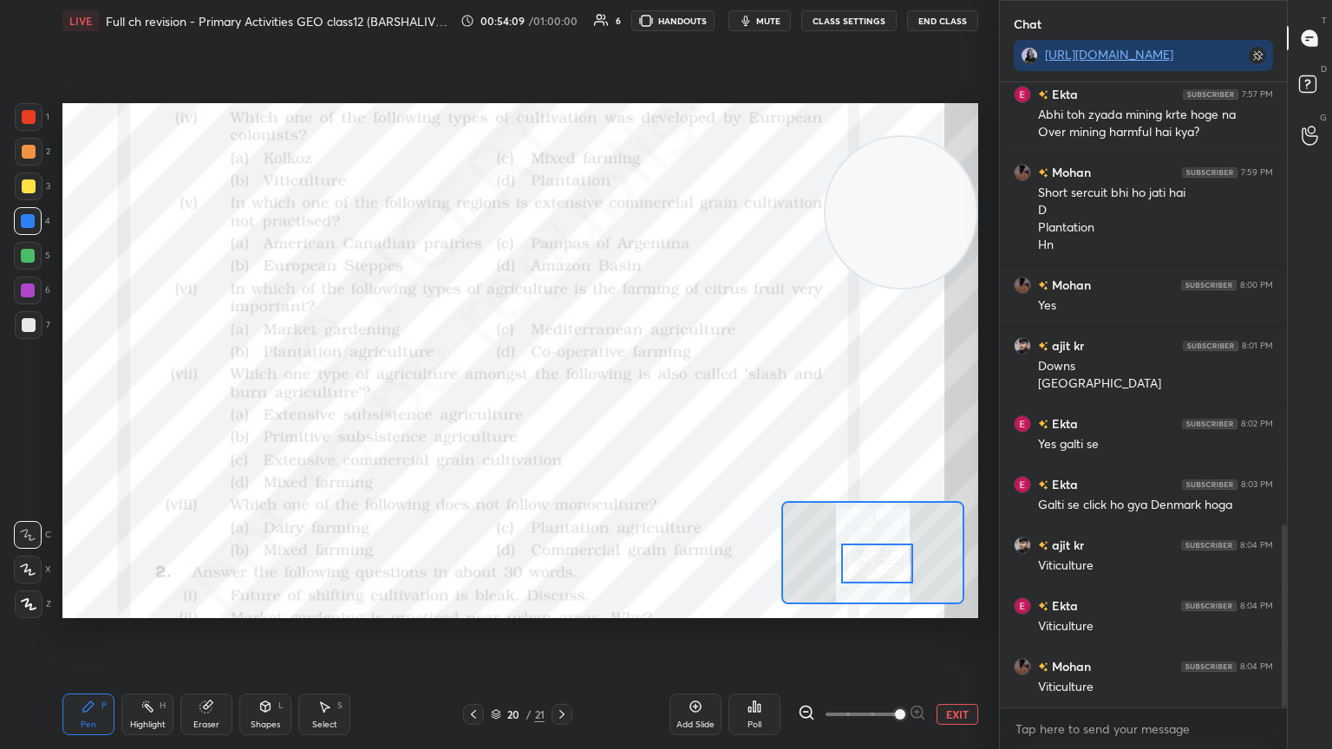
click at [23, 265] on div at bounding box center [28, 256] width 28 height 28
click at [751, 632] on div "Poll" at bounding box center [755, 715] width 52 height 42
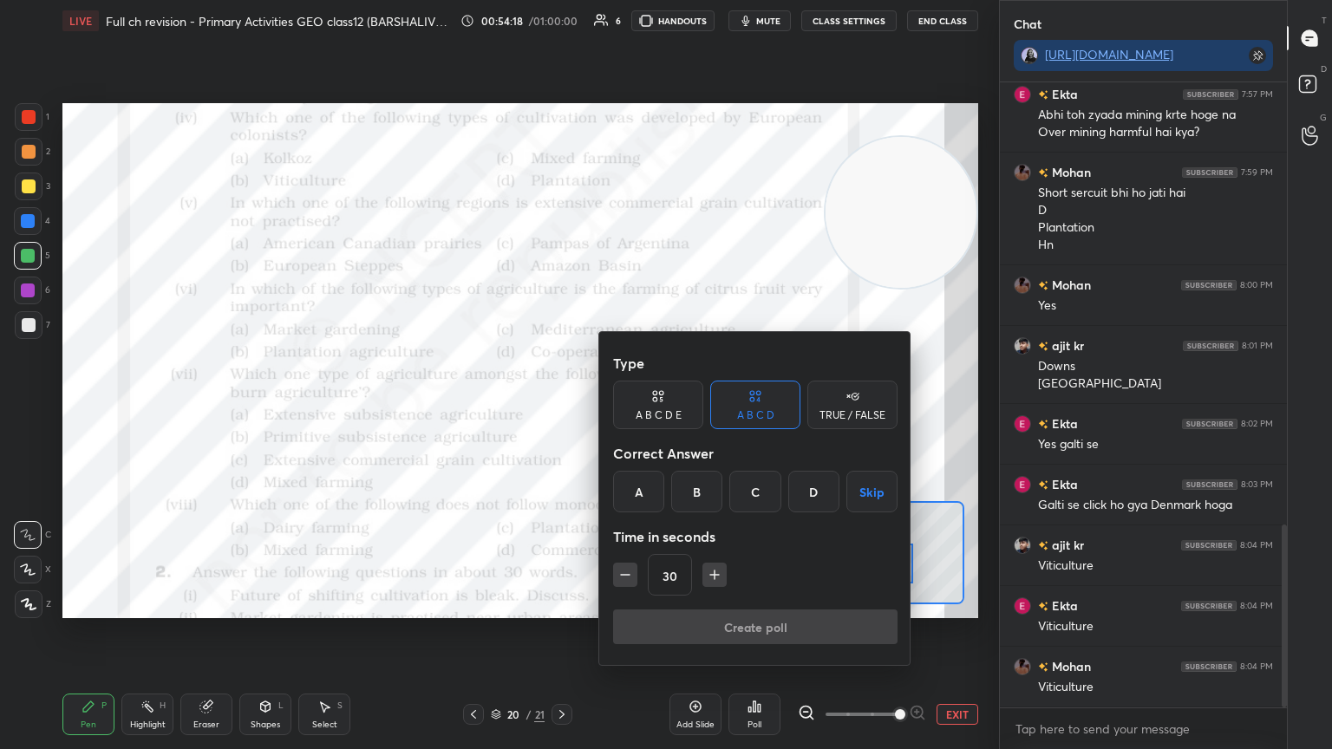
click at [693, 495] on div "B" at bounding box center [696, 492] width 51 height 42
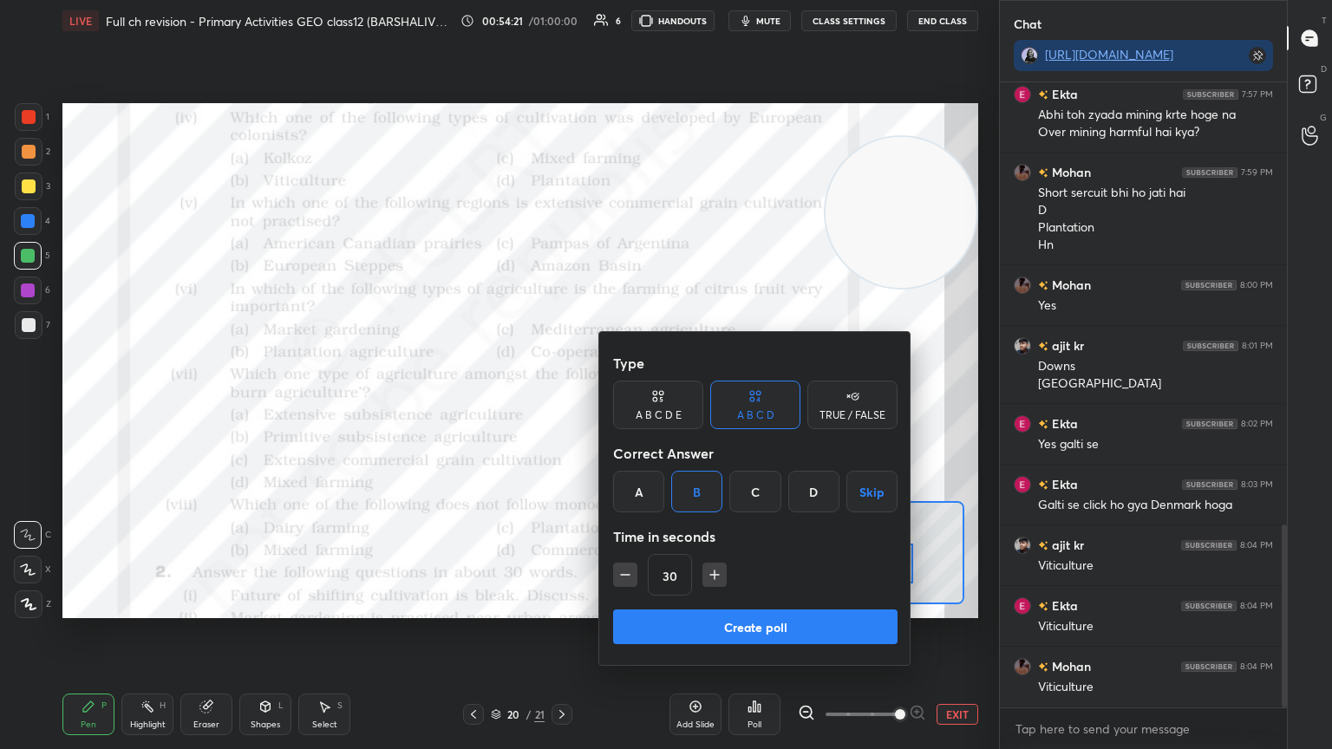
click at [706, 630] on button "Create poll" at bounding box center [755, 627] width 285 height 35
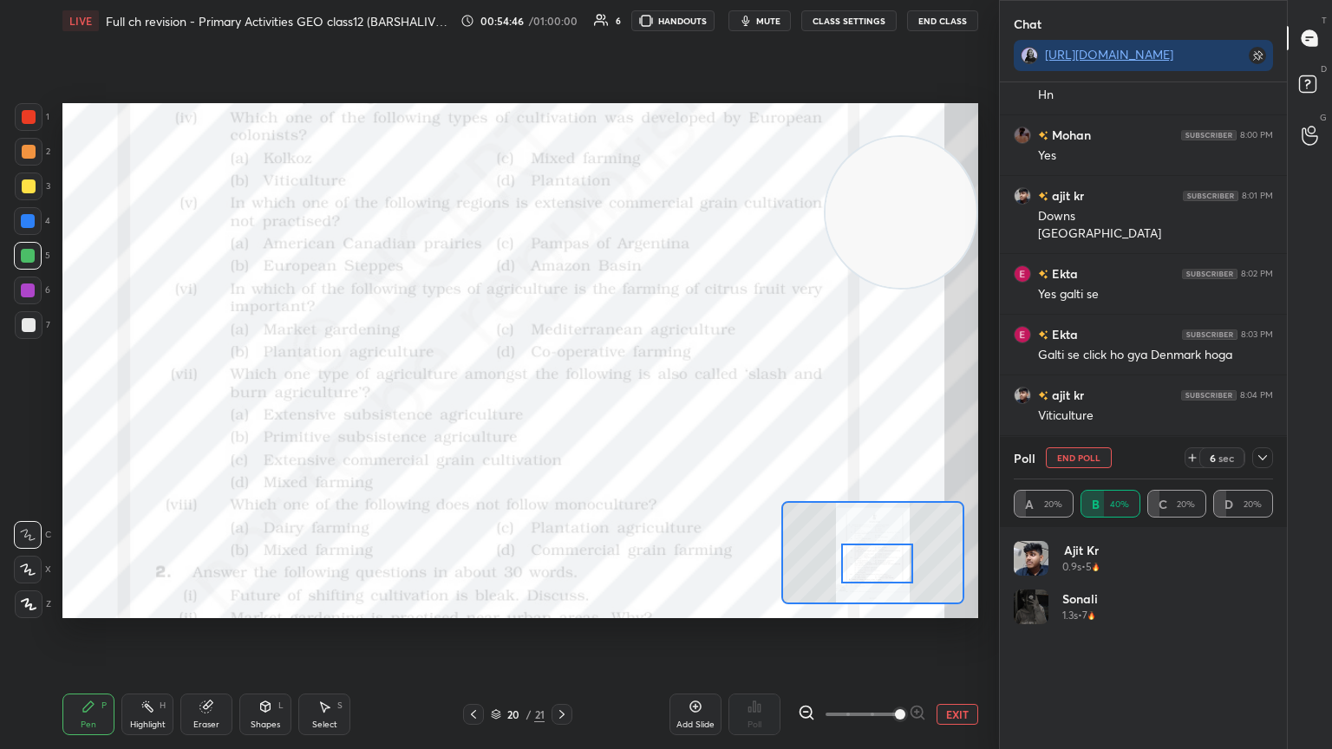
scroll to position [1683, 0]
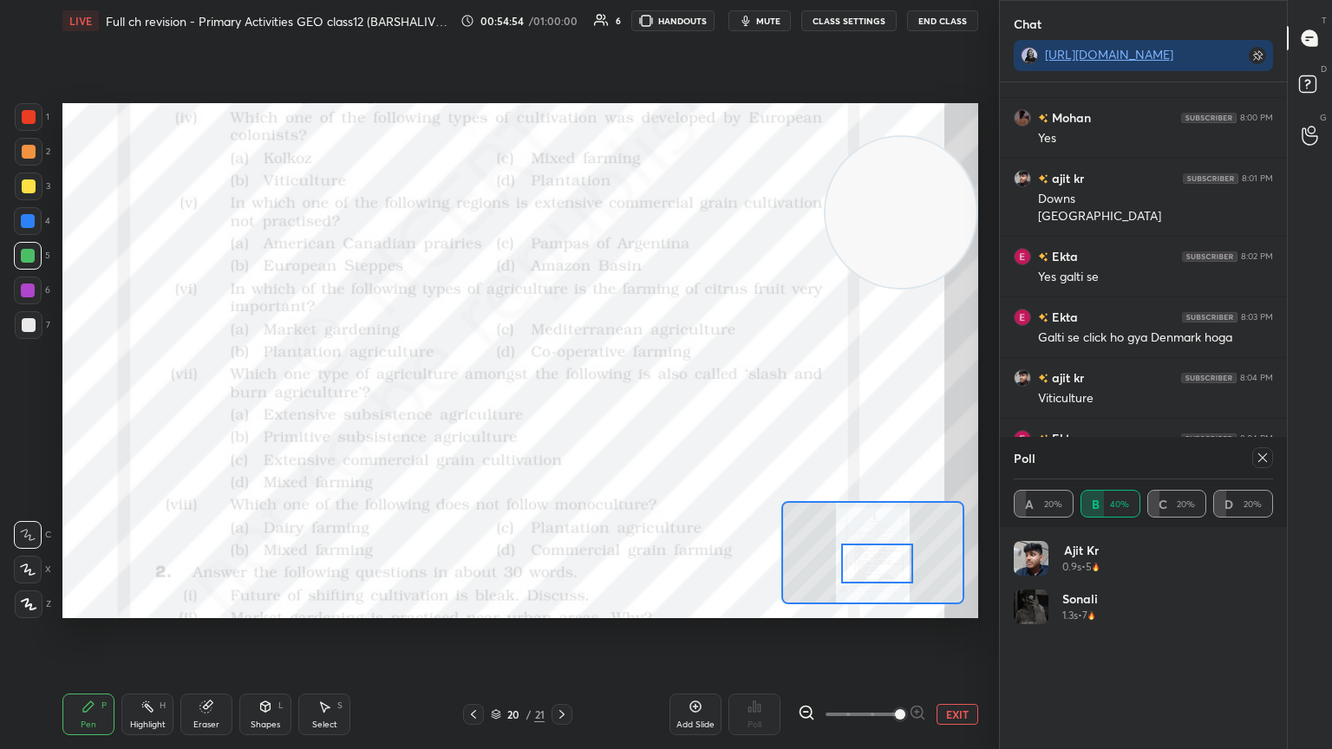
click at [1268, 458] on icon at bounding box center [1263, 458] width 14 height 14
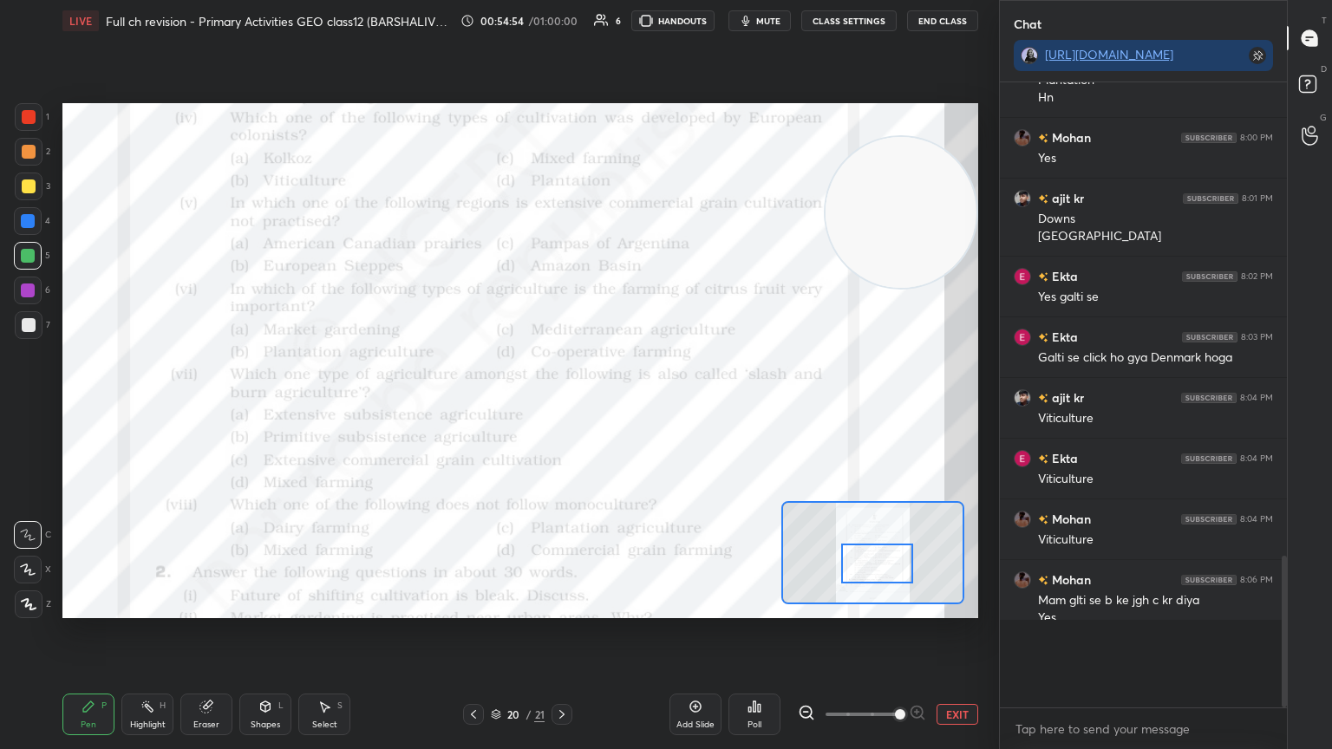
scroll to position [1608, 0]
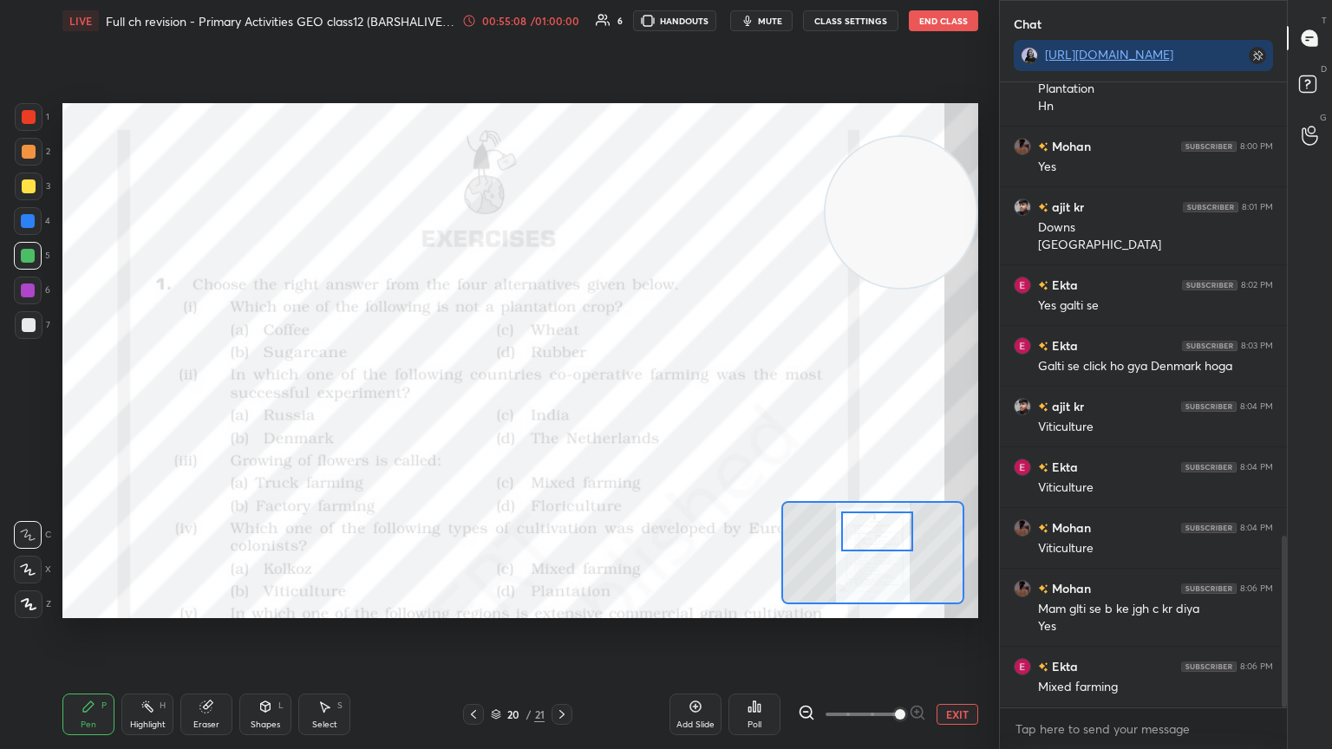
drag, startPoint x: 886, startPoint y: 570, endPoint x: 886, endPoint y: 538, distance: 32.1
click at [886, 538] on div at bounding box center [877, 532] width 72 height 40
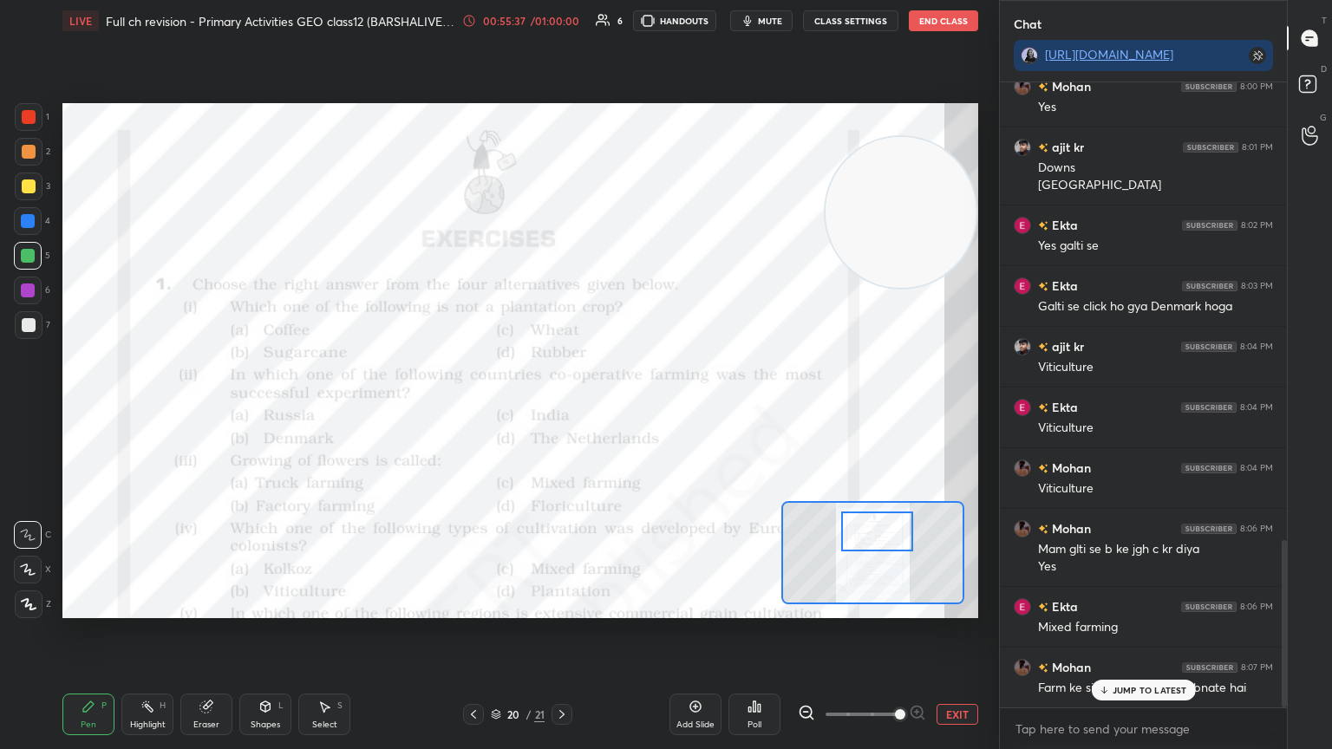
click at [1162, 632] on p "JUMP TO LATEST" at bounding box center [1150, 690] width 75 height 10
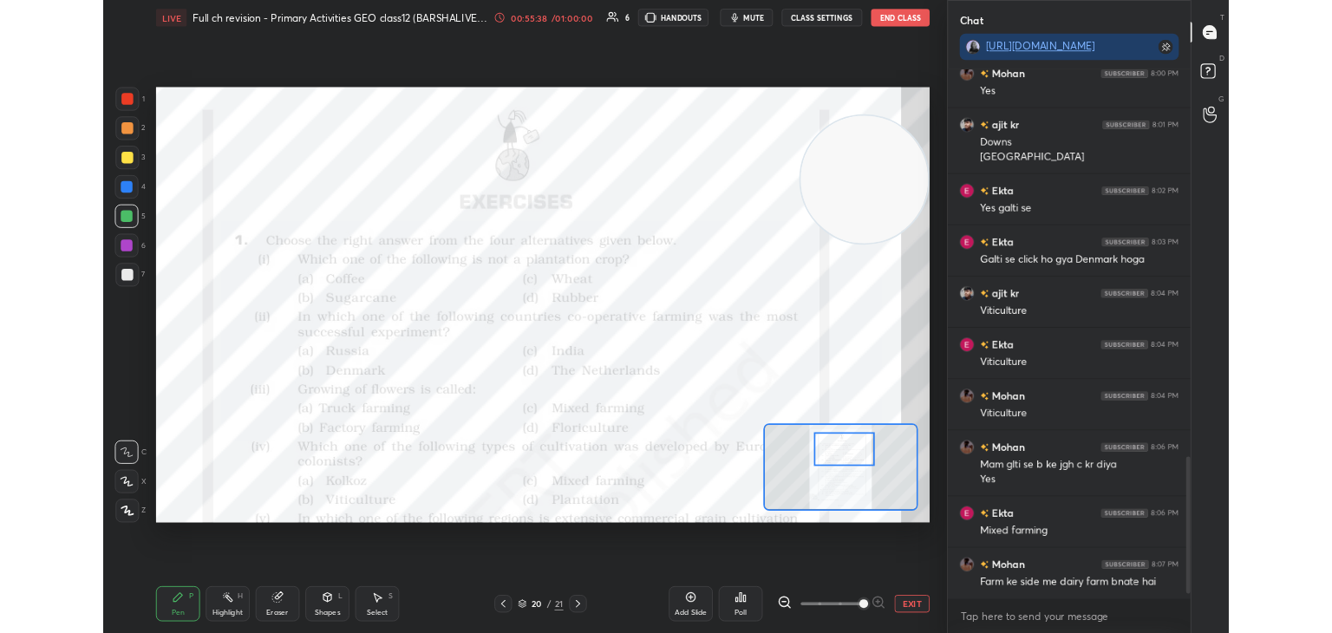
scroll to position [1790, 0]
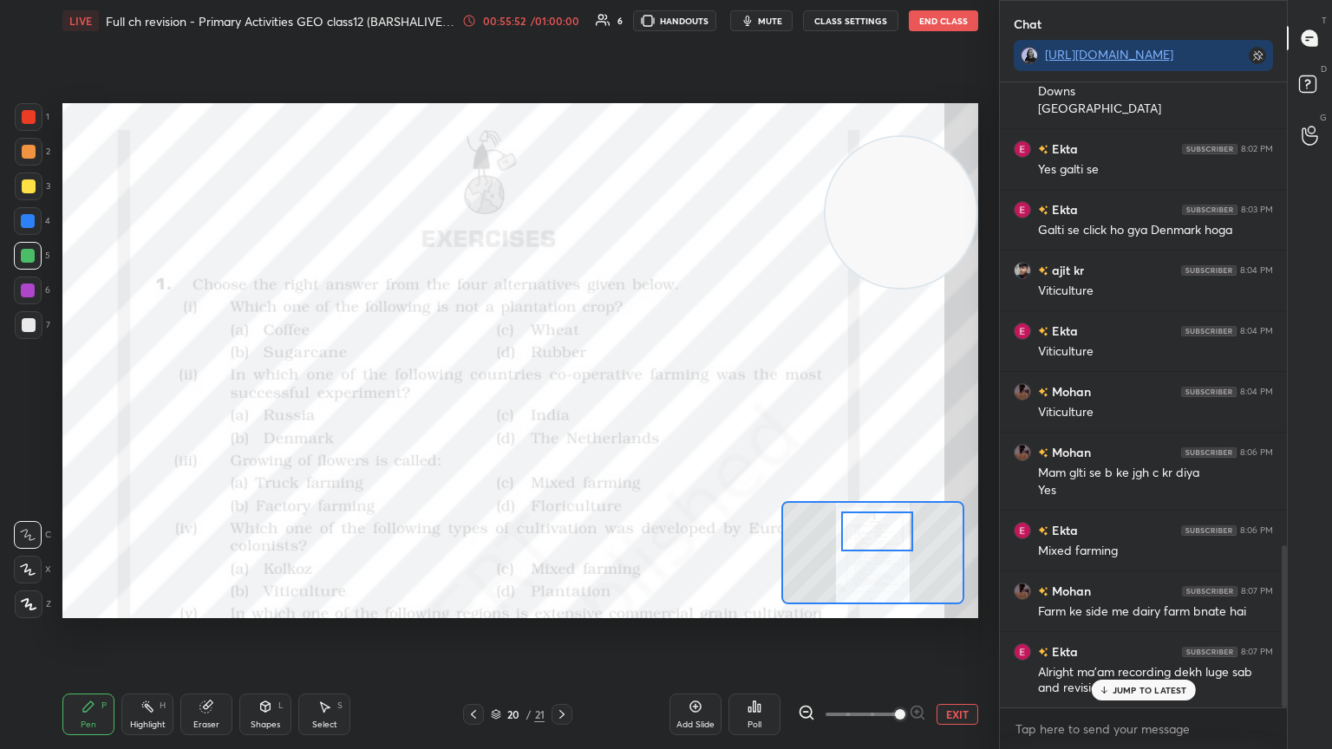
click at [759, 22] on button "mute" at bounding box center [761, 20] width 62 height 21
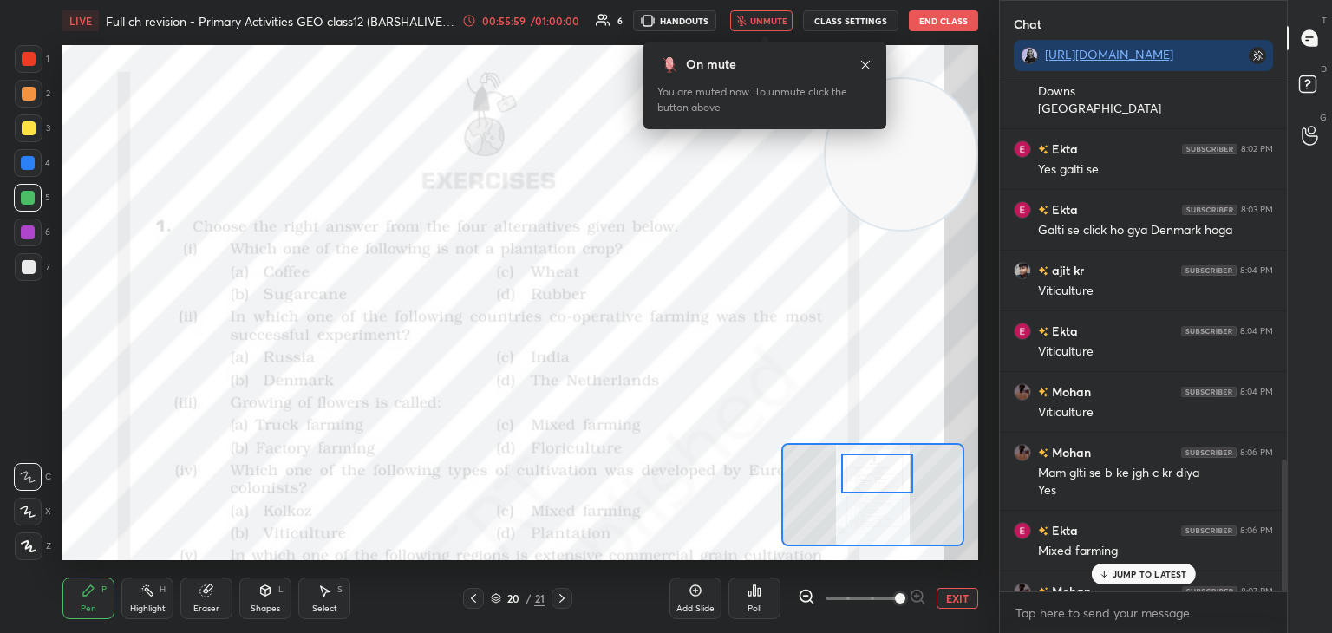
scroll to position [86219, 85813]
type textarea "x"
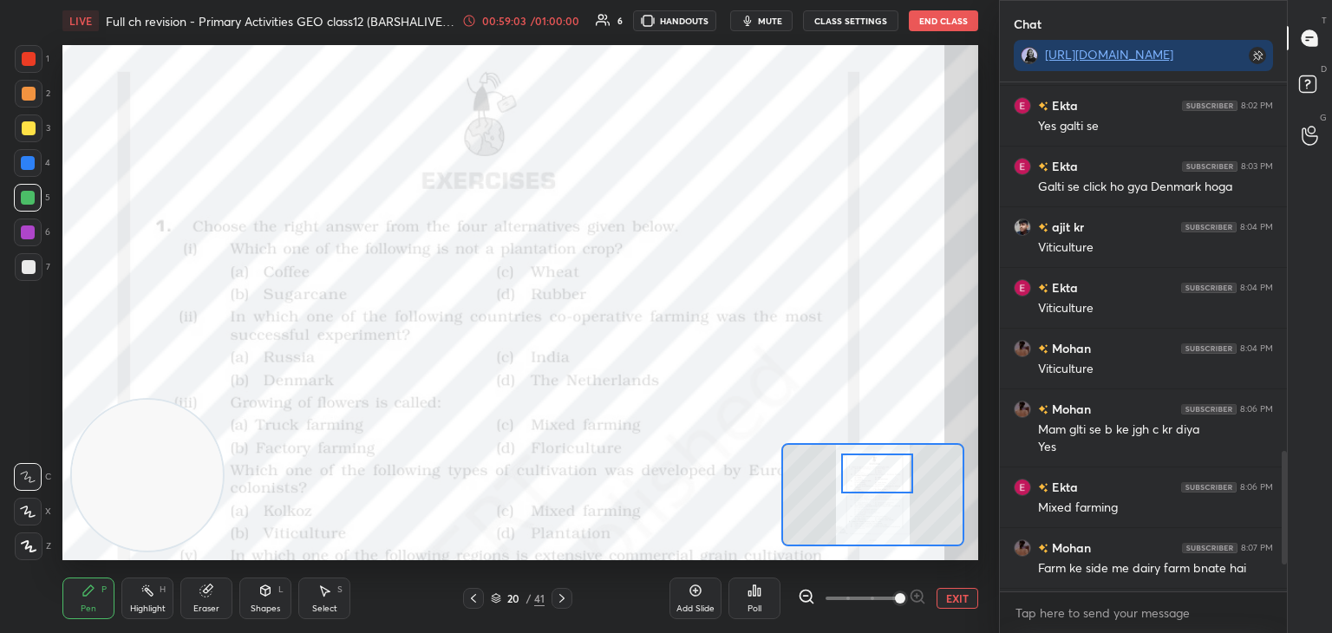
click at [779, 18] on span "mute" at bounding box center [770, 21] width 24 height 12
type textarea "x"
click at [1051, 615] on textarea at bounding box center [1143, 613] width 259 height 28
type textarea "T"
type textarea "x"
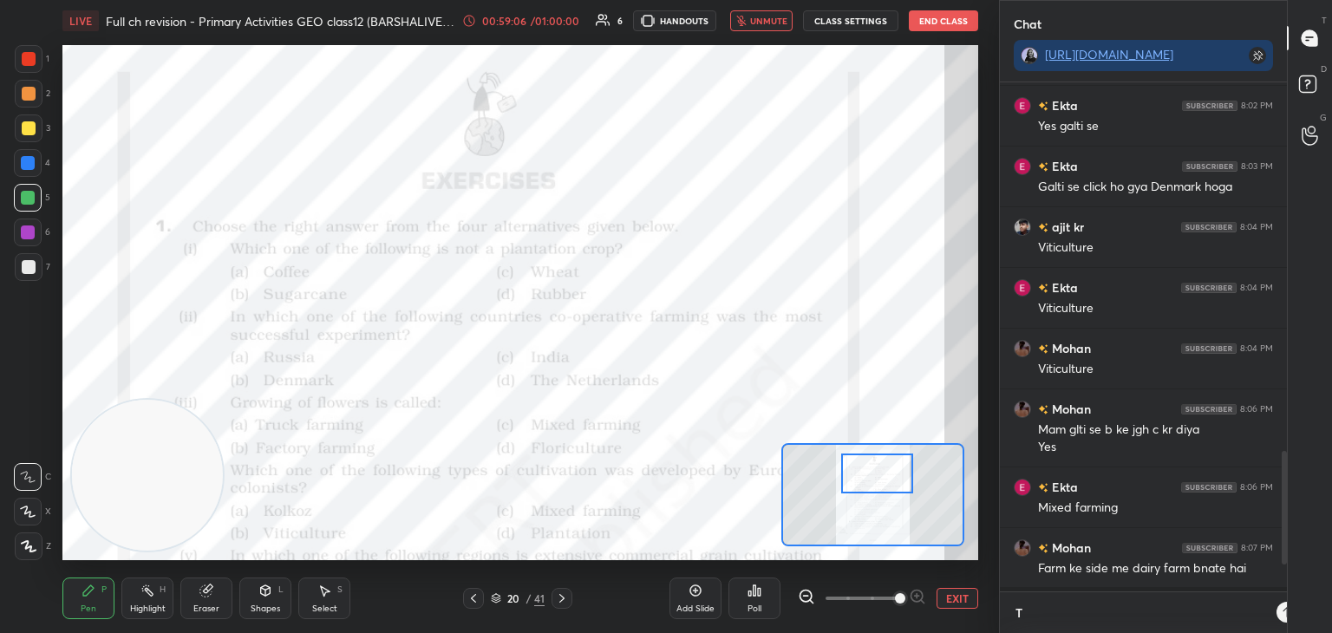
scroll to position [541, 282]
type textarea "TH"
type textarea "x"
type textarea "THA"
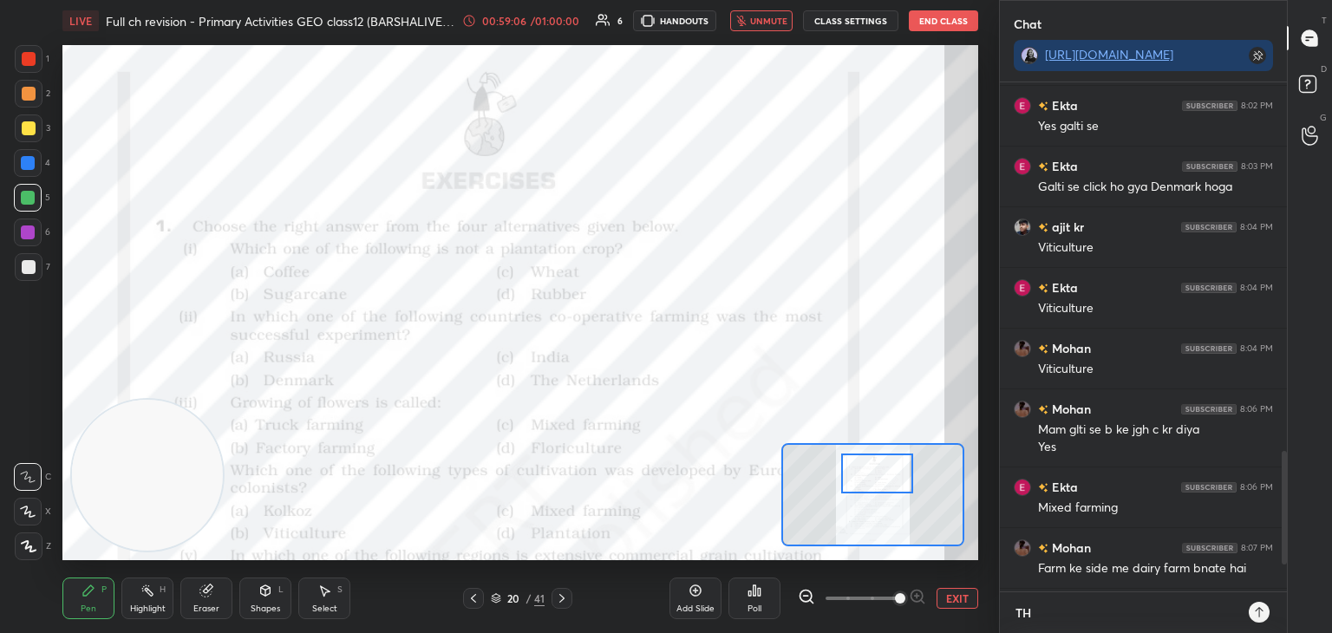
type textarea "x"
type textarea "THAN"
type textarea "x"
type textarea "THANK"
type textarea "x"
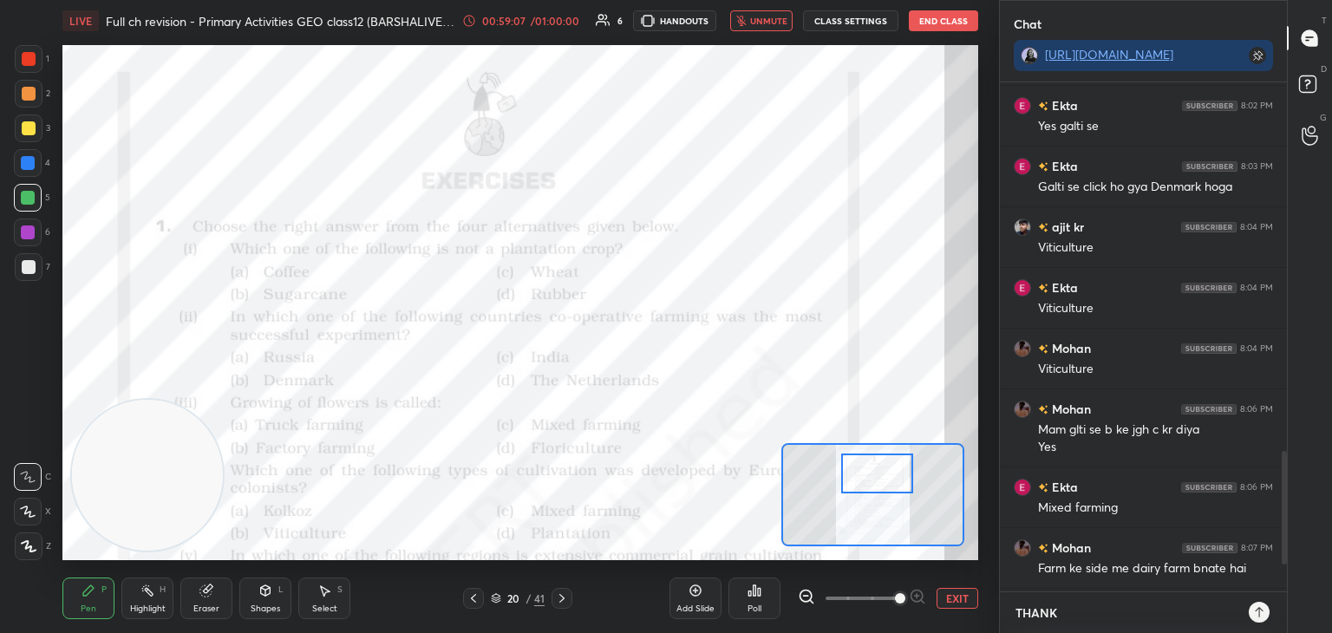
type textarea "THANK"
type textarea "x"
type textarea "THANK Y"
type textarea "x"
type textarea "THANK YO"
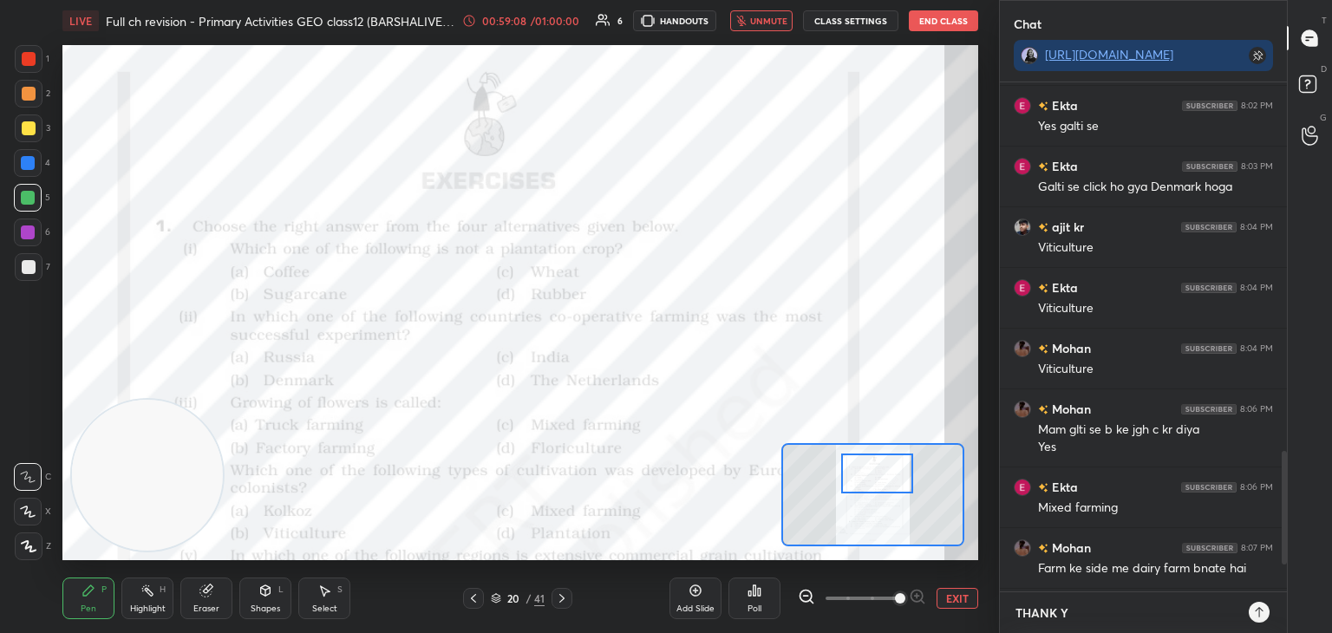
type textarea "x"
type textarea "THANK YOU"
type textarea "x"
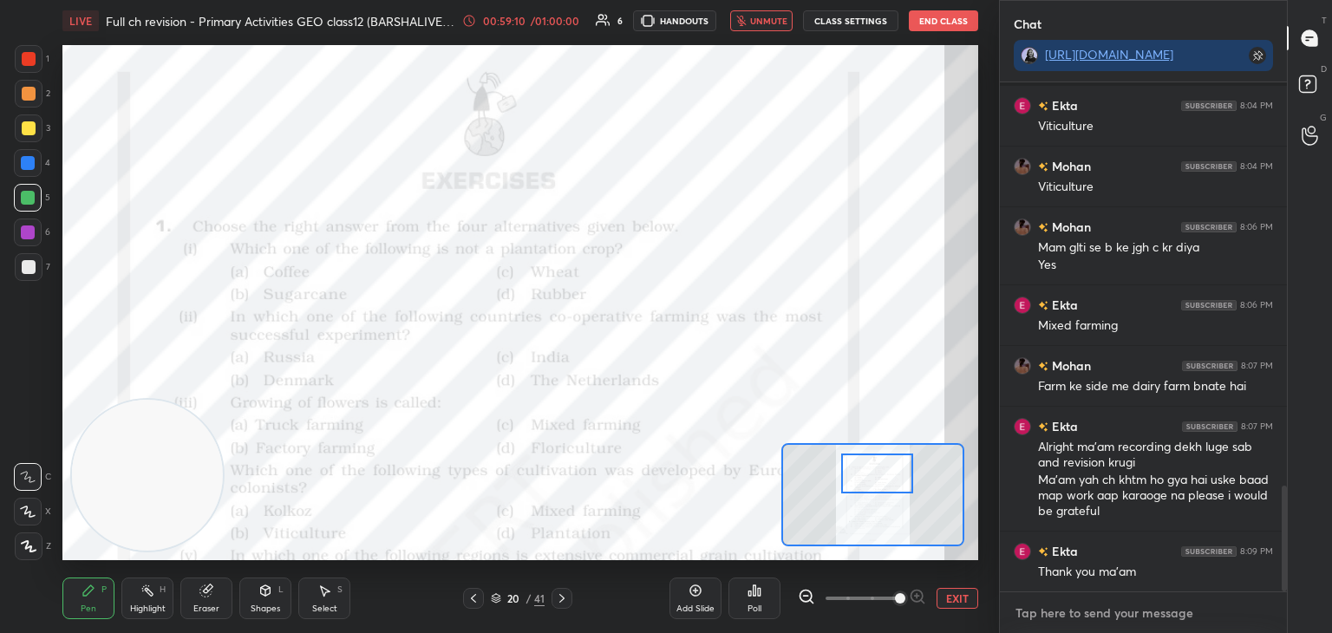
scroll to position [1934, 0]
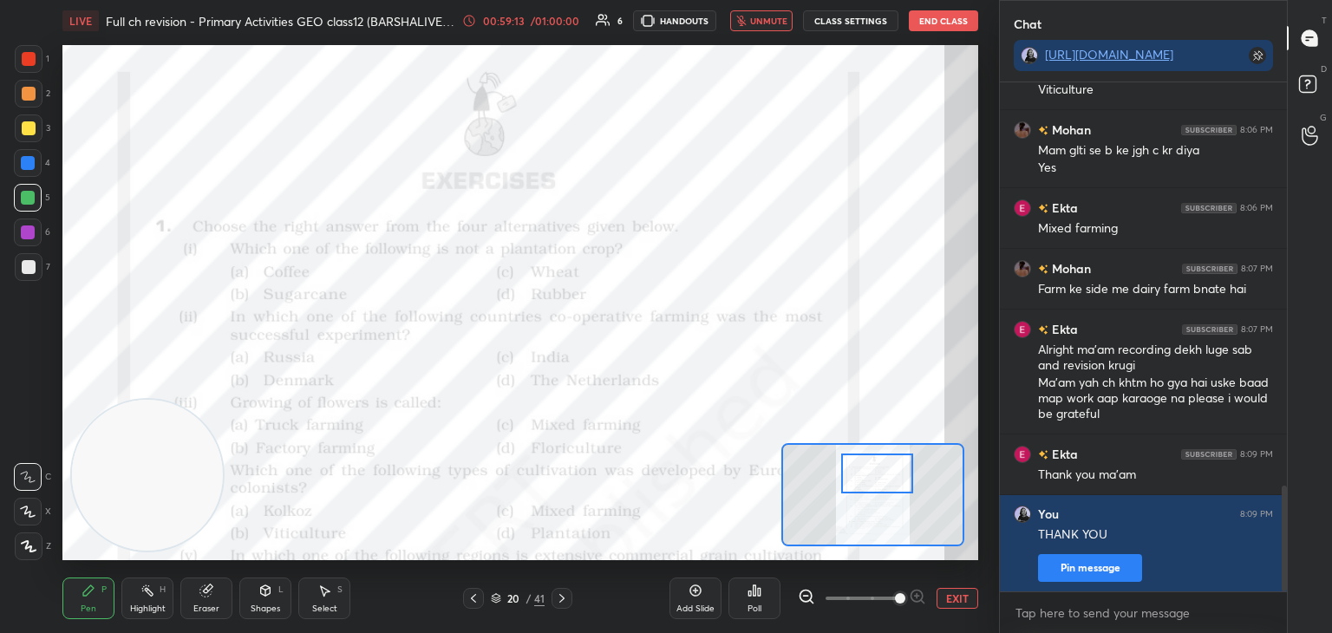
click at [939, 20] on button "End Class" at bounding box center [943, 20] width 69 height 21
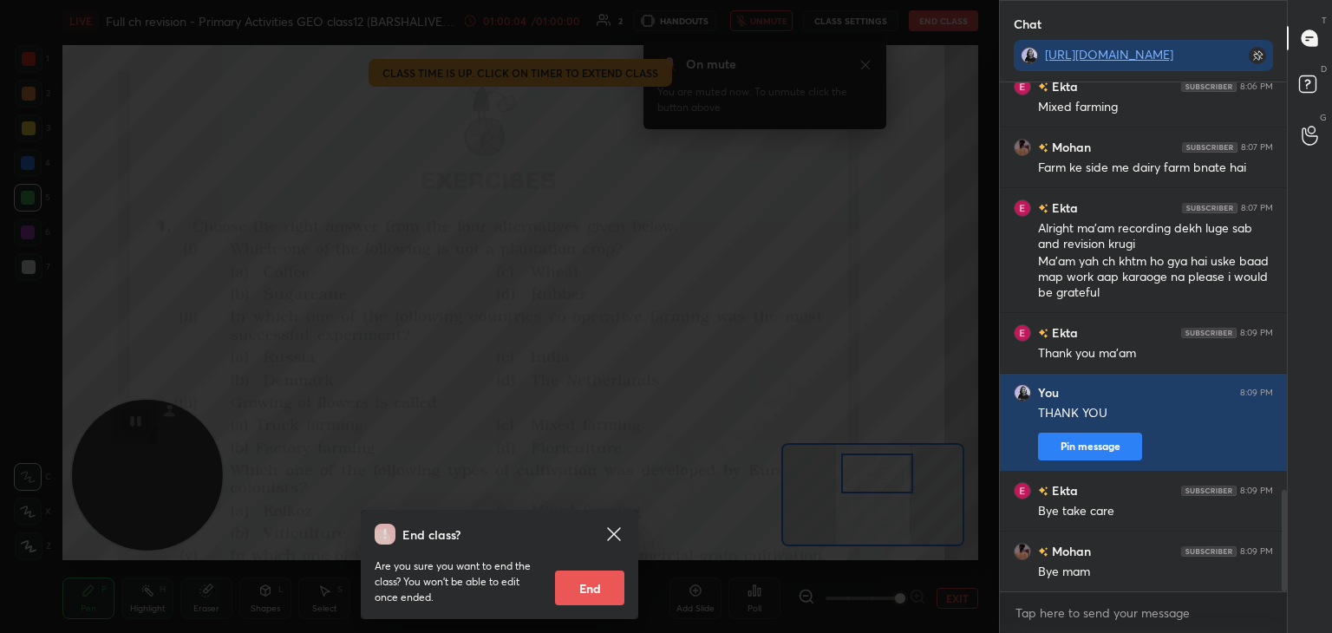
click at [593, 585] on button "End" at bounding box center [589, 588] width 69 height 35
type textarea "x"
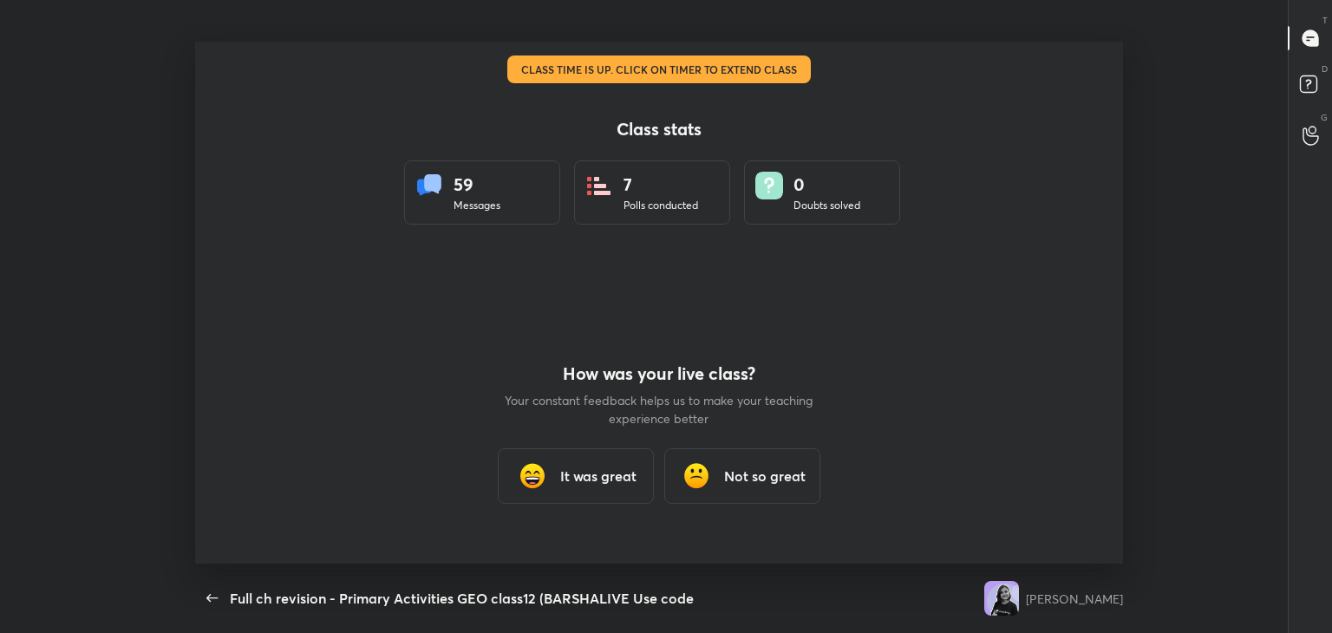
scroll to position [0, 0]
